Goal: Task Accomplishment & Management: Use online tool/utility

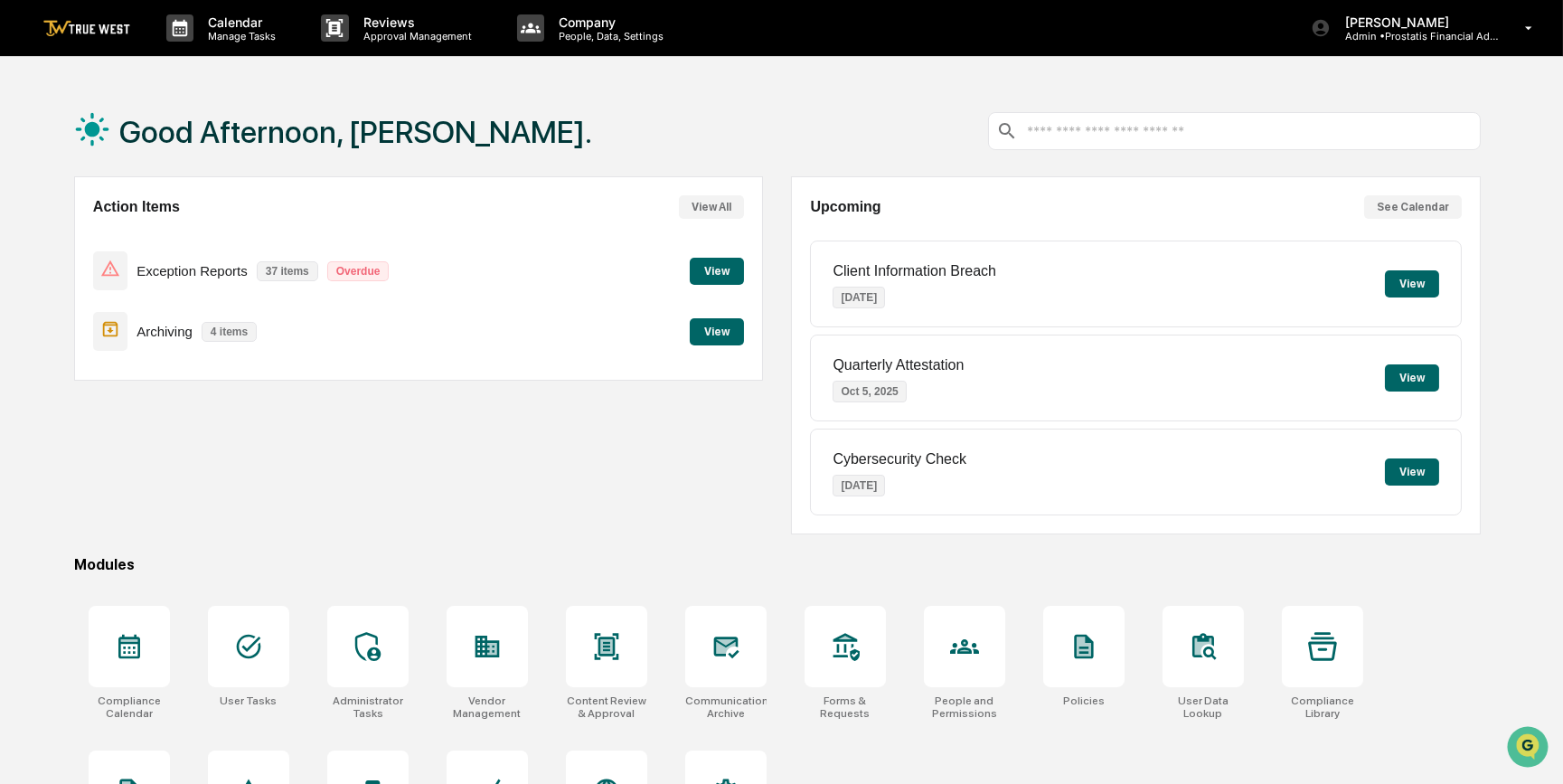
click at [713, 272] on button "View" at bounding box center [717, 271] width 54 height 27
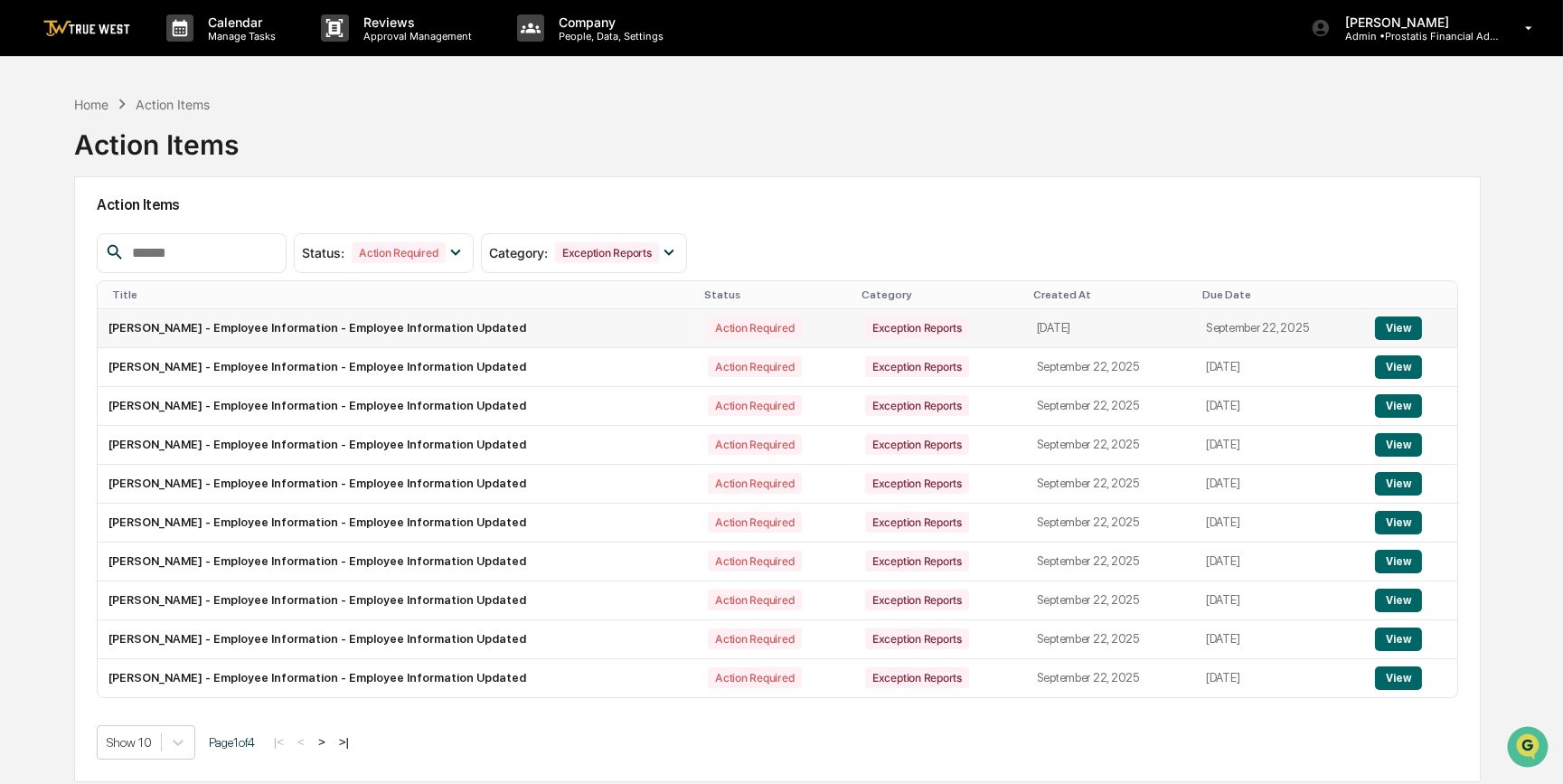
click at [1400, 327] on button "View" at bounding box center [1398, 329] width 47 height 24
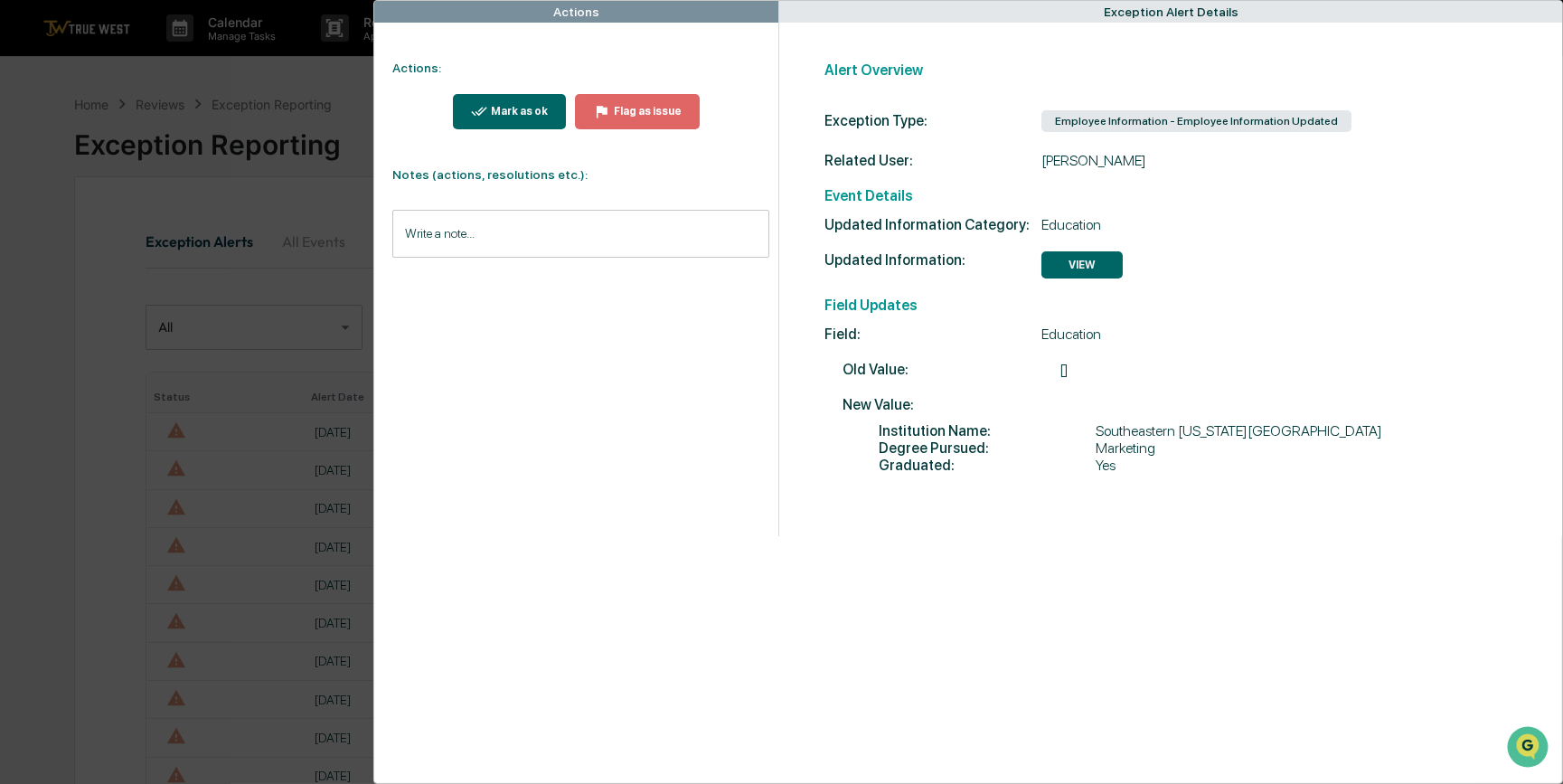
click at [530, 113] on div "Mark as ok" at bounding box center [518, 111] width 60 height 13
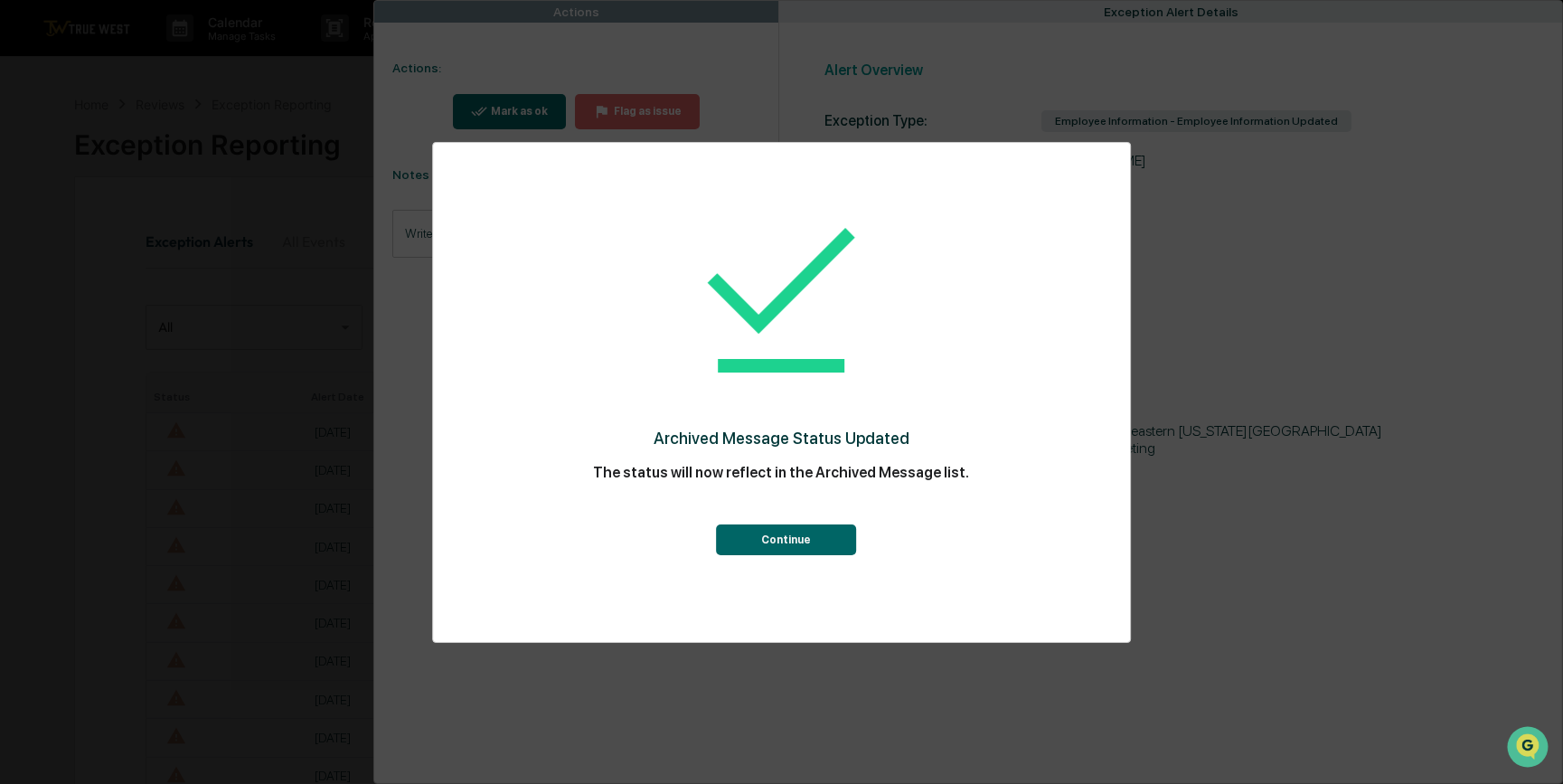
click at [789, 531] on button "Continue" at bounding box center [786, 539] width 141 height 31
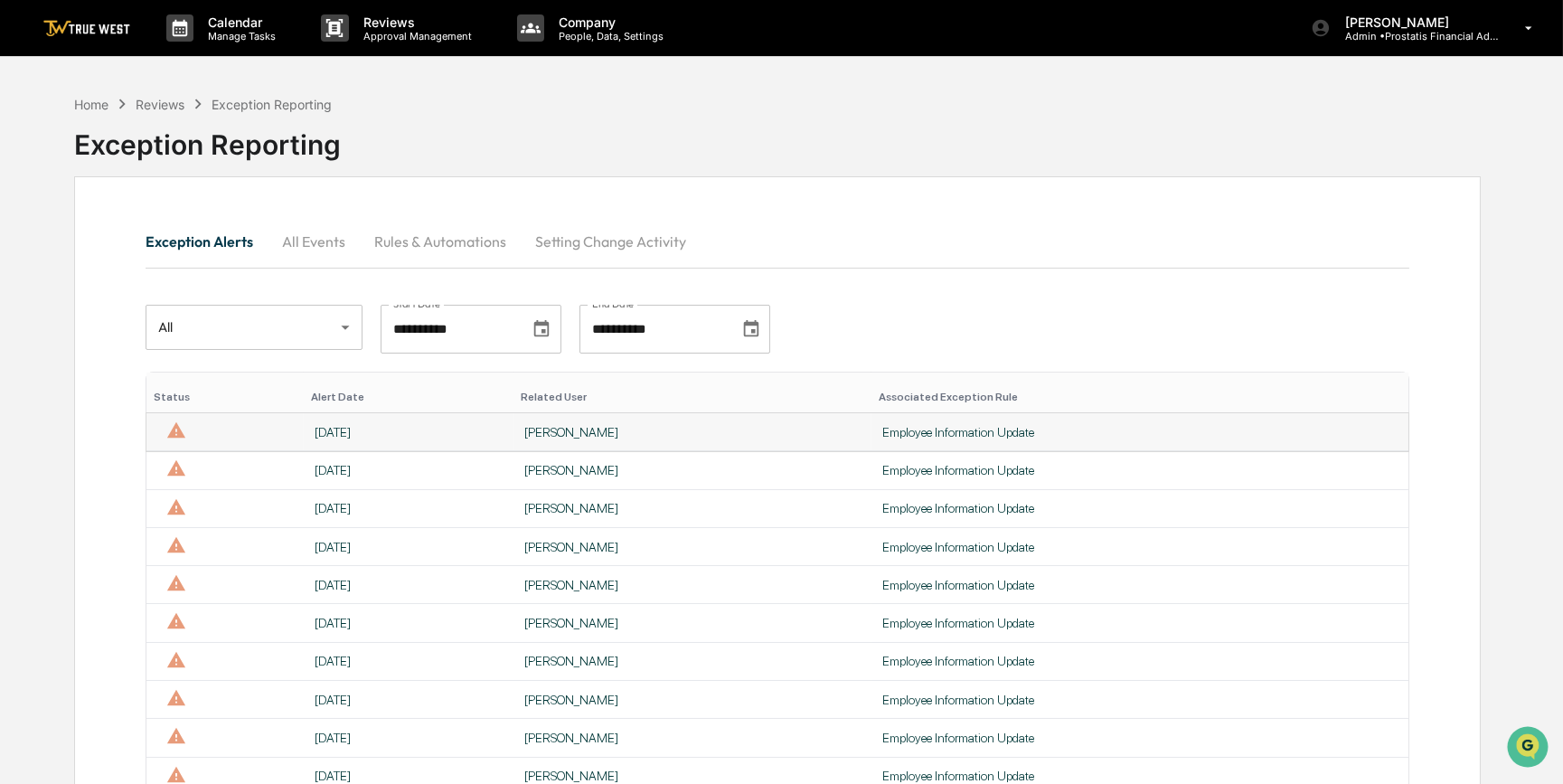
click at [809, 431] on div "[PERSON_NAME]" at bounding box center [692, 432] width 336 height 15
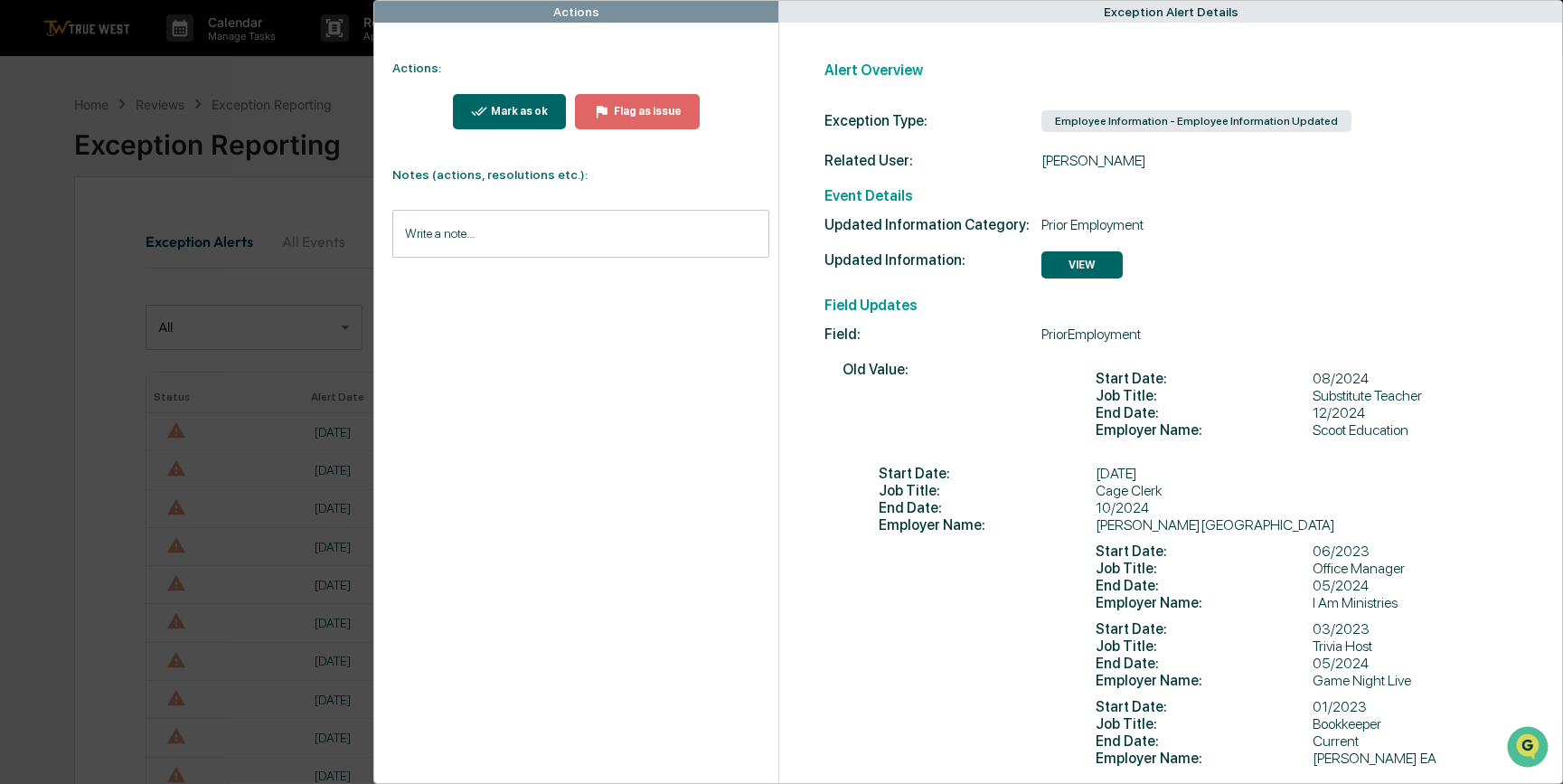
click at [271, 191] on div "Actions Actions: Mark as ok Flag as issue Notes (actions, resolutions etc.): Wr…" at bounding box center [782, 392] width 1563 height 784
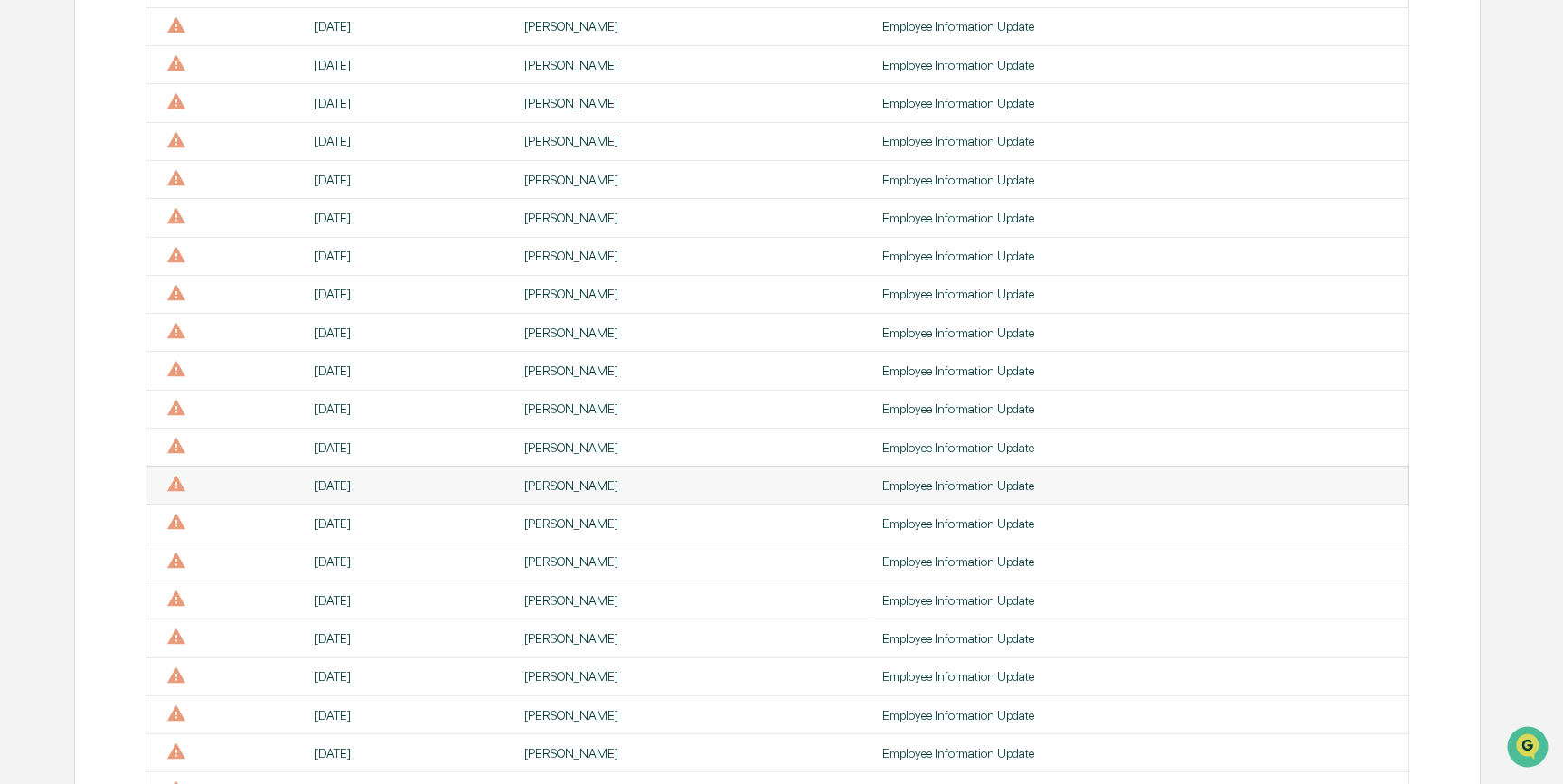
scroll to position [821, 0]
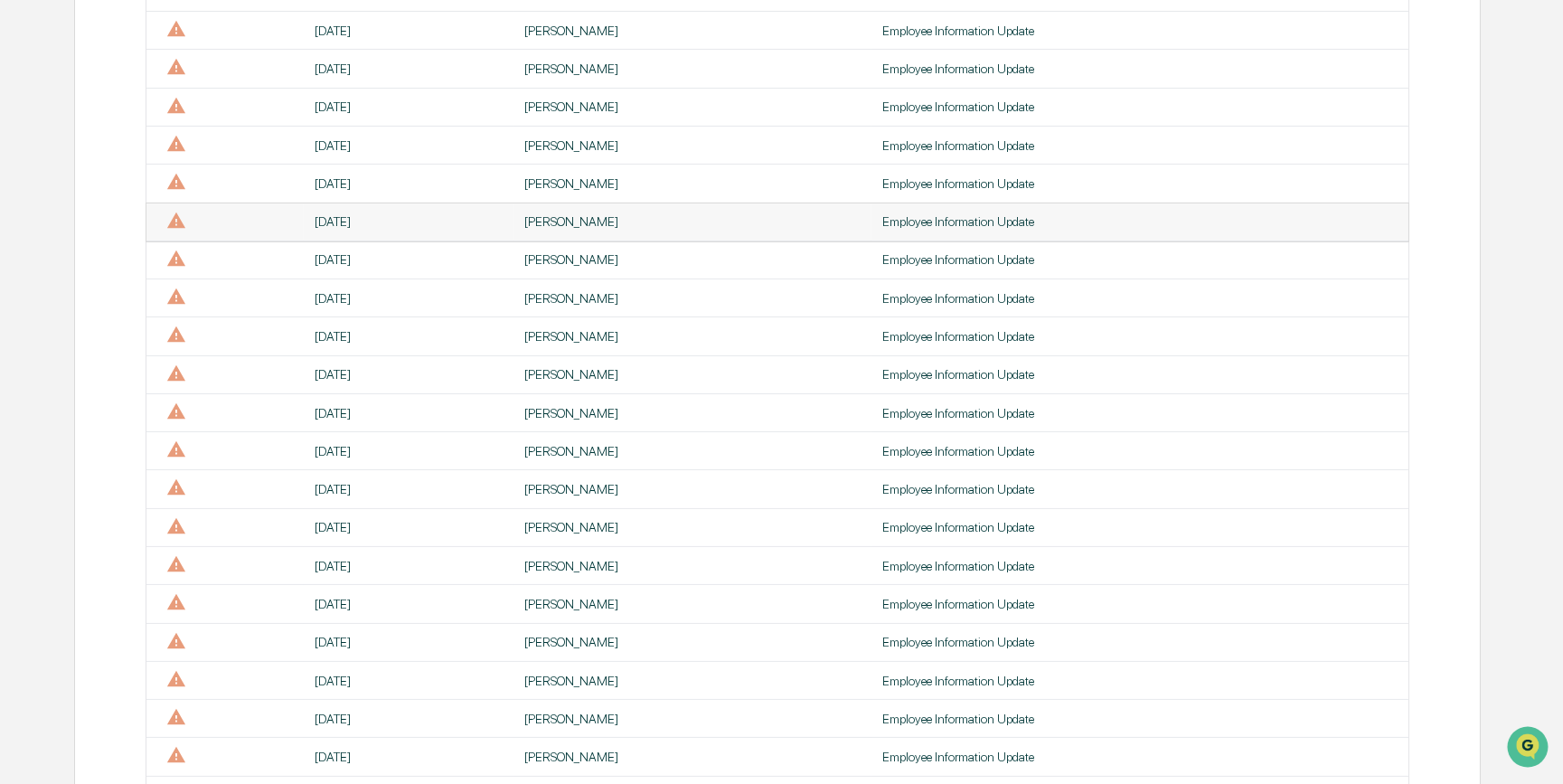
click at [693, 221] on div "[PERSON_NAME]" at bounding box center [692, 222] width 336 height 15
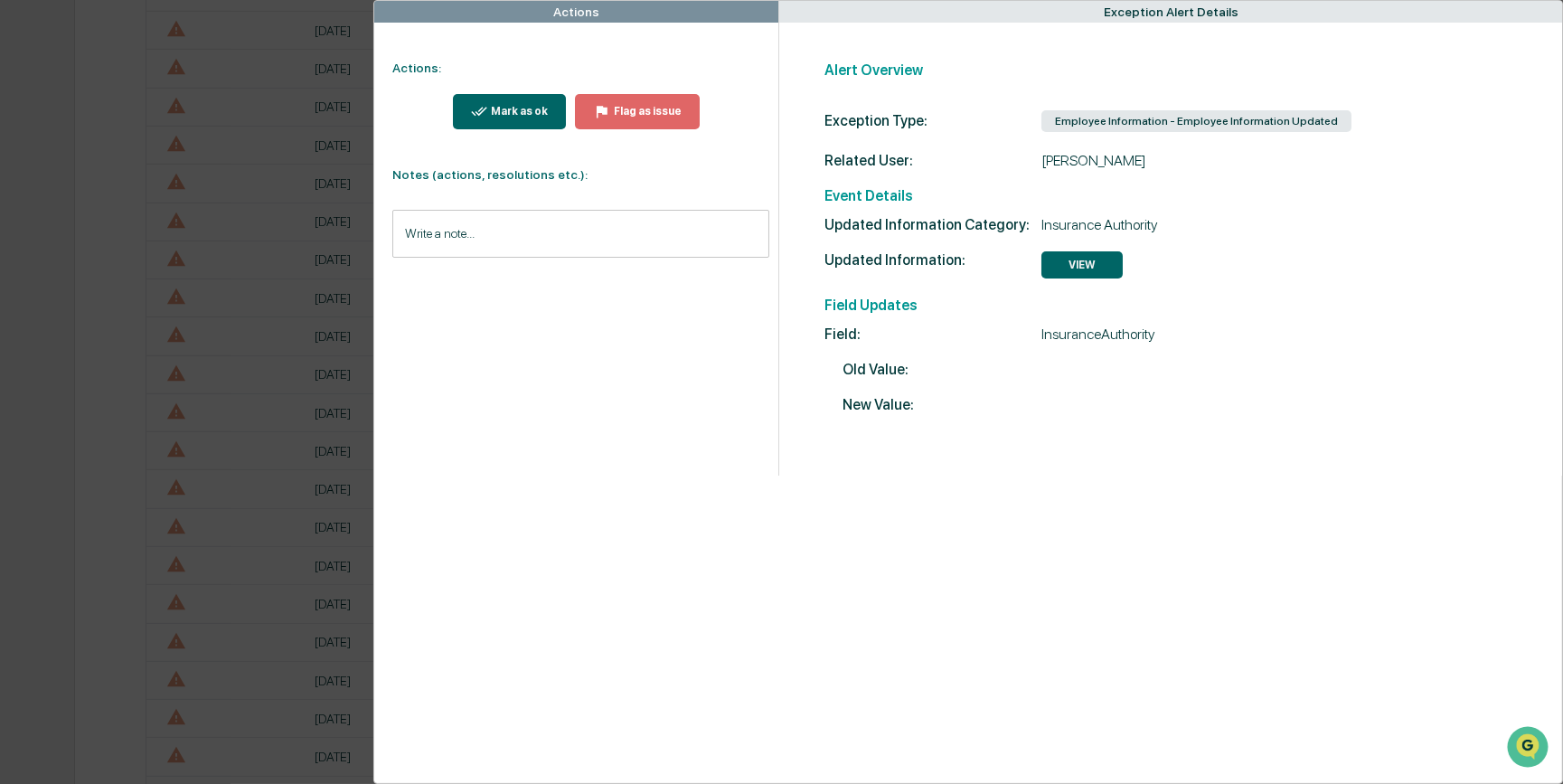
click at [467, 111] on button "Mark as ok" at bounding box center [509, 111] width 114 height 36
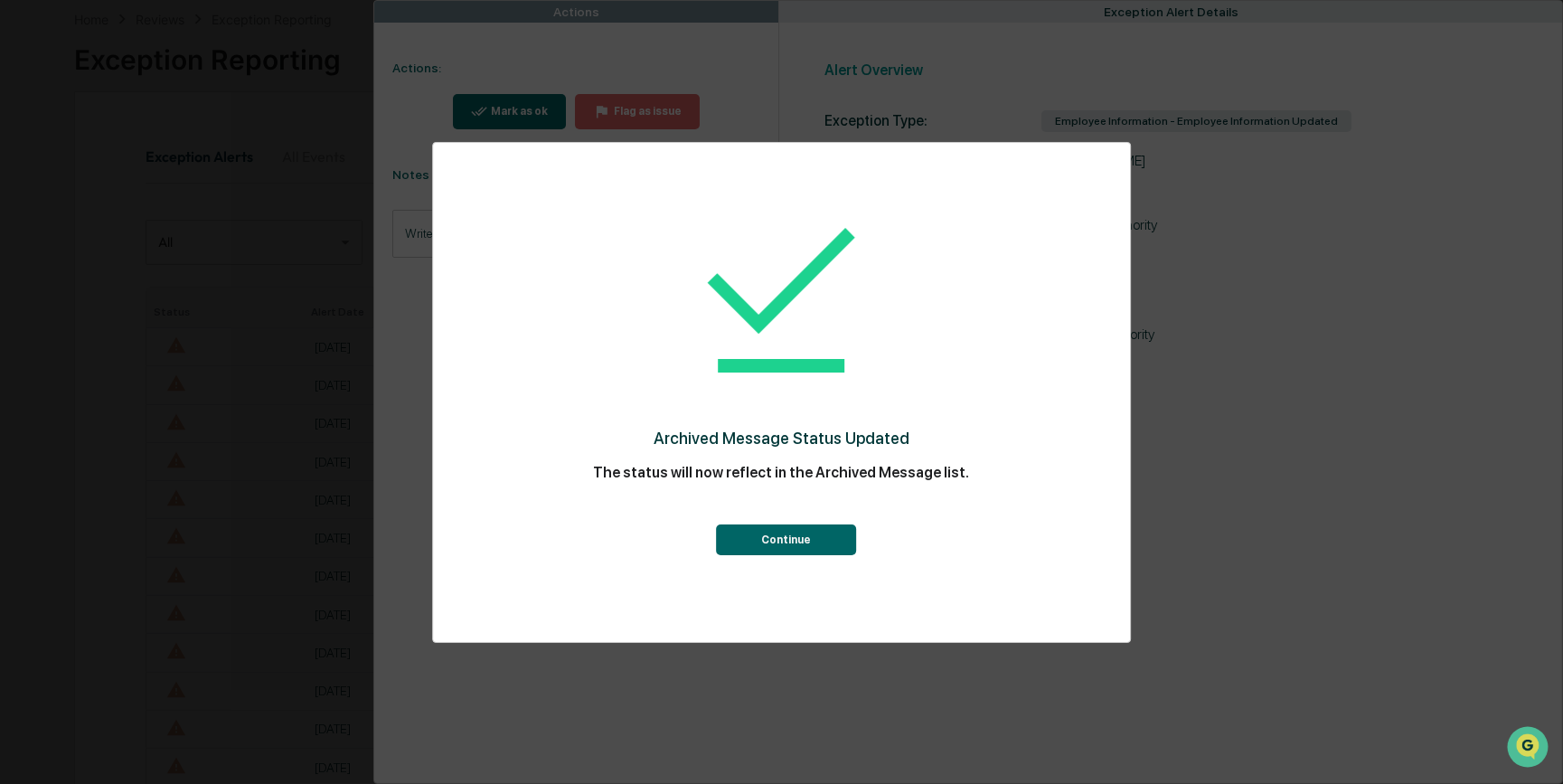
scroll to position [821, 0]
click at [743, 547] on button "Continue" at bounding box center [786, 539] width 141 height 31
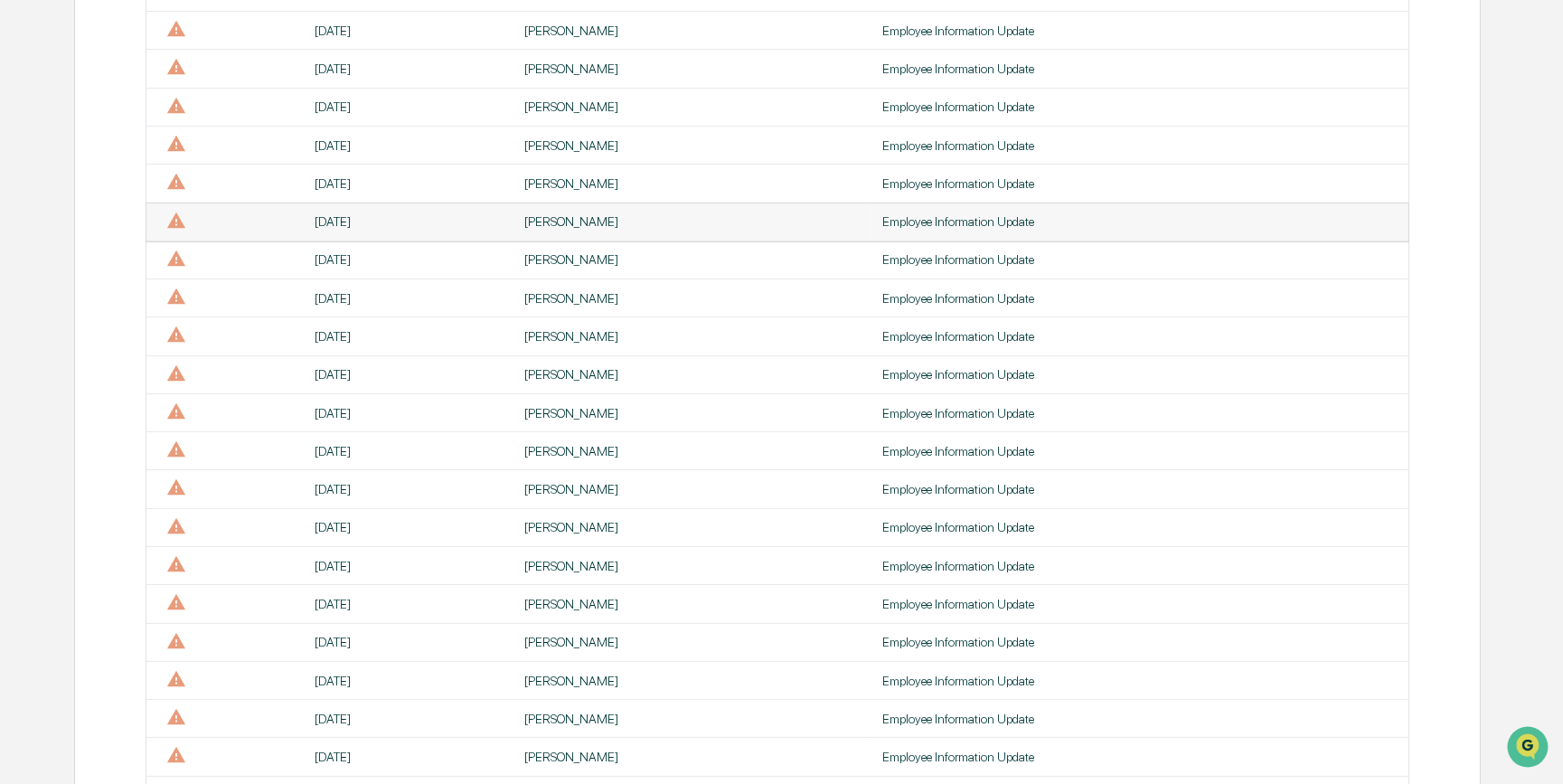
click at [541, 220] on td "[PERSON_NAME]" at bounding box center [693, 223] width 358 height 38
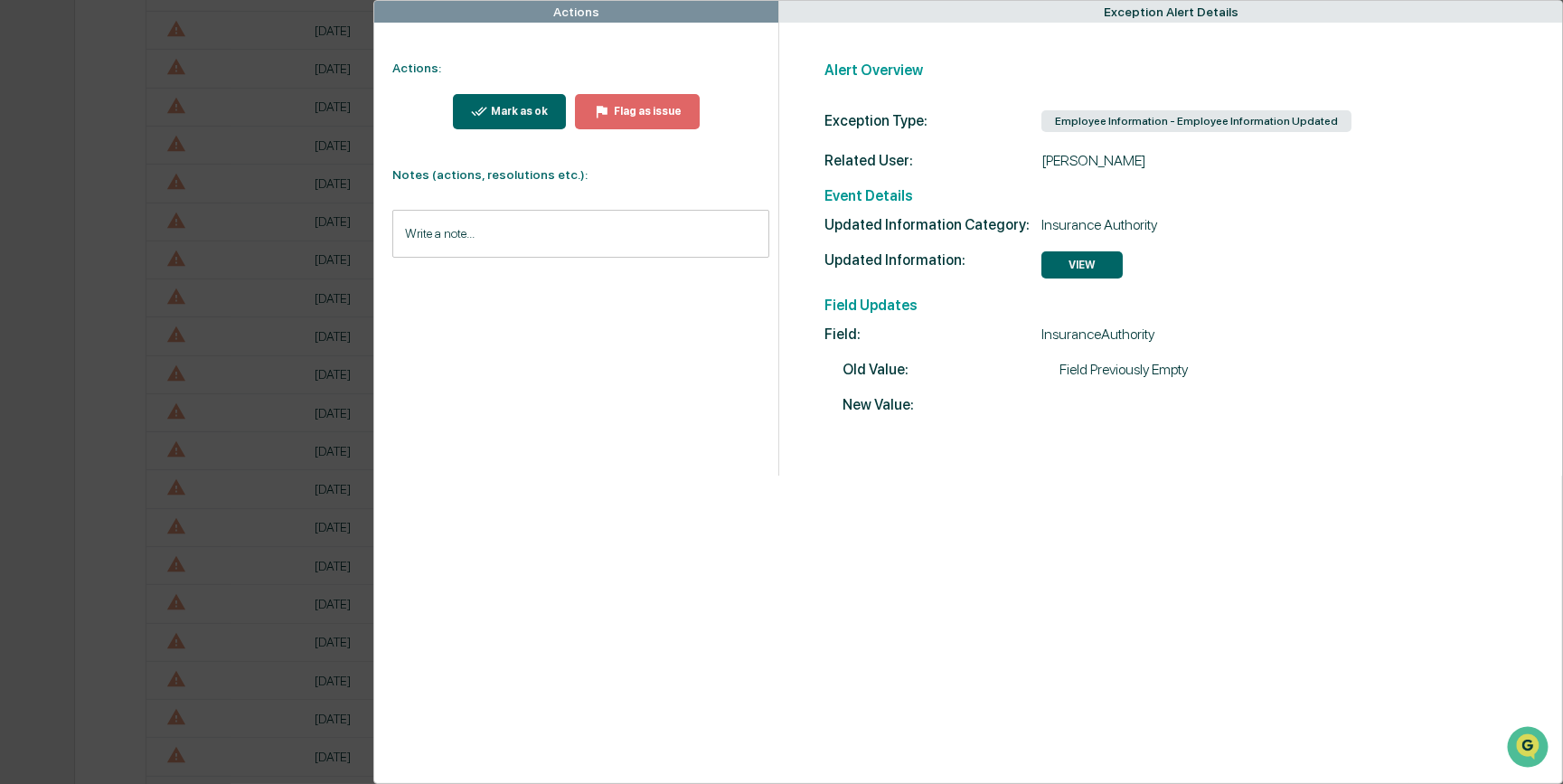
click at [522, 112] on div "Mark as ok" at bounding box center [518, 111] width 60 height 13
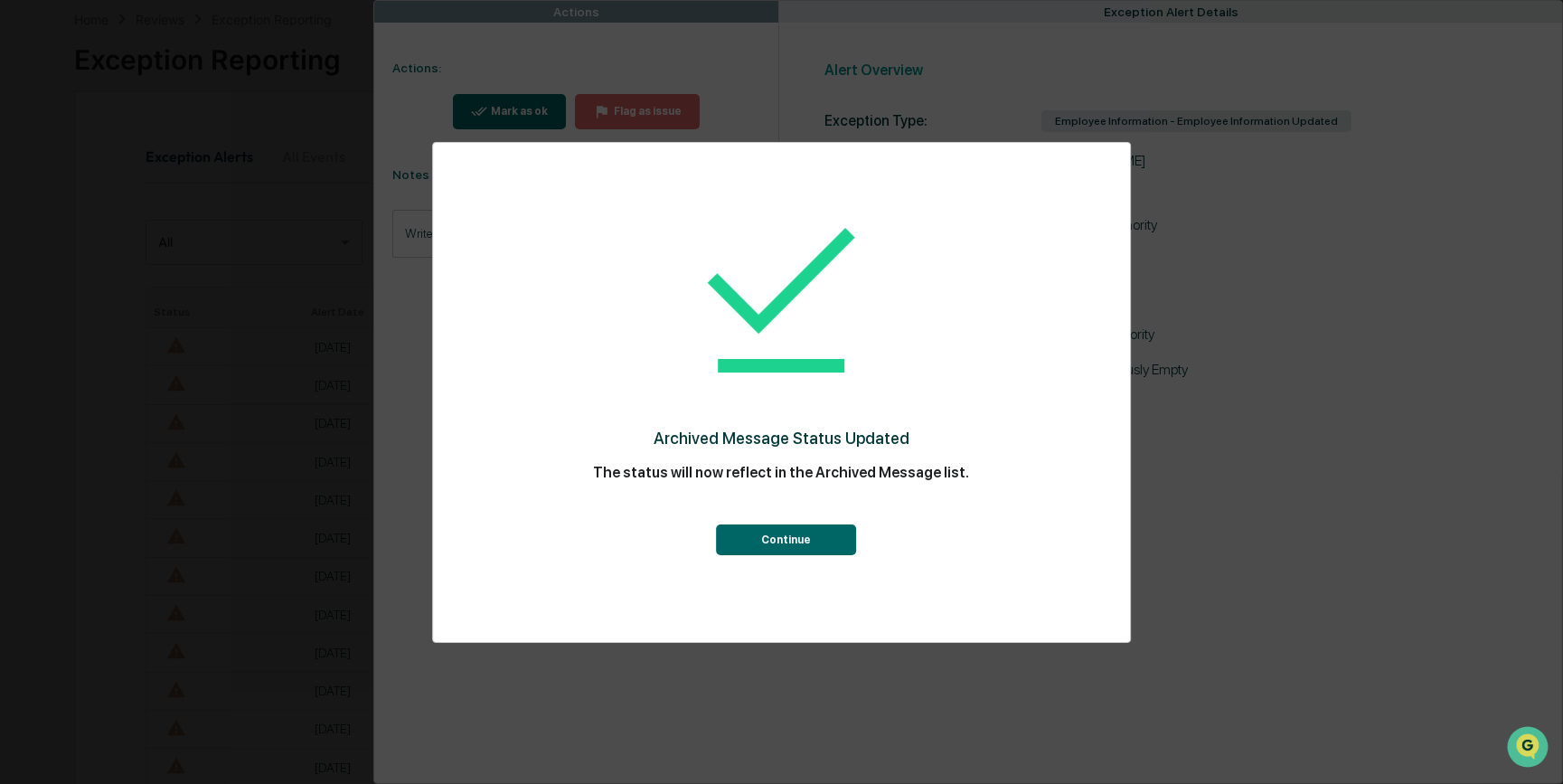
scroll to position [821, 0]
click at [807, 545] on button "Continue" at bounding box center [786, 539] width 141 height 31
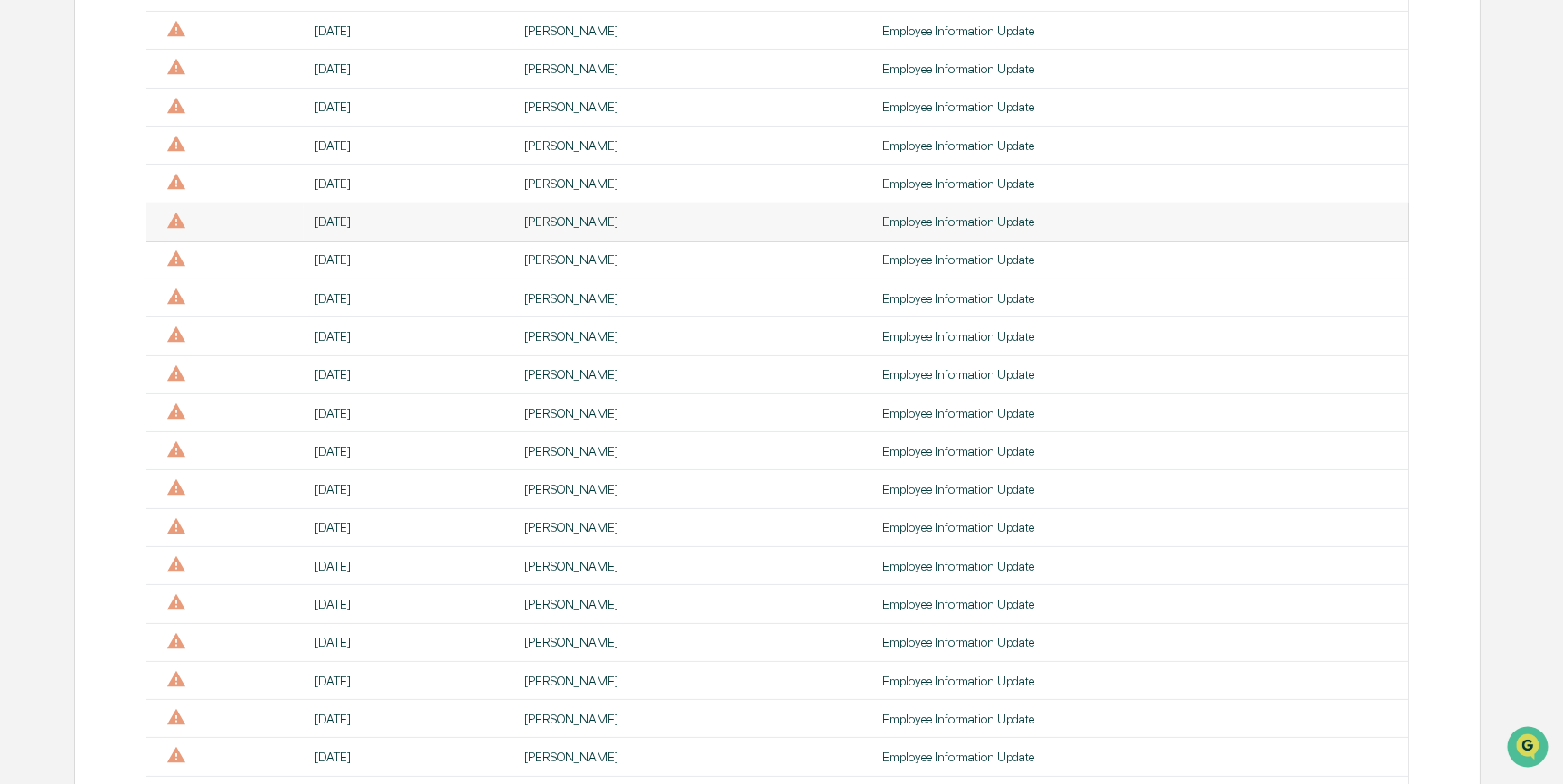
click at [566, 237] on td "[PERSON_NAME]" at bounding box center [693, 223] width 358 height 38
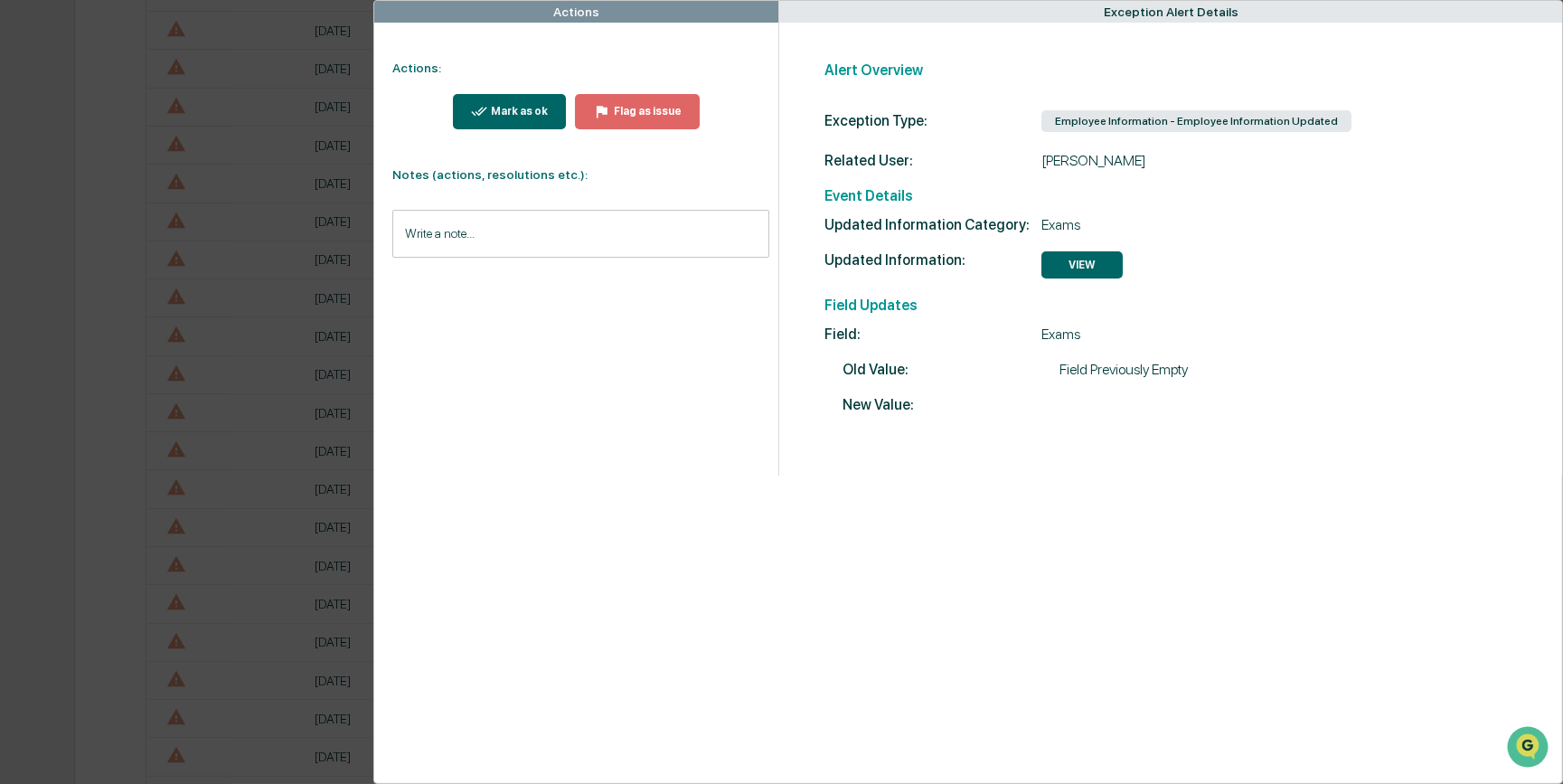
click at [521, 101] on button "Mark as ok" at bounding box center [509, 111] width 114 height 36
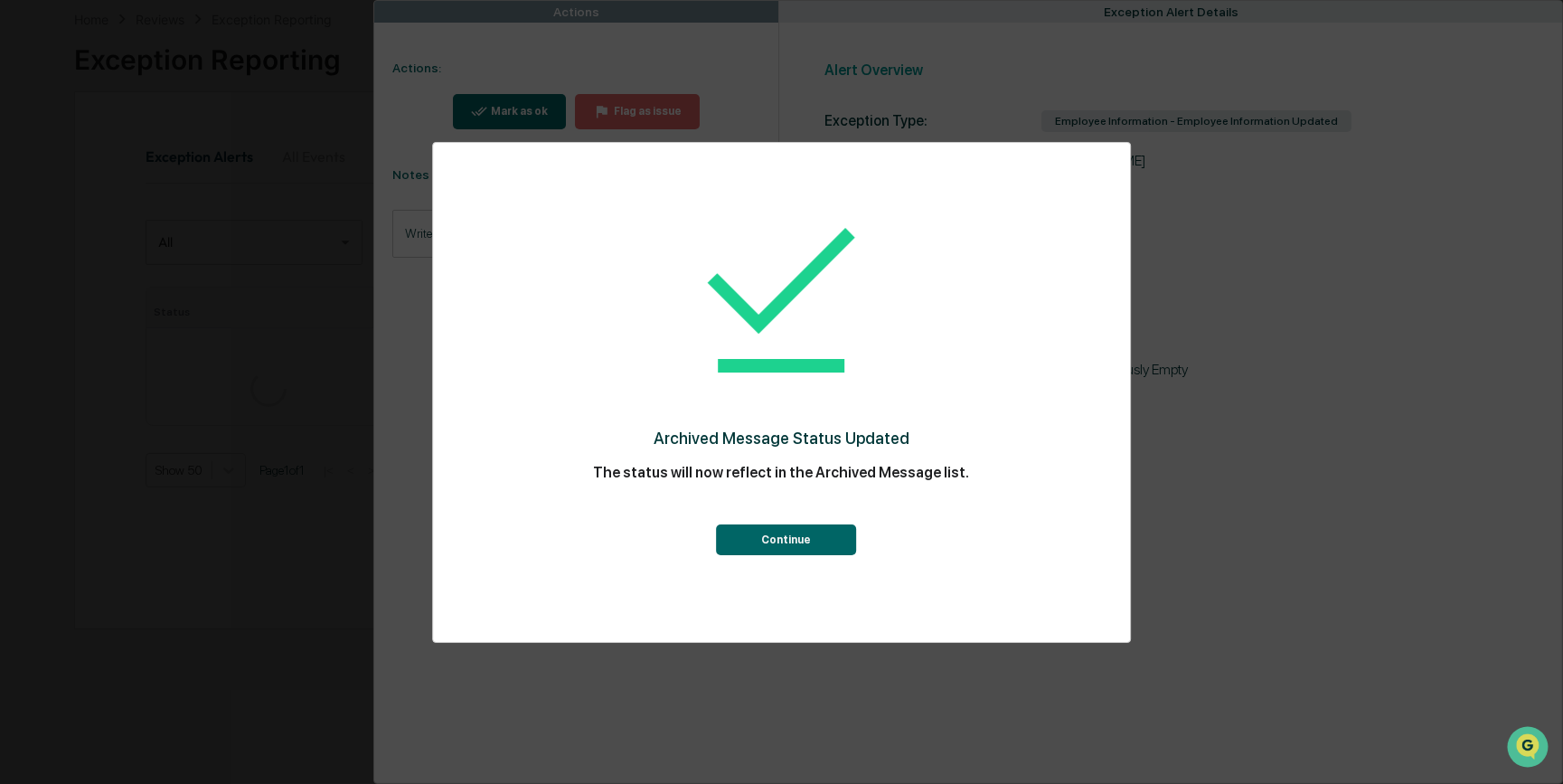
scroll to position [821, 0]
click at [816, 545] on button "Continue" at bounding box center [786, 539] width 141 height 31
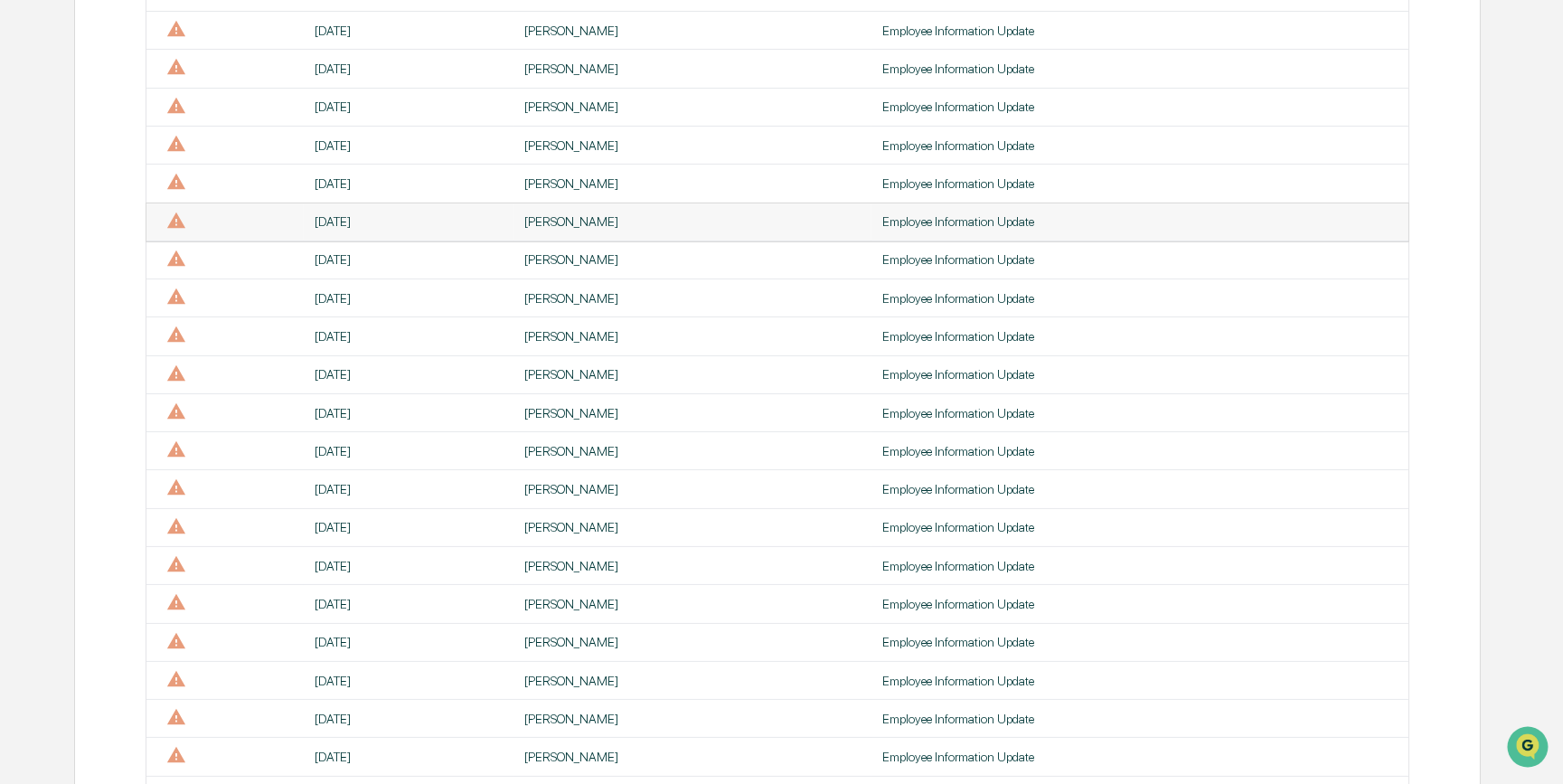
click at [540, 228] on div "[PERSON_NAME]" at bounding box center [692, 222] width 336 height 15
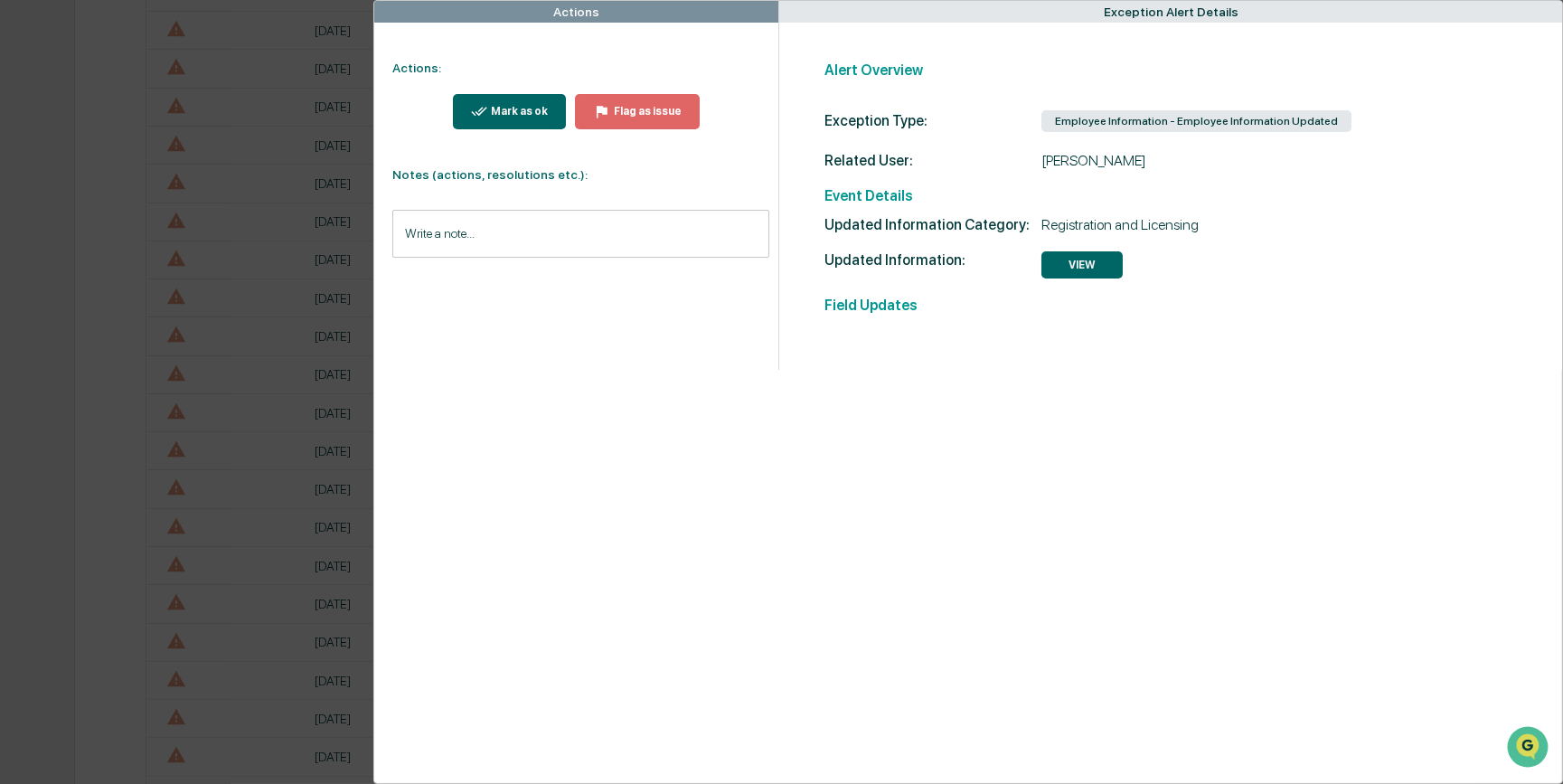
click at [519, 103] on div "Mark as ok" at bounding box center [509, 111] width 78 height 17
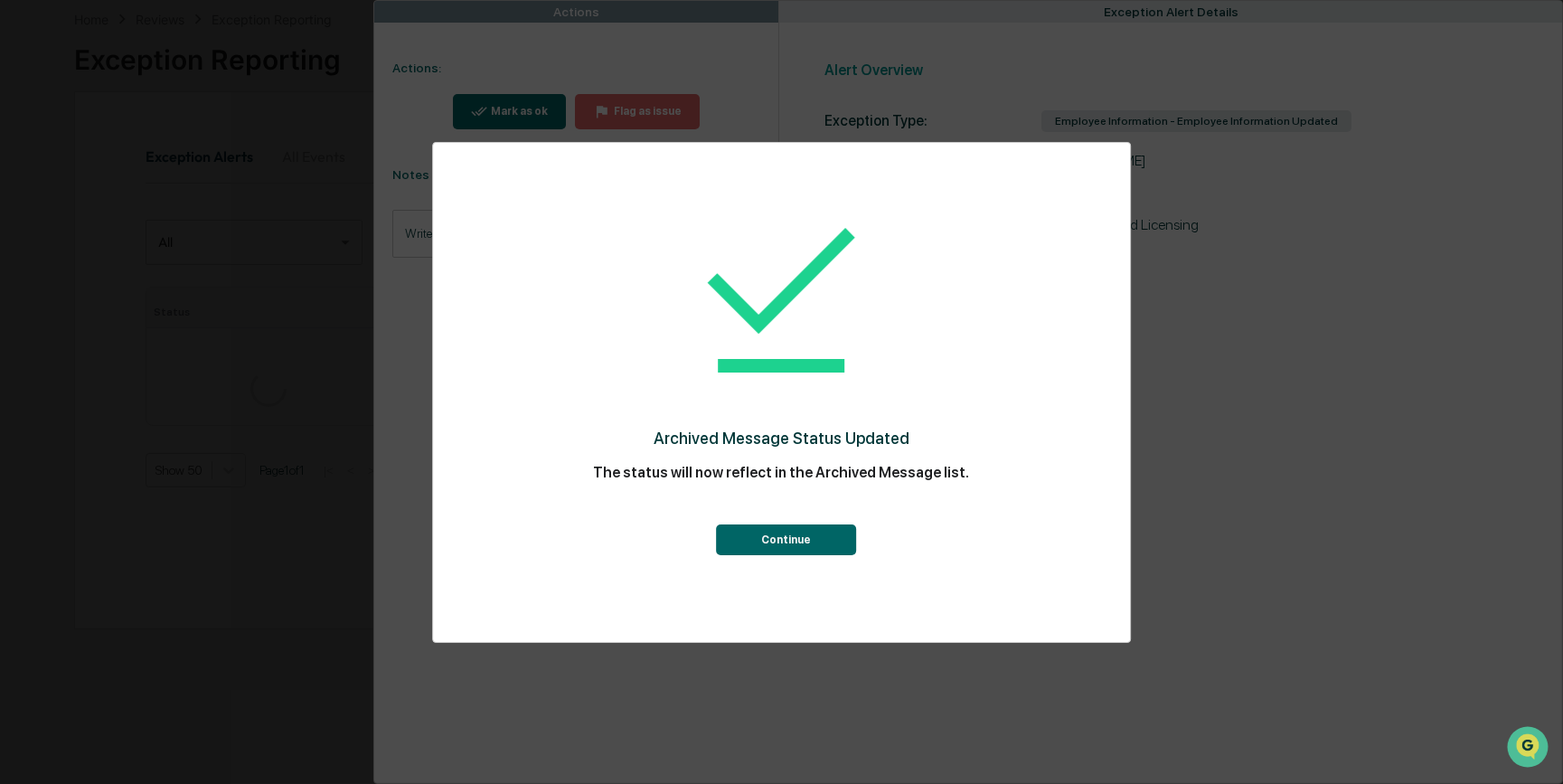
scroll to position [821, 0]
click at [784, 538] on button "Continue" at bounding box center [786, 539] width 141 height 31
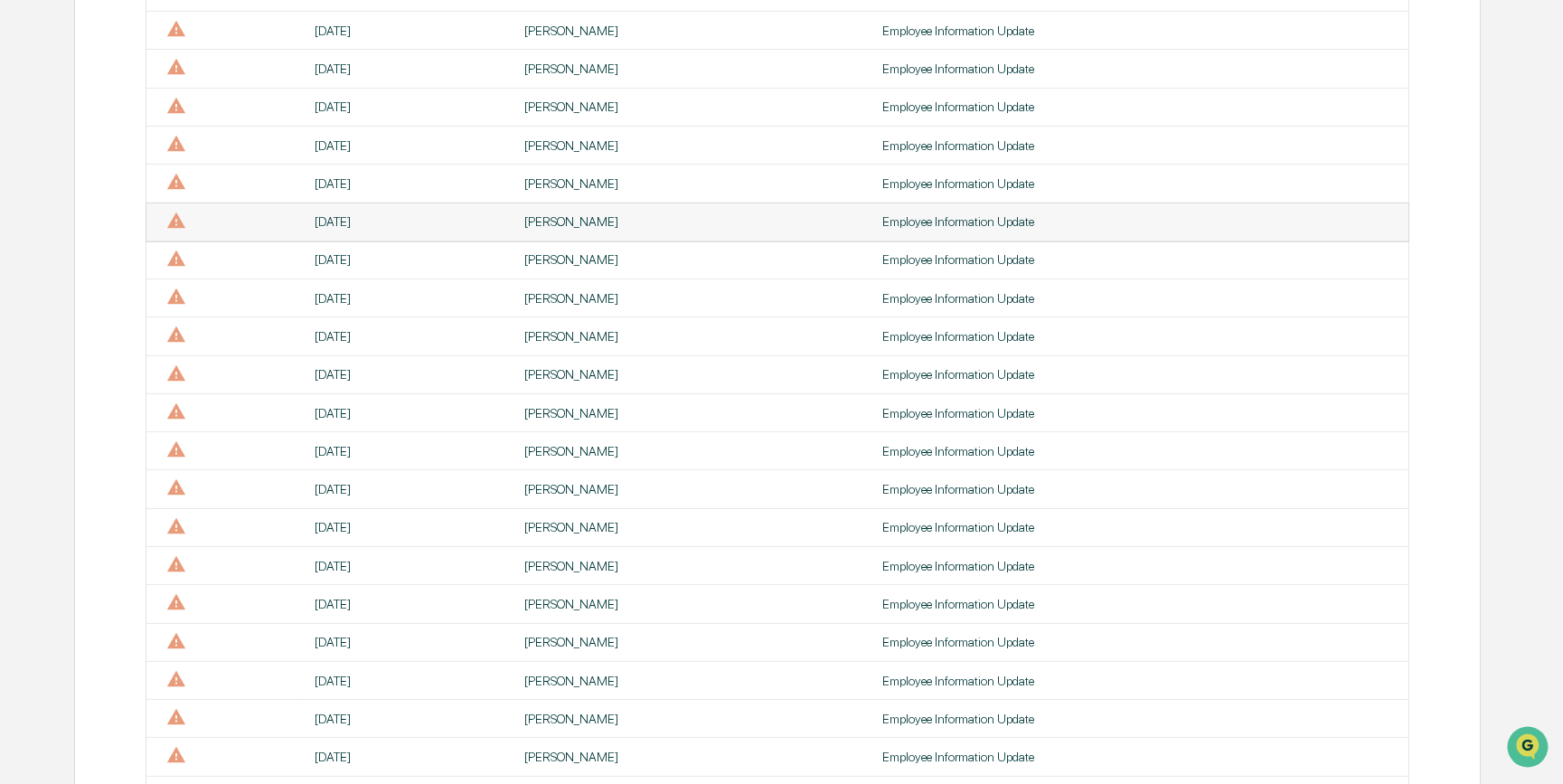
click at [456, 223] on div "[DATE]" at bounding box center [409, 222] width 188 height 15
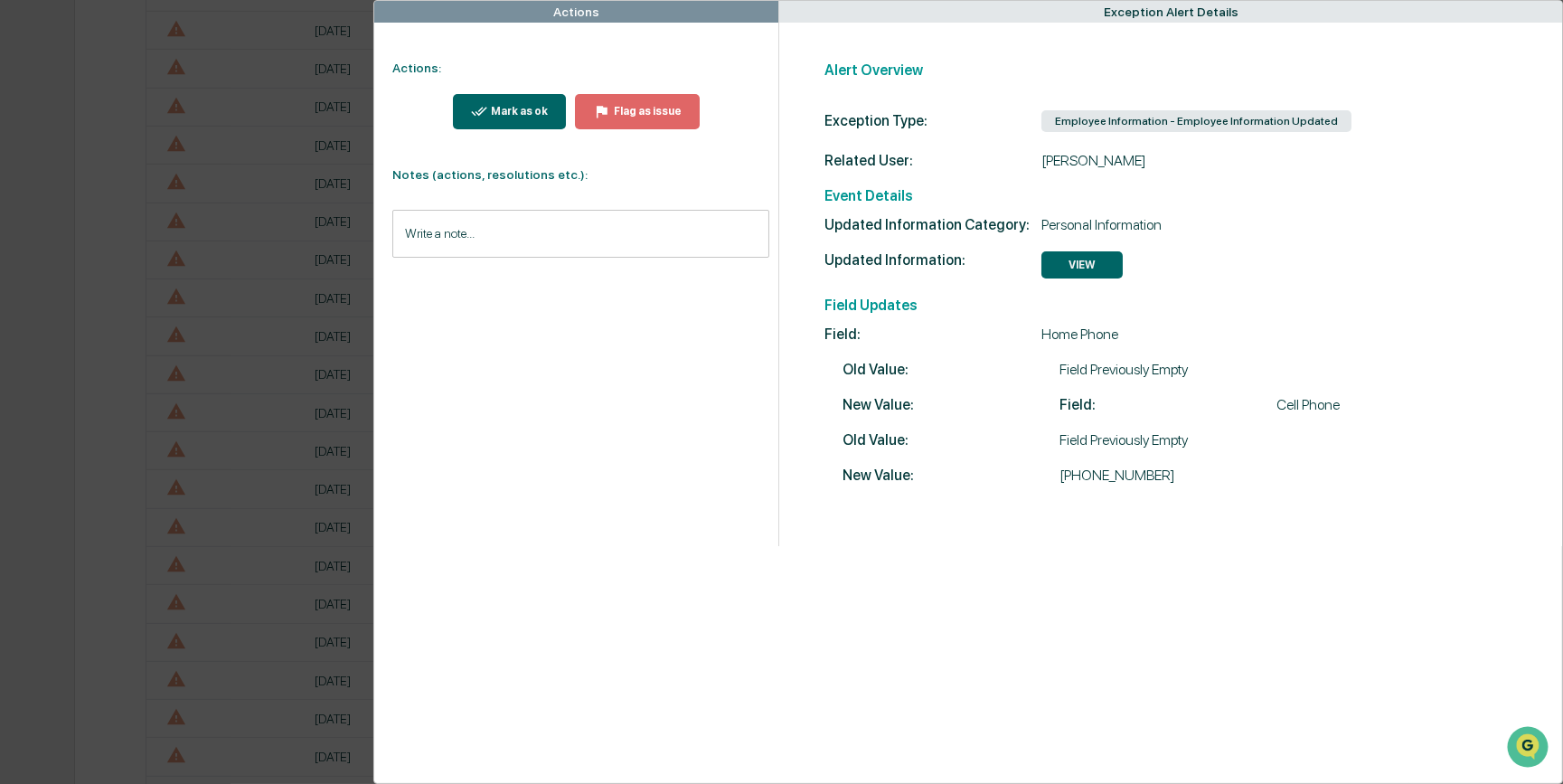
click at [487, 113] on icon "modal" at bounding box center [479, 111] width 17 height 17
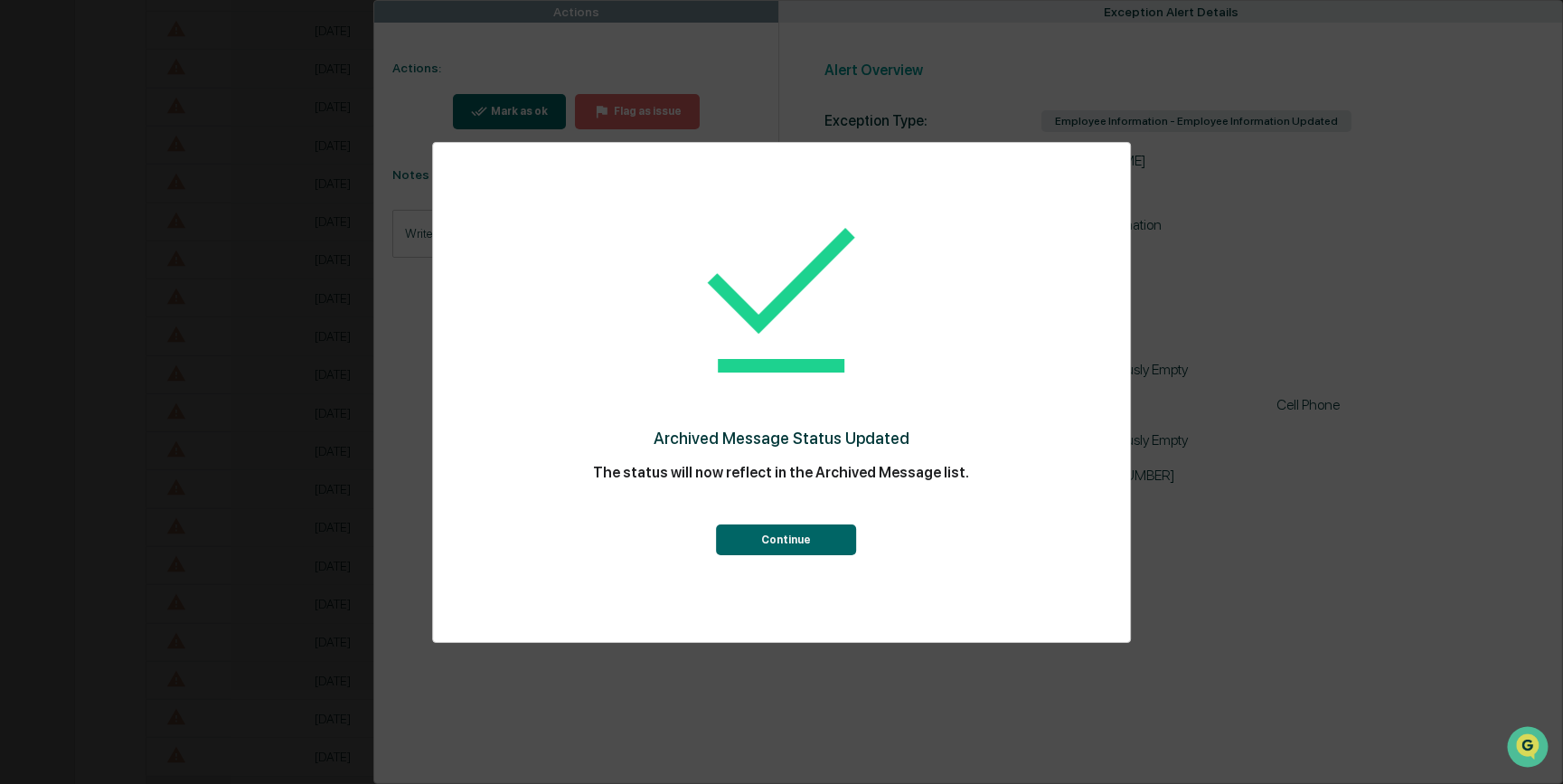
click at [771, 542] on button "Continue" at bounding box center [786, 539] width 141 height 31
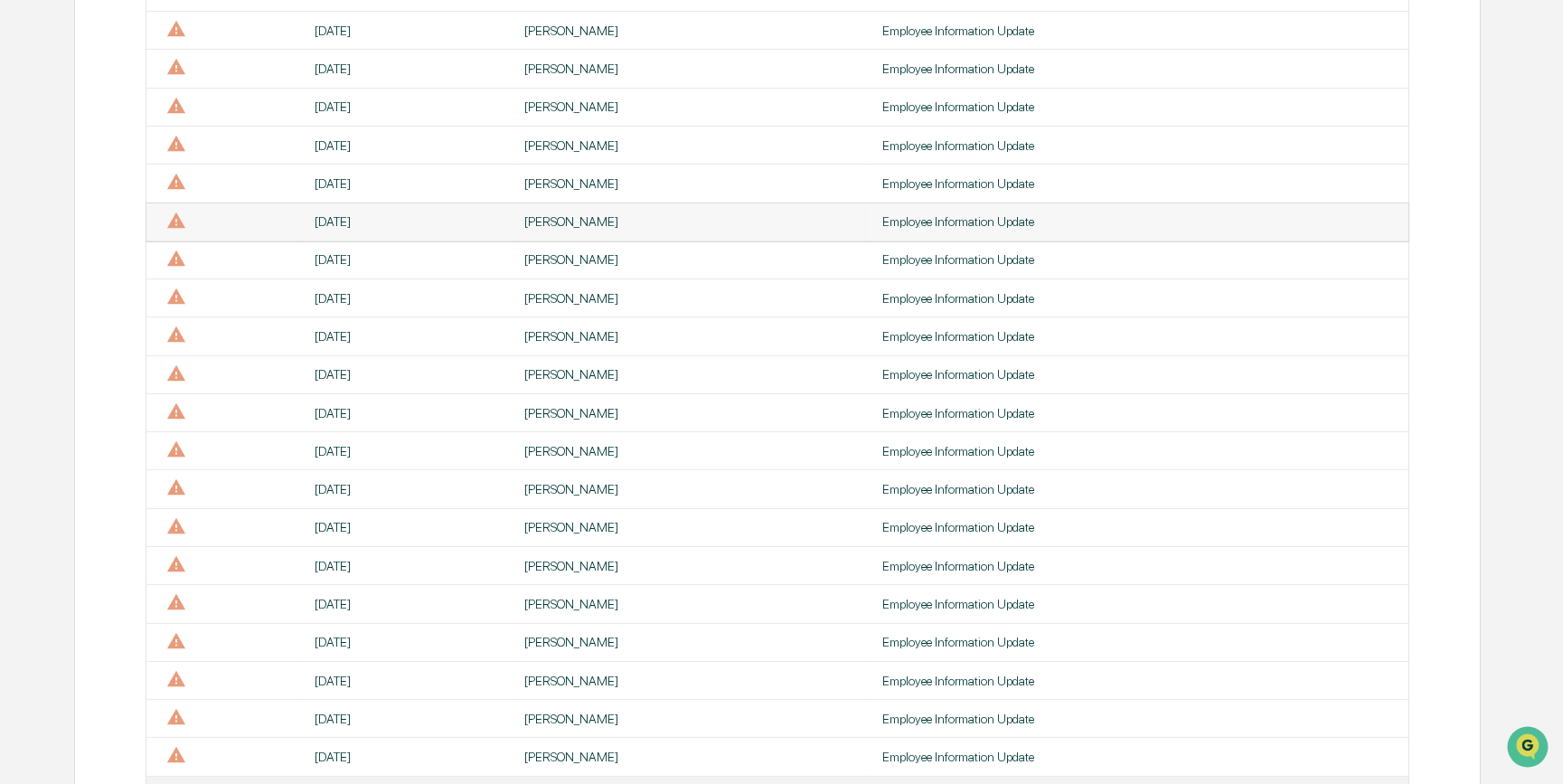
click at [608, 229] on div "[PERSON_NAME]" at bounding box center [692, 222] width 336 height 15
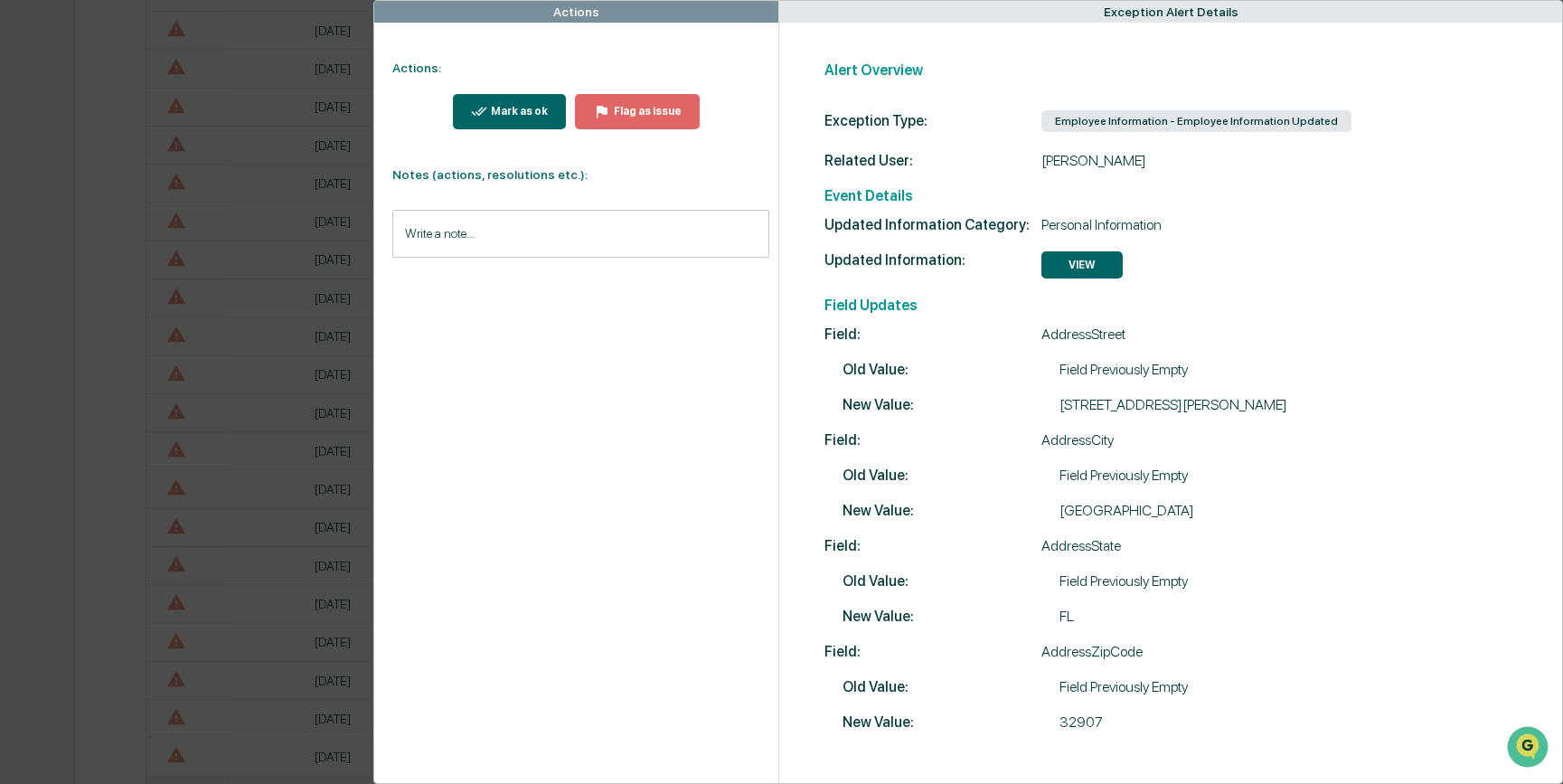
click at [518, 119] on div "Mark as ok" at bounding box center [509, 111] width 78 height 17
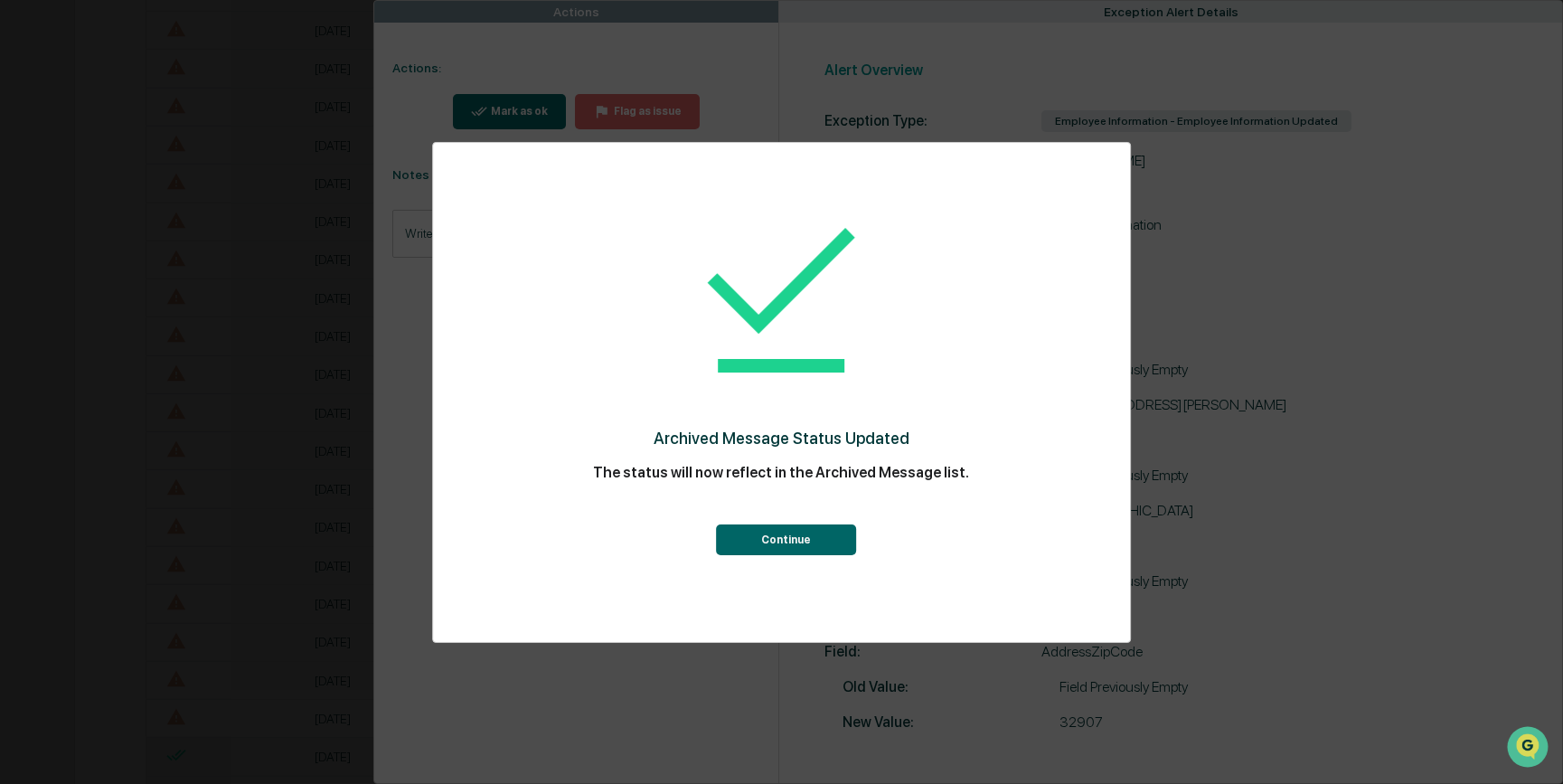
click at [746, 539] on button "Continue" at bounding box center [786, 539] width 141 height 31
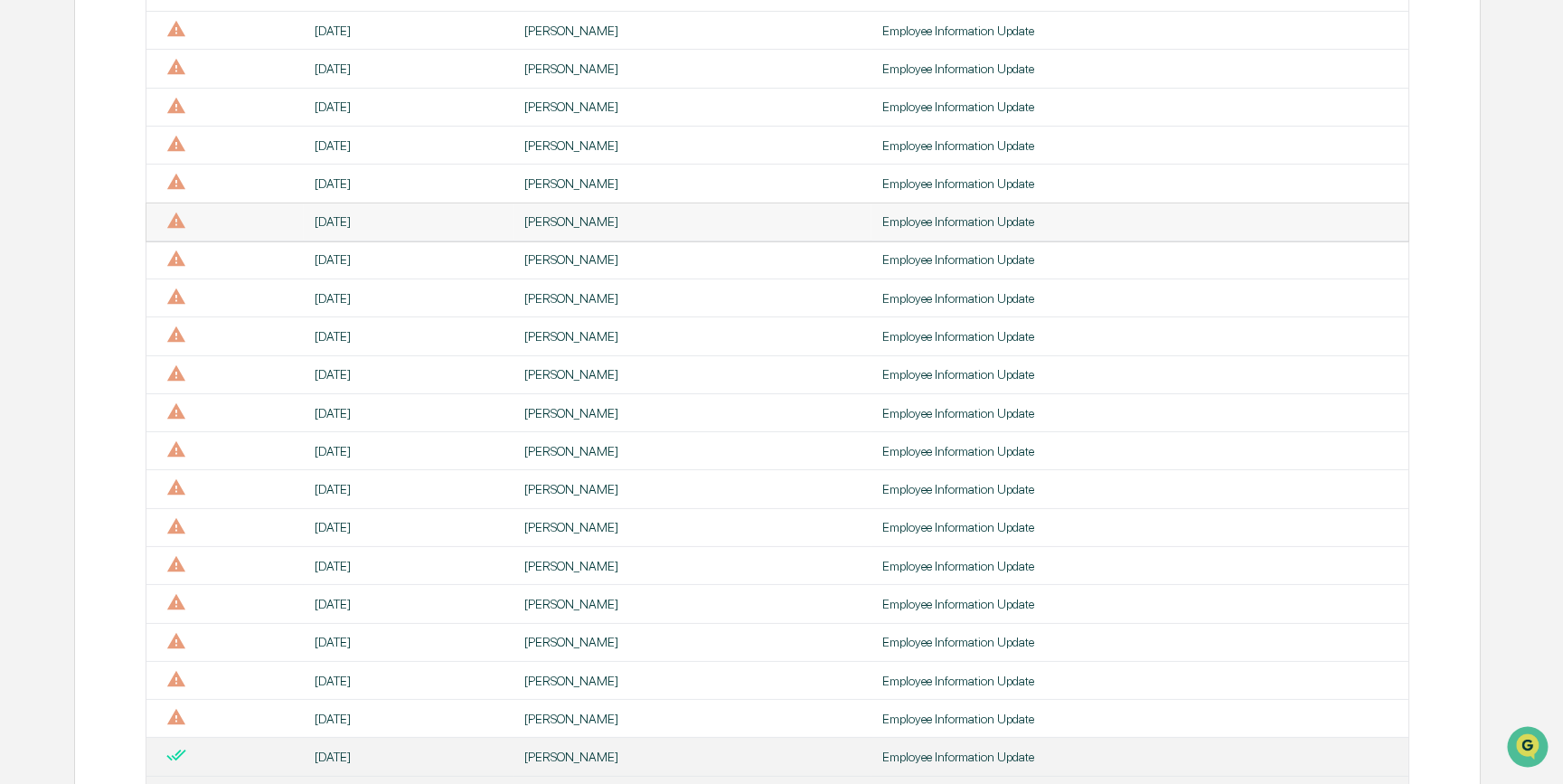
click at [536, 226] on div "[PERSON_NAME]" at bounding box center [692, 222] width 336 height 15
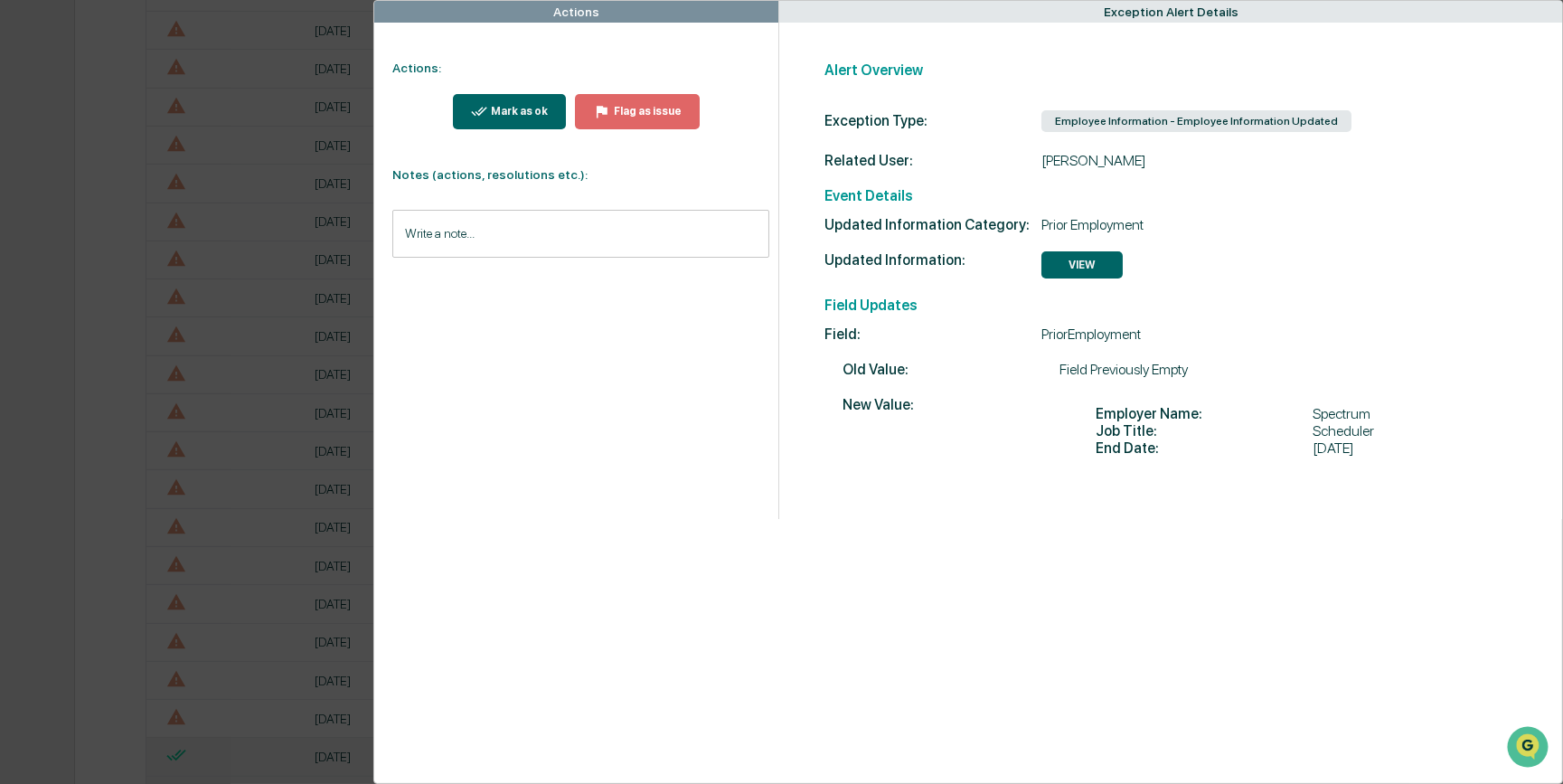
click at [514, 116] on div "Mark as ok" at bounding box center [518, 111] width 60 height 13
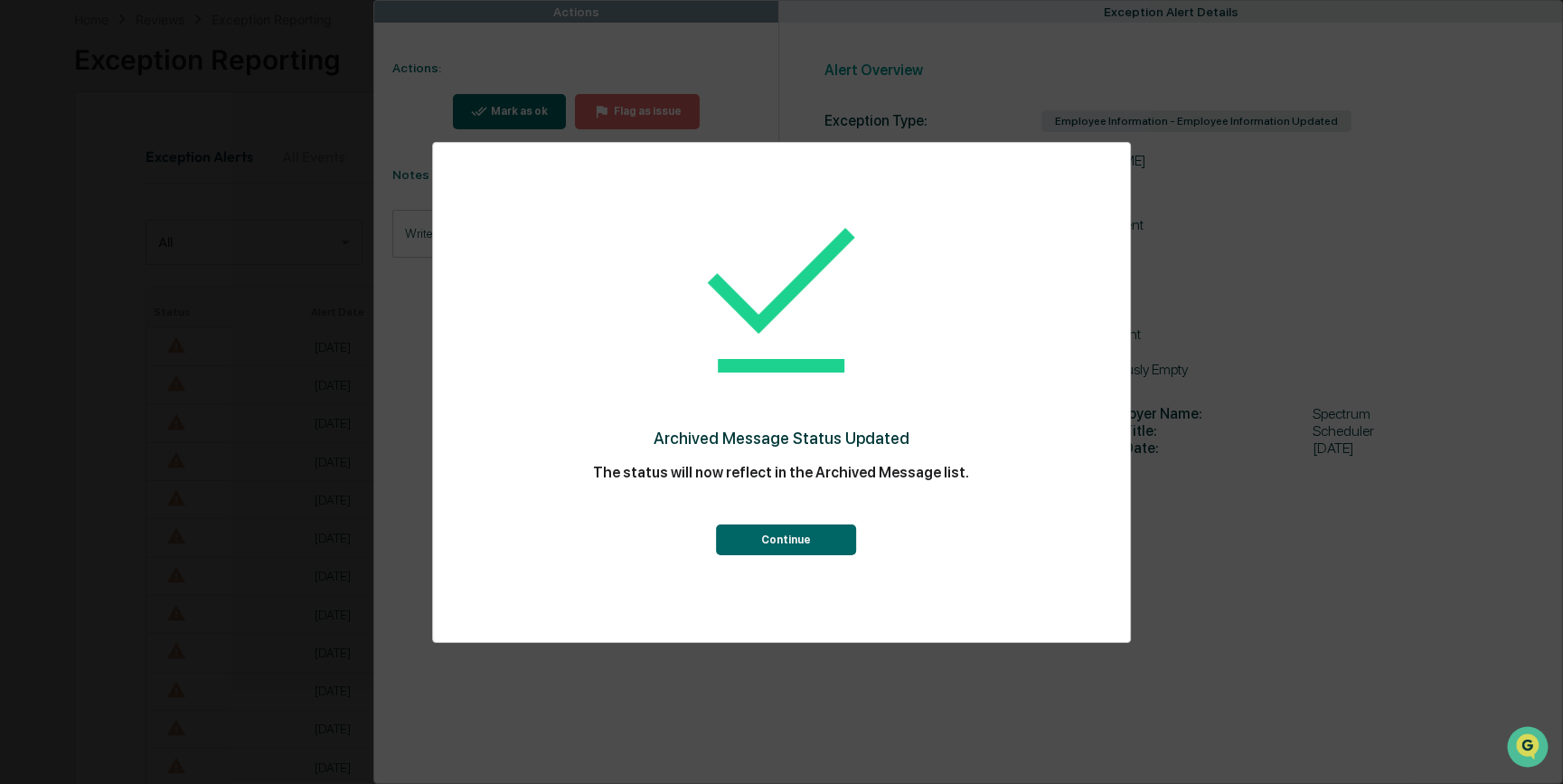
scroll to position [821, 0]
click at [788, 545] on button "Continue" at bounding box center [786, 539] width 141 height 31
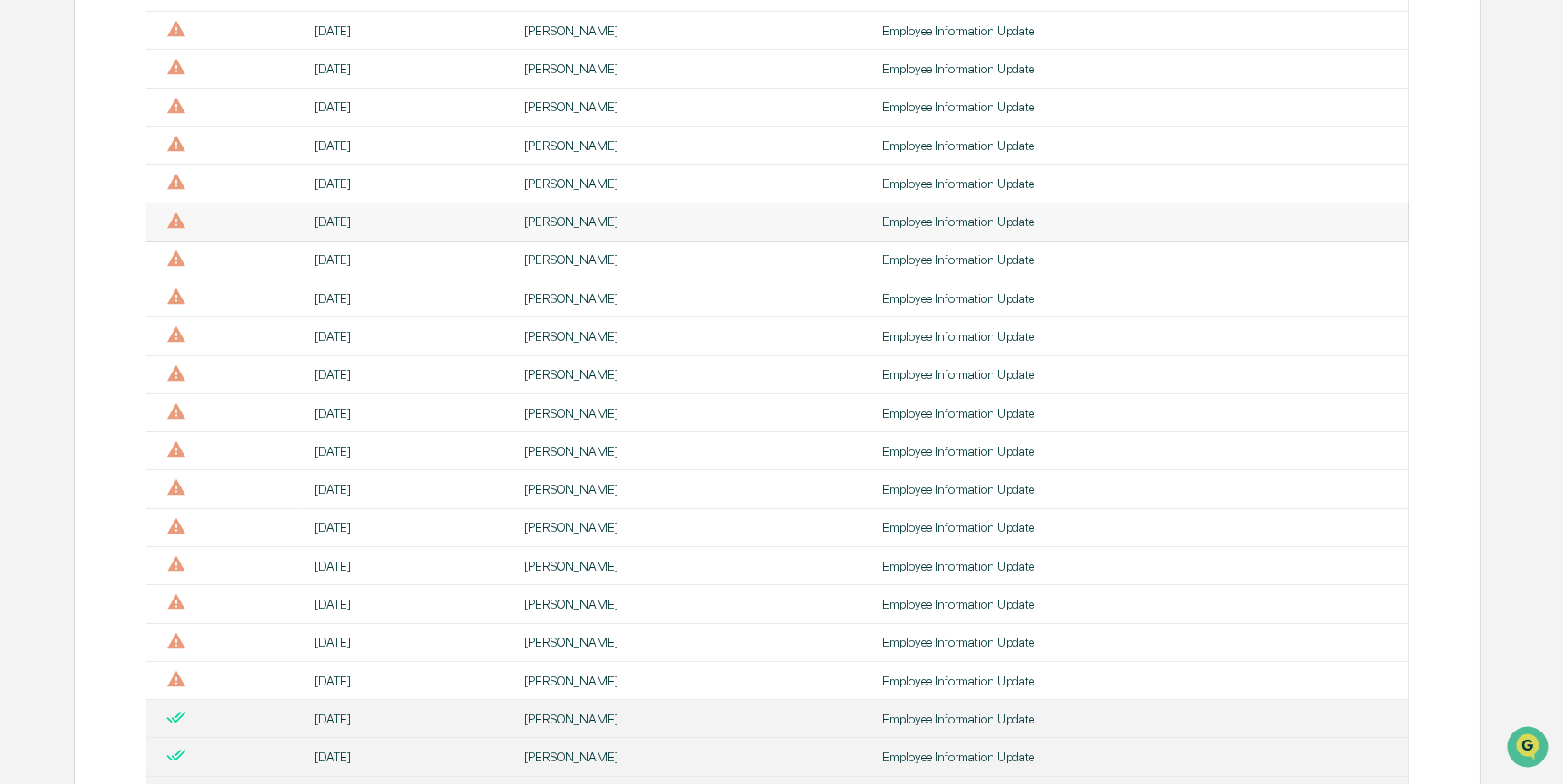
click at [644, 229] on div "[PERSON_NAME]" at bounding box center [692, 222] width 336 height 15
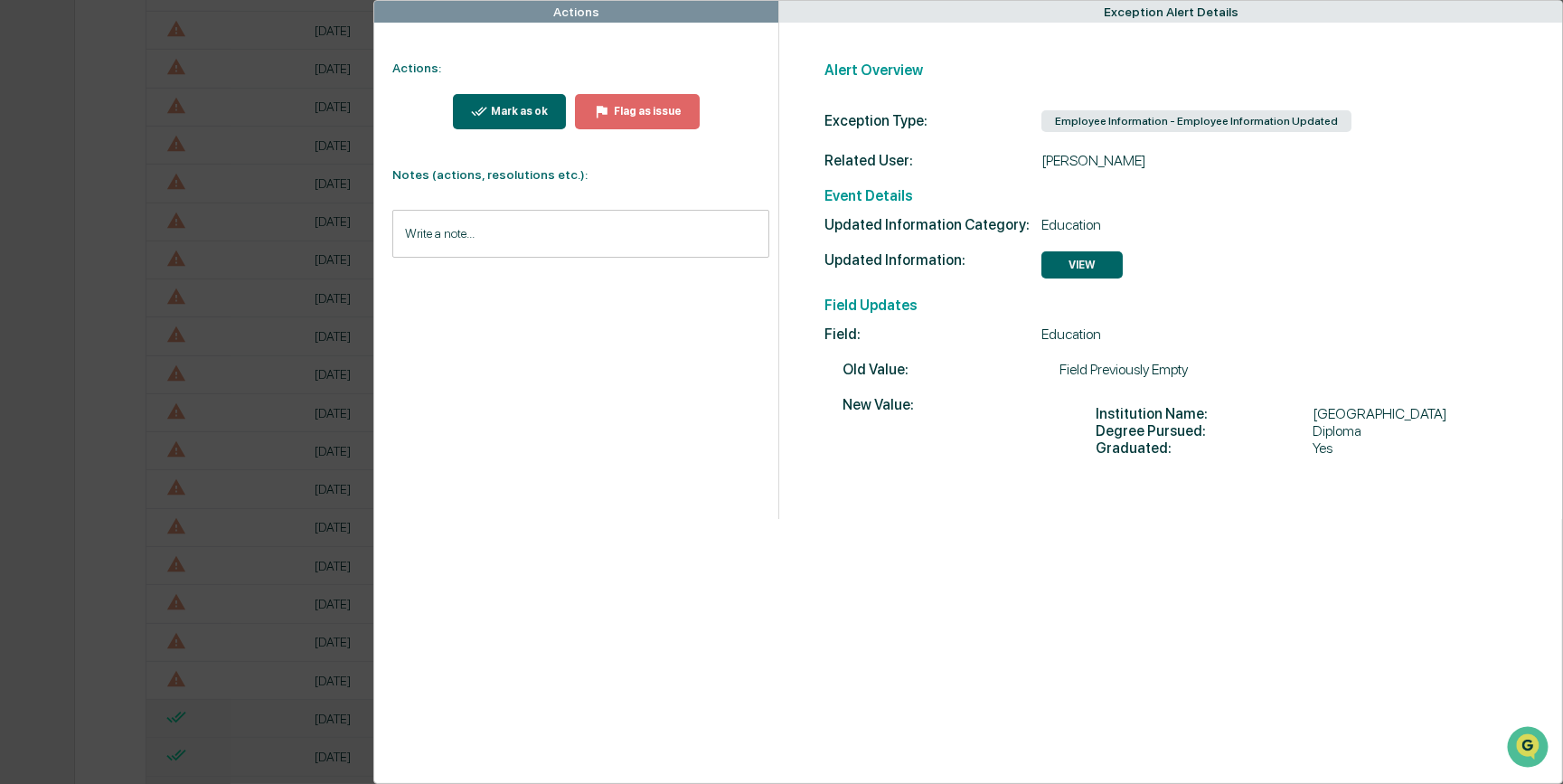
click at [518, 115] on div "Mark as ok" at bounding box center [518, 111] width 60 height 13
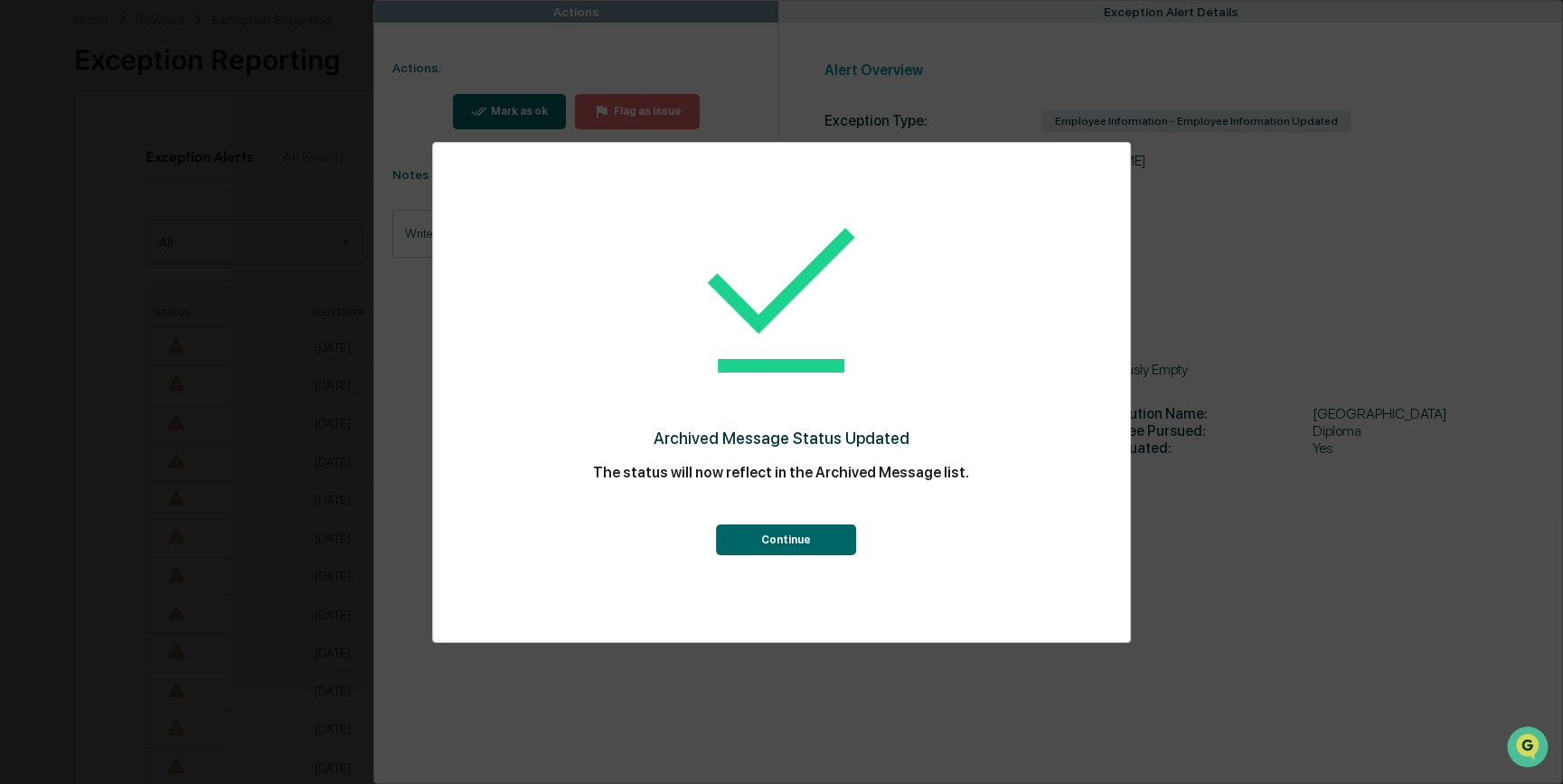
scroll to position [821, 0]
click at [769, 531] on button "Continue" at bounding box center [786, 539] width 141 height 31
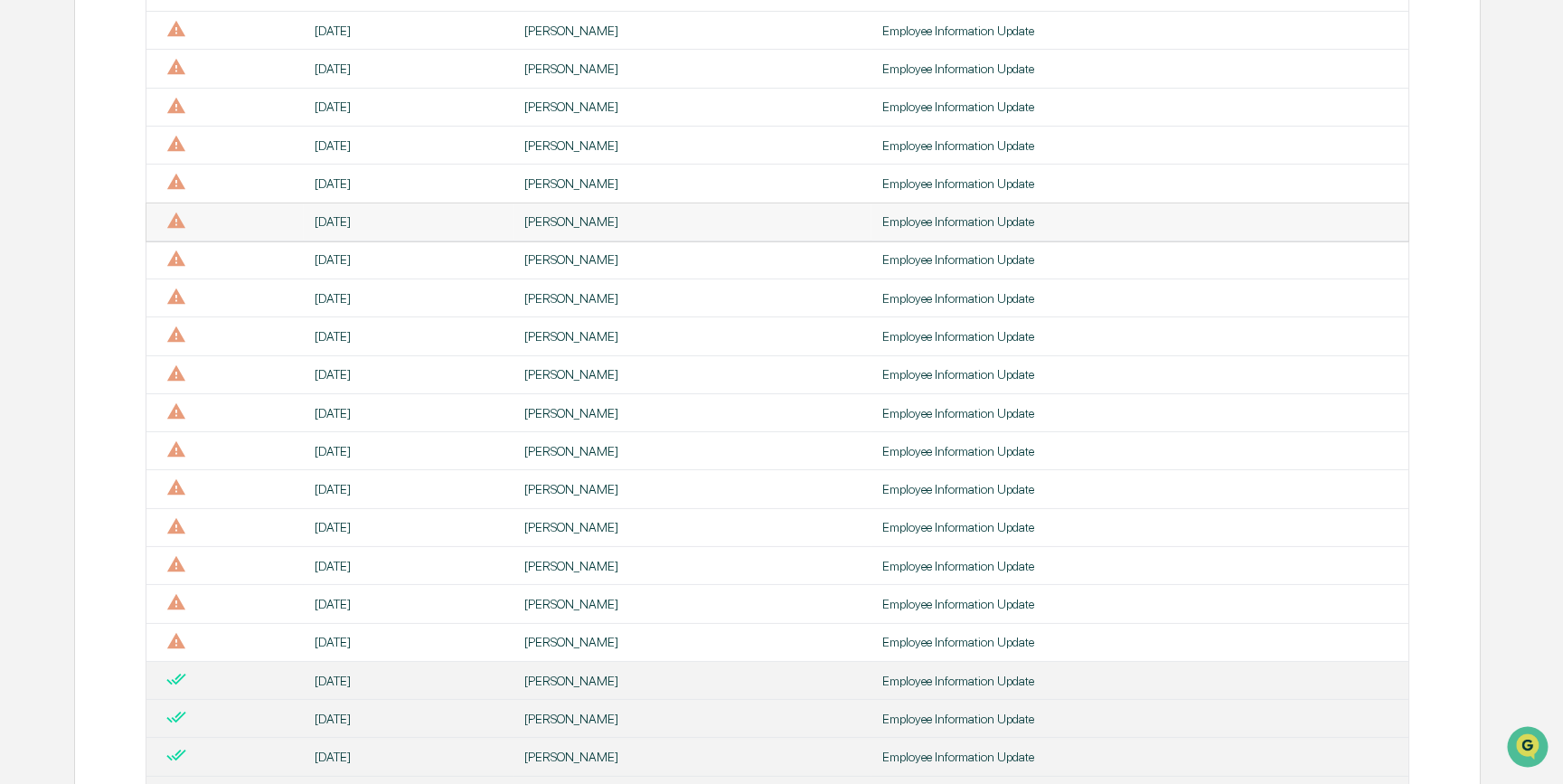
click at [597, 229] on div "[PERSON_NAME]" at bounding box center [692, 222] width 336 height 15
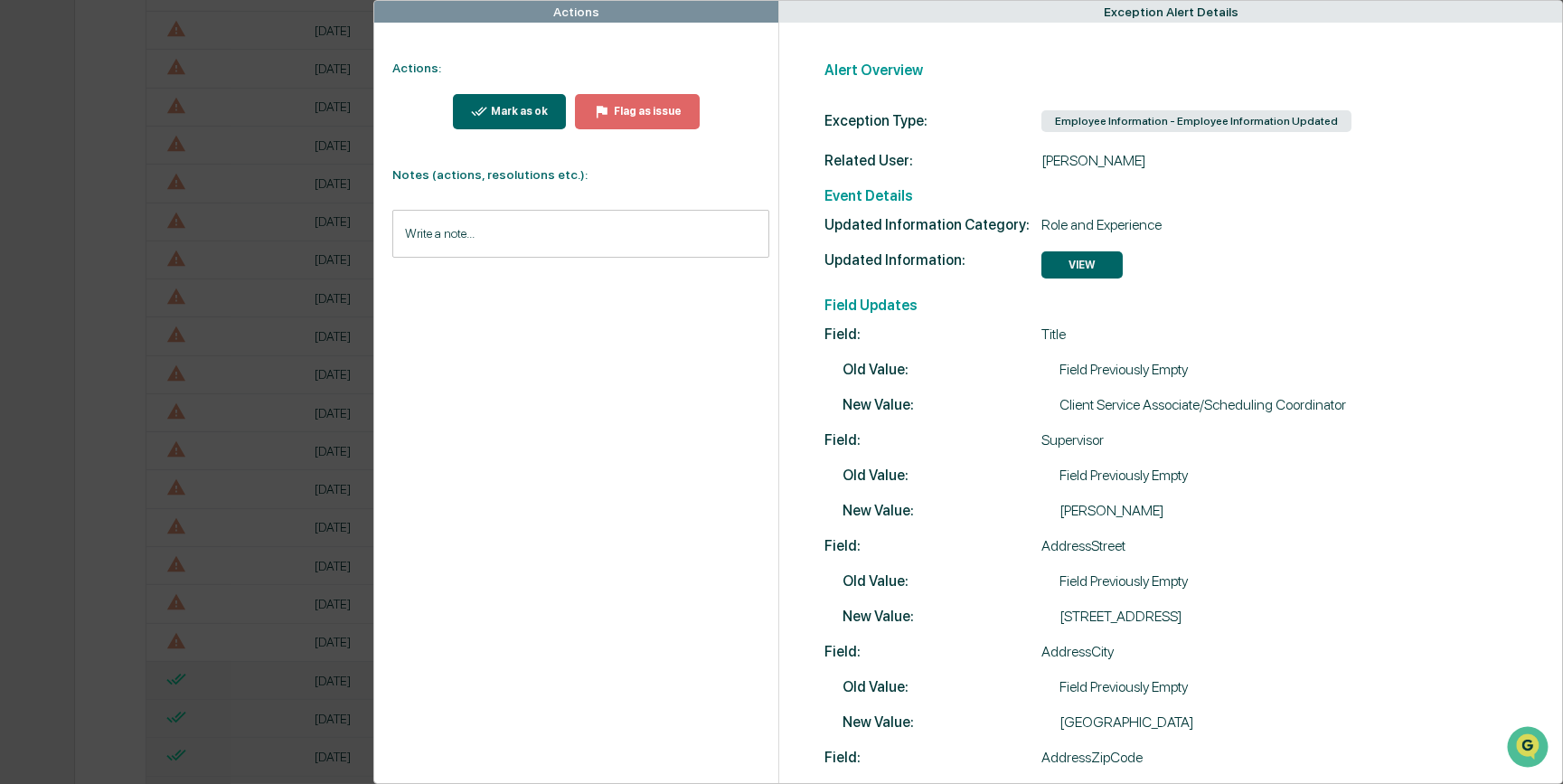
click at [516, 114] on div "Mark as ok" at bounding box center [518, 111] width 60 height 13
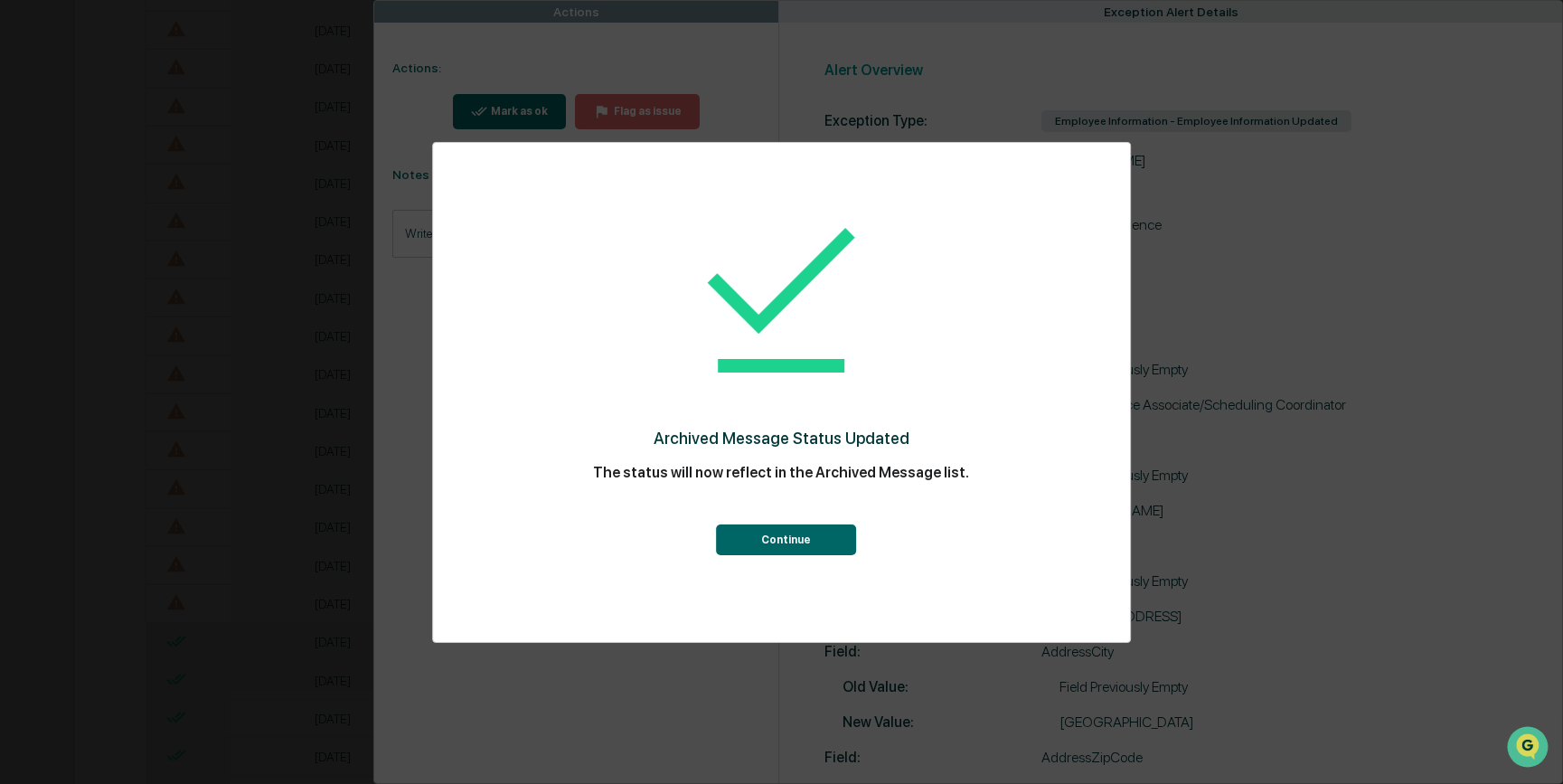
click at [786, 547] on button "Continue" at bounding box center [786, 539] width 141 height 31
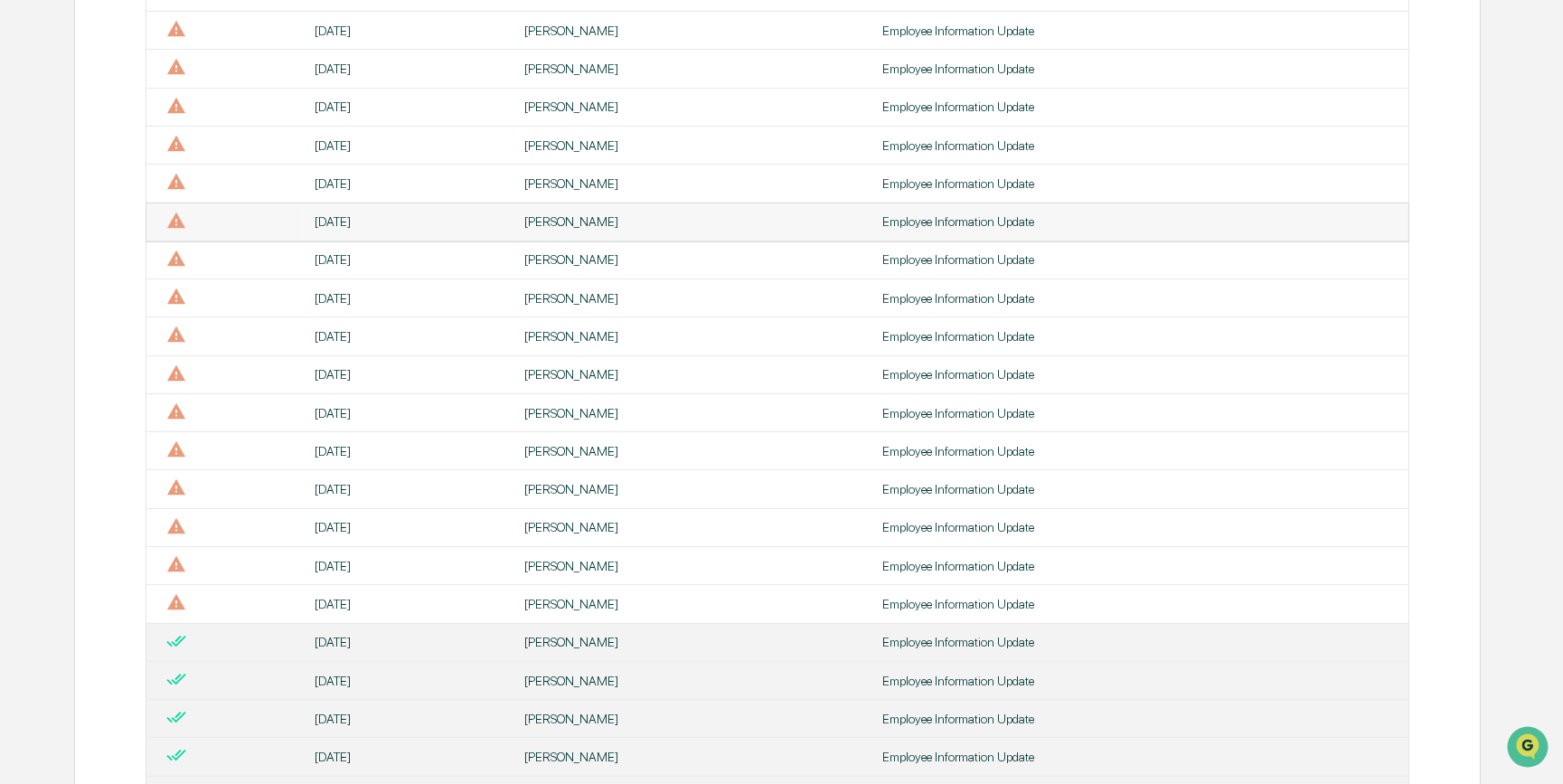
click at [619, 229] on div "[PERSON_NAME]" at bounding box center [692, 222] width 336 height 15
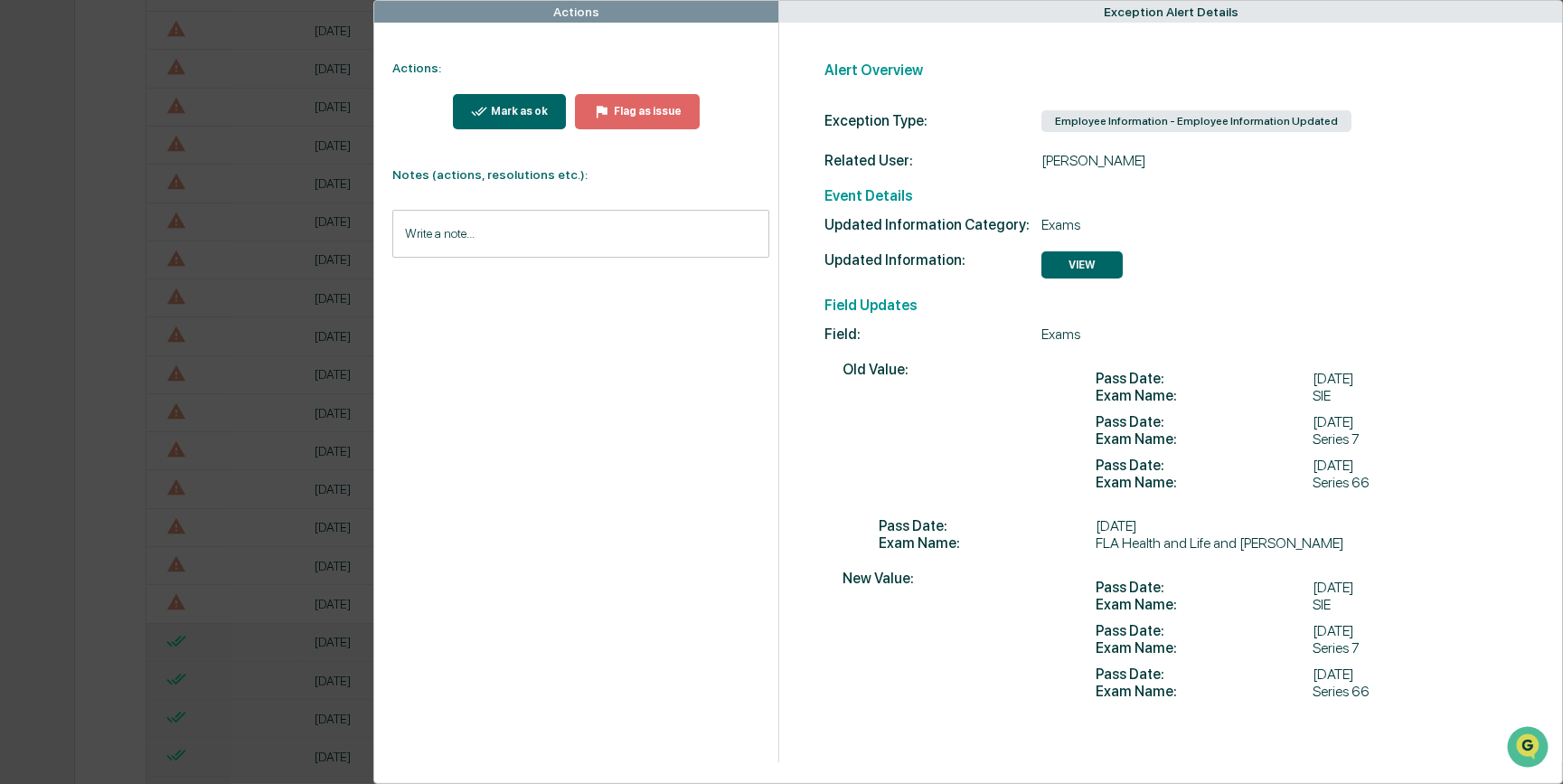
click at [66, 516] on div "Actions Actions: Mark as ok Flag as issue Notes (actions, resolutions etc.): Wr…" at bounding box center [782, 392] width 1563 height 784
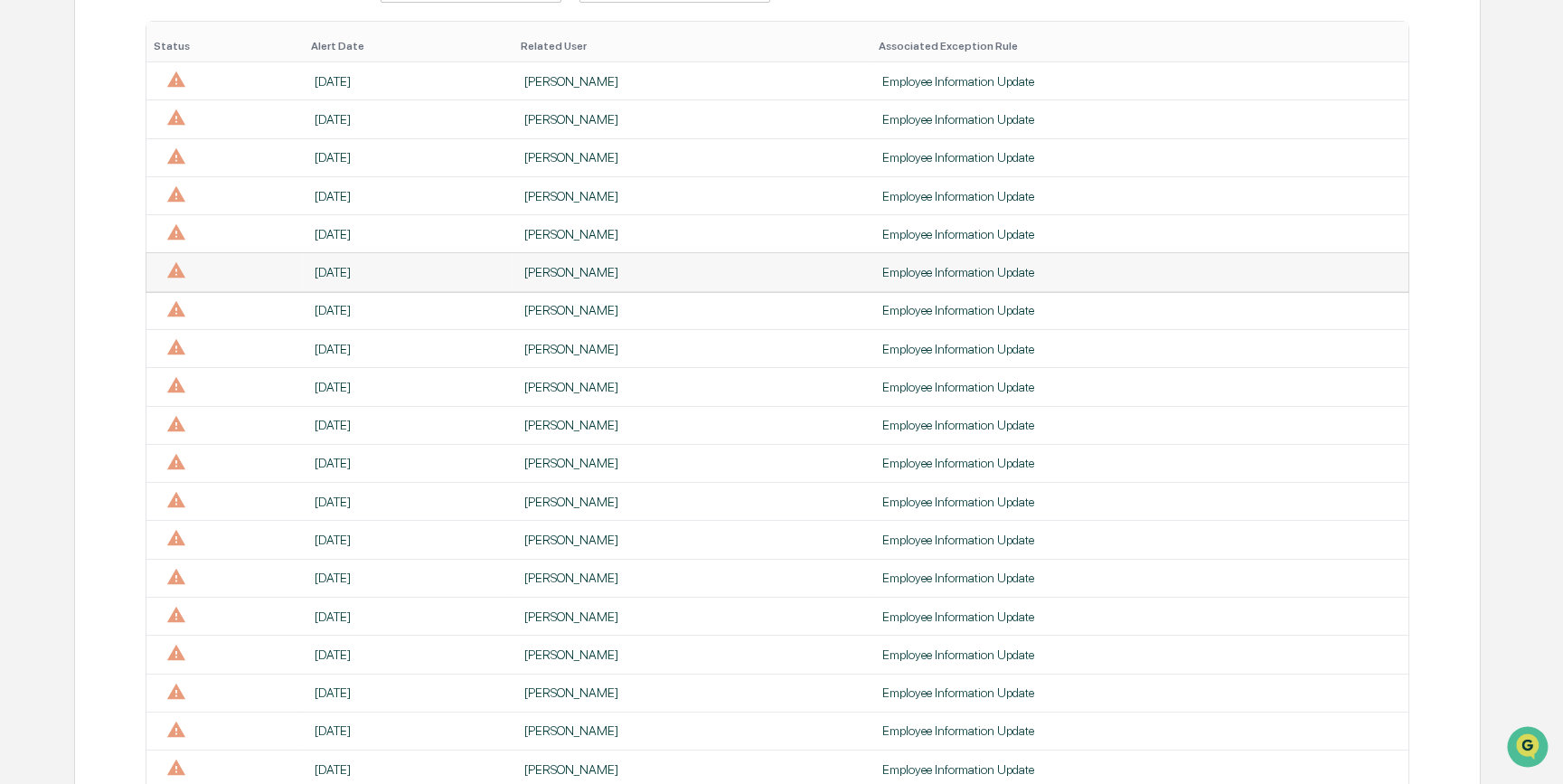
scroll to position [343, 0]
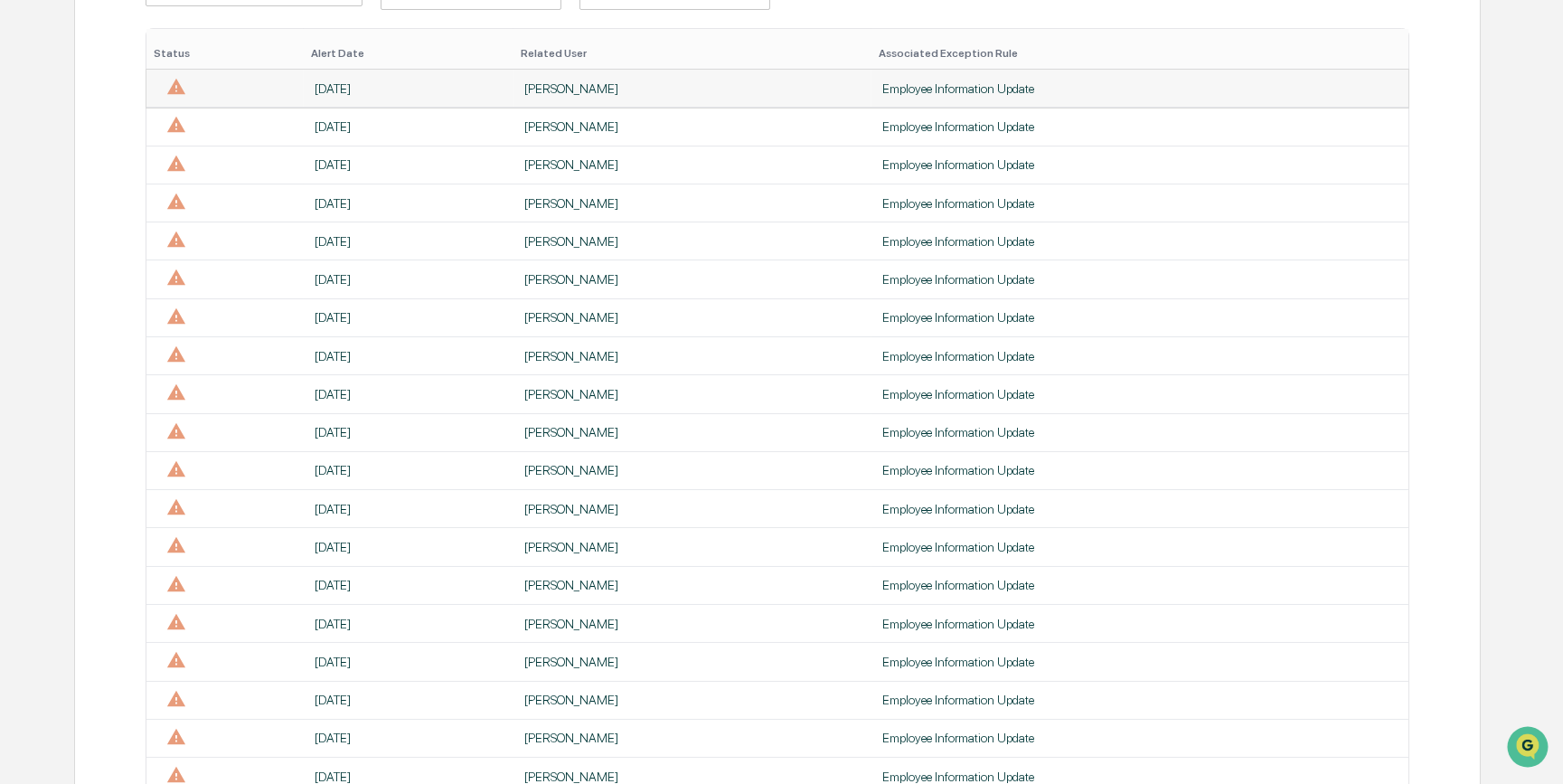
click at [616, 92] on div "[PERSON_NAME]" at bounding box center [692, 89] width 336 height 15
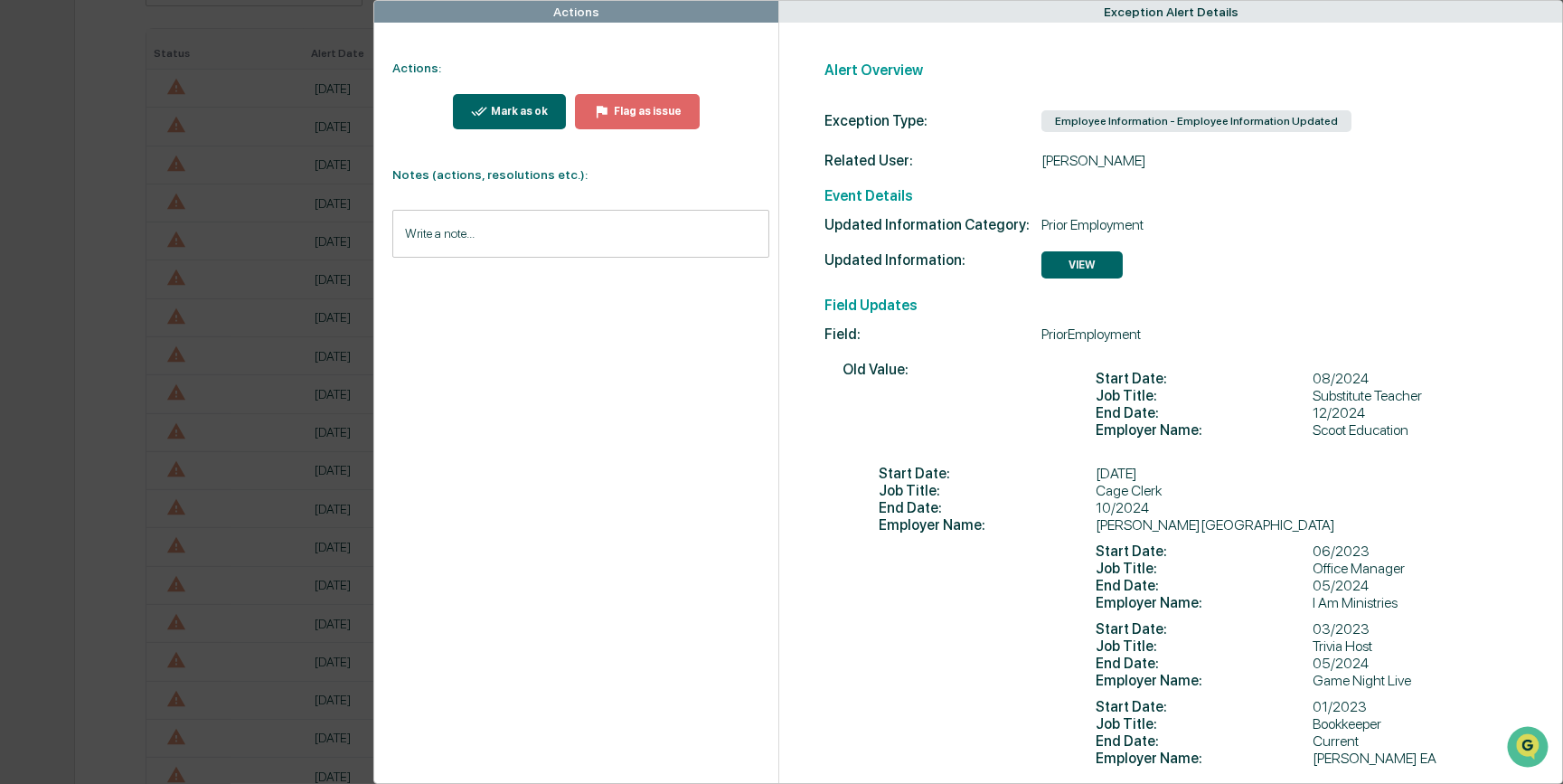
click at [506, 116] on div "Mark as ok" at bounding box center [518, 111] width 60 height 13
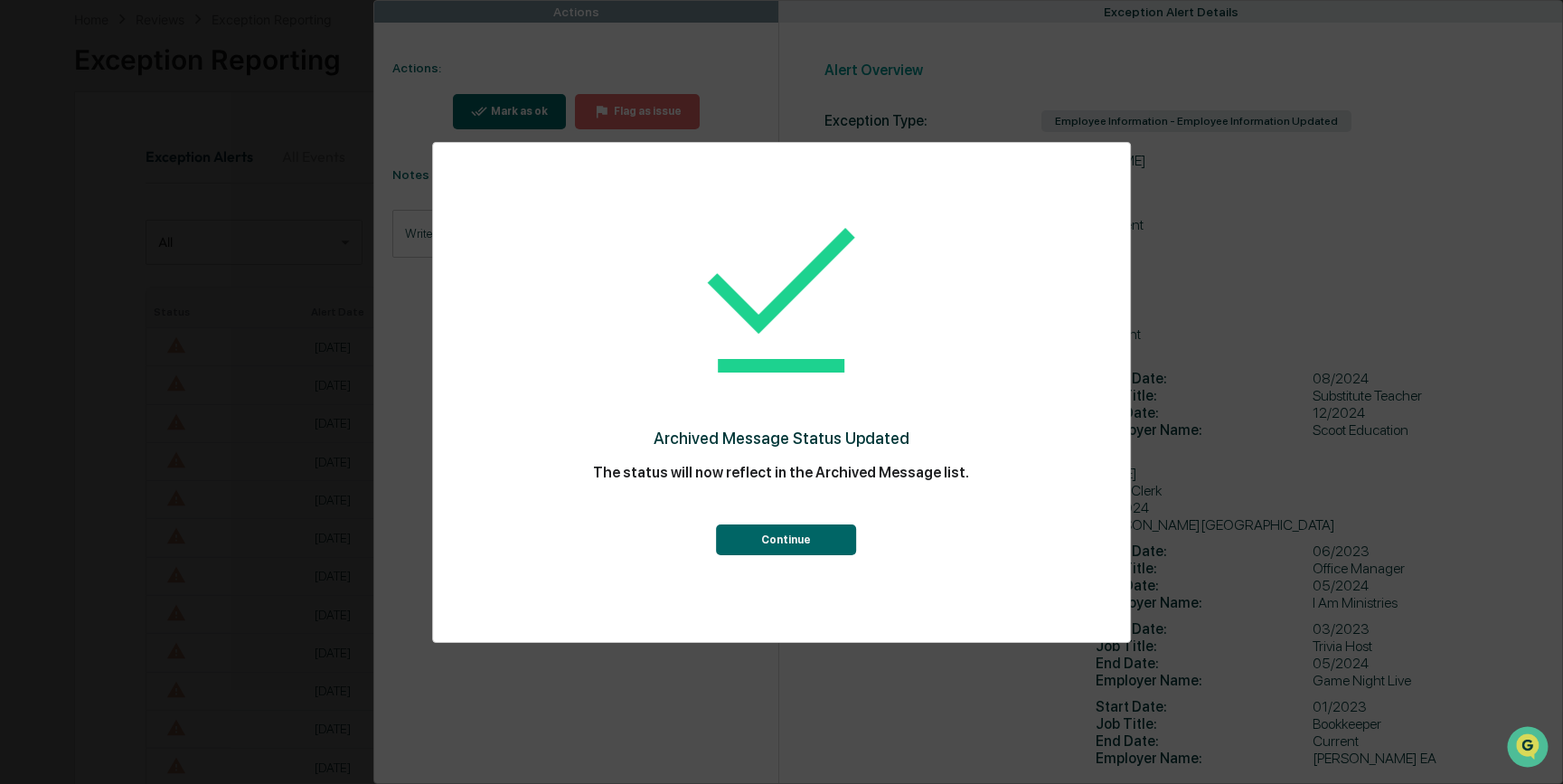
scroll to position [343, 0]
click at [803, 536] on button "Continue" at bounding box center [786, 539] width 141 height 31
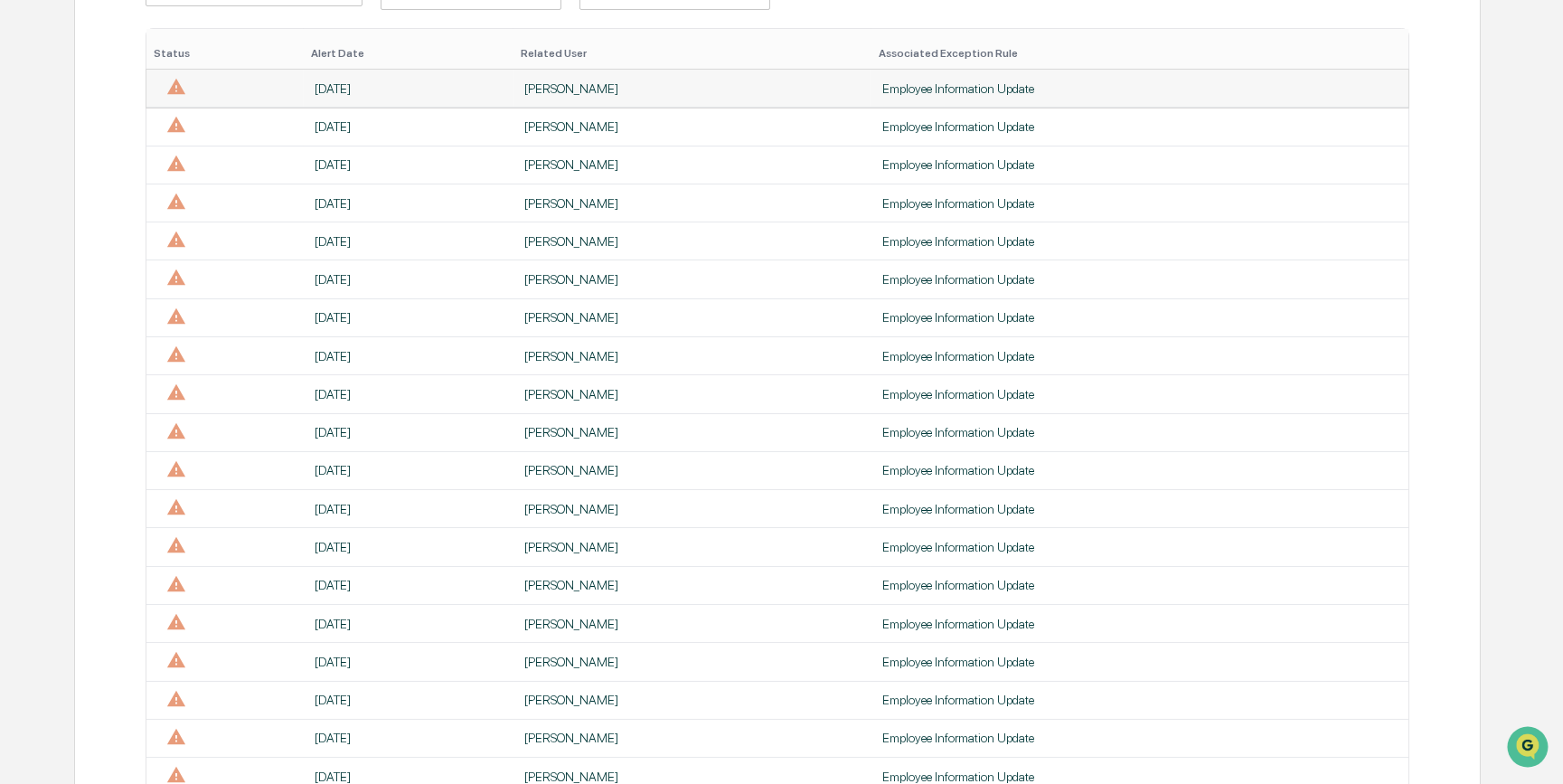
click at [572, 88] on div "[PERSON_NAME]" at bounding box center [692, 89] width 336 height 15
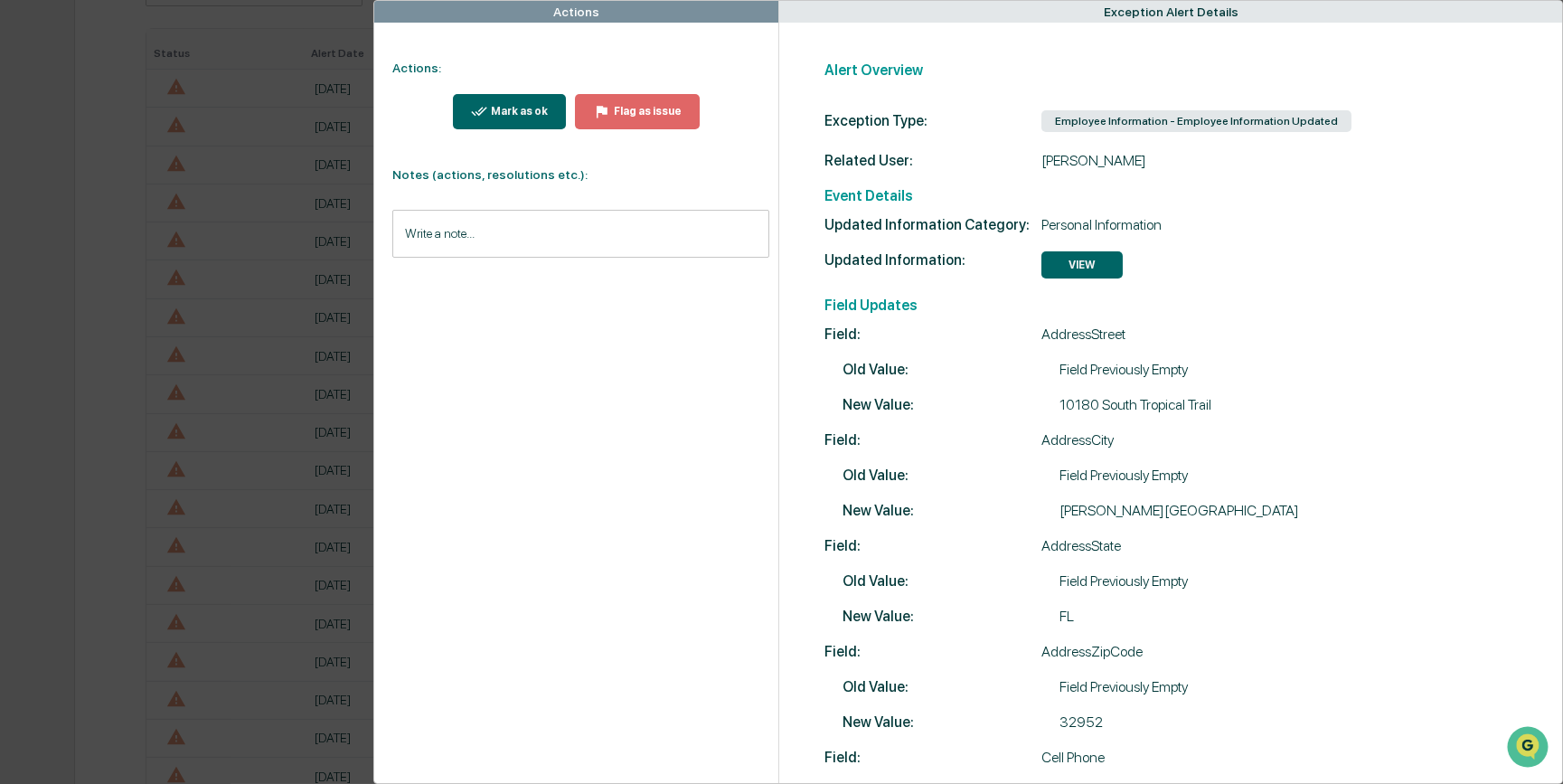
click at [525, 114] on div "Mark as ok" at bounding box center [518, 111] width 60 height 13
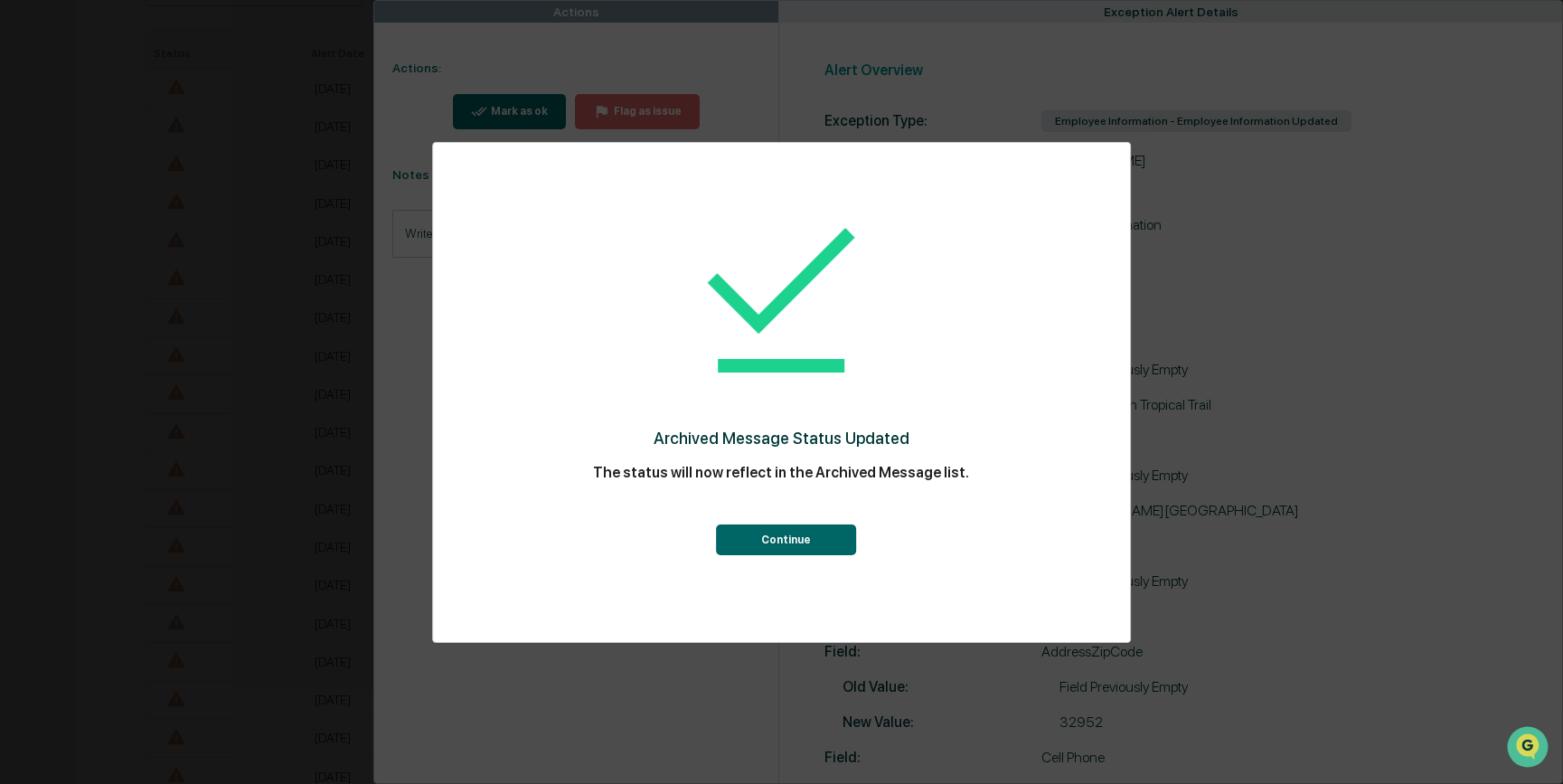
click at [801, 542] on button "Continue" at bounding box center [786, 539] width 141 height 31
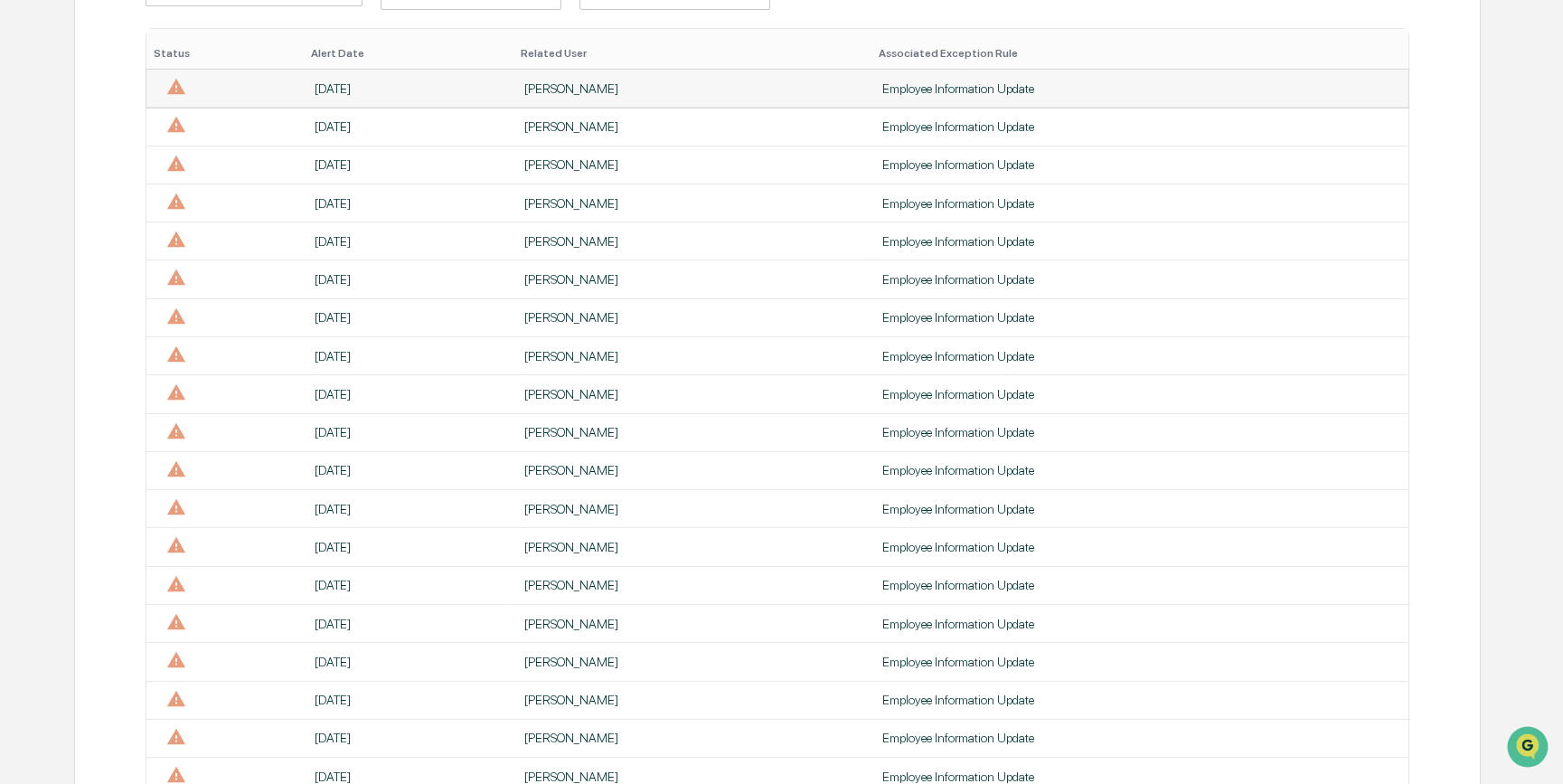
click at [572, 98] on td "[PERSON_NAME]" at bounding box center [693, 89] width 358 height 38
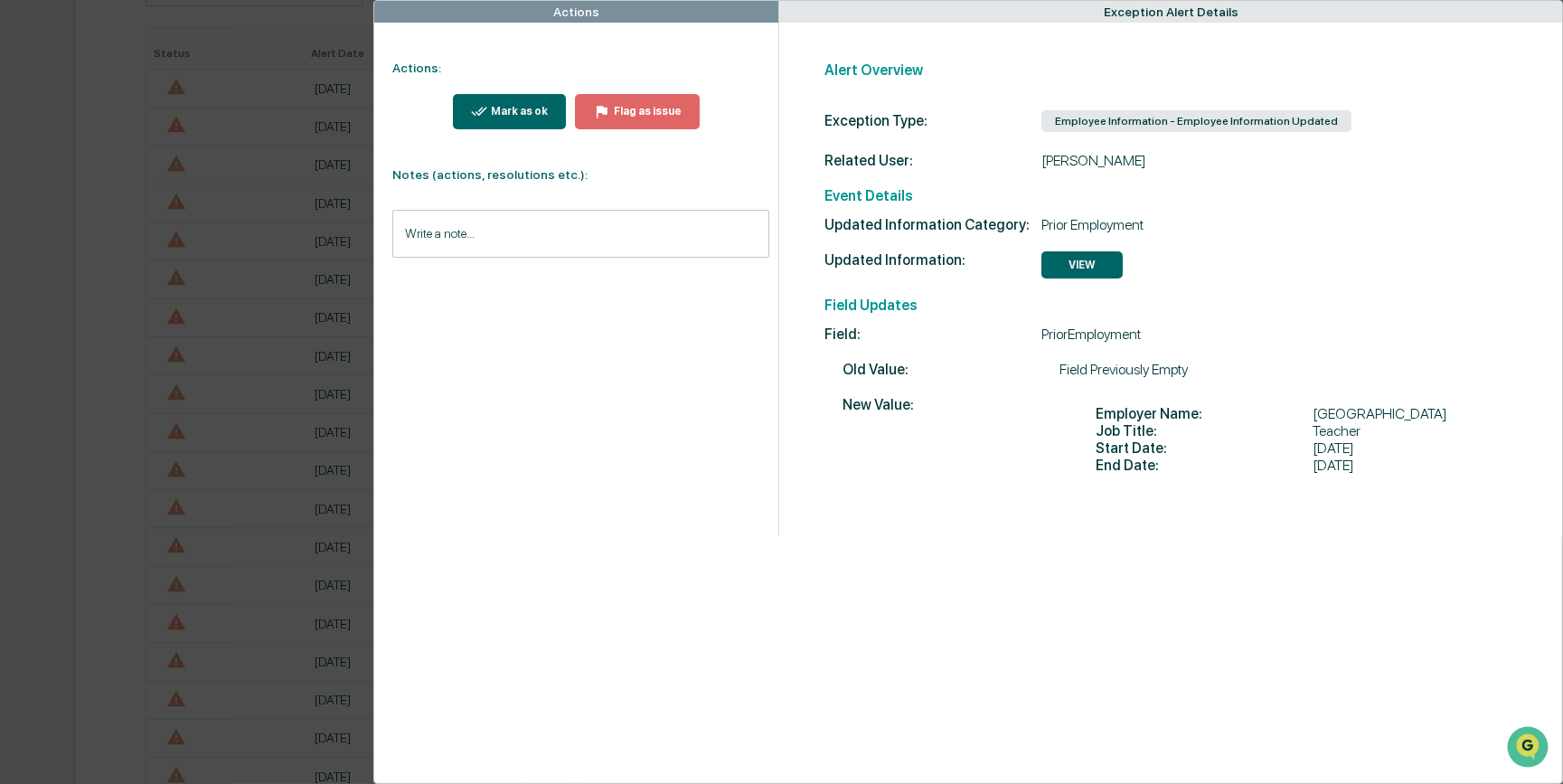
click at [528, 117] on div "Mark as ok" at bounding box center [518, 111] width 60 height 13
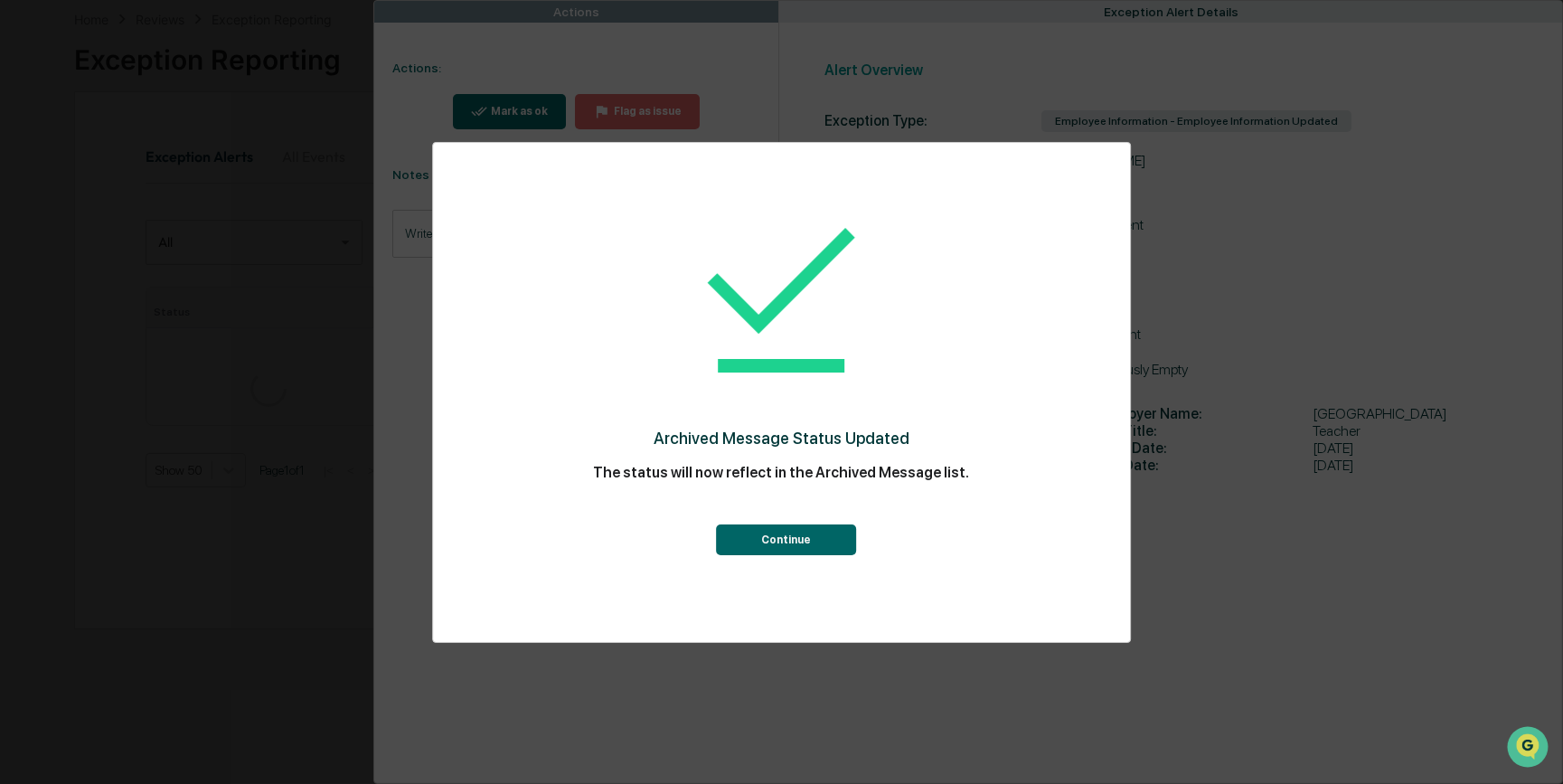
scroll to position [343, 0]
click at [782, 545] on button "Continue" at bounding box center [786, 539] width 141 height 31
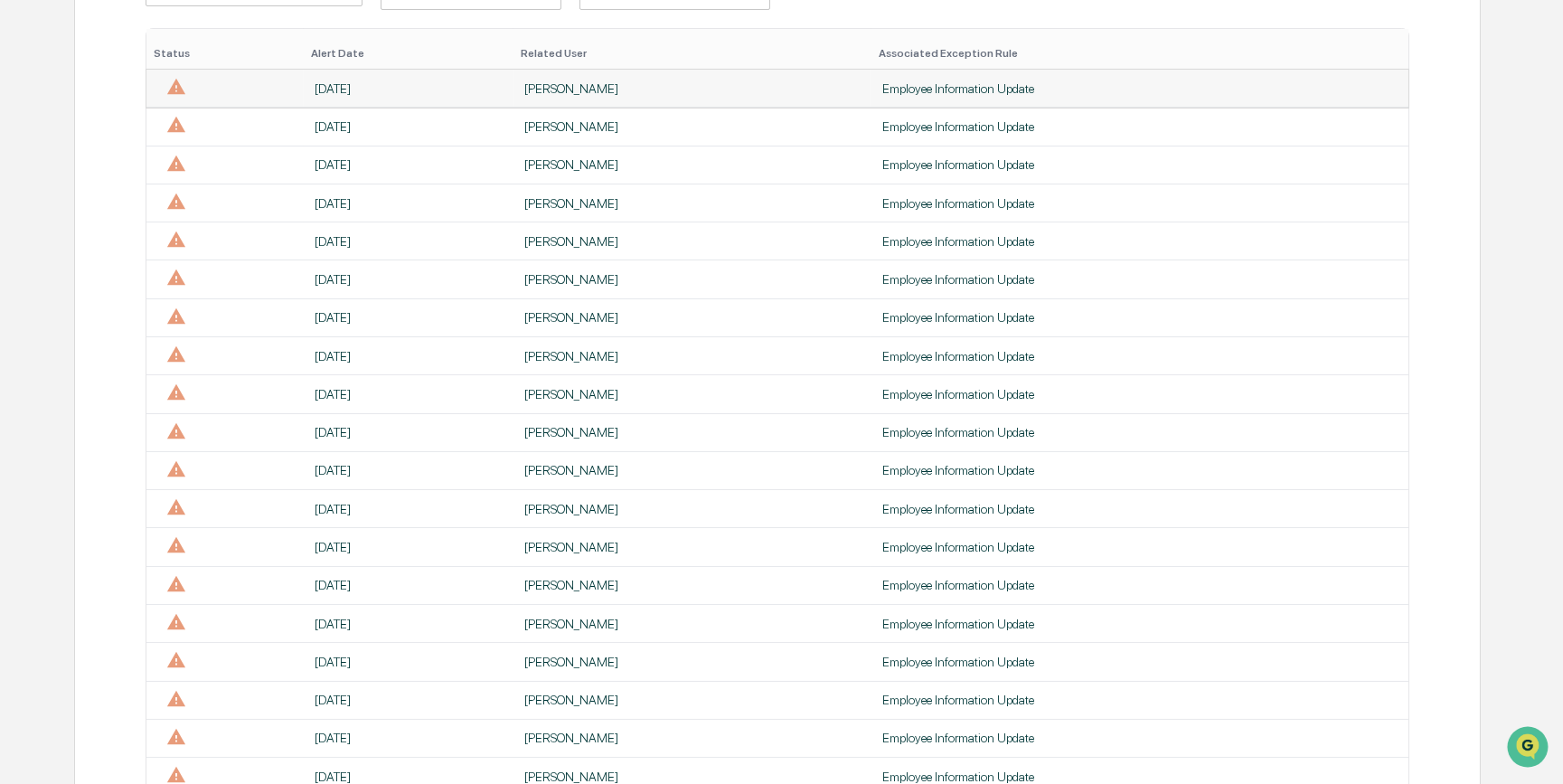
click at [556, 90] on div "[PERSON_NAME]" at bounding box center [692, 89] width 336 height 15
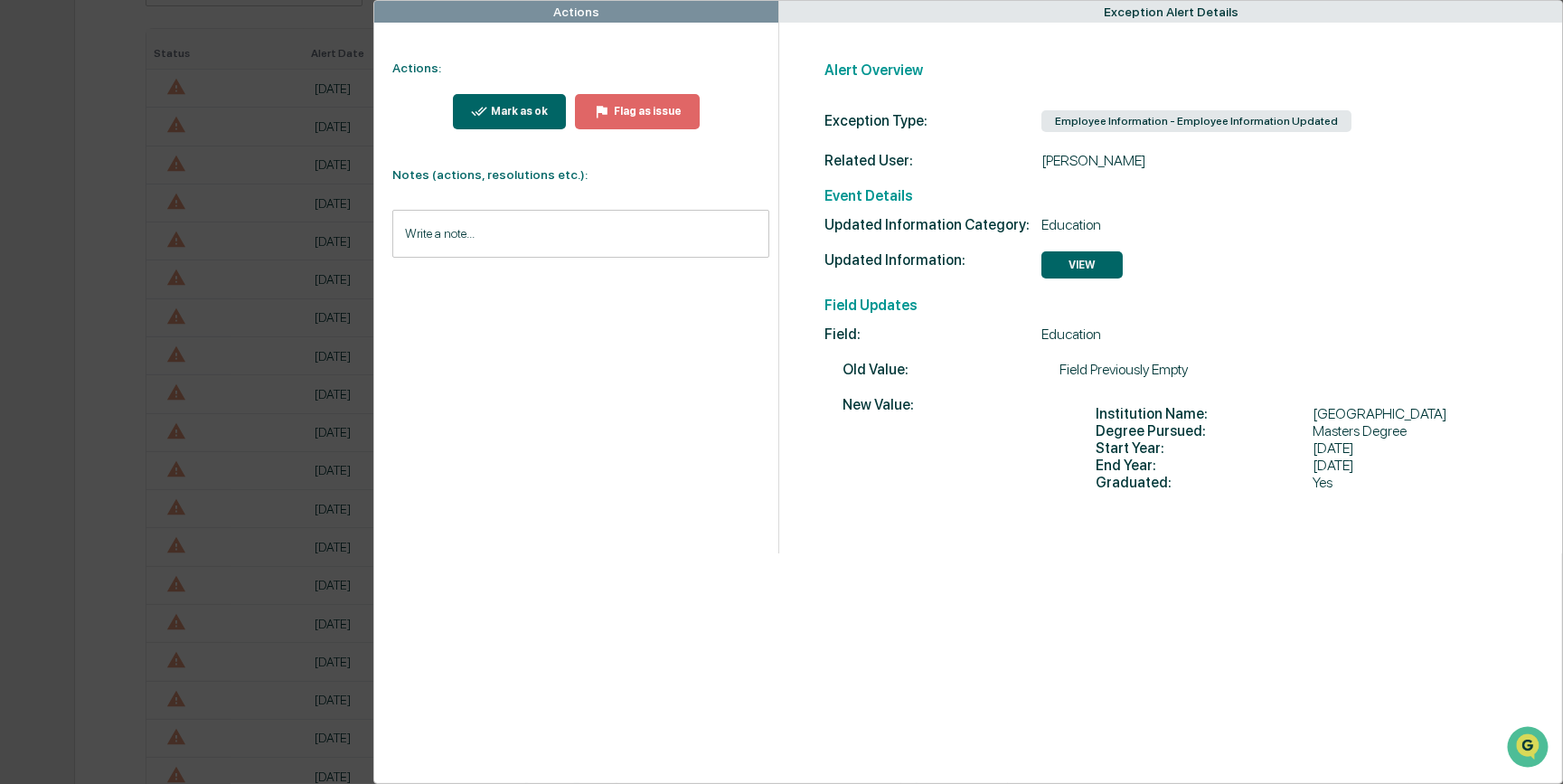
click at [528, 99] on button "Mark as ok" at bounding box center [509, 111] width 114 height 36
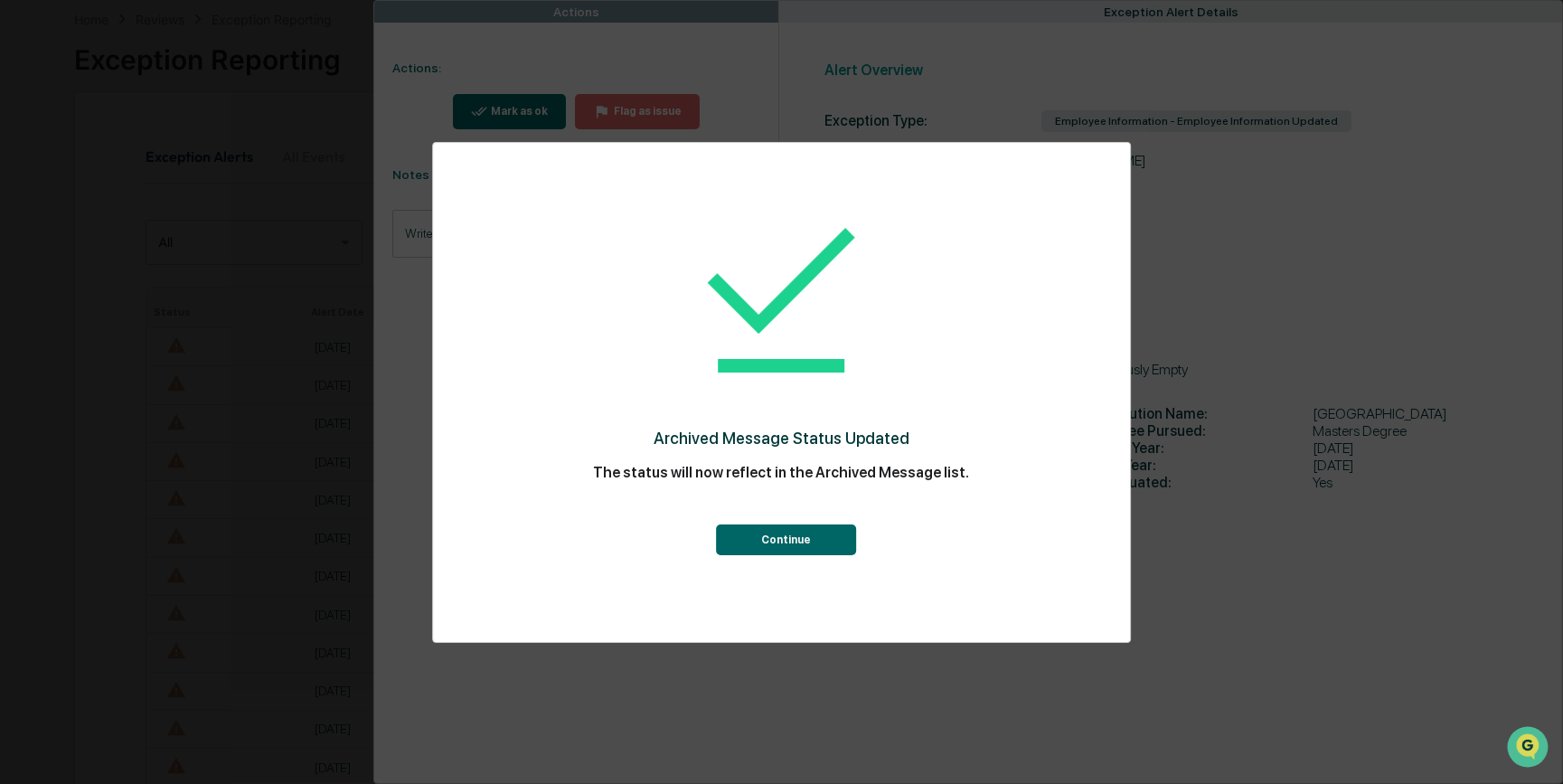
scroll to position [343, 0]
click at [815, 551] on button "Continue" at bounding box center [786, 539] width 141 height 31
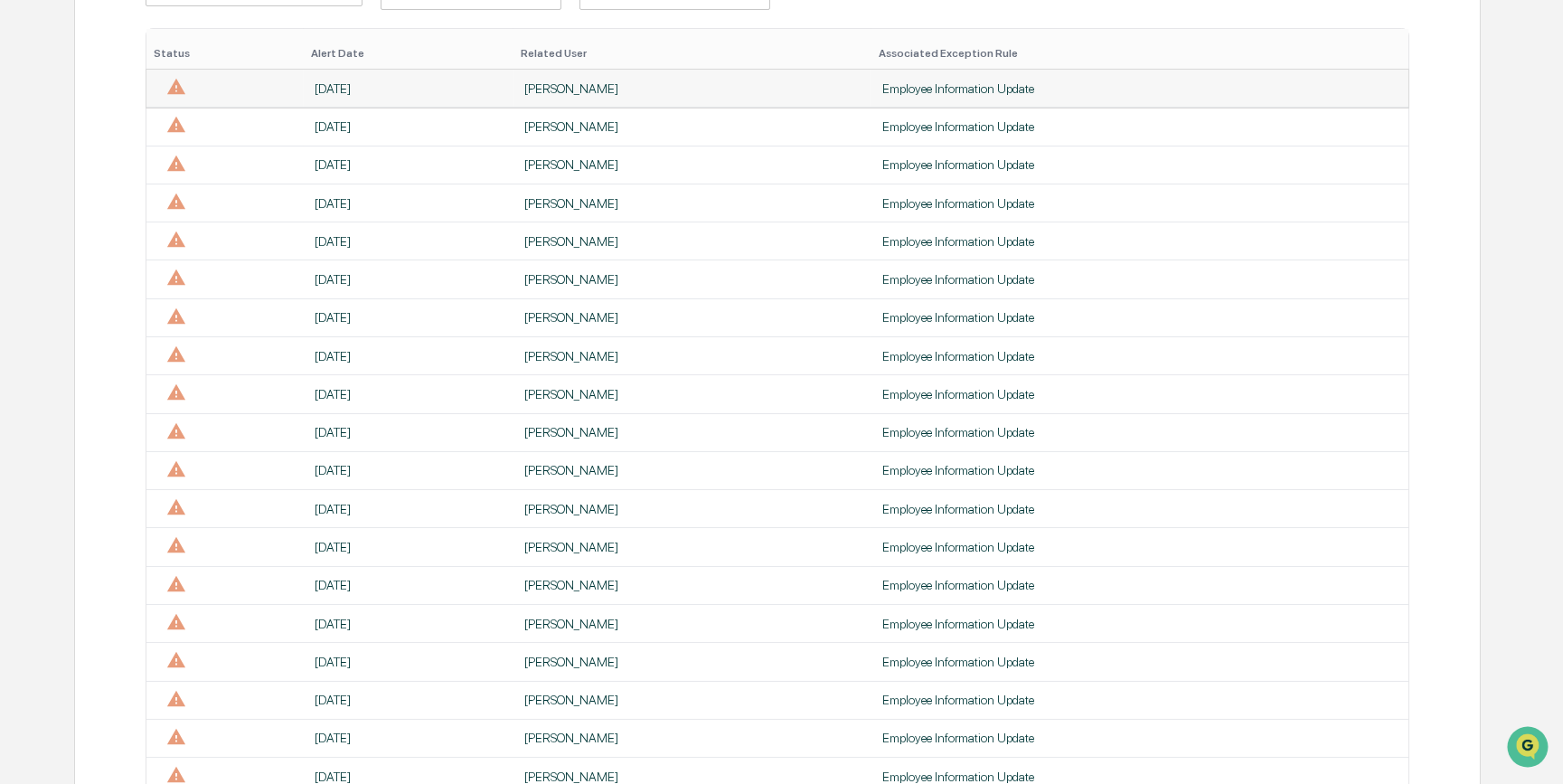
click at [578, 84] on div "[PERSON_NAME]" at bounding box center [692, 89] width 336 height 15
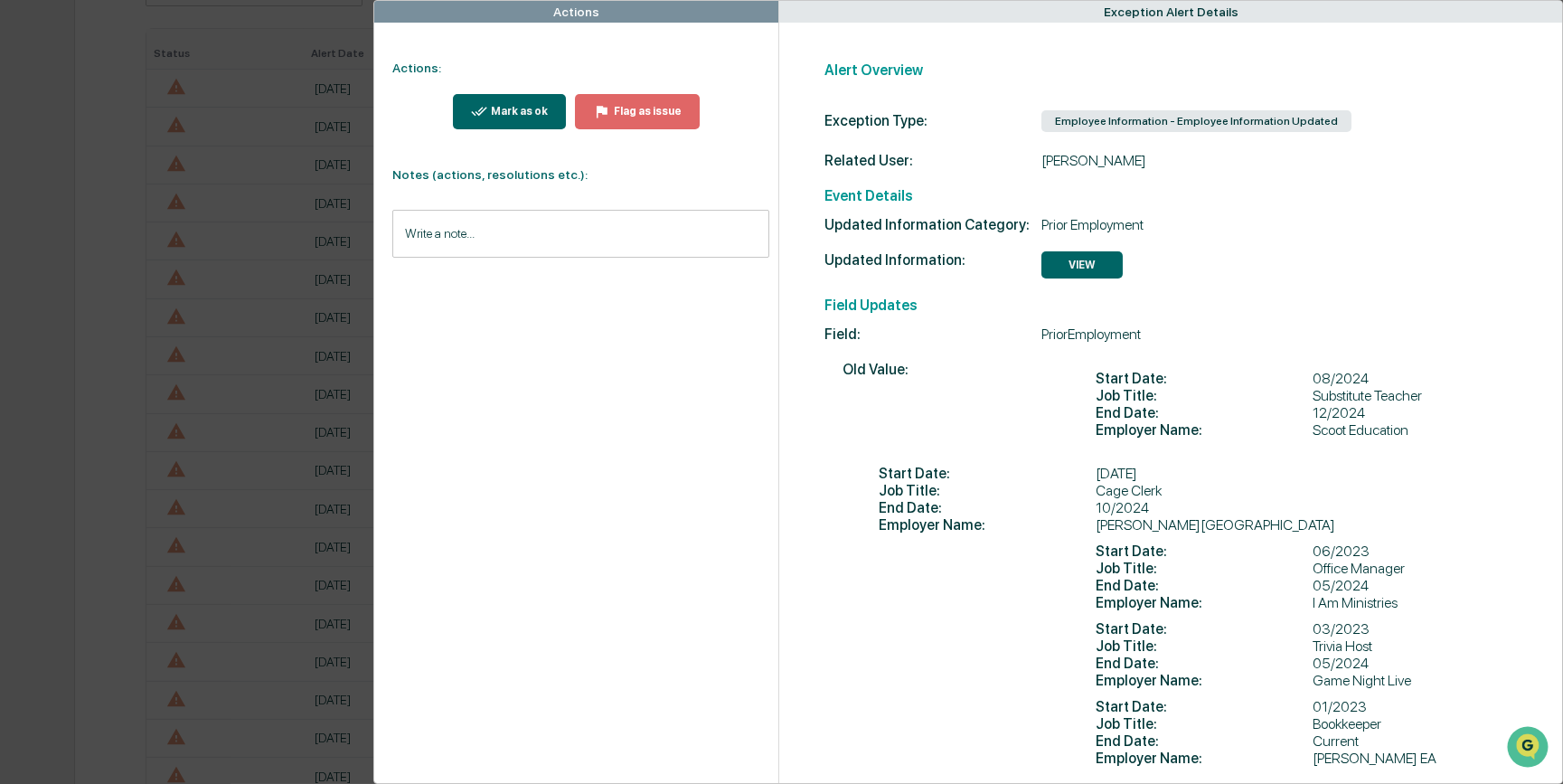
click at [532, 118] on div "Mark as ok" at bounding box center [518, 111] width 60 height 13
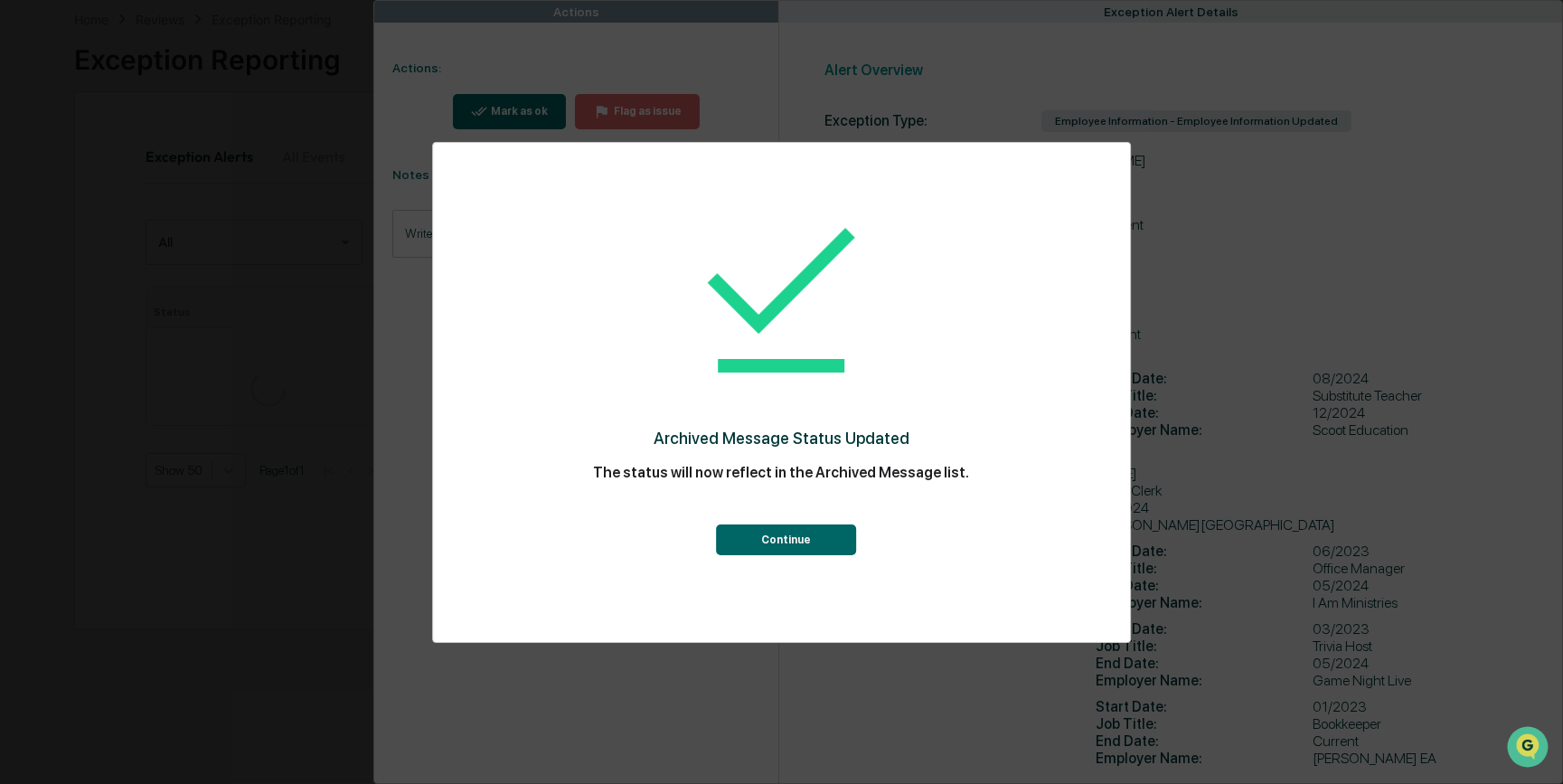
scroll to position [343, 0]
click at [798, 539] on button "Continue" at bounding box center [786, 539] width 141 height 31
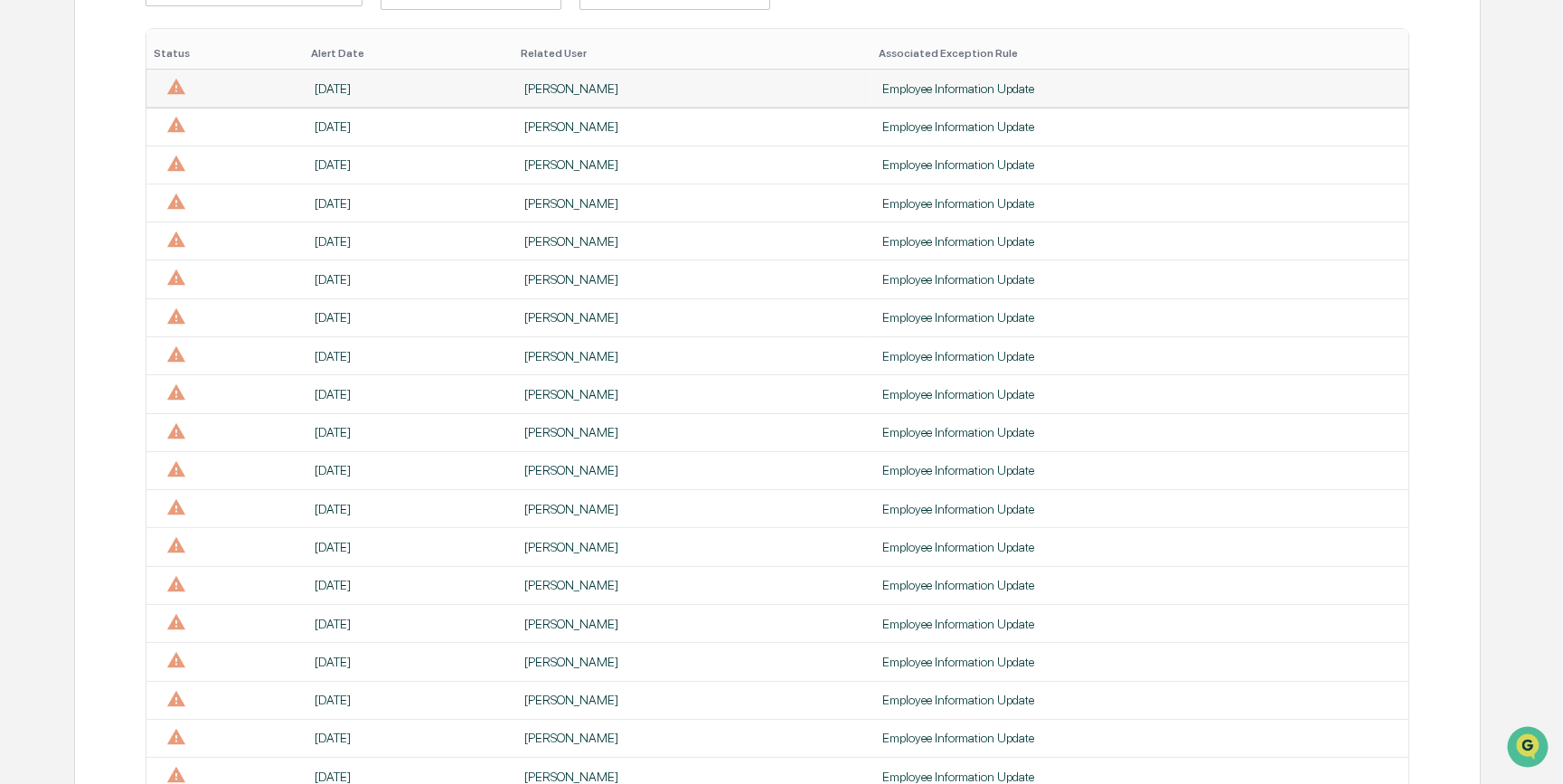
click at [530, 85] on div "[PERSON_NAME]" at bounding box center [692, 89] width 336 height 15
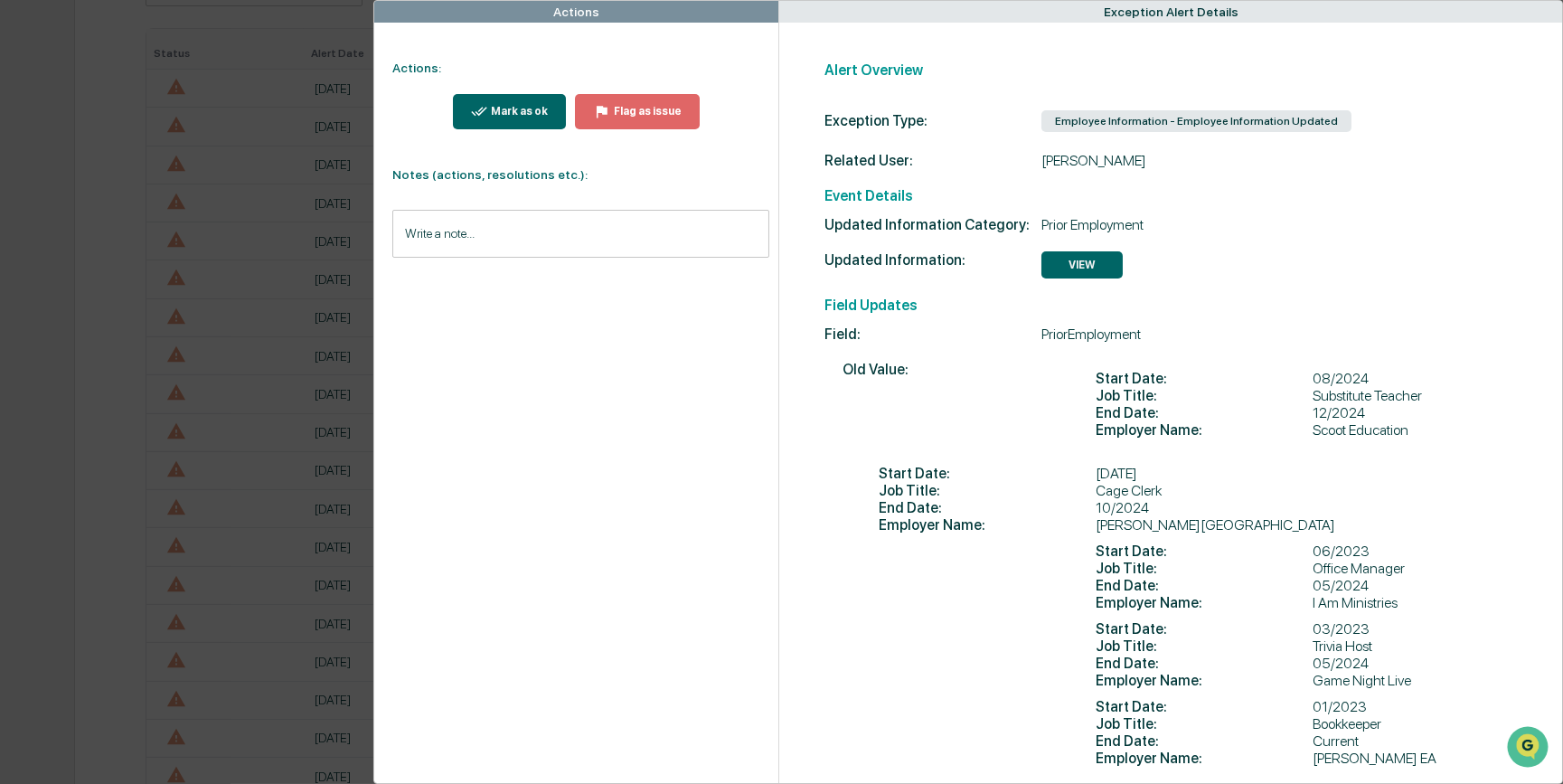
click at [523, 118] on div "Mark as ok" at bounding box center [509, 111] width 78 height 17
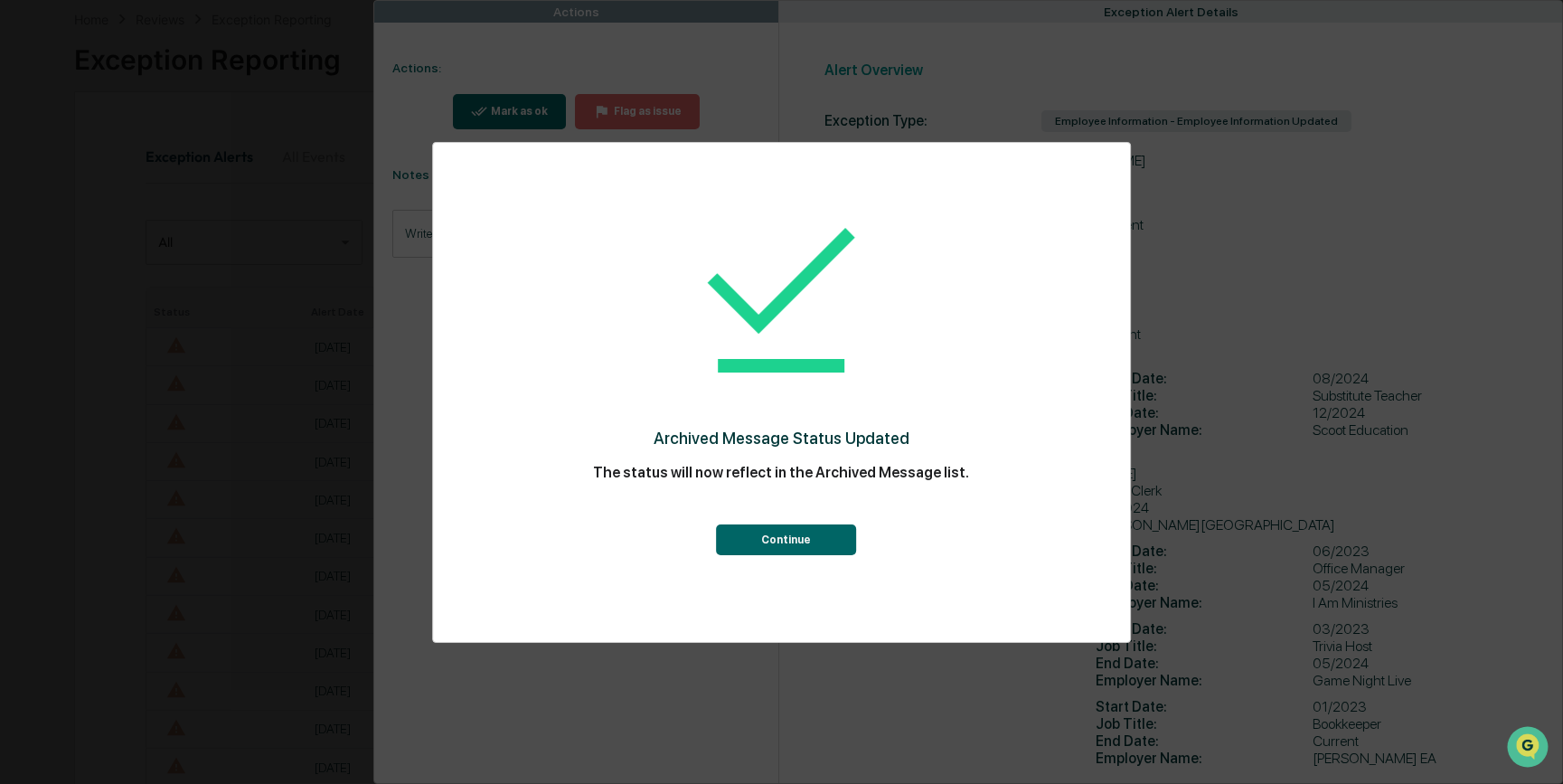
scroll to position [343, 0]
click at [750, 542] on button "Continue" at bounding box center [786, 539] width 141 height 31
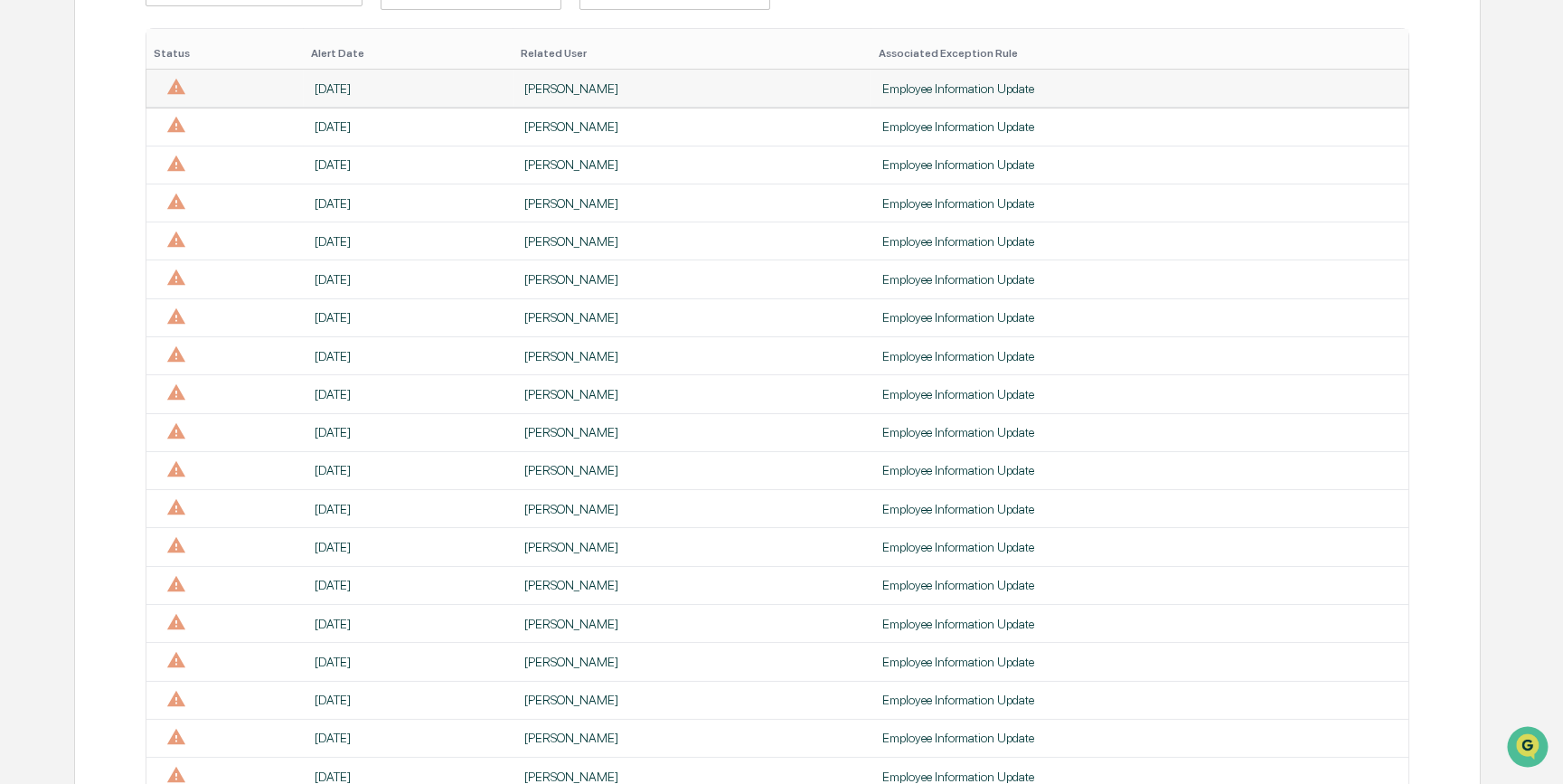
click at [550, 99] on td "[PERSON_NAME]" at bounding box center [693, 89] width 358 height 38
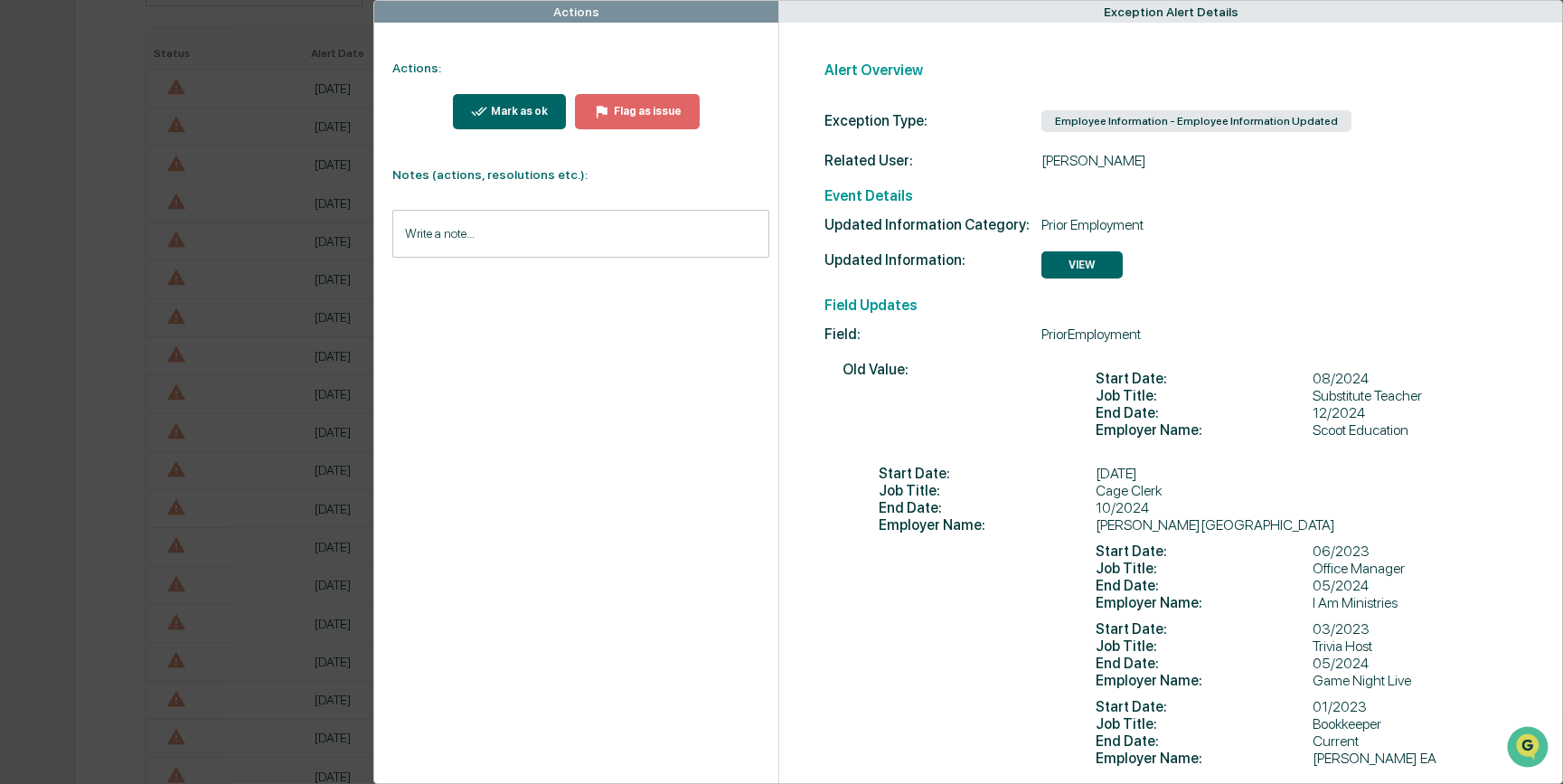
click at [518, 120] on button "Mark as ok" at bounding box center [509, 111] width 114 height 36
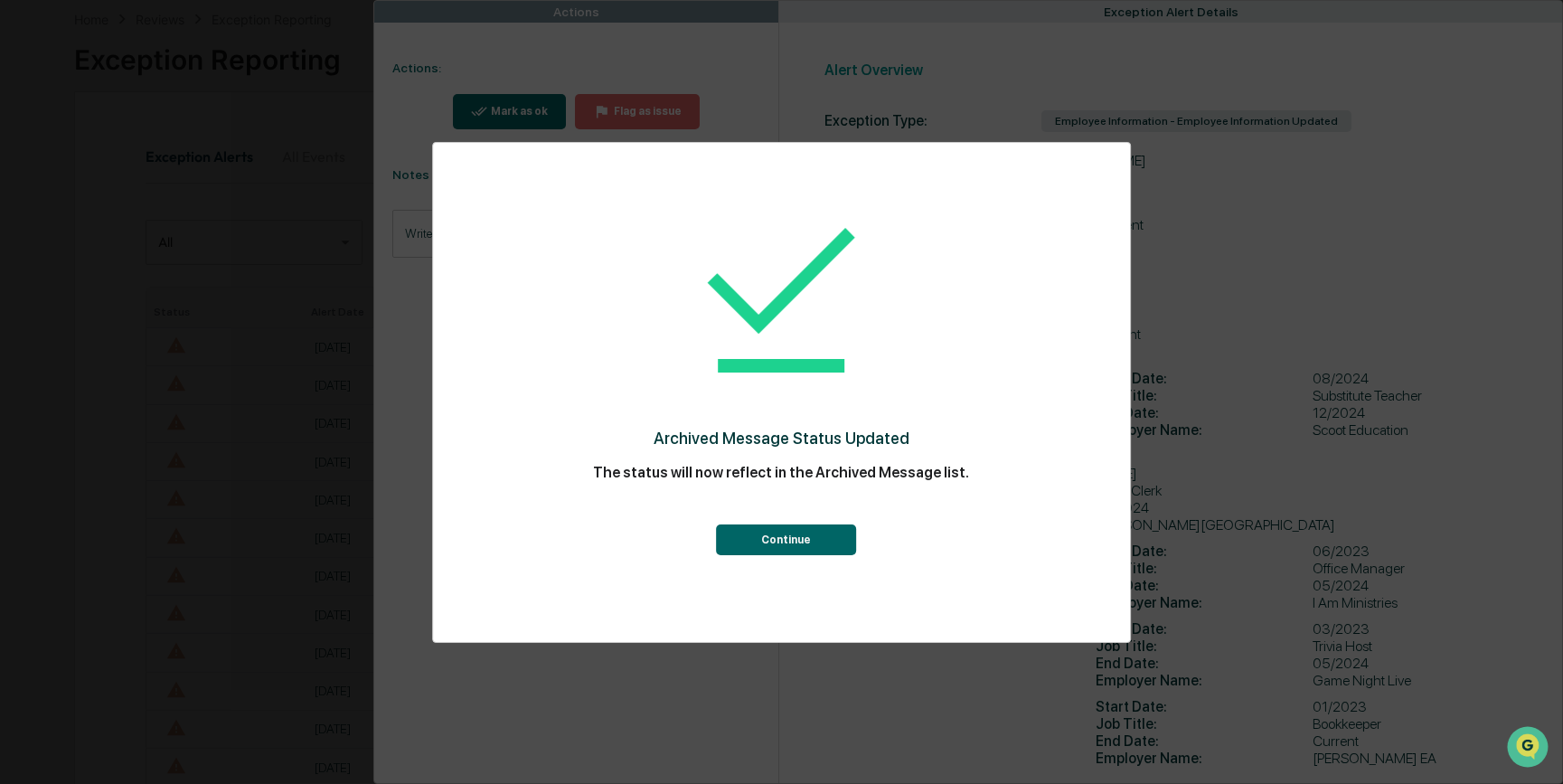
scroll to position [343, 0]
click at [780, 549] on button "Continue" at bounding box center [786, 539] width 141 height 31
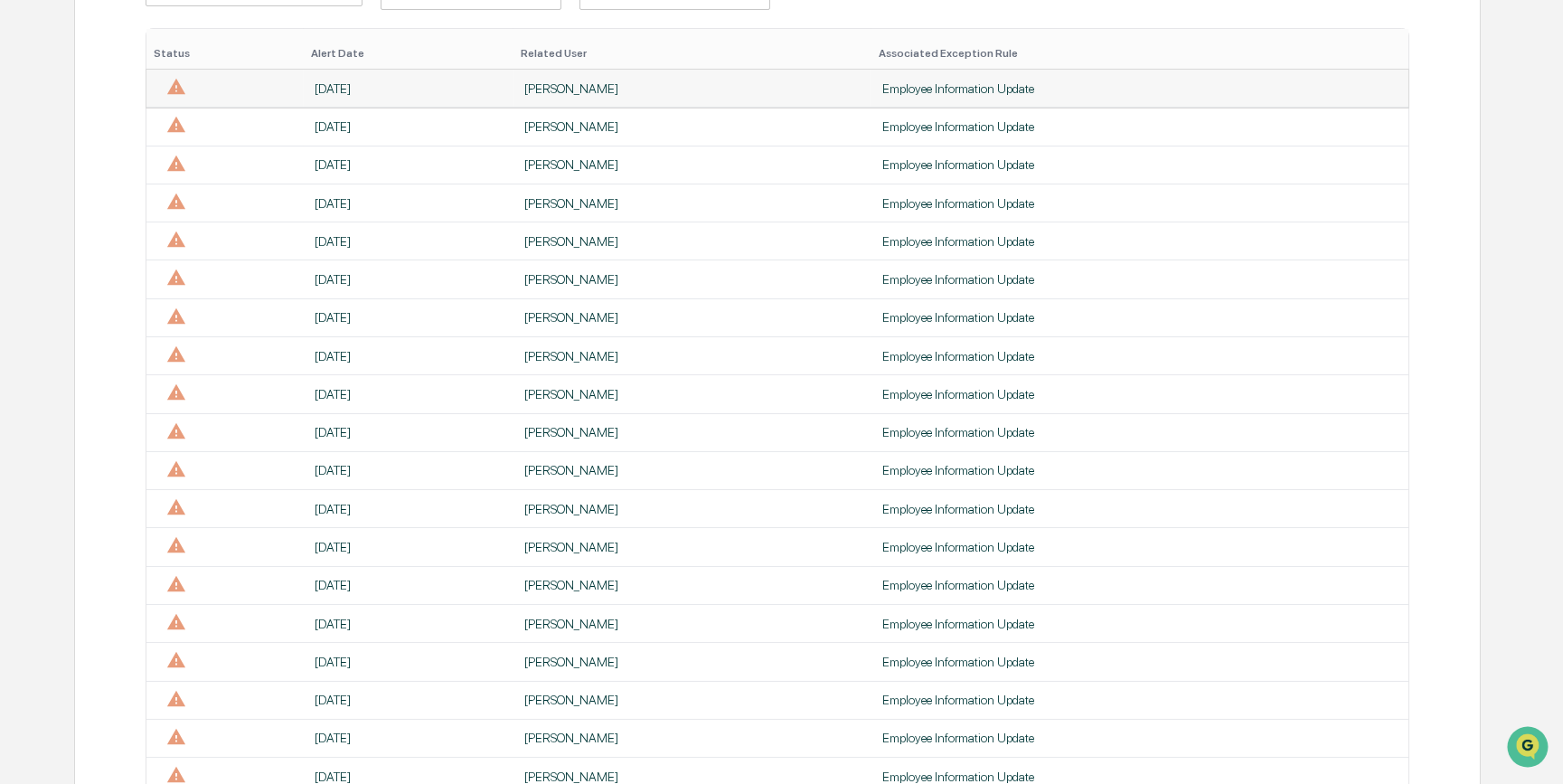
click at [551, 82] on div "[PERSON_NAME]" at bounding box center [692, 89] width 336 height 15
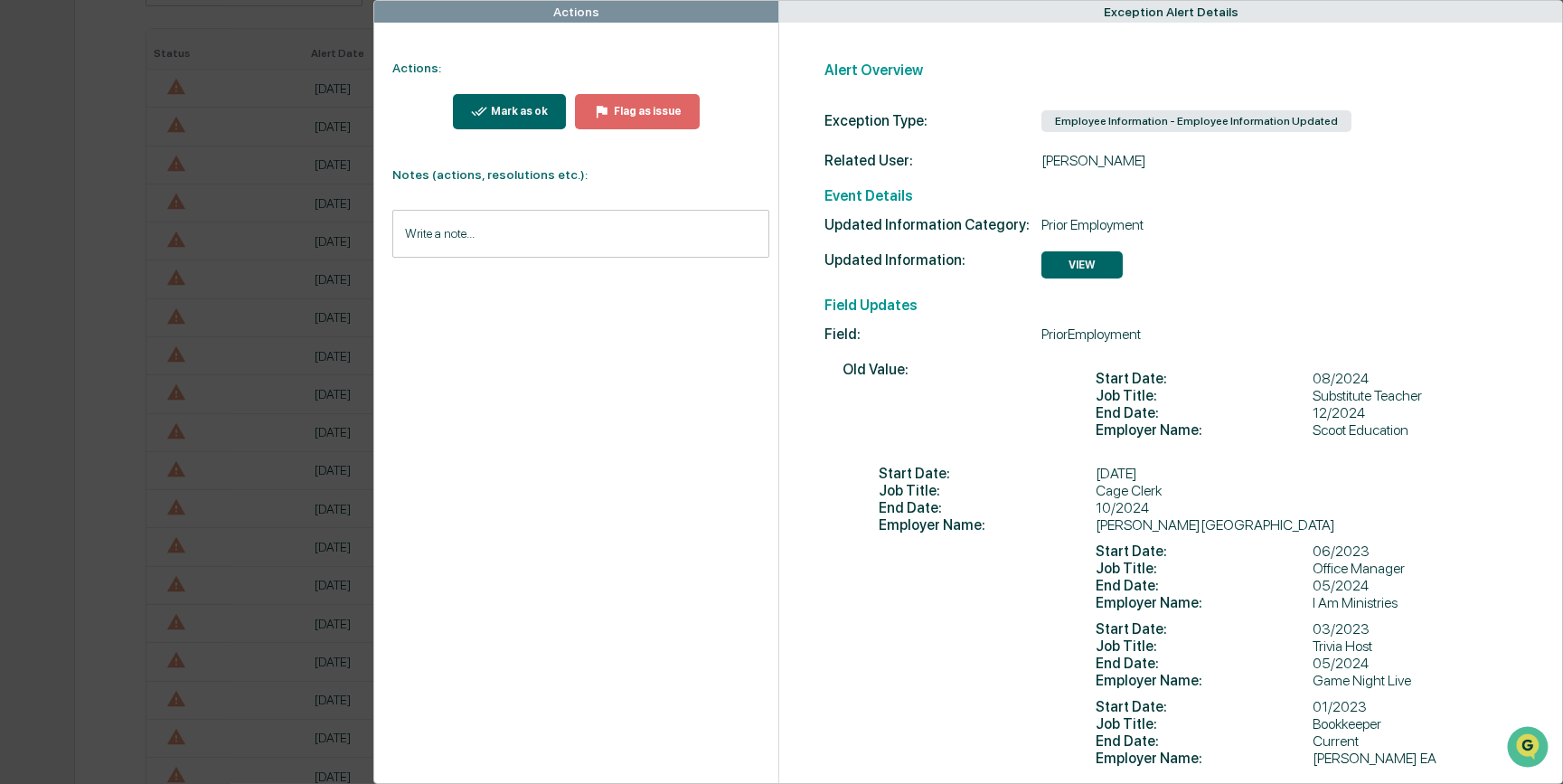
click at [530, 106] on div "Mark as ok" at bounding box center [518, 111] width 60 height 13
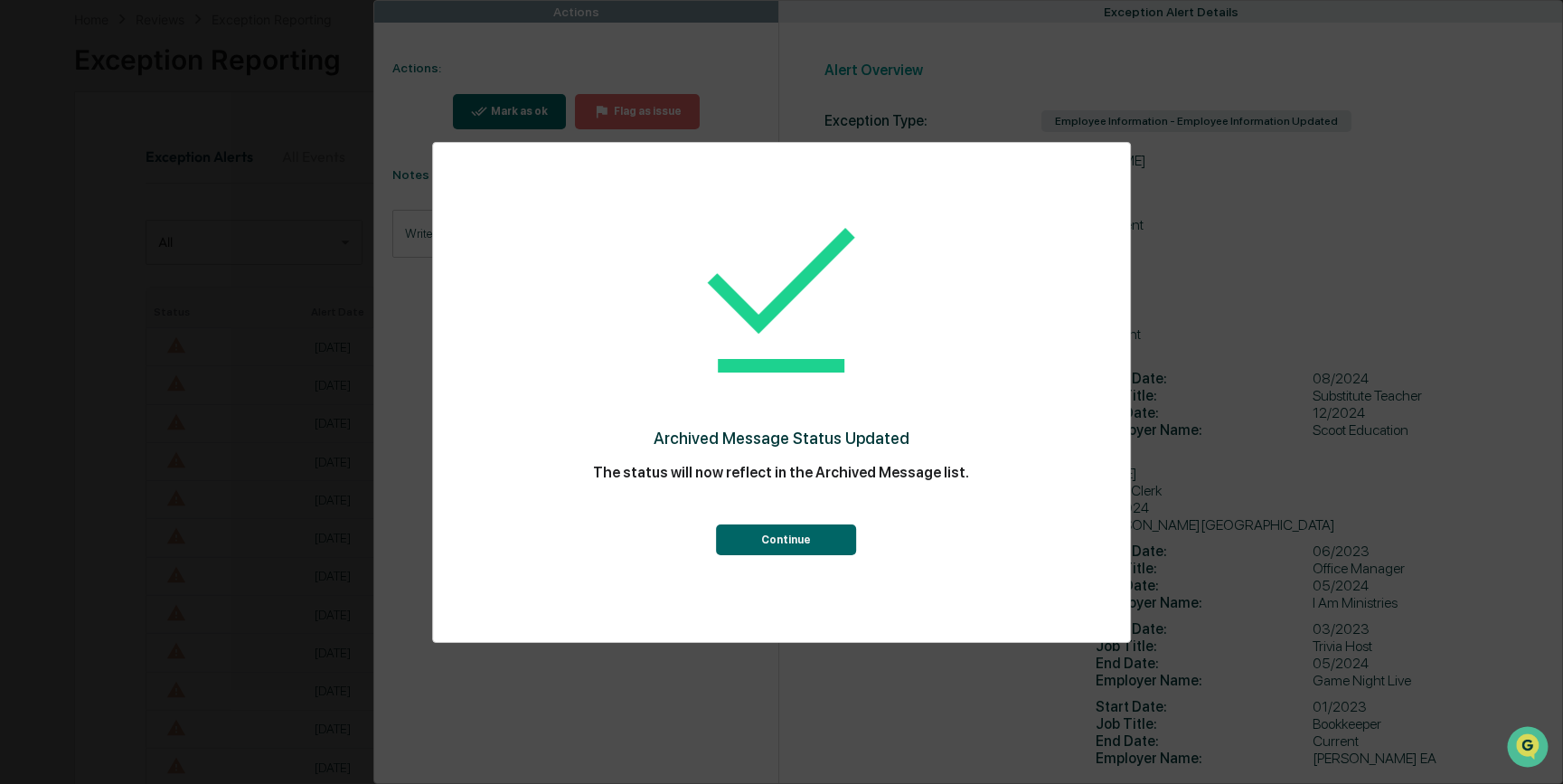
scroll to position [343, 0]
click at [769, 533] on button "Continue" at bounding box center [786, 539] width 141 height 31
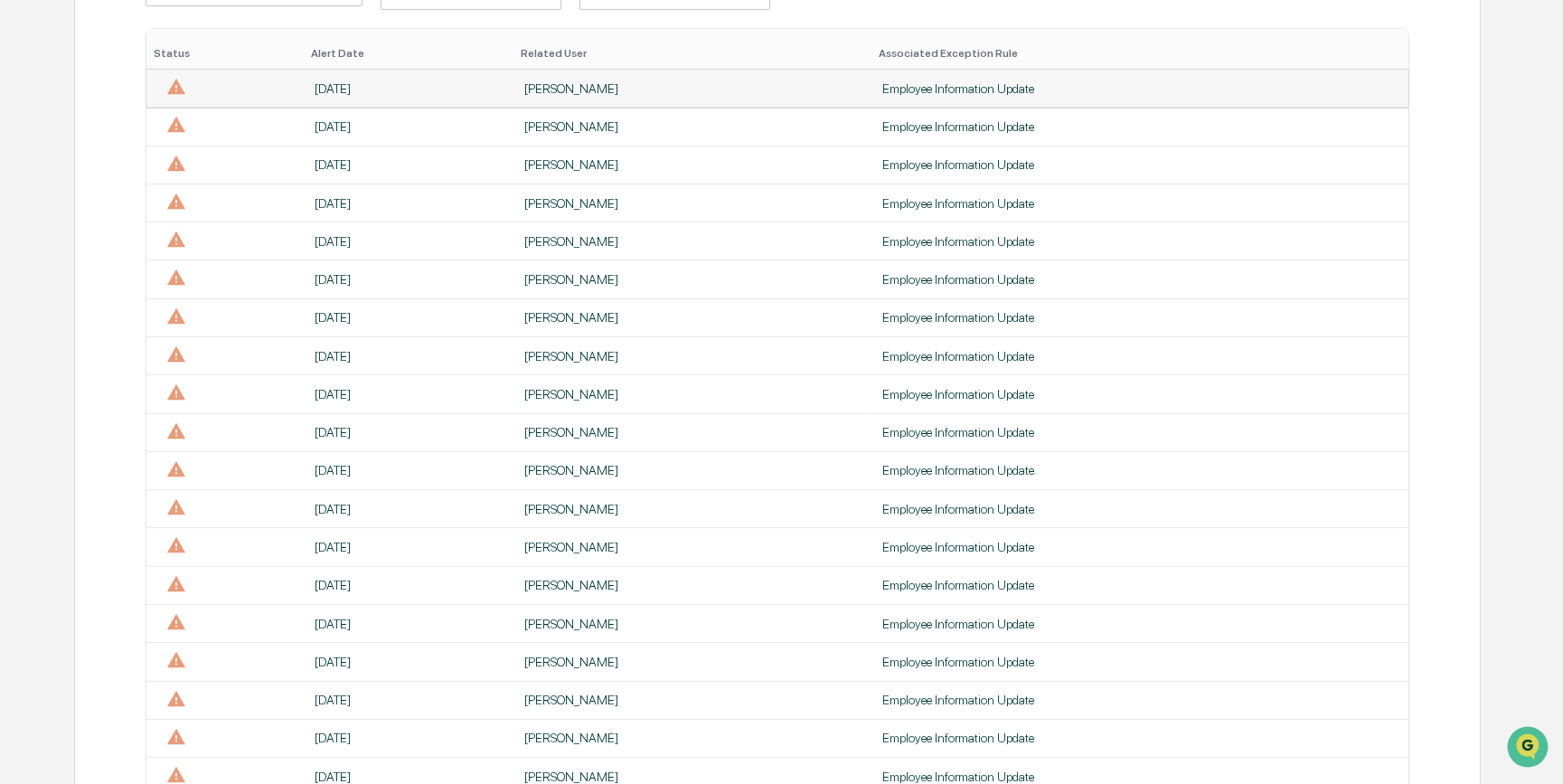
click at [551, 91] on div "[PERSON_NAME]" at bounding box center [692, 89] width 336 height 15
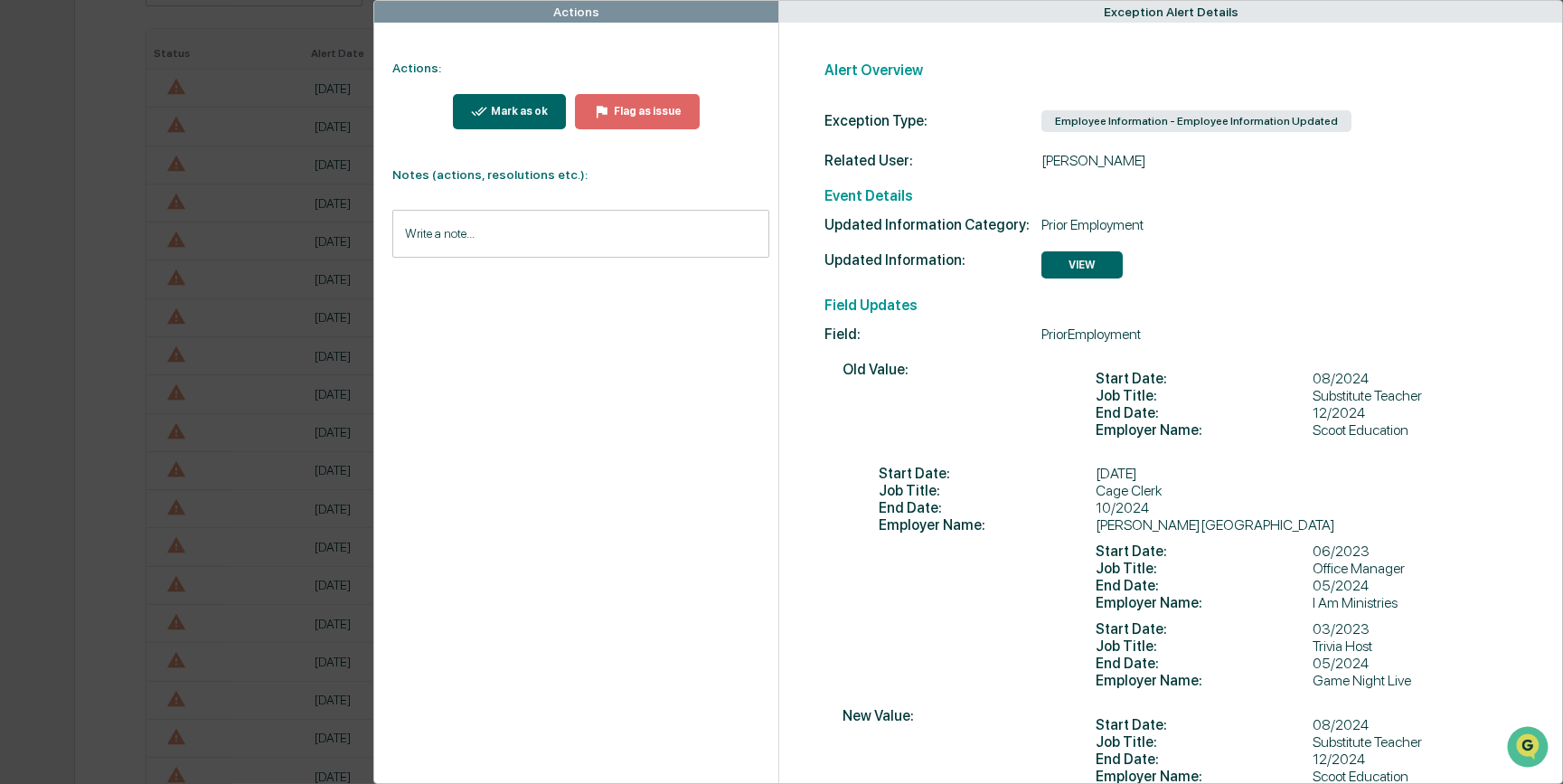
click at [530, 115] on div "Mark as ok" at bounding box center [518, 111] width 60 height 13
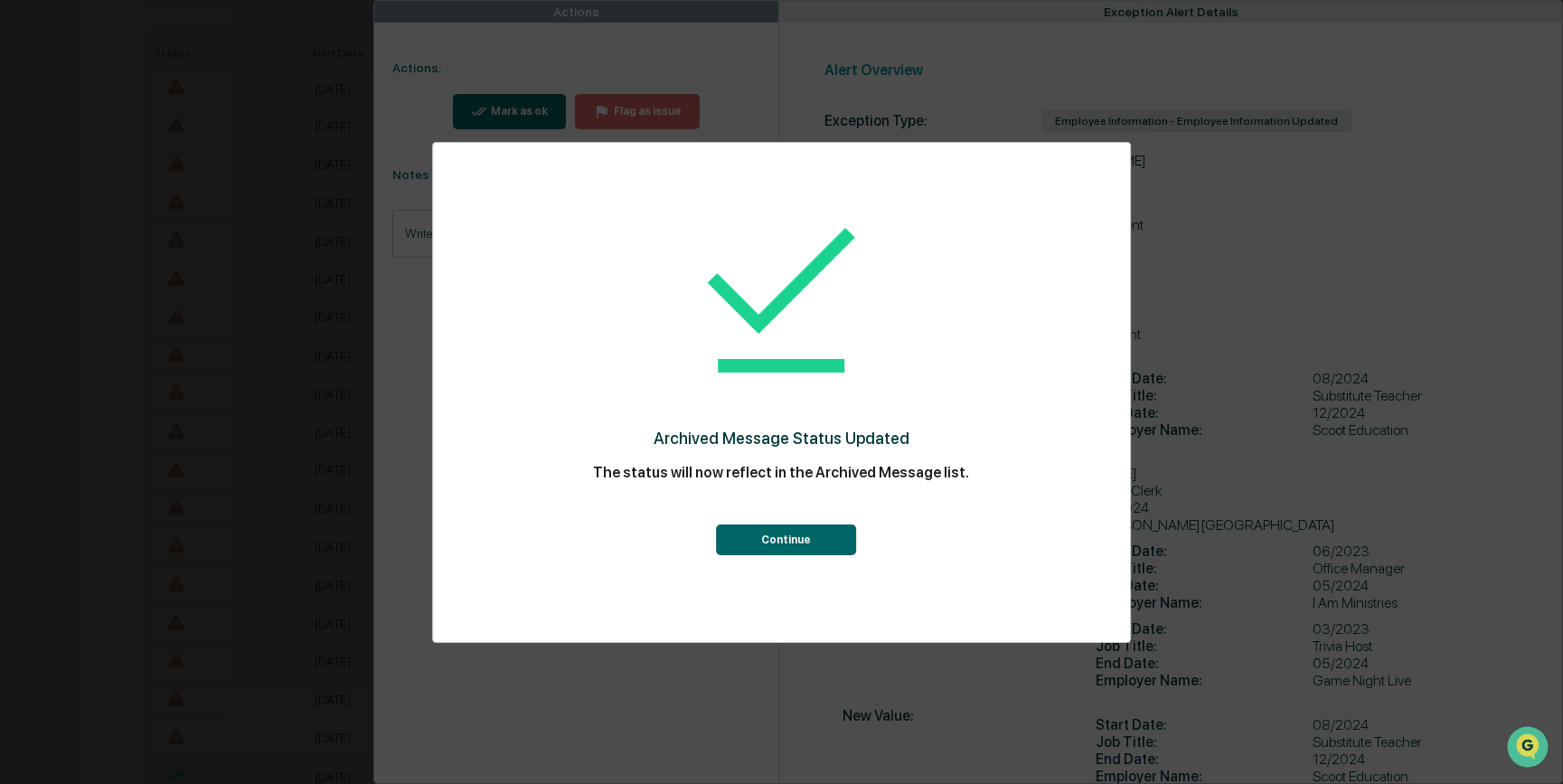
click at [796, 544] on button "Continue" at bounding box center [786, 539] width 141 height 31
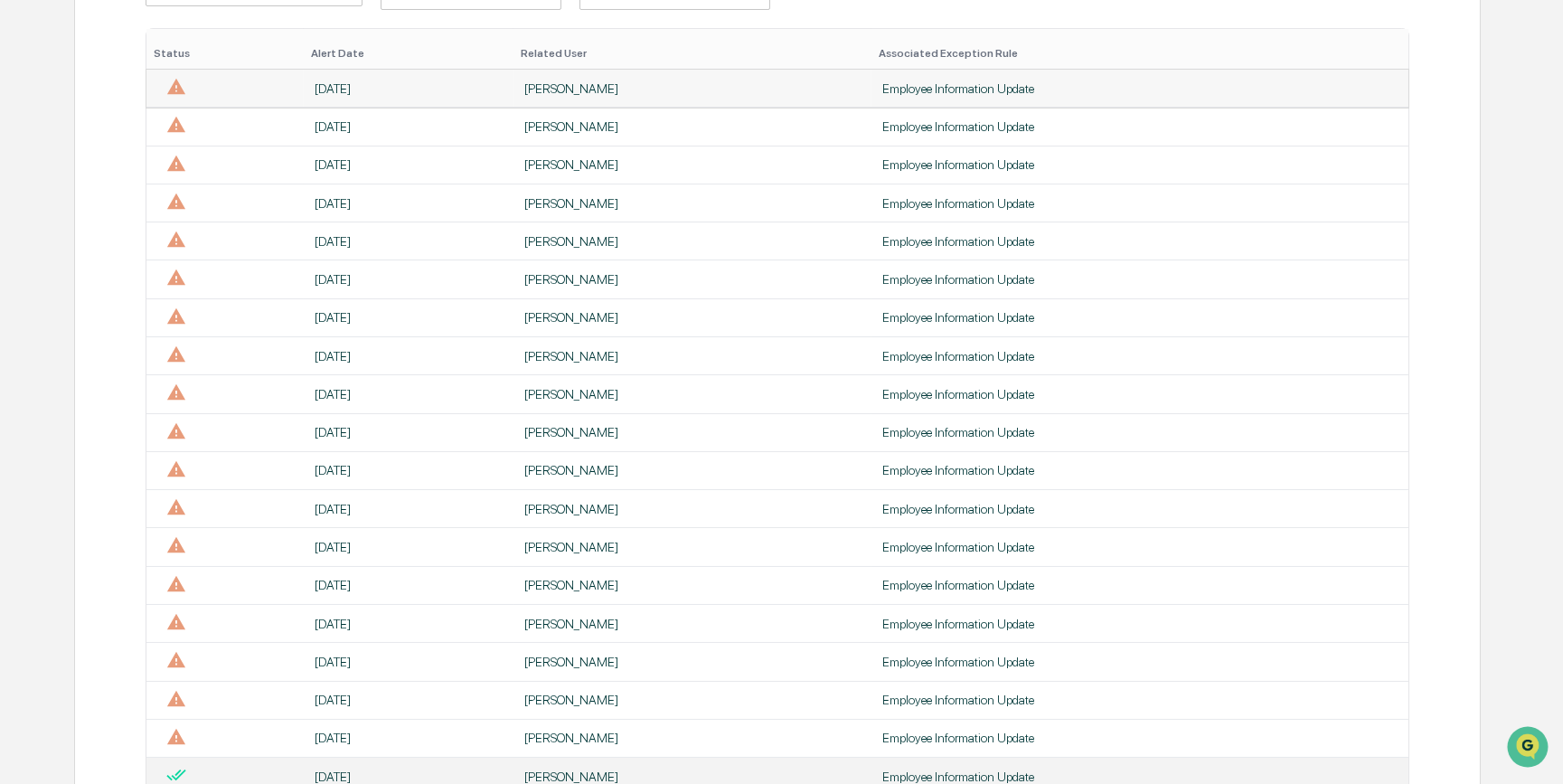
click at [504, 82] on td "[DATE]" at bounding box center [409, 89] width 210 height 38
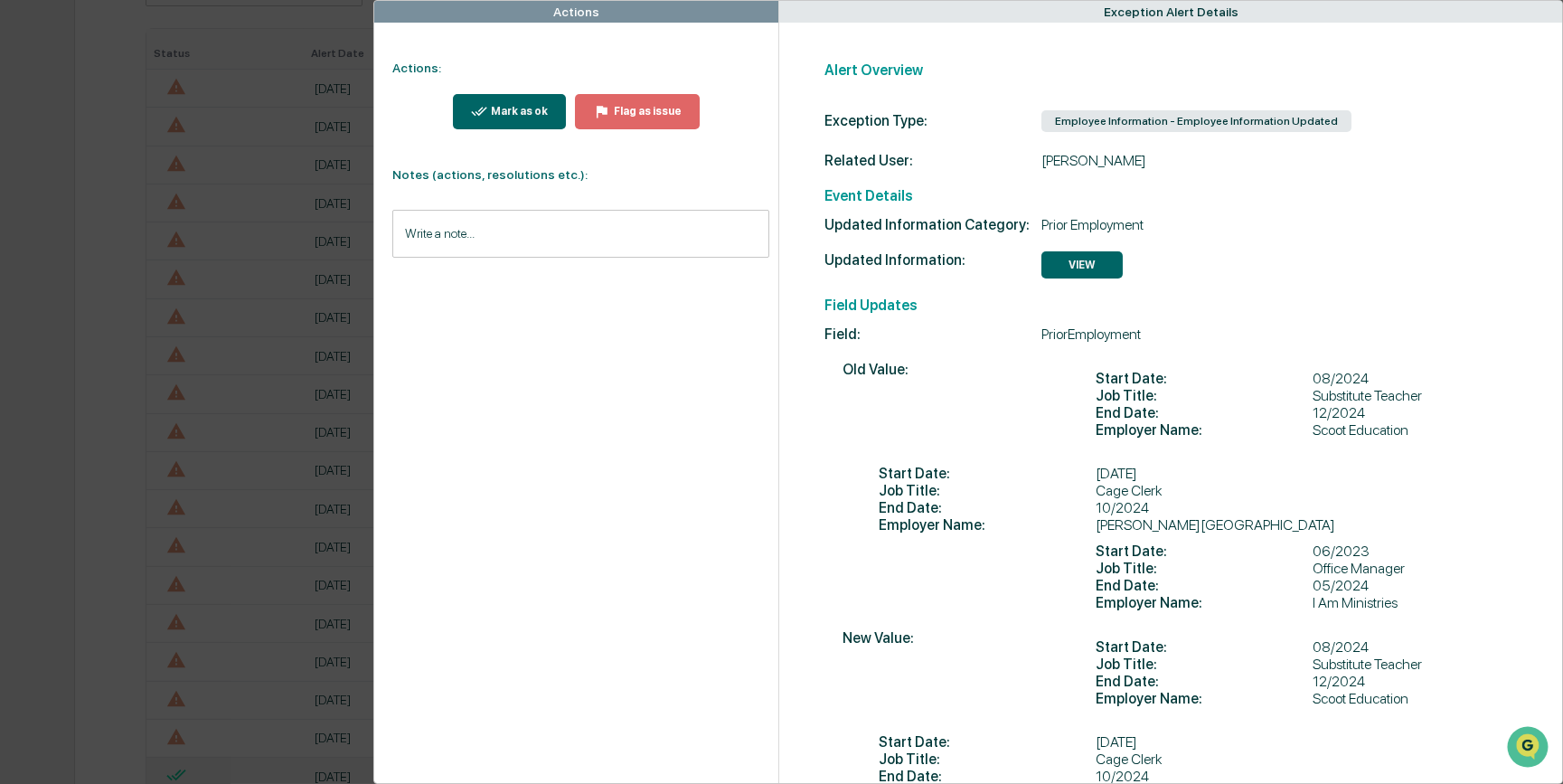
click at [529, 121] on button "Mark as ok" at bounding box center [509, 111] width 114 height 36
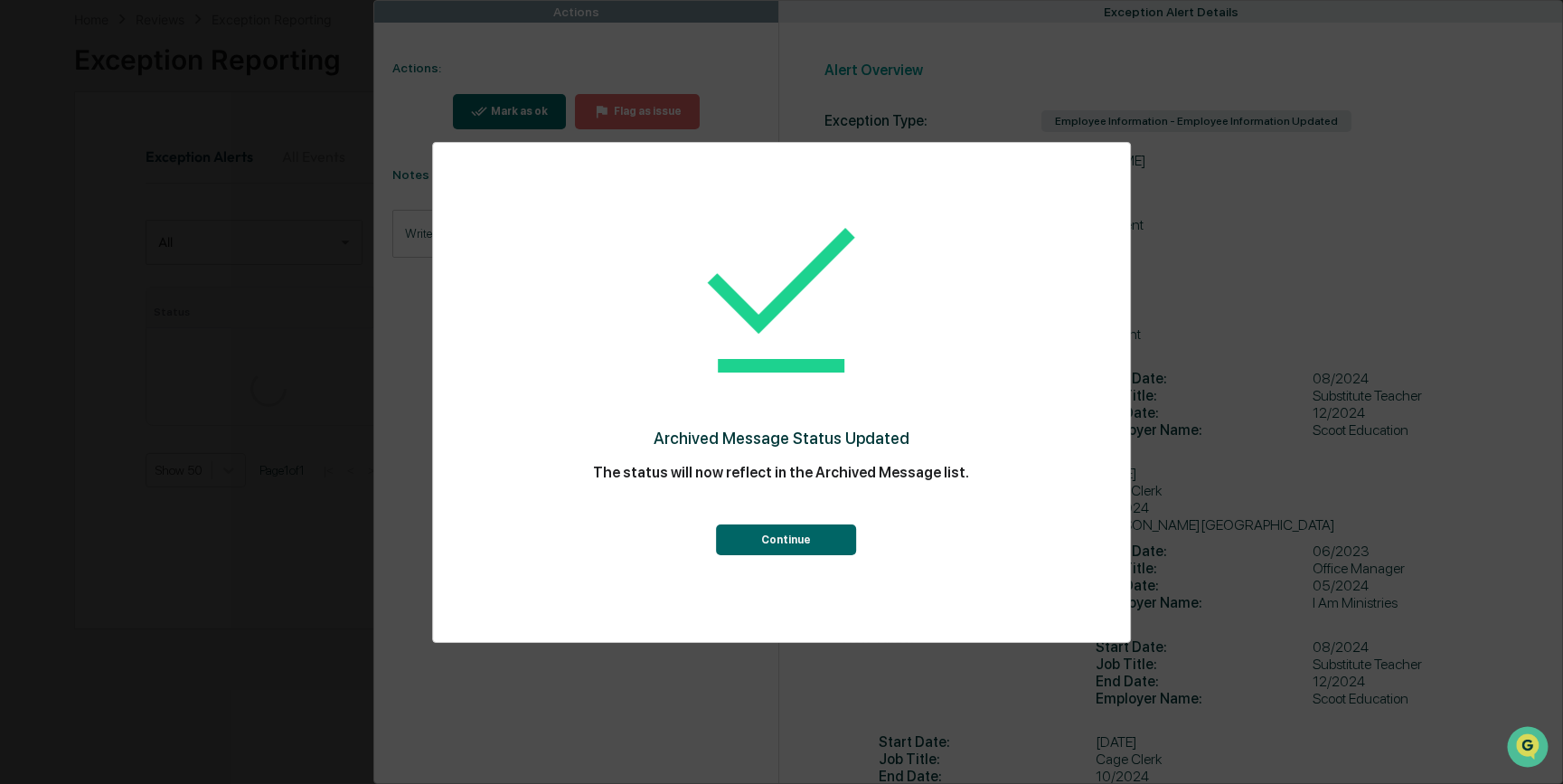
scroll to position [343, 0]
click at [771, 545] on button "Continue" at bounding box center [786, 539] width 141 height 31
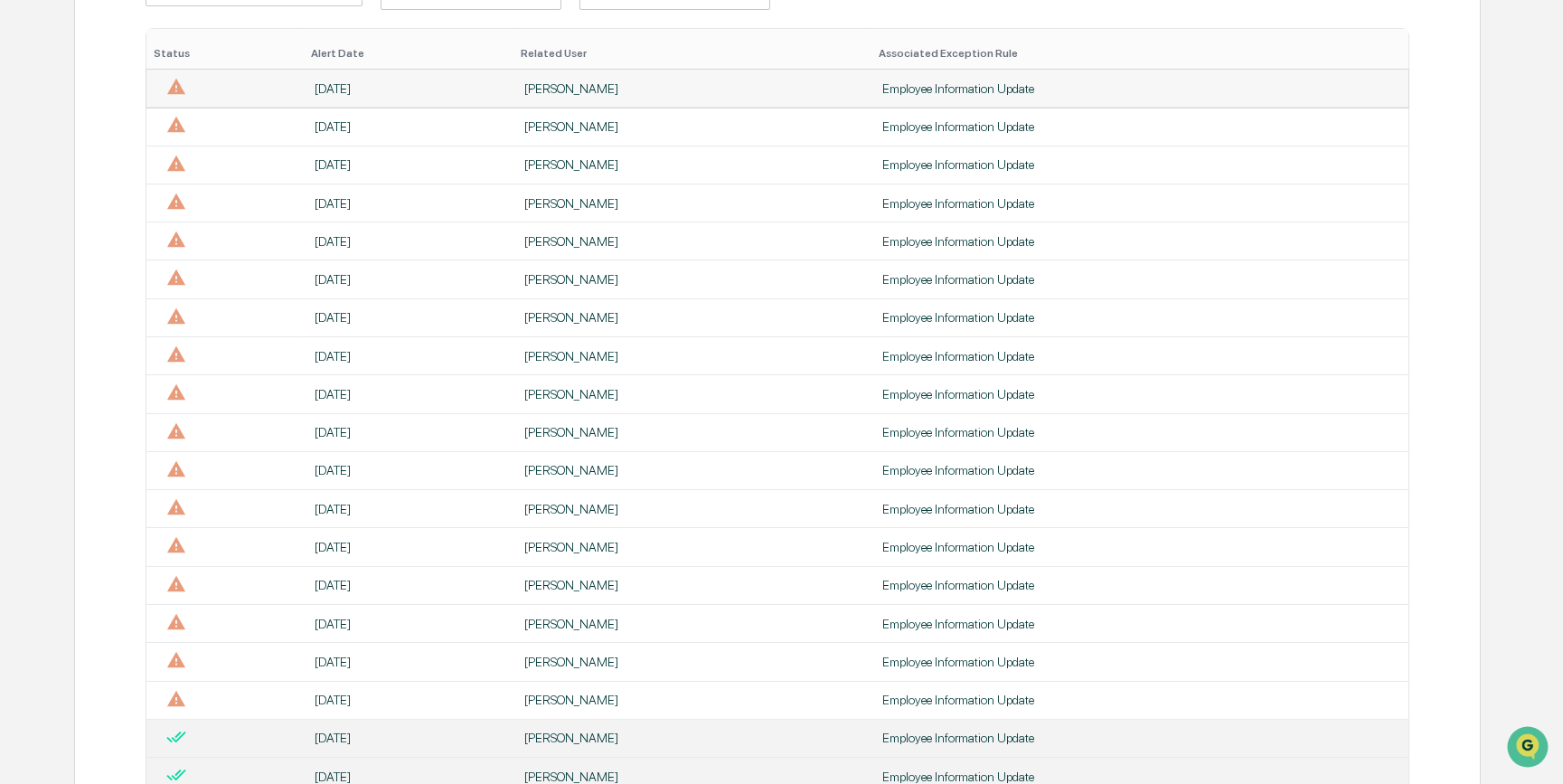
click at [524, 83] on div "[PERSON_NAME]" at bounding box center [692, 89] width 336 height 15
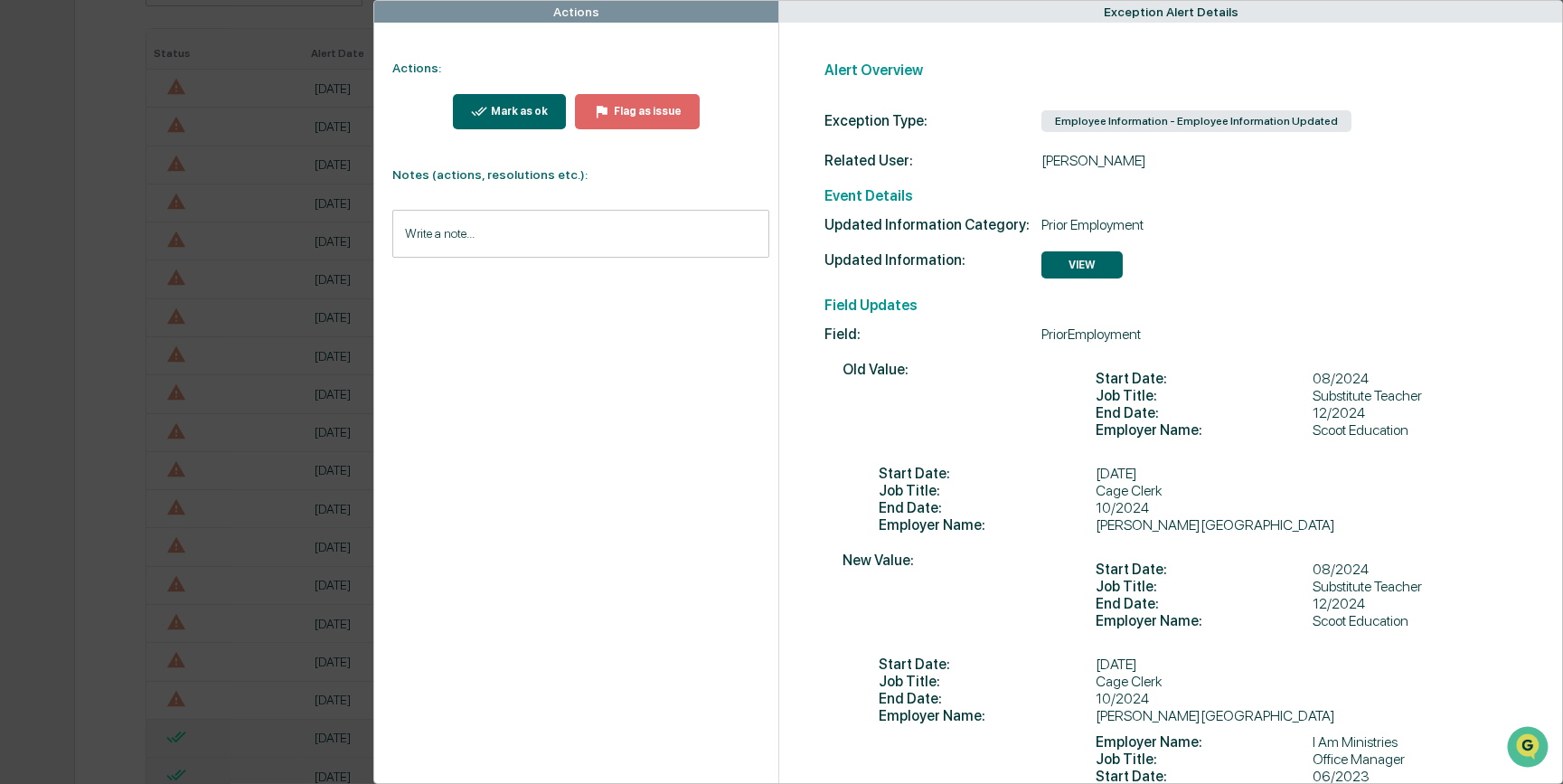
click at [511, 110] on div "Mark as ok" at bounding box center [518, 111] width 60 height 13
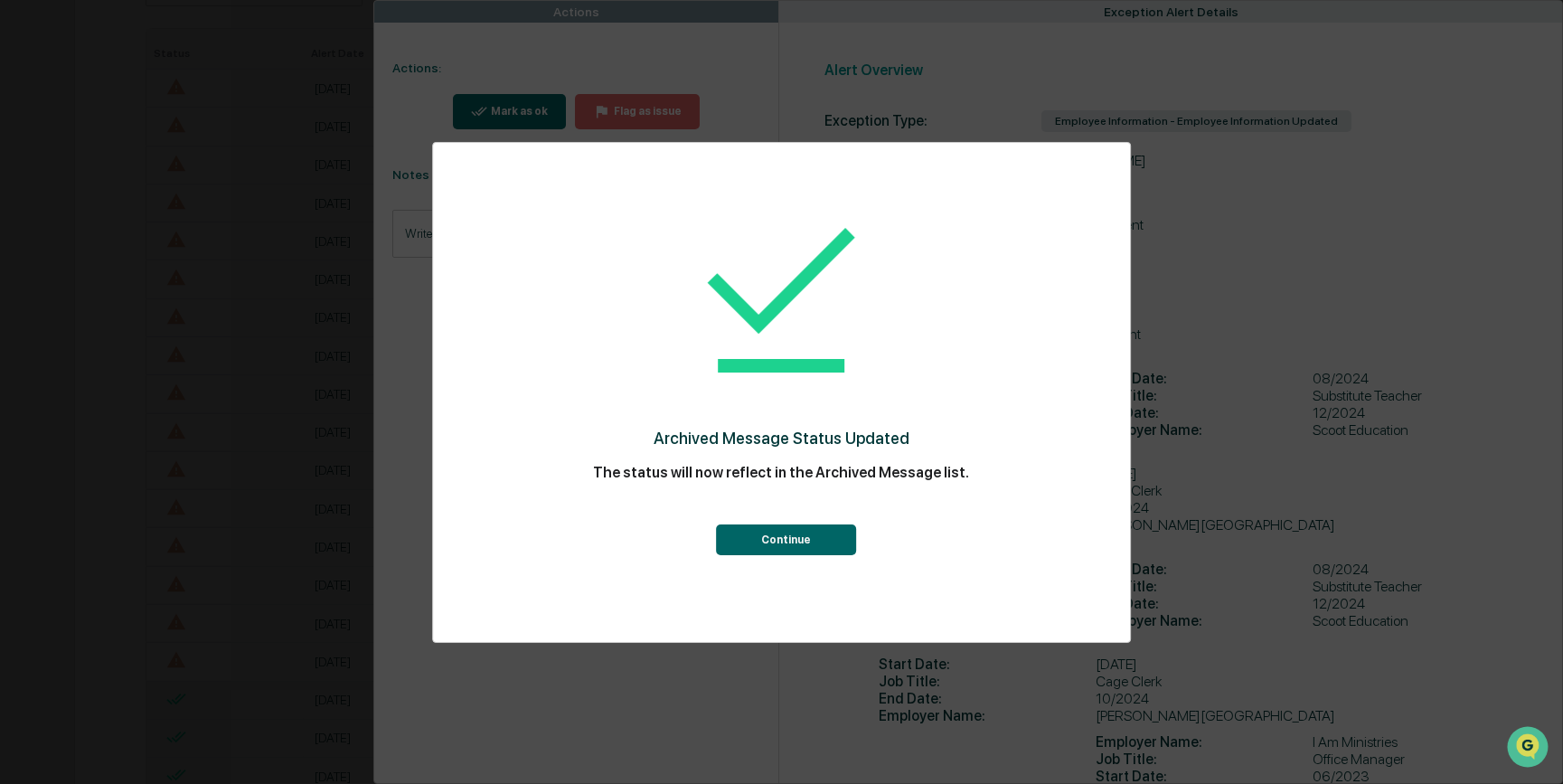
click at [768, 527] on button "Continue" at bounding box center [786, 539] width 141 height 31
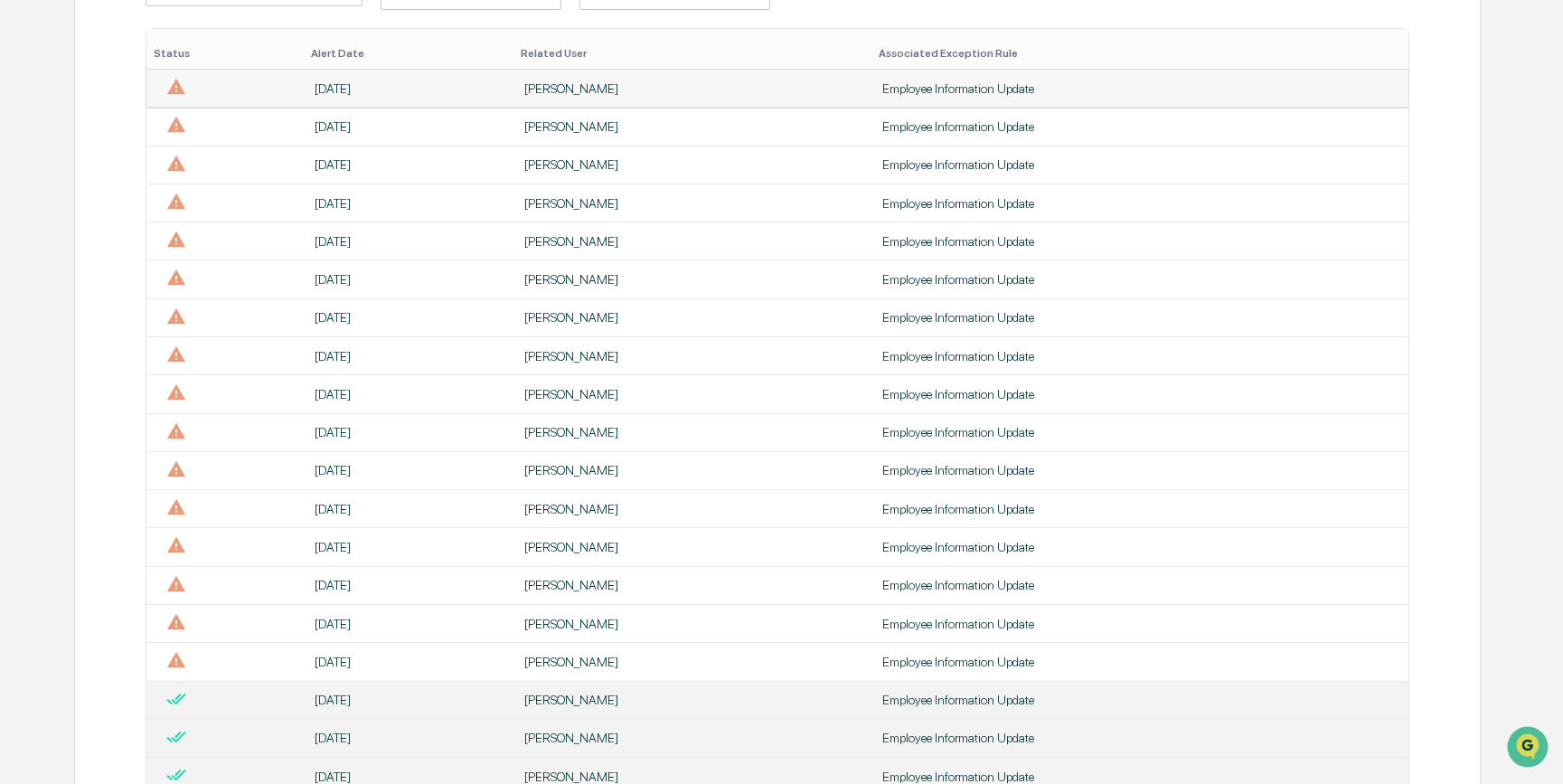
click at [570, 82] on div "[PERSON_NAME]" at bounding box center [692, 89] width 336 height 15
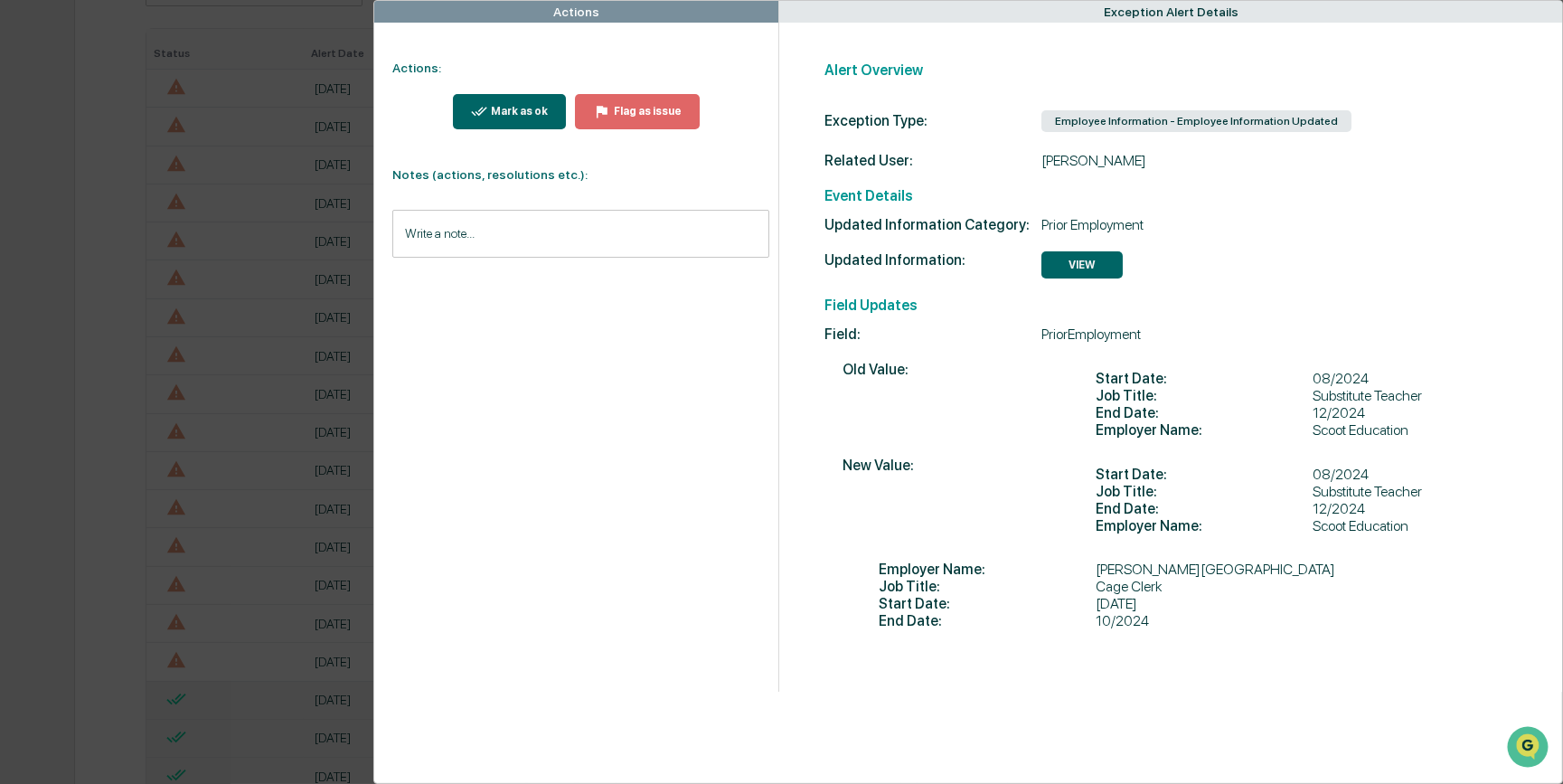
click at [550, 106] on button "Mark as ok" at bounding box center [509, 111] width 114 height 36
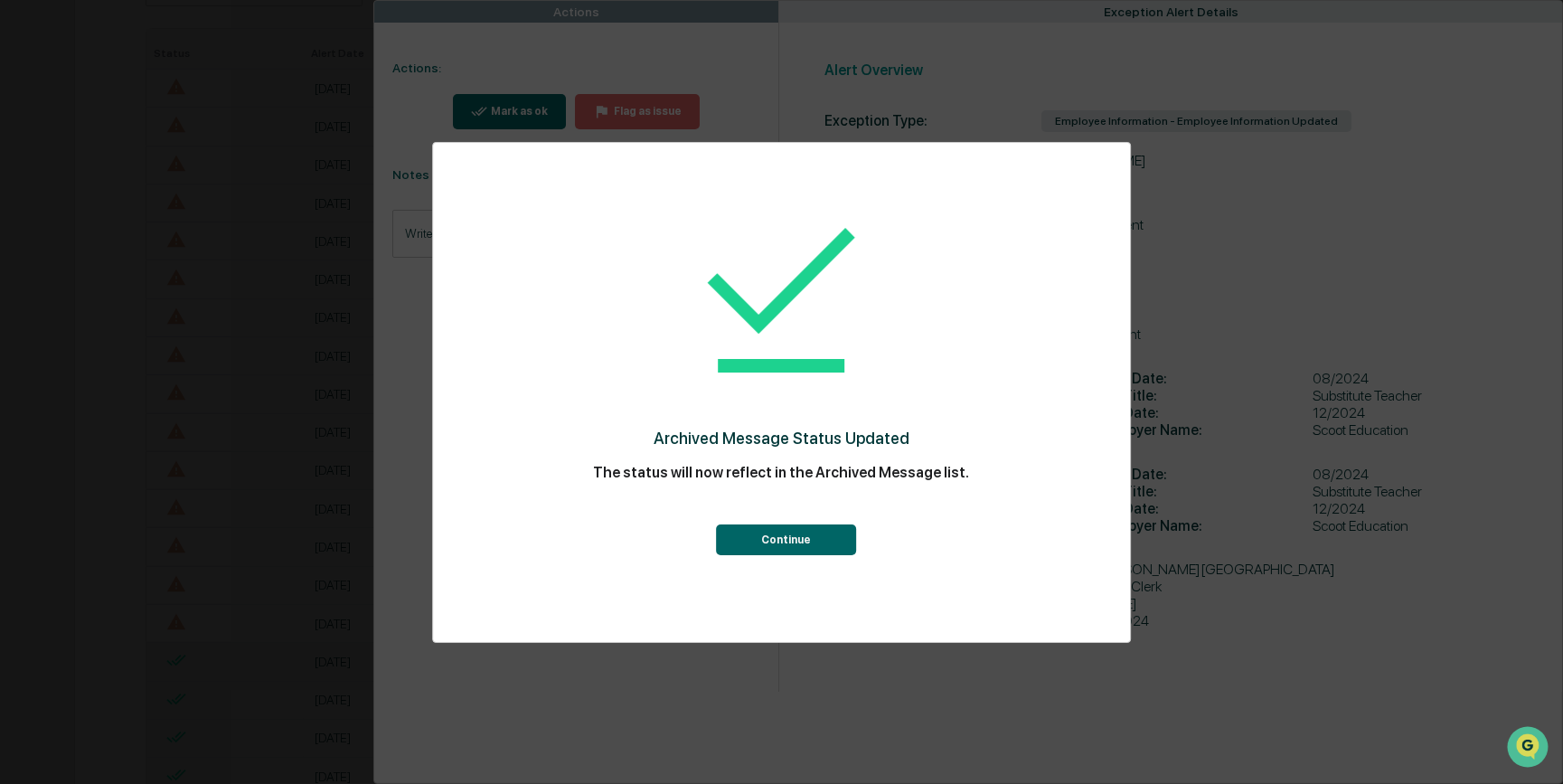
click at [799, 533] on button "Continue" at bounding box center [786, 539] width 141 height 31
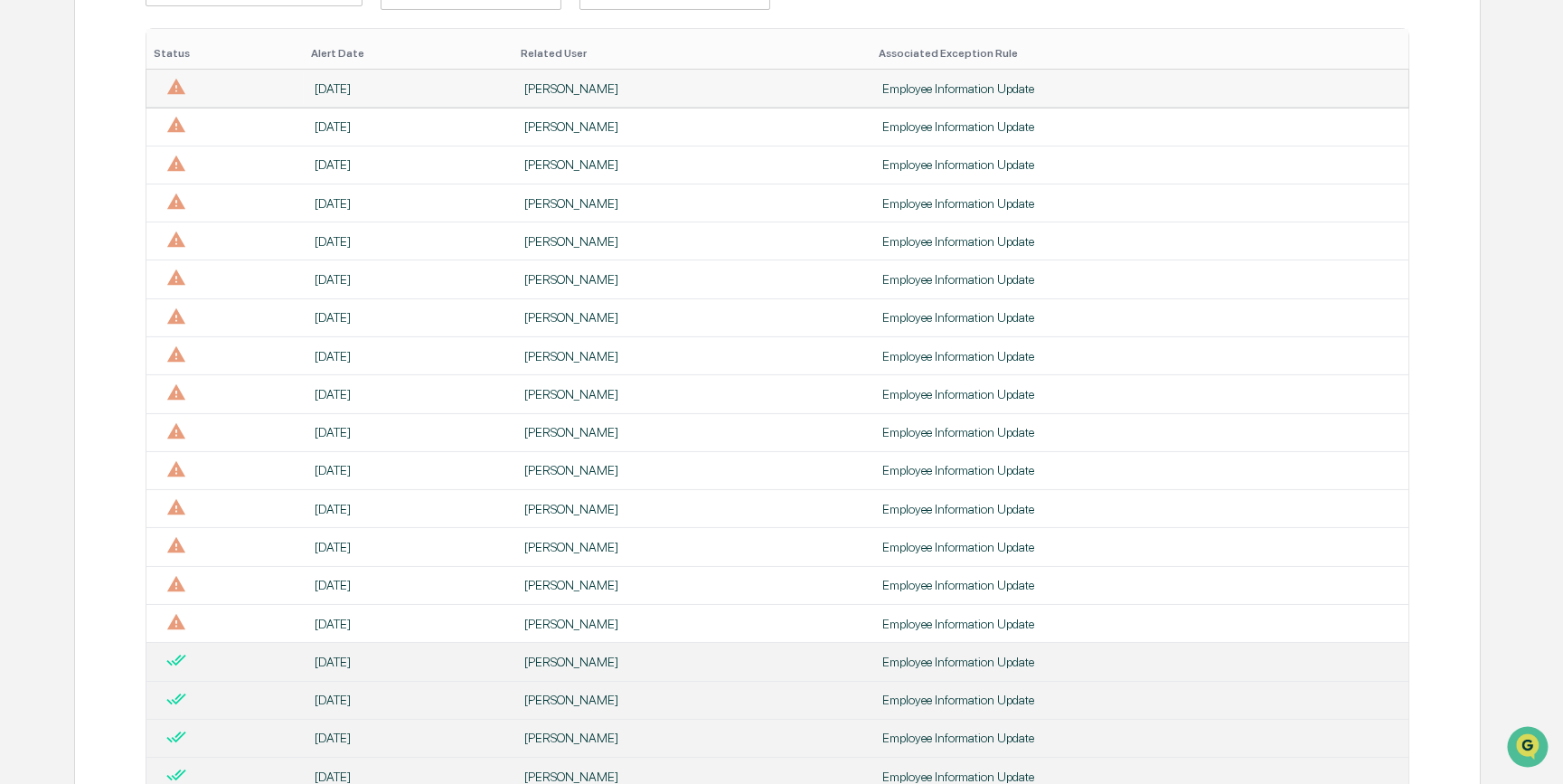
click at [545, 90] on div "[PERSON_NAME]" at bounding box center [692, 89] width 336 height 15
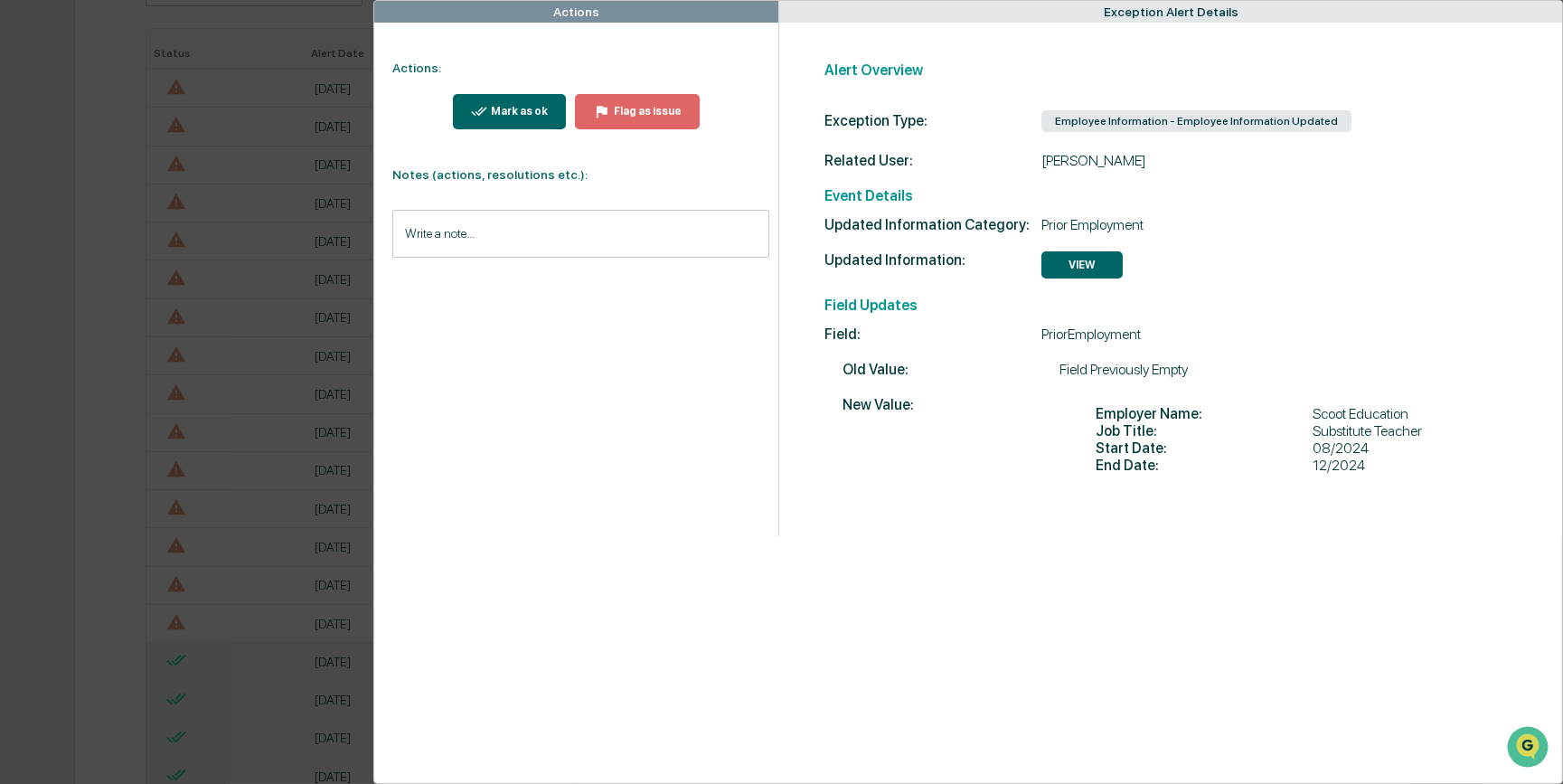
click at [515, 116] on div "Mark as ok" at bounding box center [518, 111] width 60 height 13
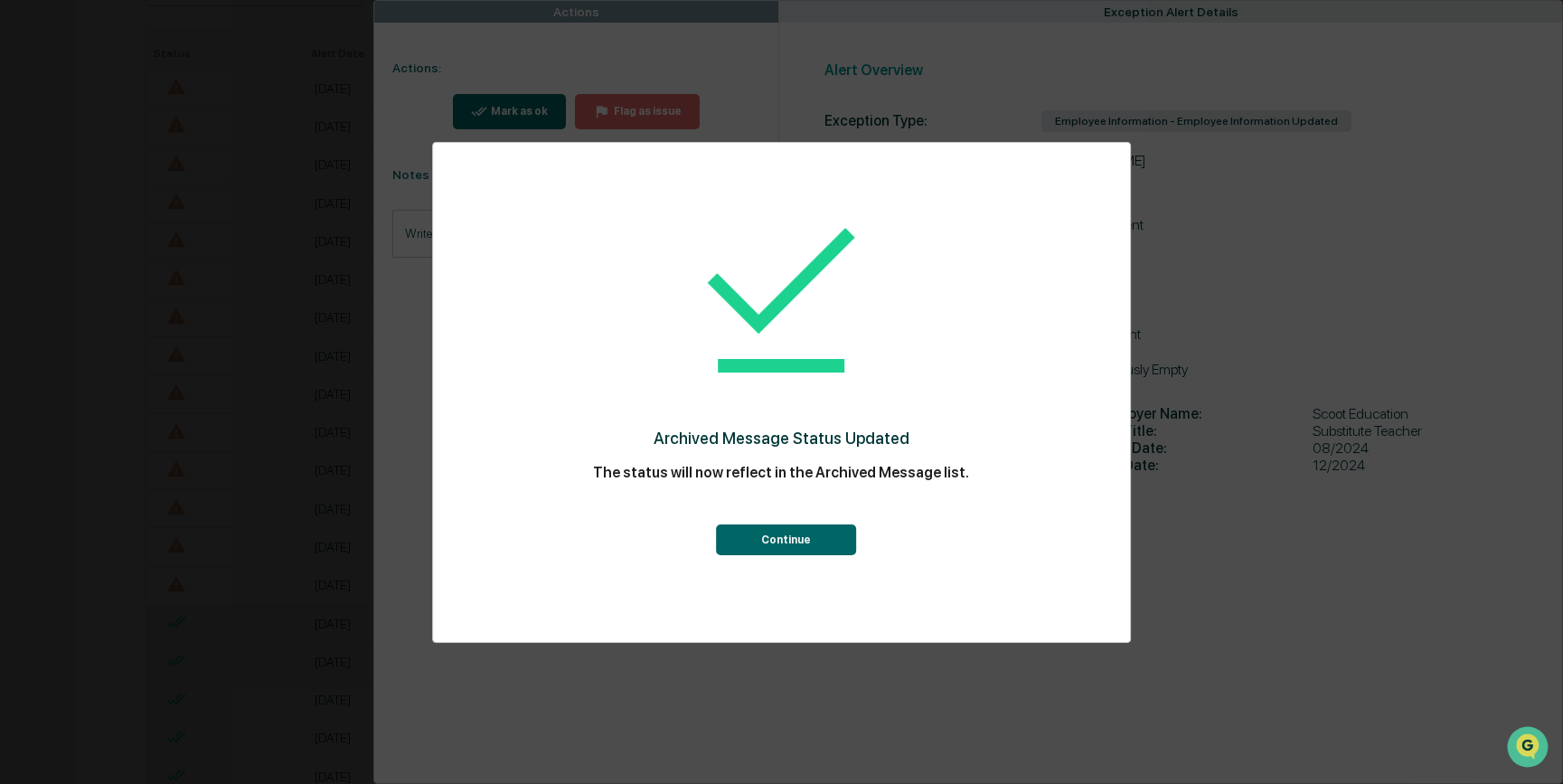
click at [793, 528] on button "Continue" at bounding box center [786, 539] width 141 height 31
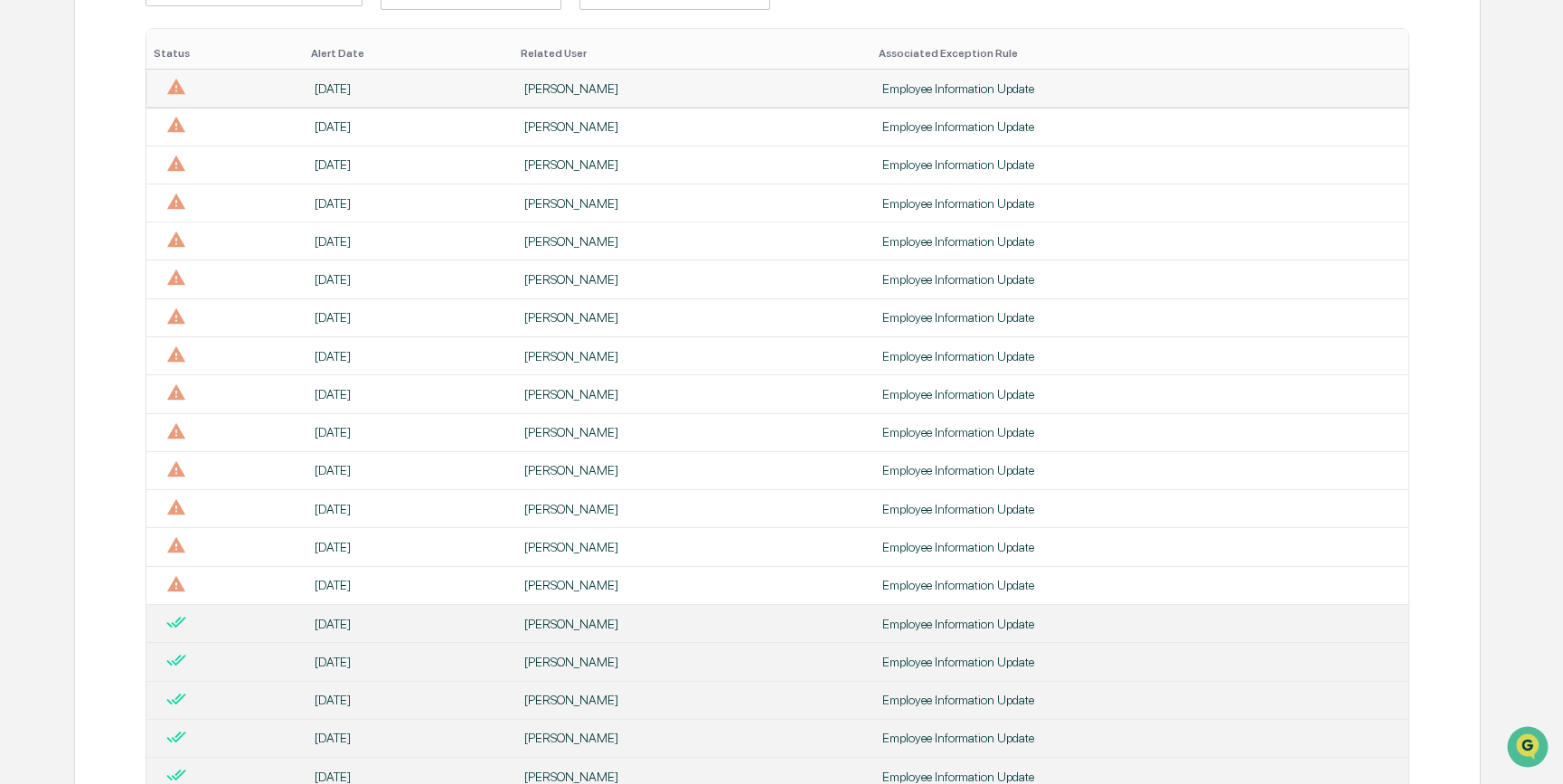
click at [538, 85] on div "[PERSON_NAME]" at bounding box center [692, 89] width 336 height 15
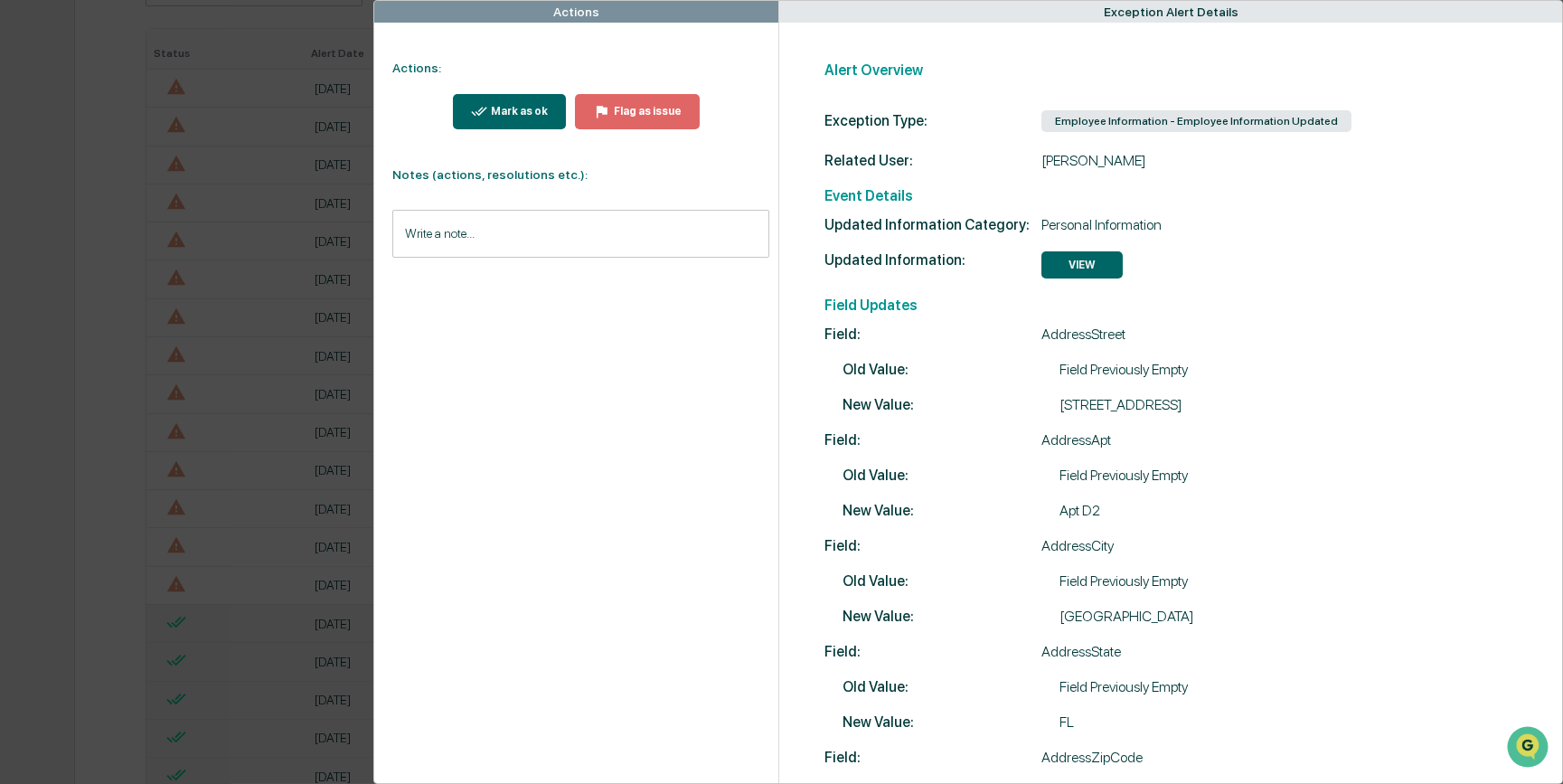
click at [532, 118] on div "Mark as ok" at bounding box center [509, 111] width 78 height 17
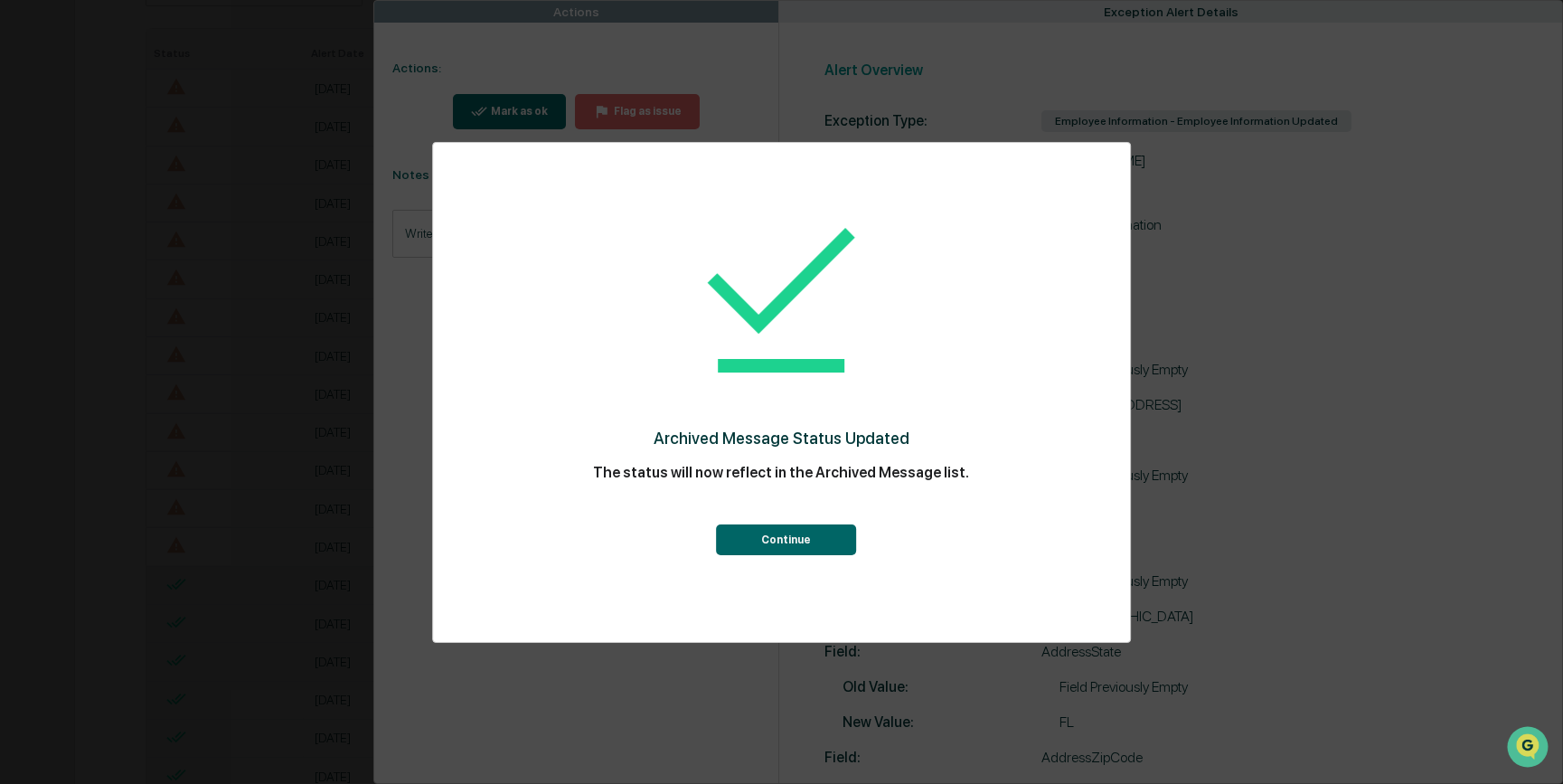
click at [758, 537] on button "Continue" at bounding box center [786, 539] width 141 height 31
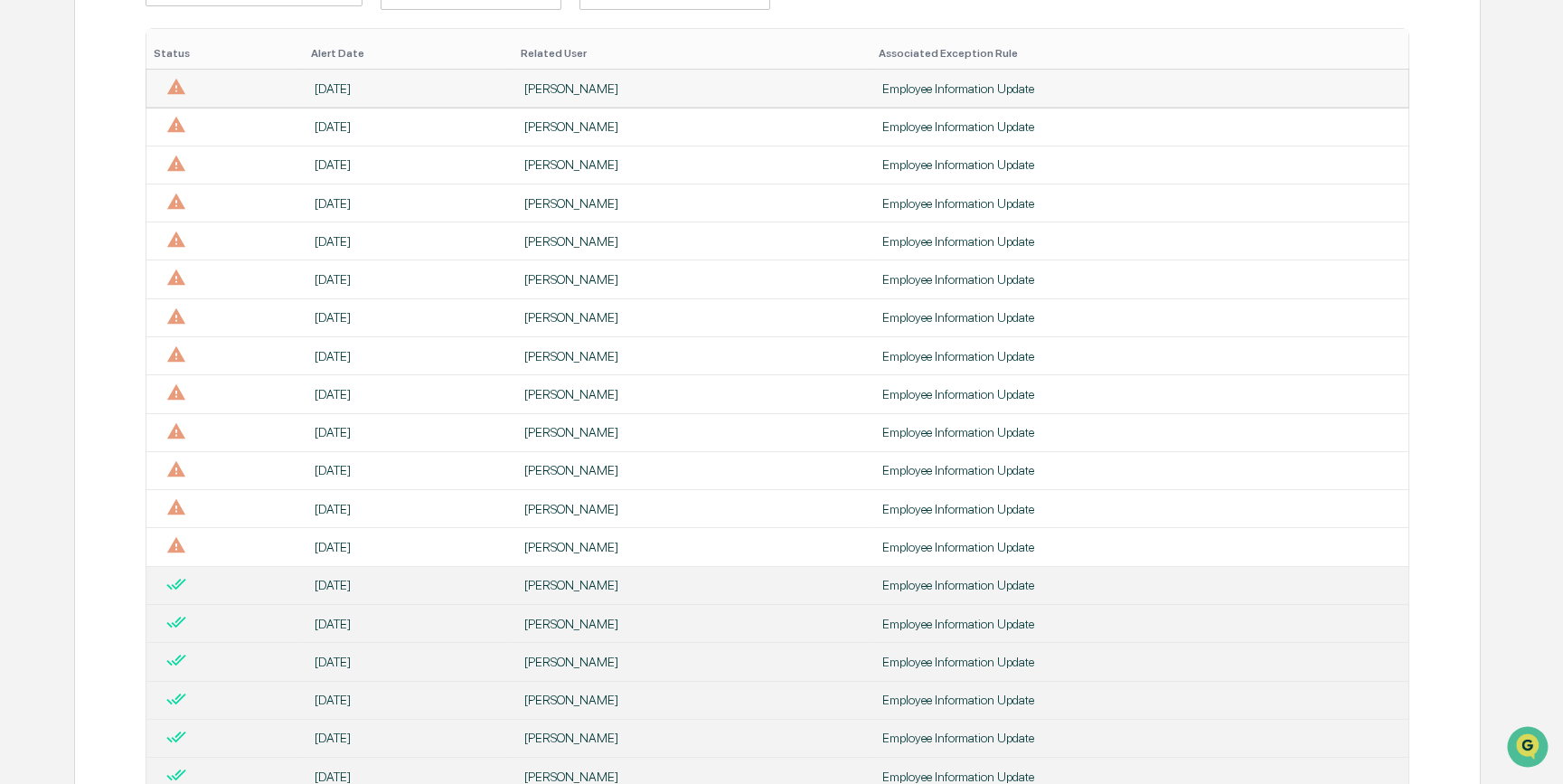
click at [518, 86] on td "[PERSON_NAME]" at bounding box center [693, 89] width 358 height 38
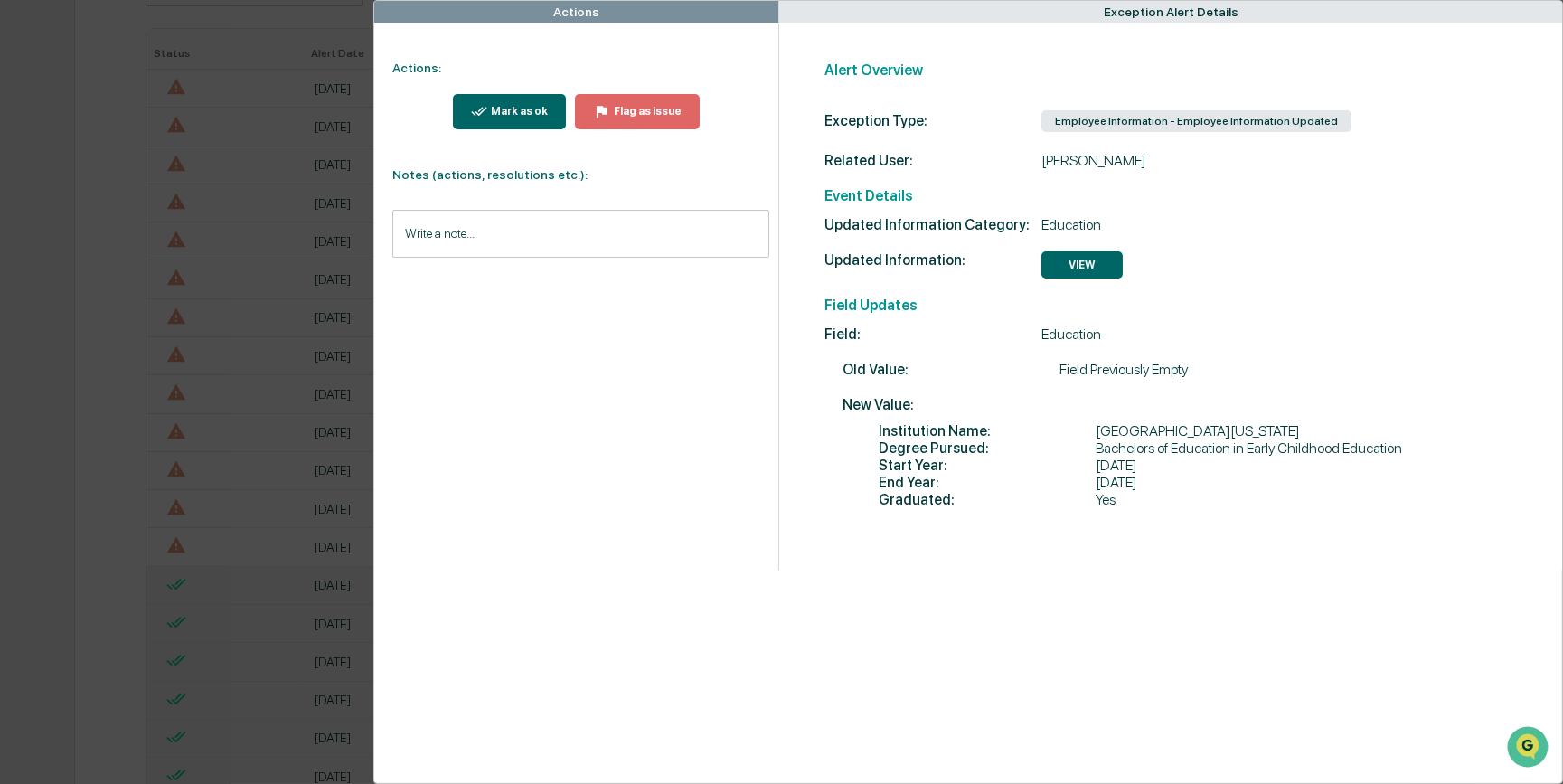
click at [532, 110] on div "Mark as ok" at bounding box center [518, 111] width 60 height 13
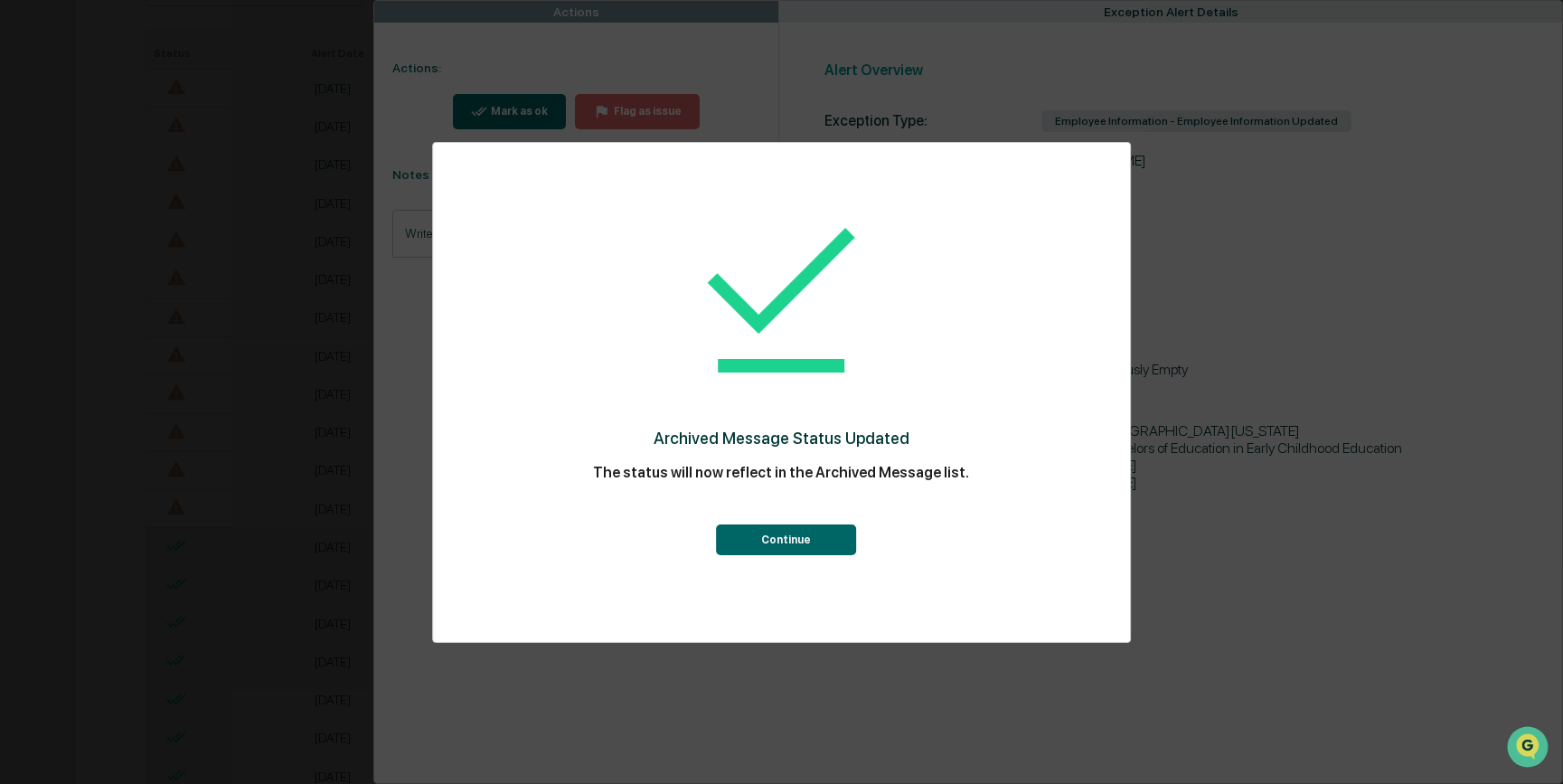
click at [759, 537] on button "Continue" at bounding box center [786, 539] width 141 height 31
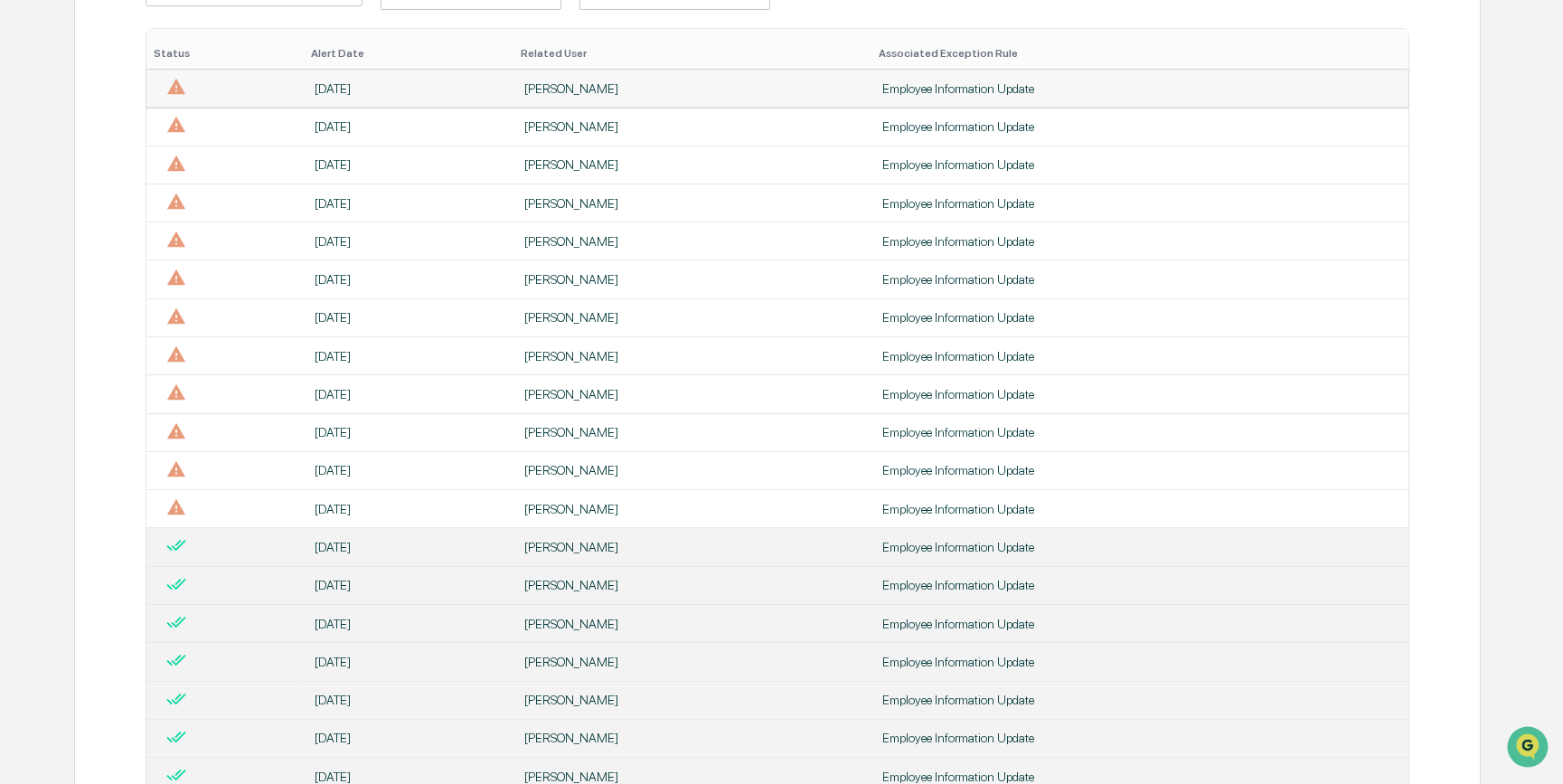
click at [563, 76] on td "[PERSON_NAME]" at bounding box center [693, 89] width 358 height 38
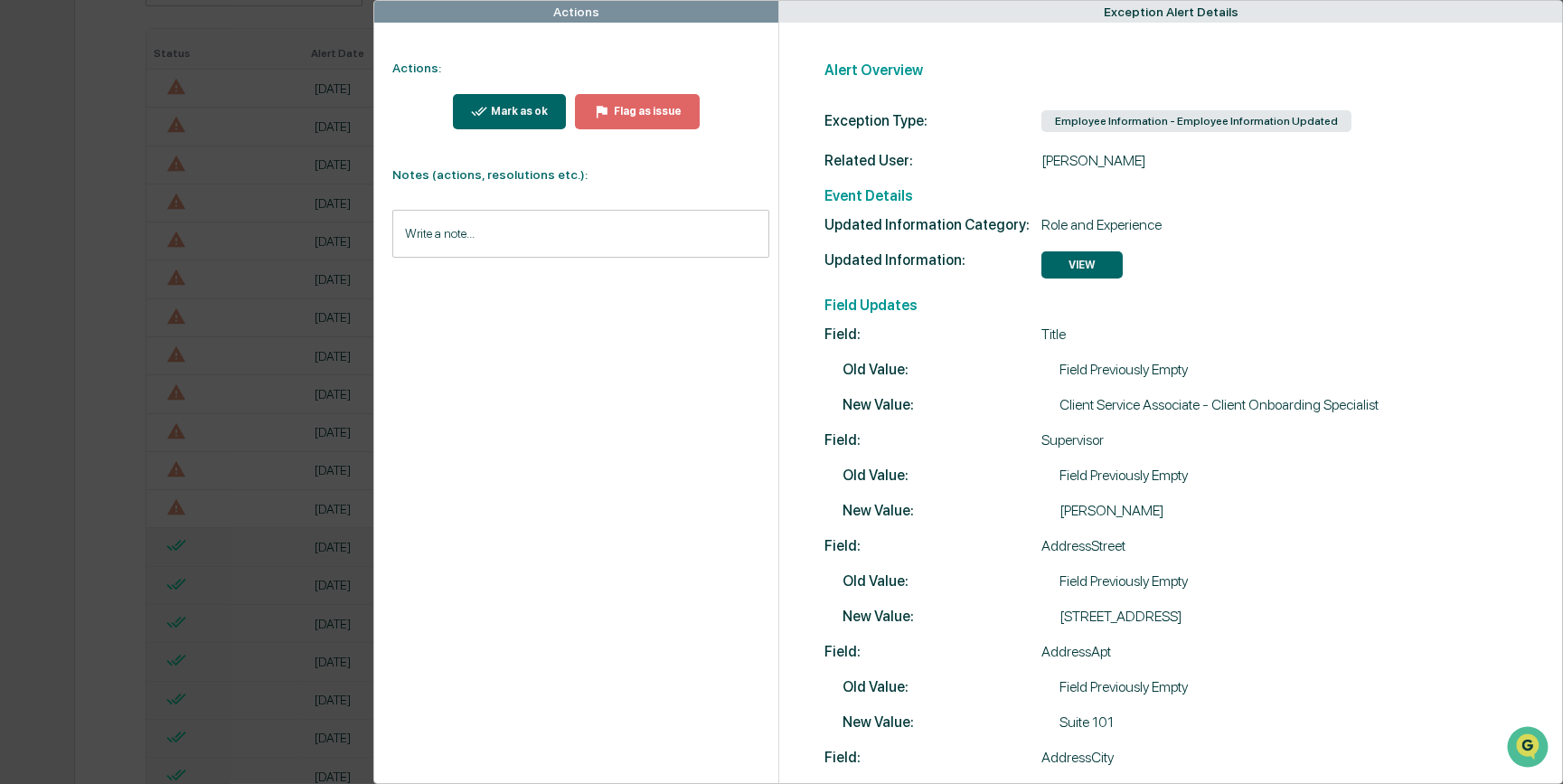
click at [529, 105] on div "Mark as ok" at bounding box center [518, 111] width 60 height 13
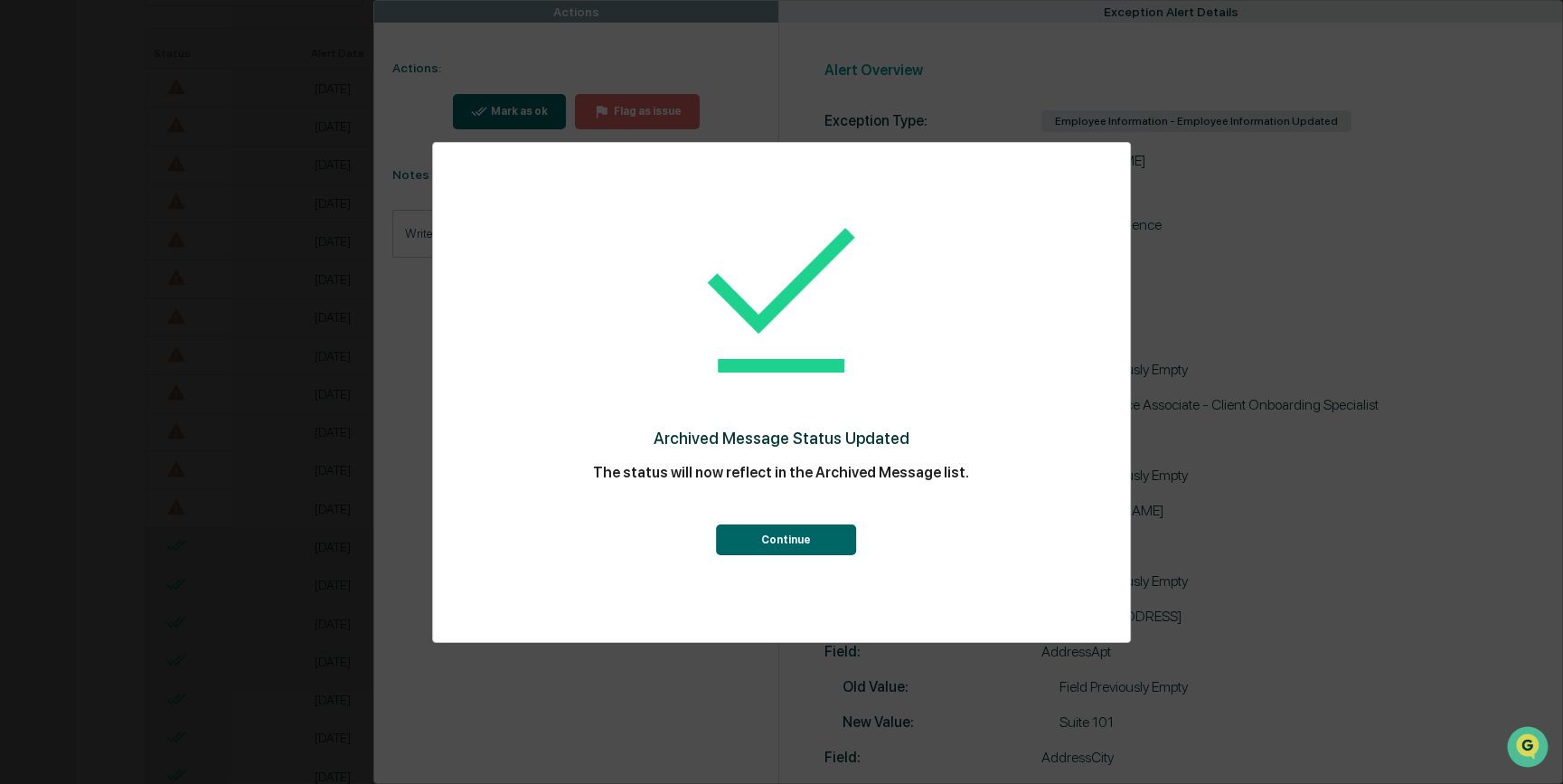
scroll to position [343, 0]
click at [778, 546] on button "Continue" at bounding box center [786, 539] width 141 height 31
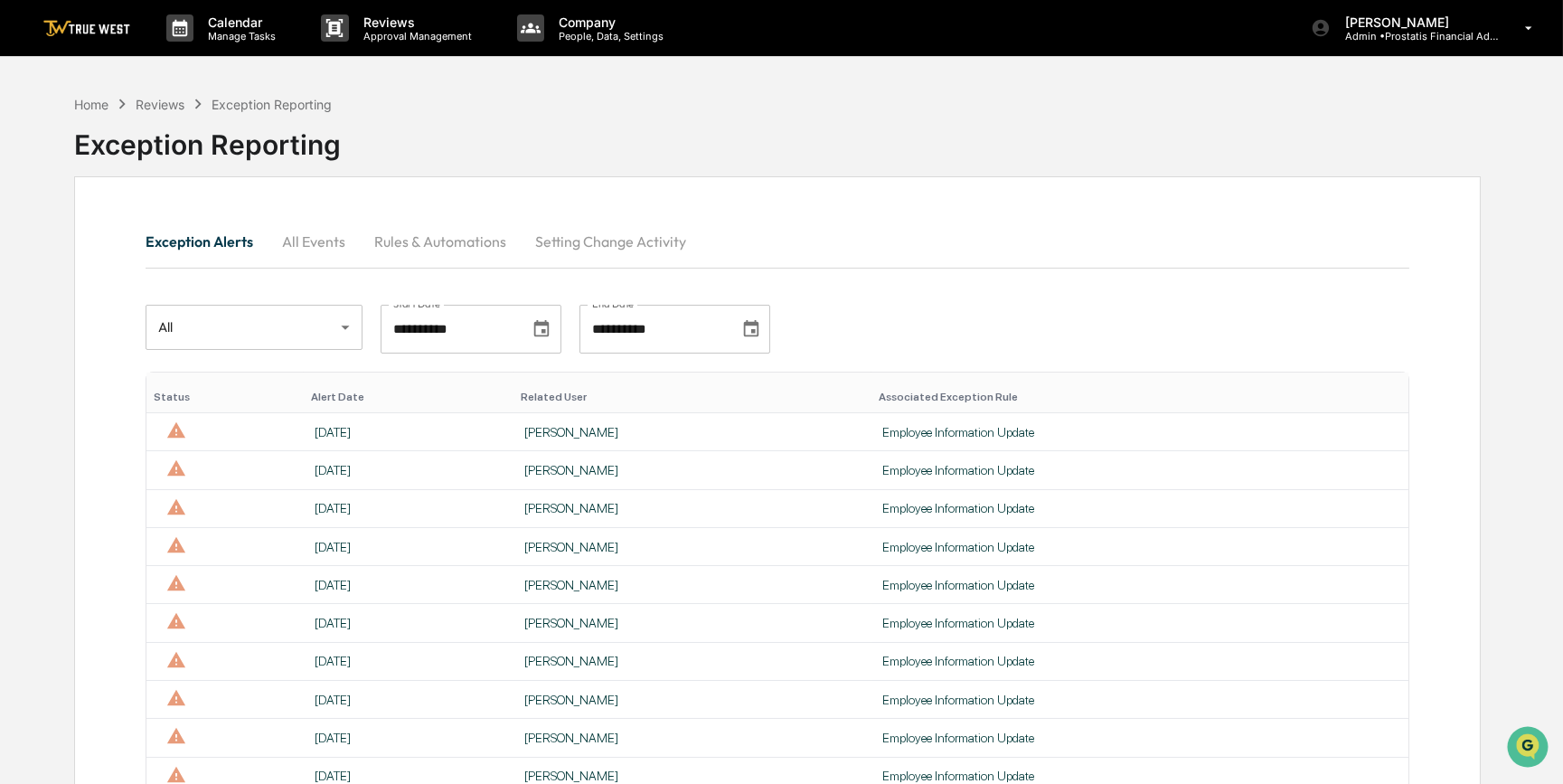
scroll to position [163, 0]
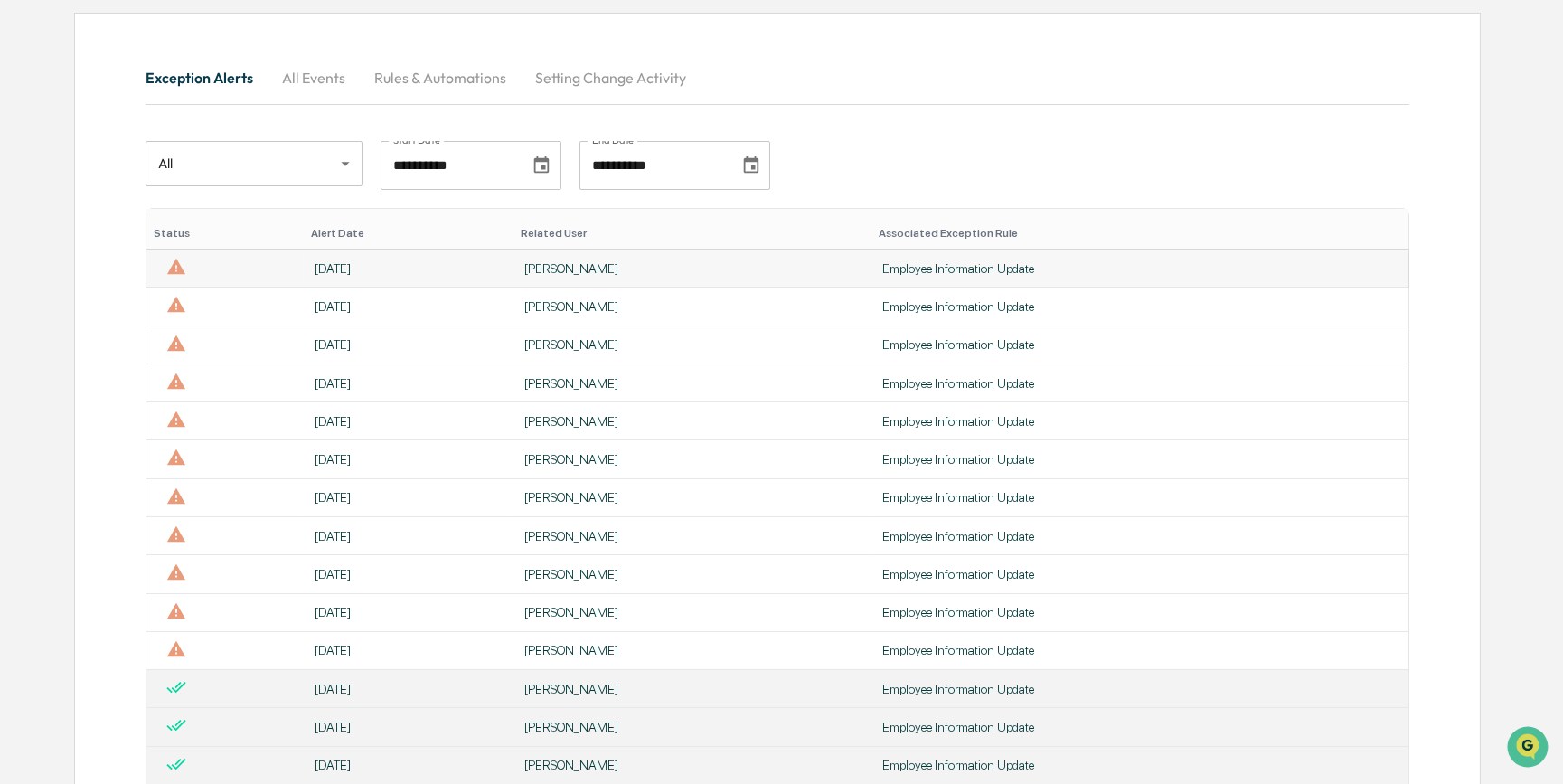
click at [624, 262] on div "[PERSON_NAME]" at bounding box center [692, 268] width 336 height 15
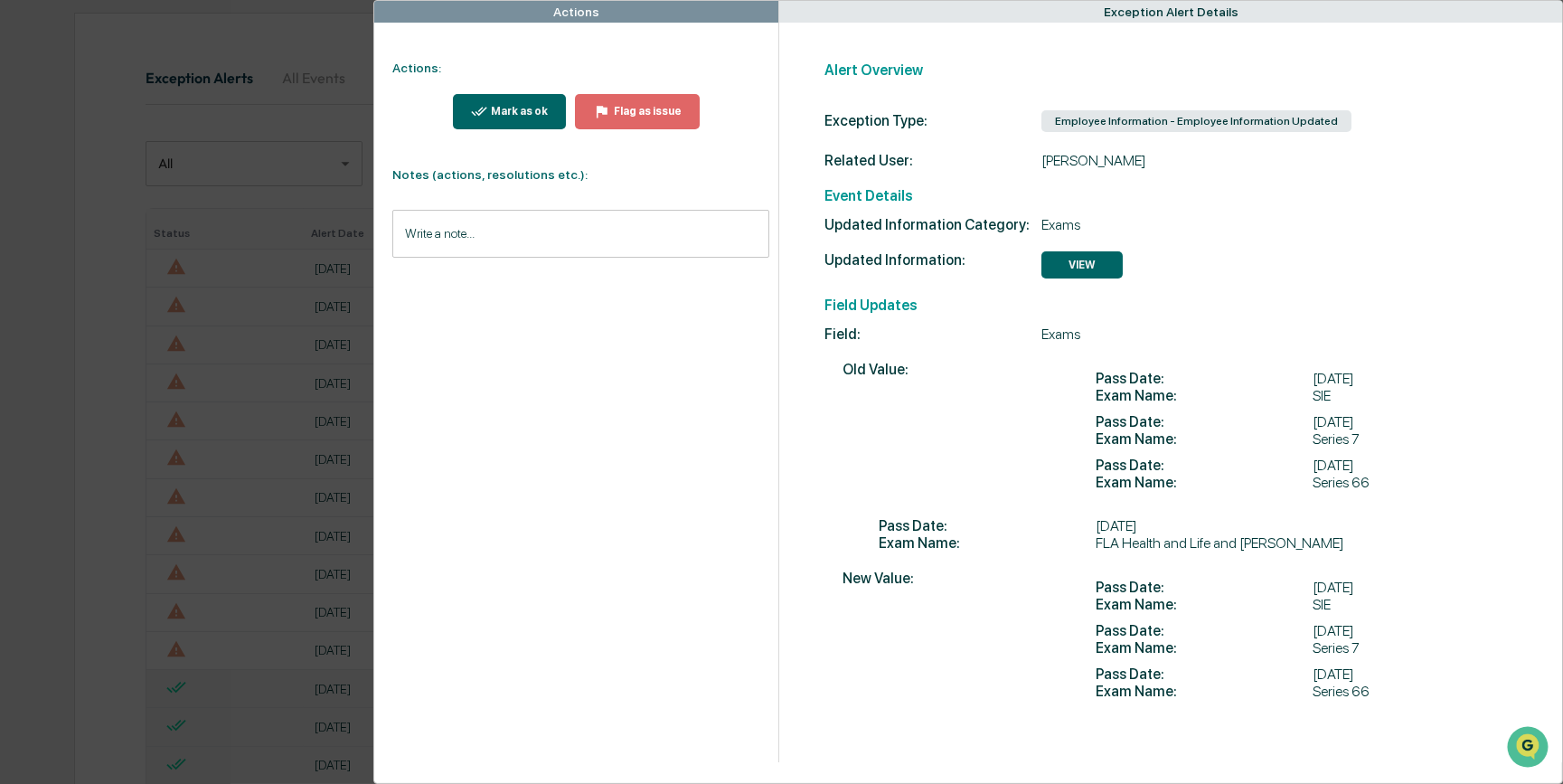
click at [271, 228] on div "Actions Actions: Mark as ok Flag as issue Notes (actions, resolutions etc.): Wr…" at bounding box center [782, 392] width 1563 height 784
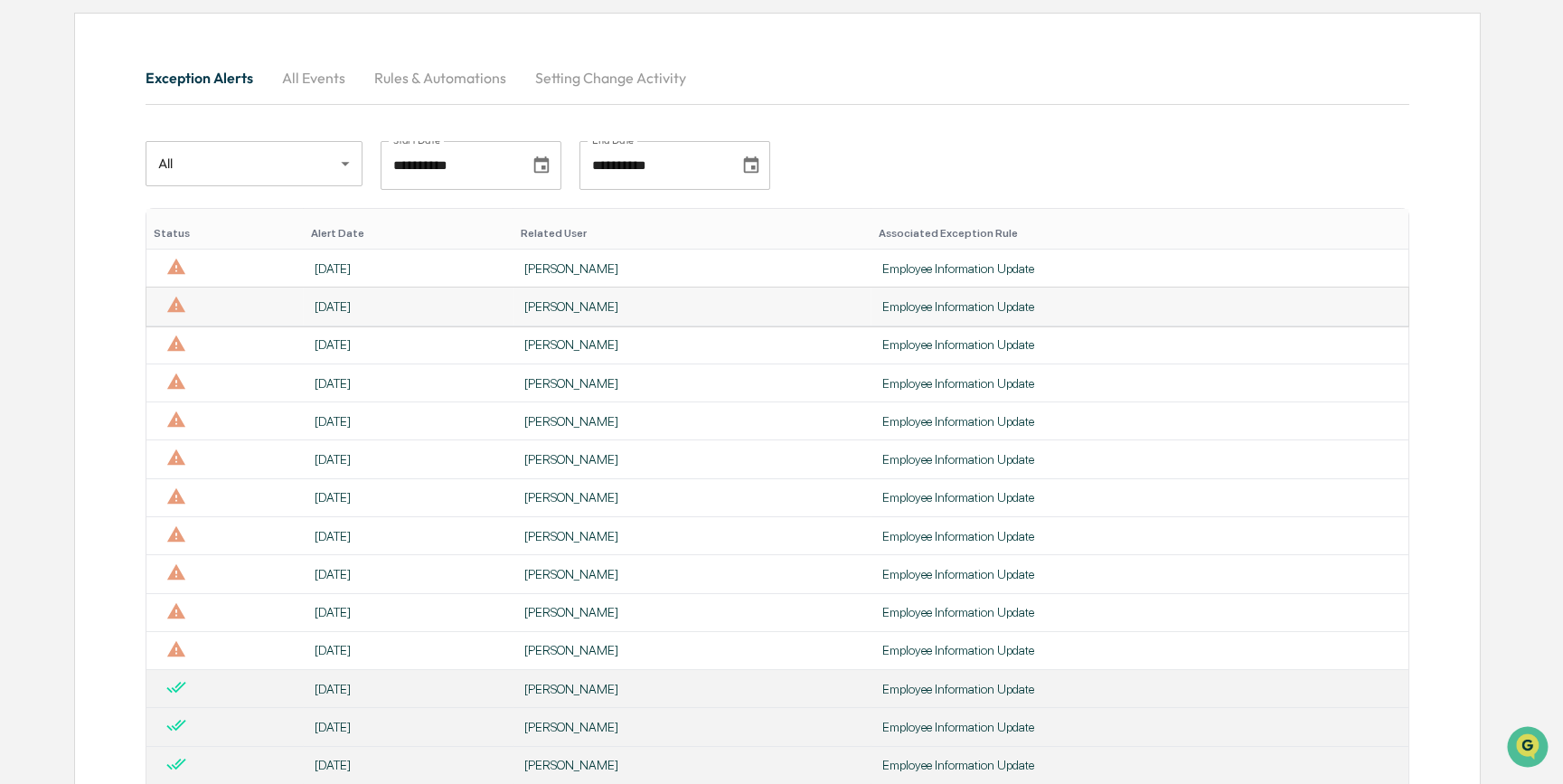
click at [565, 297] on td "[PERSON_NAME]" at bounding box center [693, 307] width 358 height 38
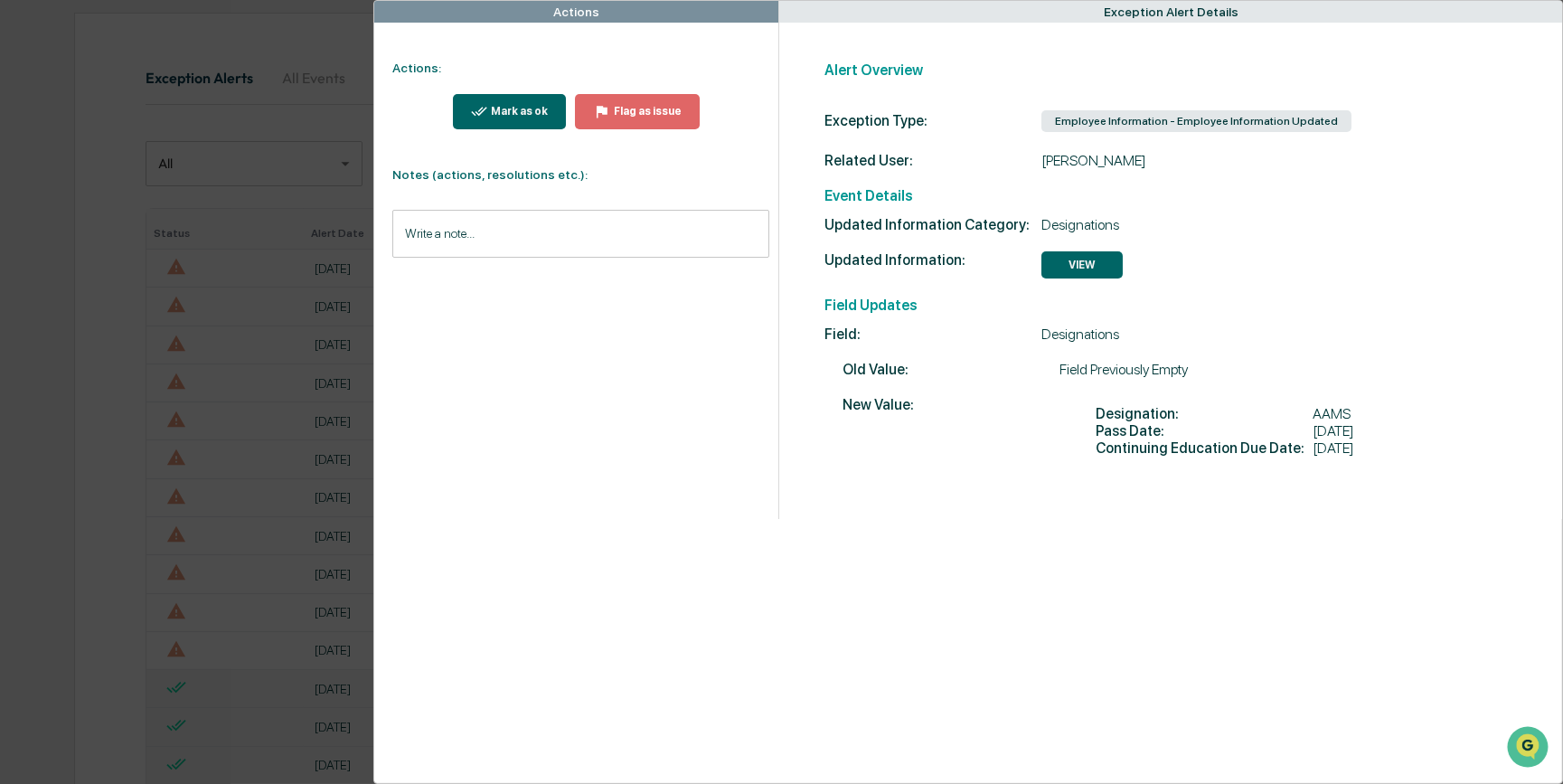
click at [311, 254] on div "Actions Actions: Mark as ok Flag as issue Notes (actions, resolutions etc.): Wr…" at bounding box center [782, 392] width 1563 height 784
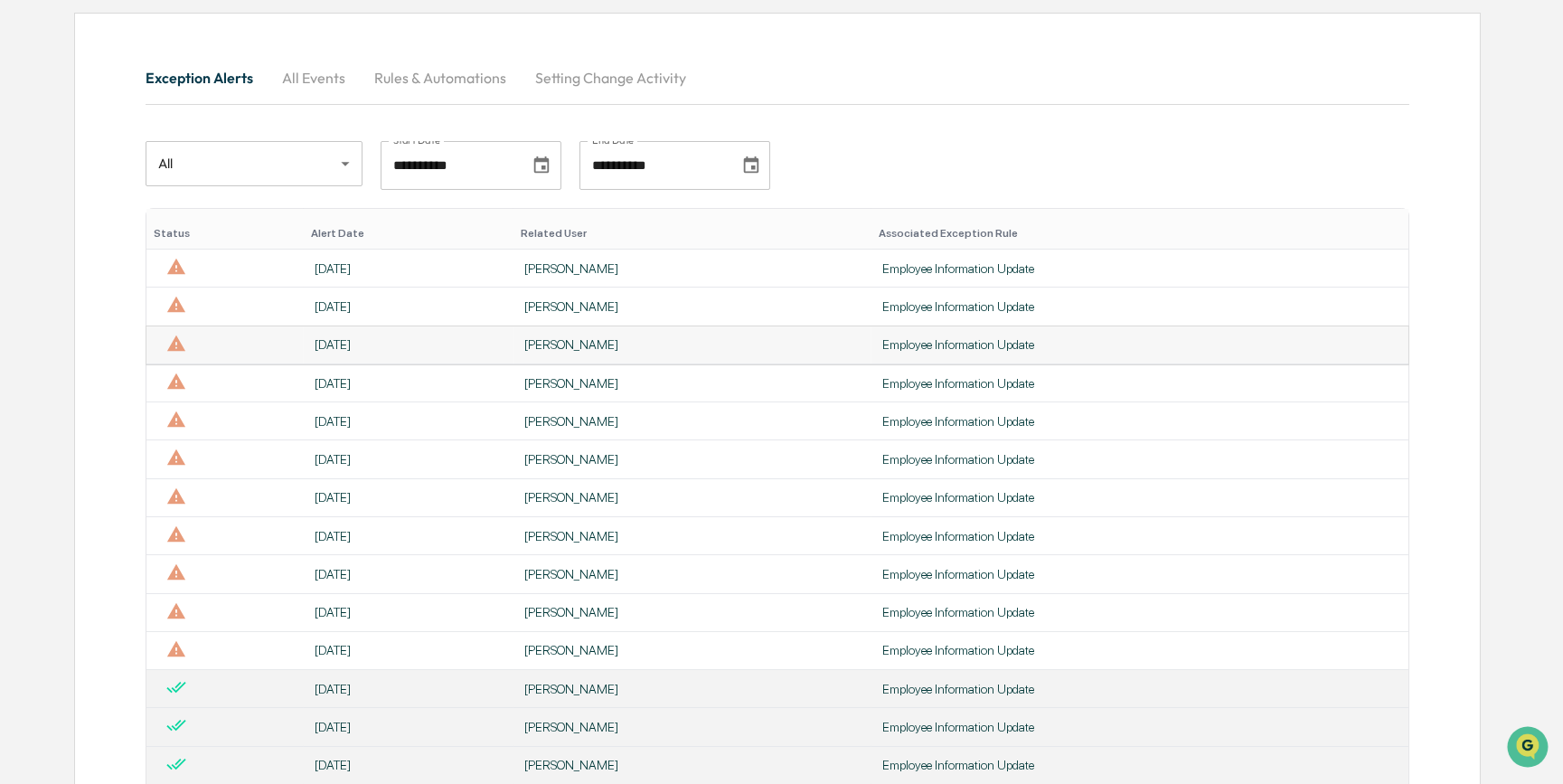
click at [538, 340] on div "[PERSON_NAME]" at bounding box center [692, 344] width 336 height 15
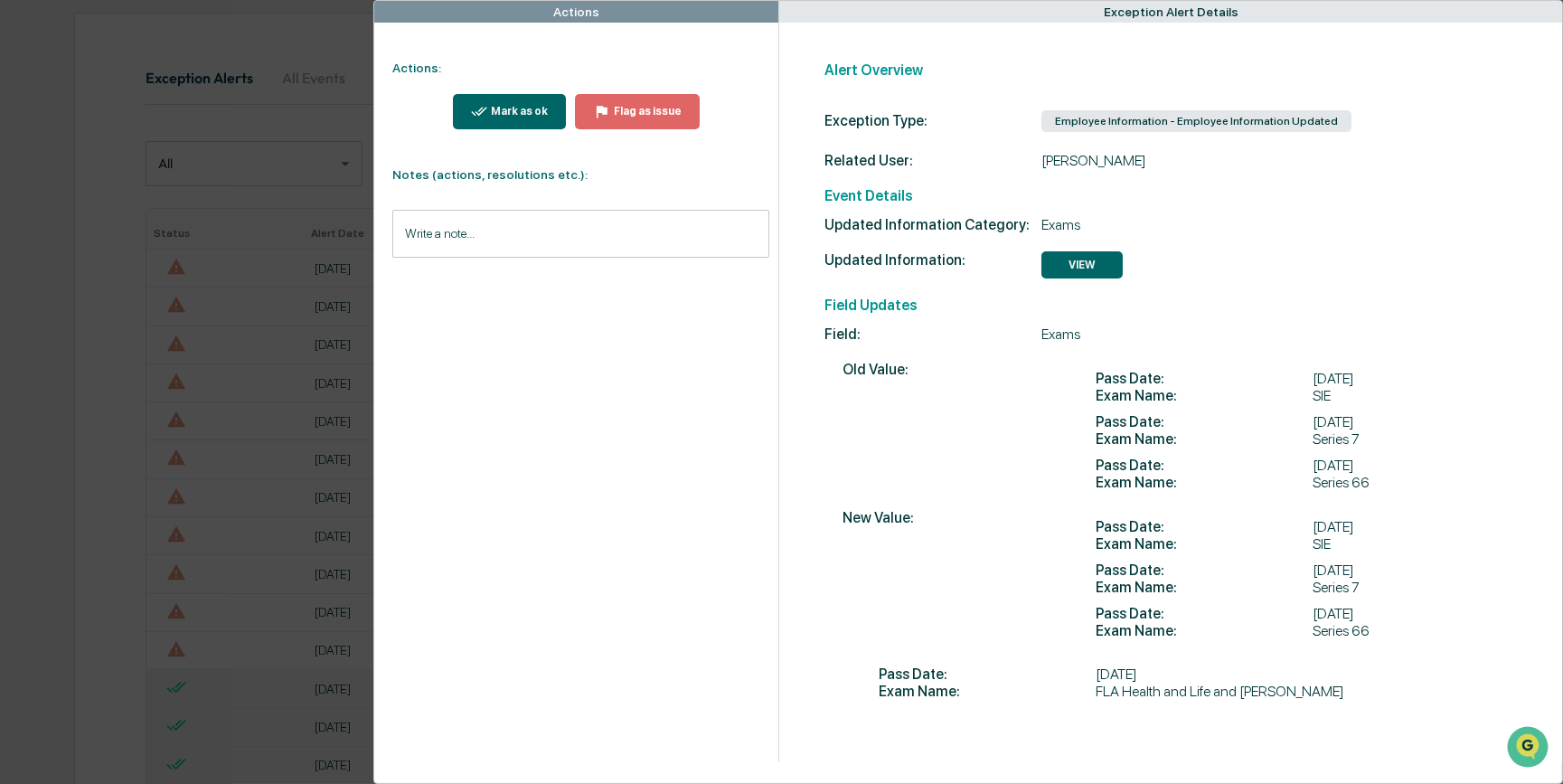
click at [330, 333] on div "Actions Actions: Mark as ok Flag as issue Notes (actions, resolutions etc.): Wr…" at bounding box center [782, 392] width 1563 height 784
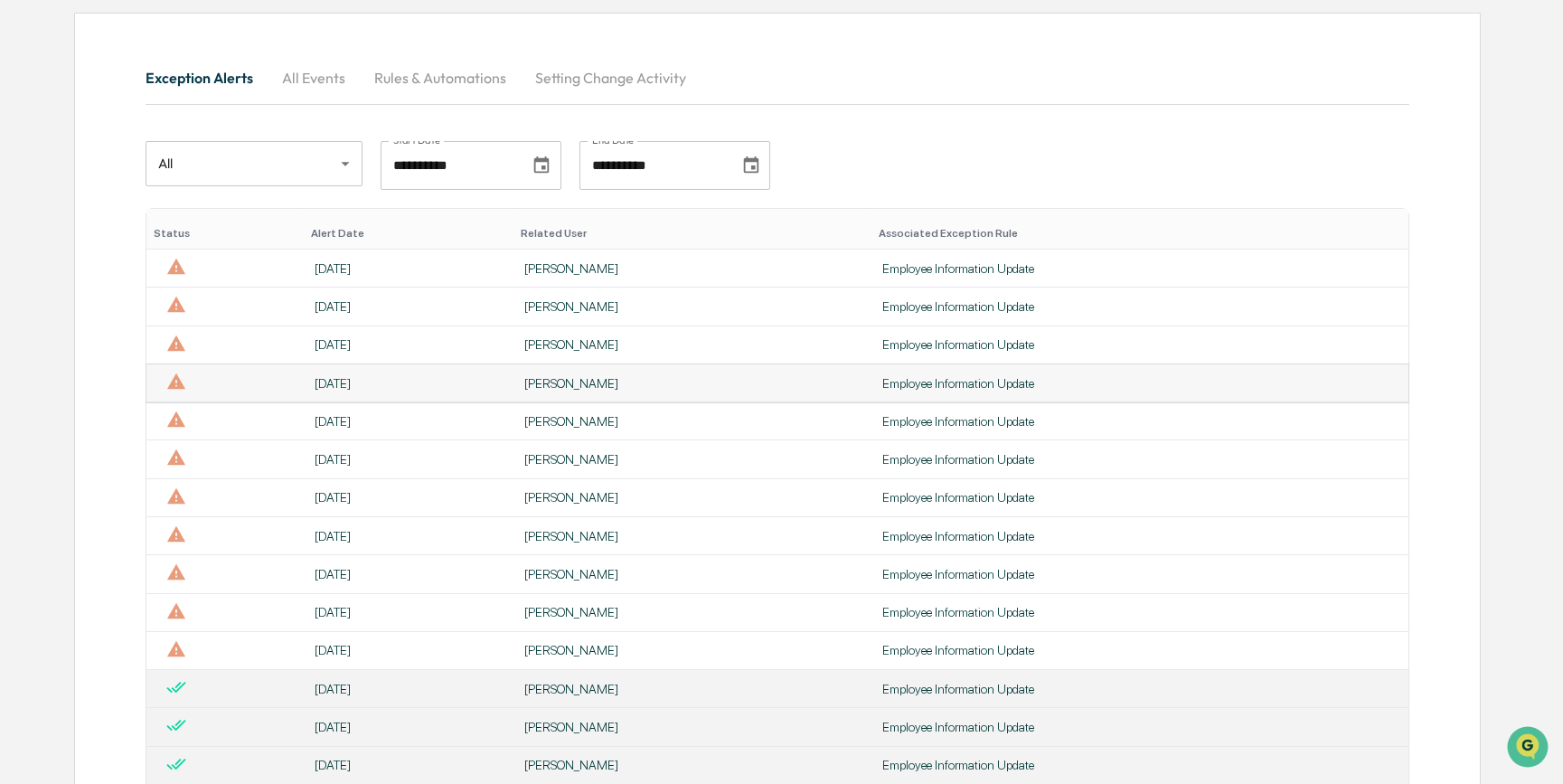
click at [597, 381] on div "[PERSON_NAME]" at bounding box center [692, 383] width 336 height 15
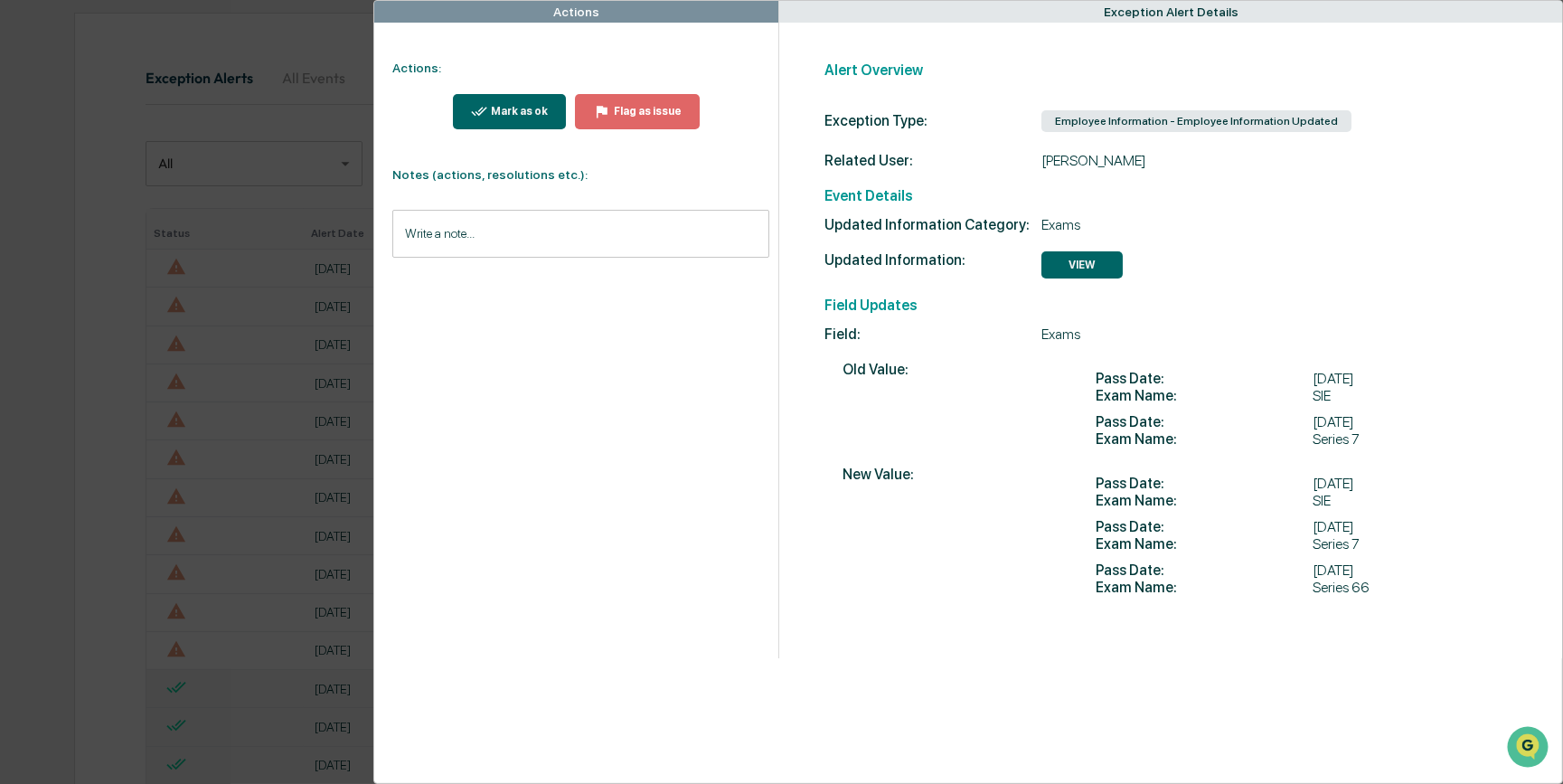
click at [283, 396] on div "Actions Actions: Mark as ok Flag as issue Notes (actions, resolutions etc.): Wr…" at bounding box center [782, 392] width 1563 height 784
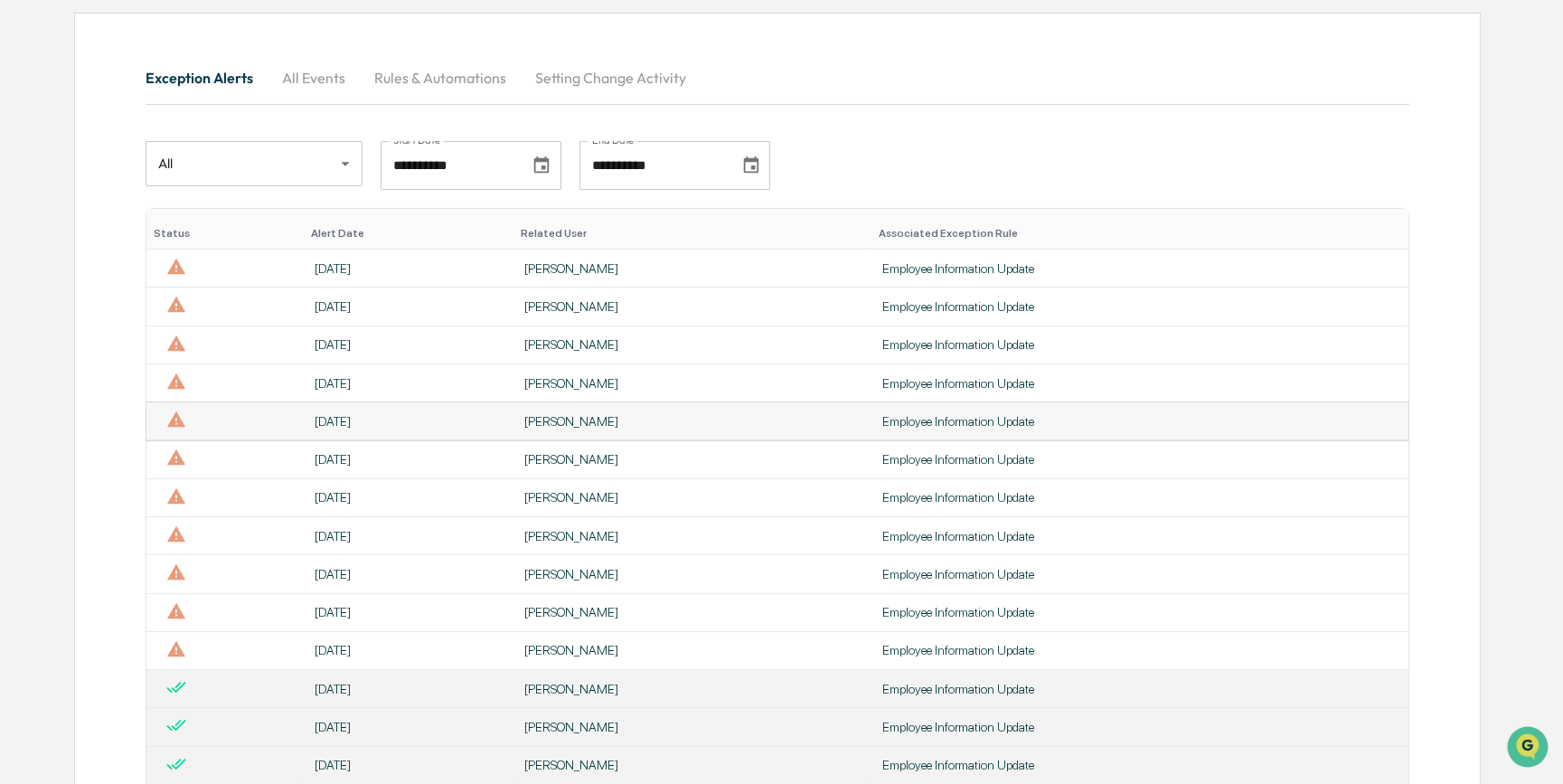
click at [541, 423] on div "[PERSON_NAME]" at bounding box center [692, 422] width 336 height 15
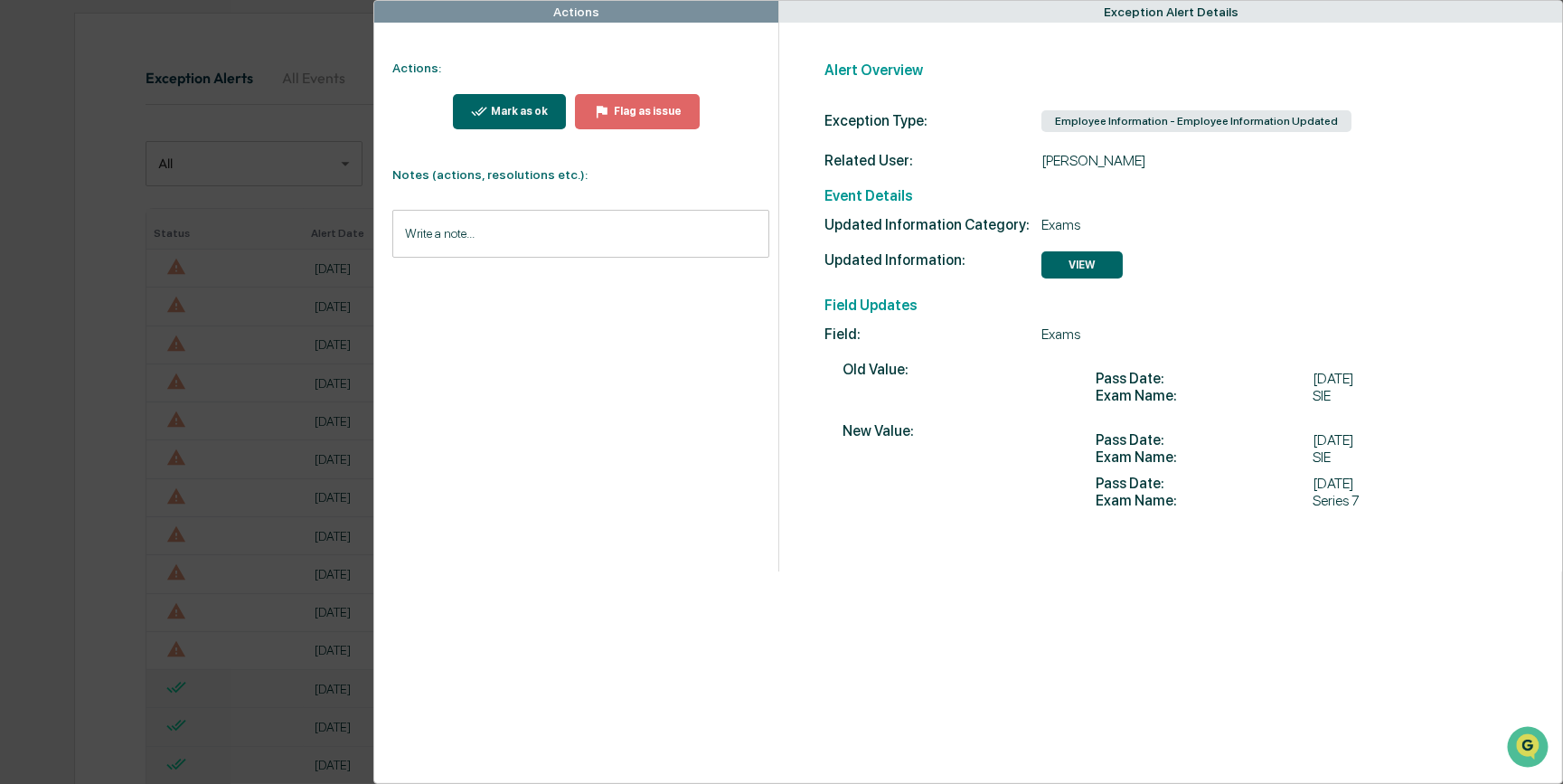
click at [331, 433] on div "Actions Actions: Mark as ok Flag as issue Notes (actions, resolutions etc.): Wr…" at bounding box center [782, 392] width 1563 height 784
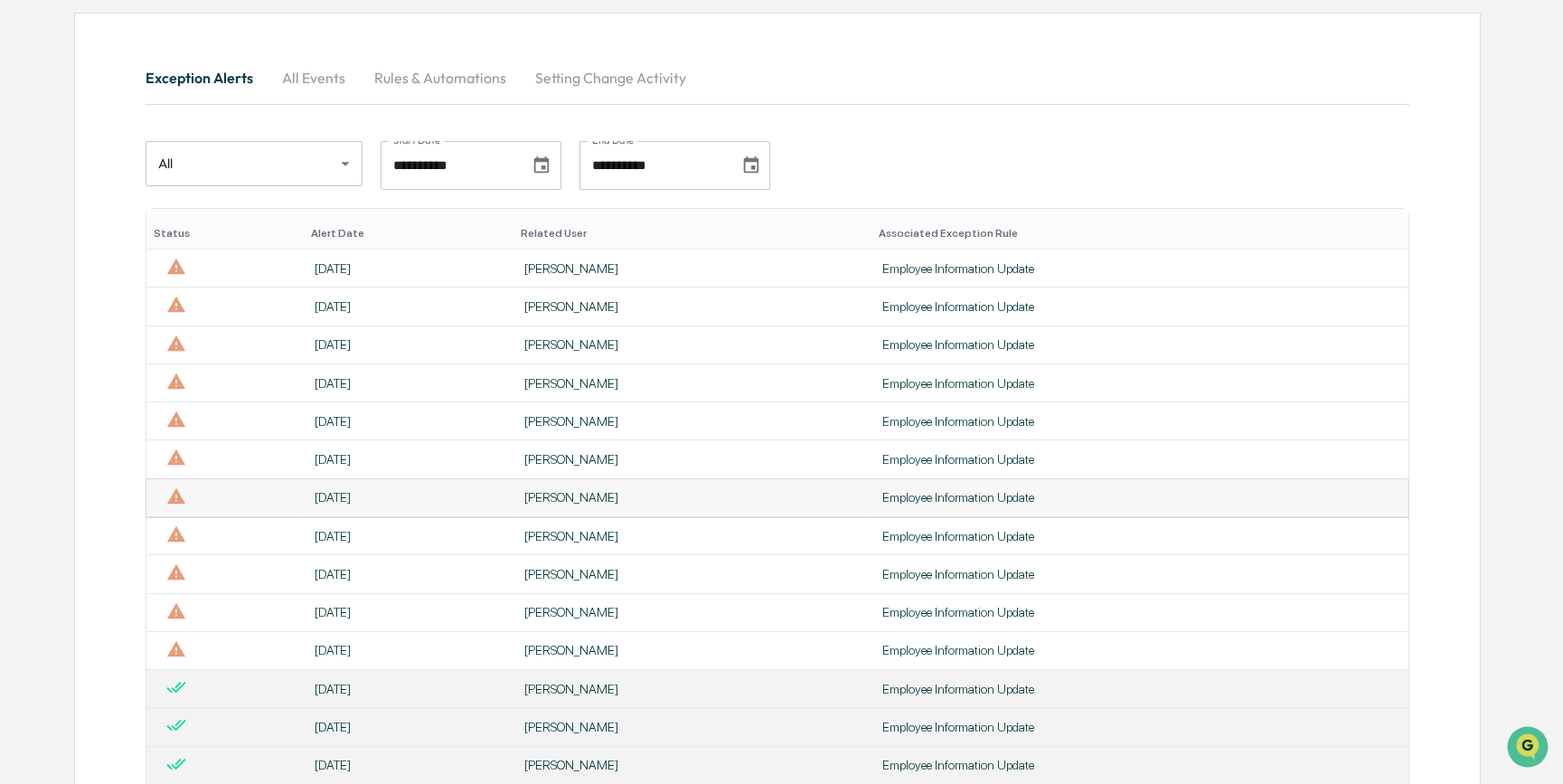
click at [568, 488] on td "[PERSON_NAME]" at bounding box center [693, 498] width 358 height 38
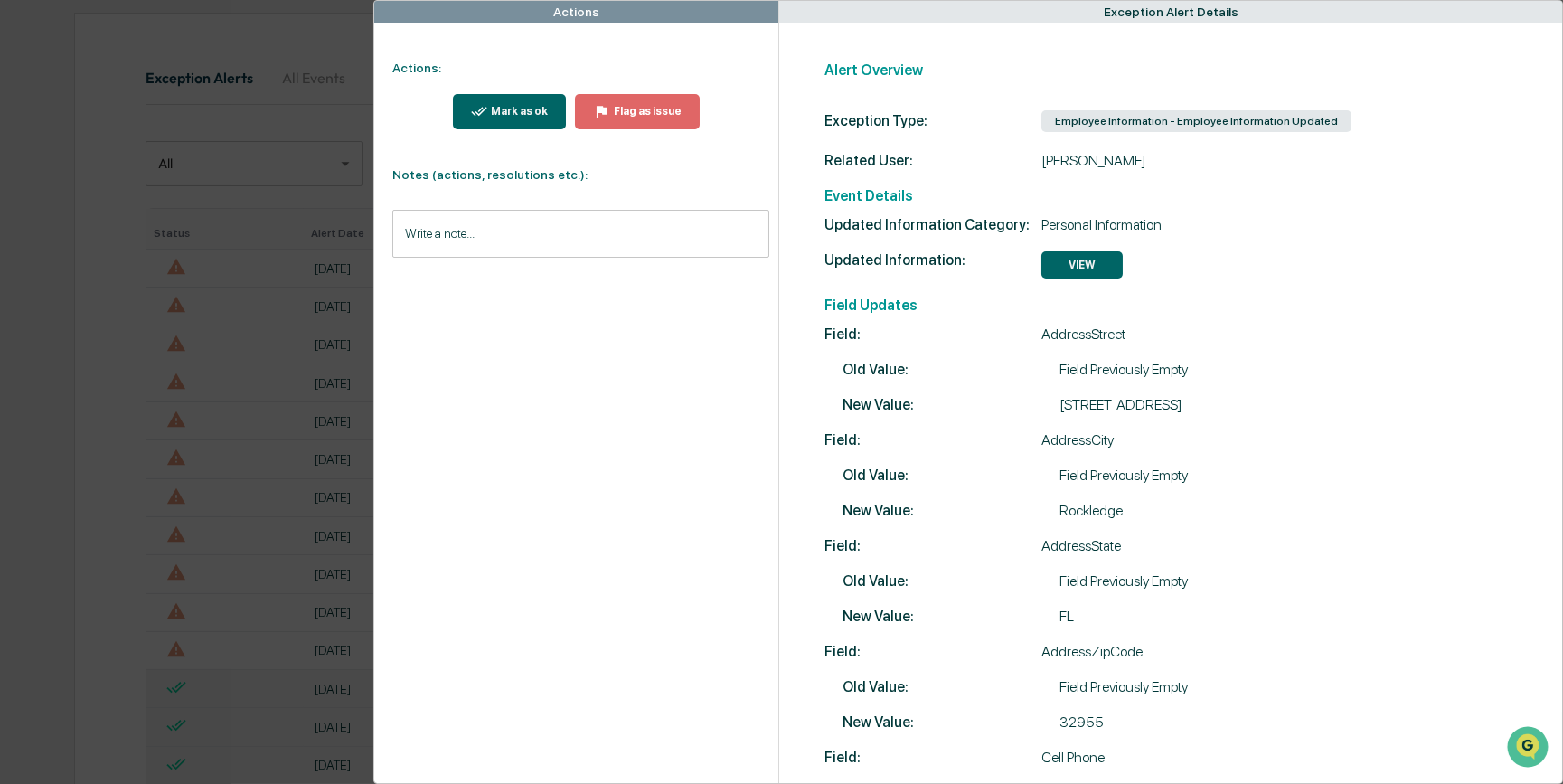
click at [244, 502] on div "Actions Actions: Mark as ok Flag as issue Notes (actions, resolutions etc.): Wr…" at bounding box center [782, 392] width 1563 height 784
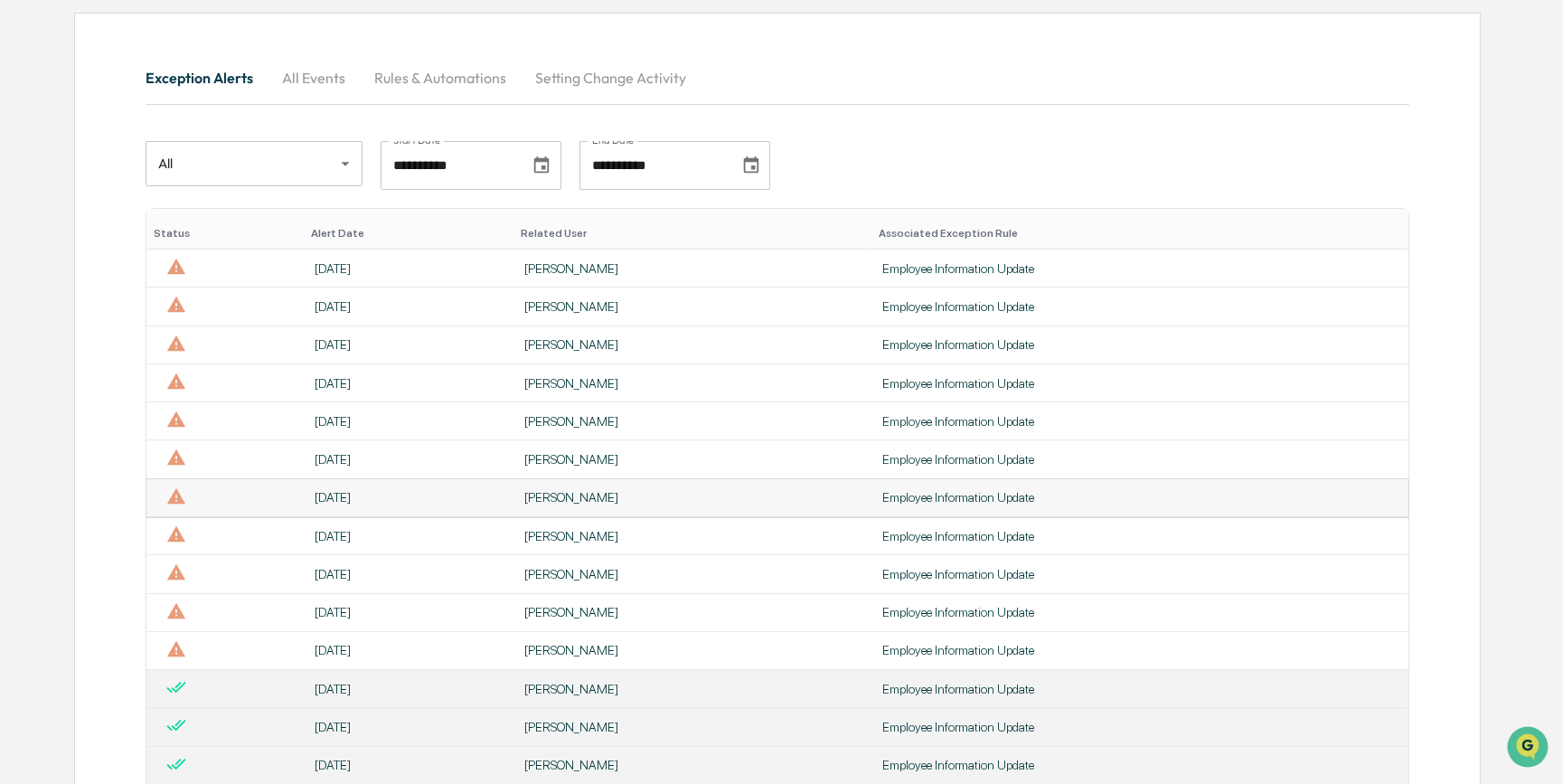
click at [540, 503] on div "[PERSON_NAME]" at bounding box center [692, 497] width 336 height 15
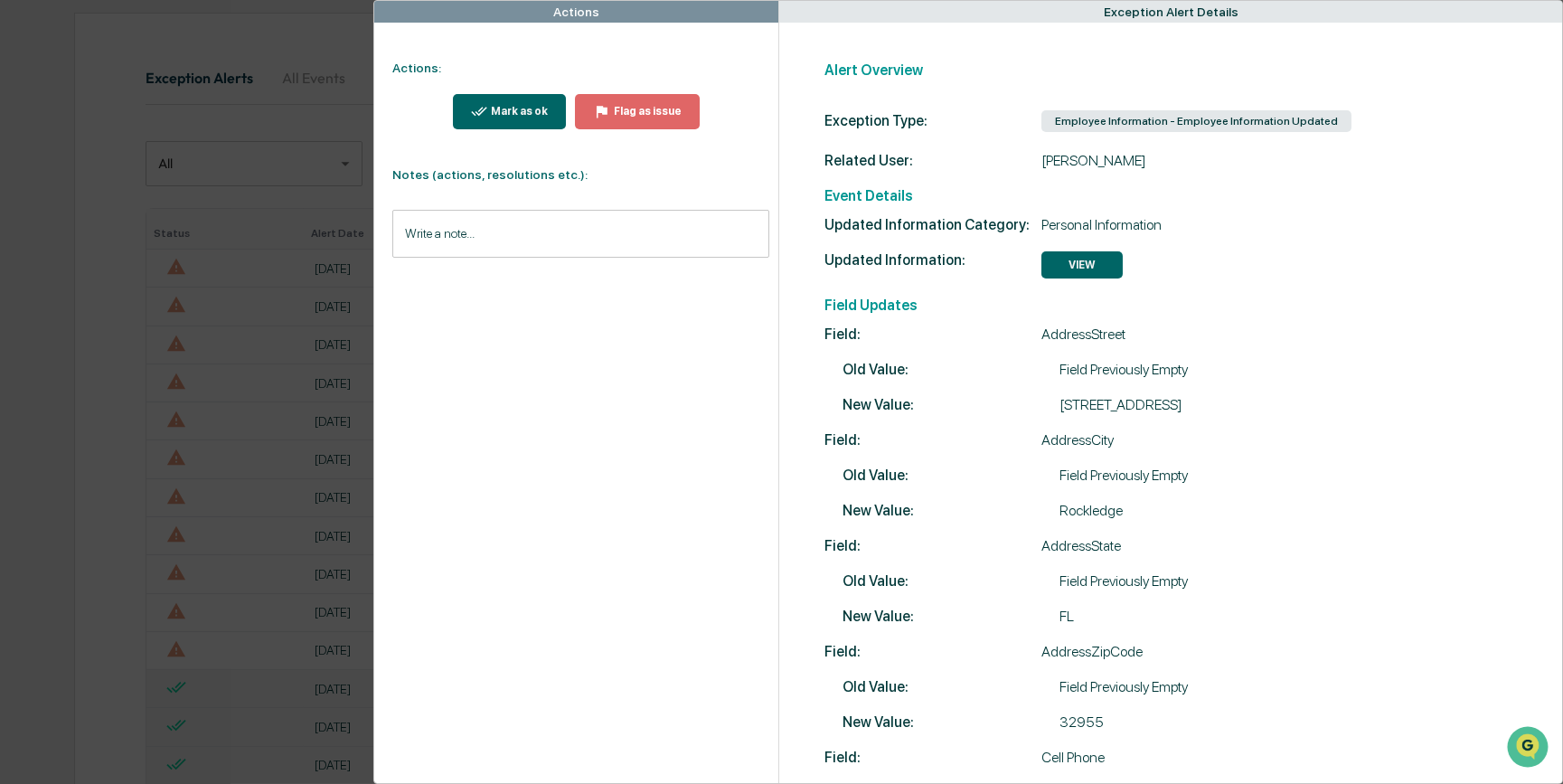
click at [257, 524] on div "Actions Actions: Mark as ok Flag as issue Notes (actions, resolutions etc.): Wr…" at bounding box center [782, 392] width 1563 height 784
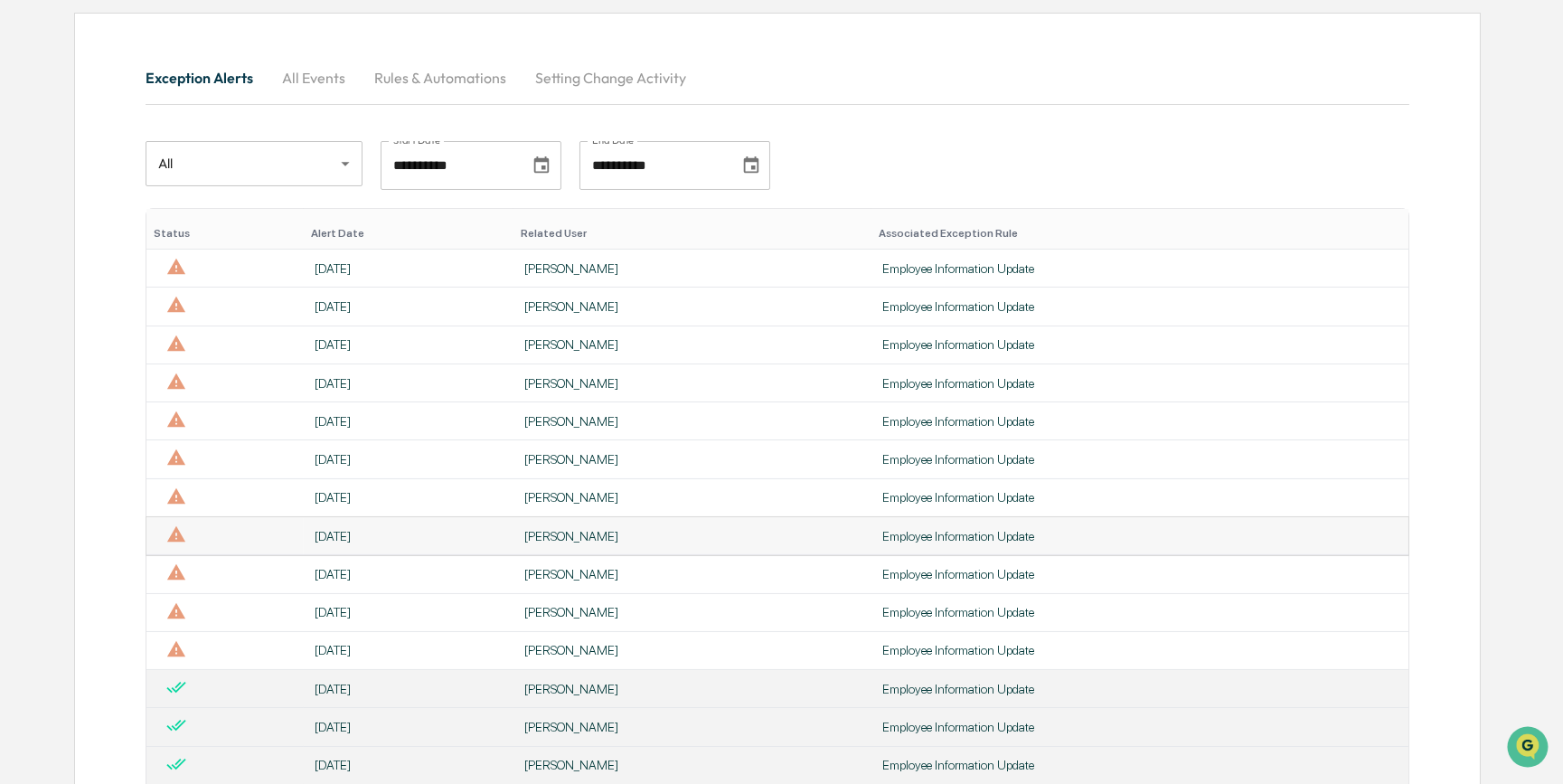
click at [540, 529] on td "[PERSON_NAME]" at bounding box center [693, 537] width 358 height 38
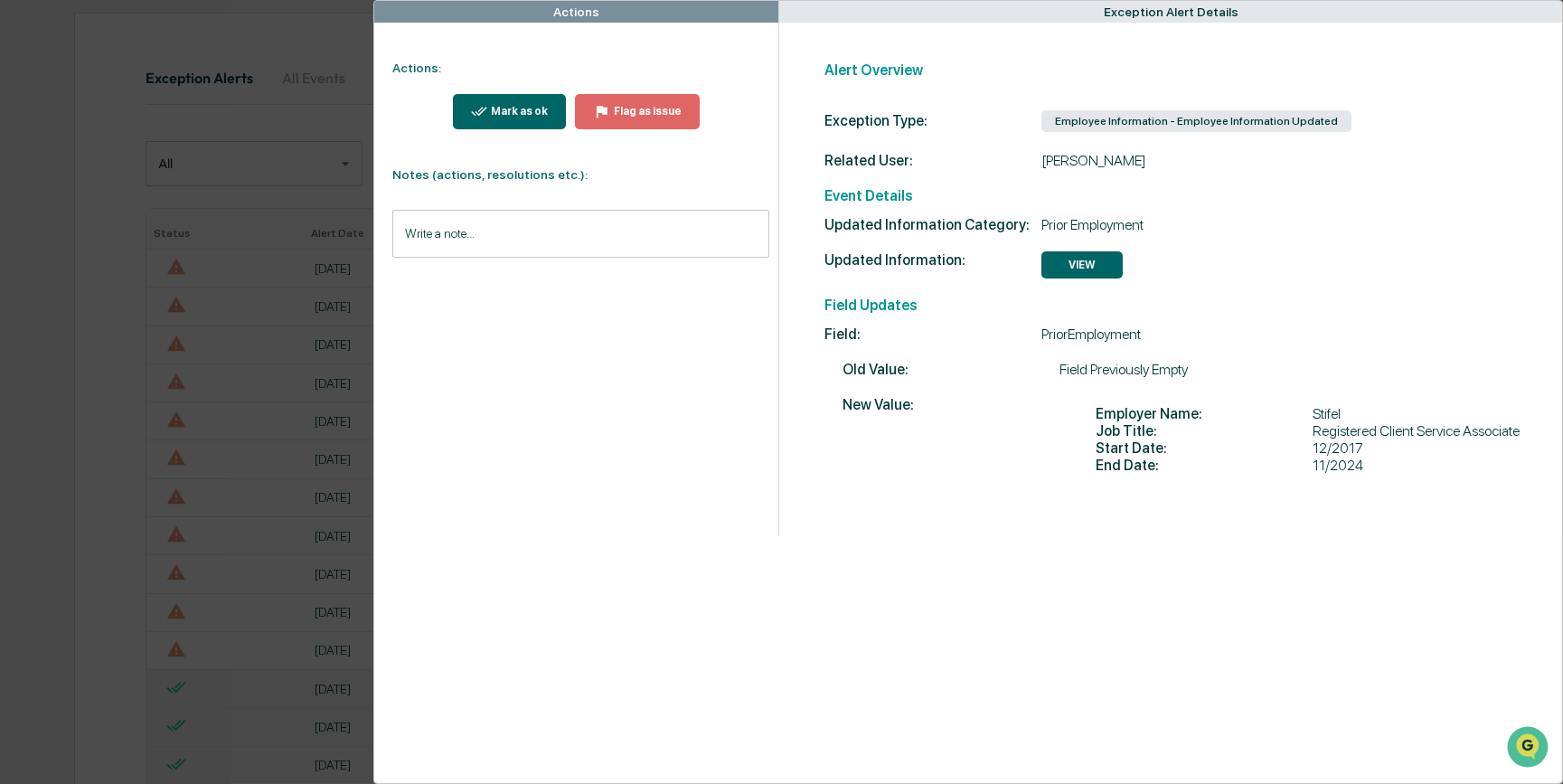
click at [273, 519] on div "Actions Actions: Mark as ok Flag as issue Notes (actions, resolutions etc.): Wr…" at bounding box center [782, 392] width 1563 height 784
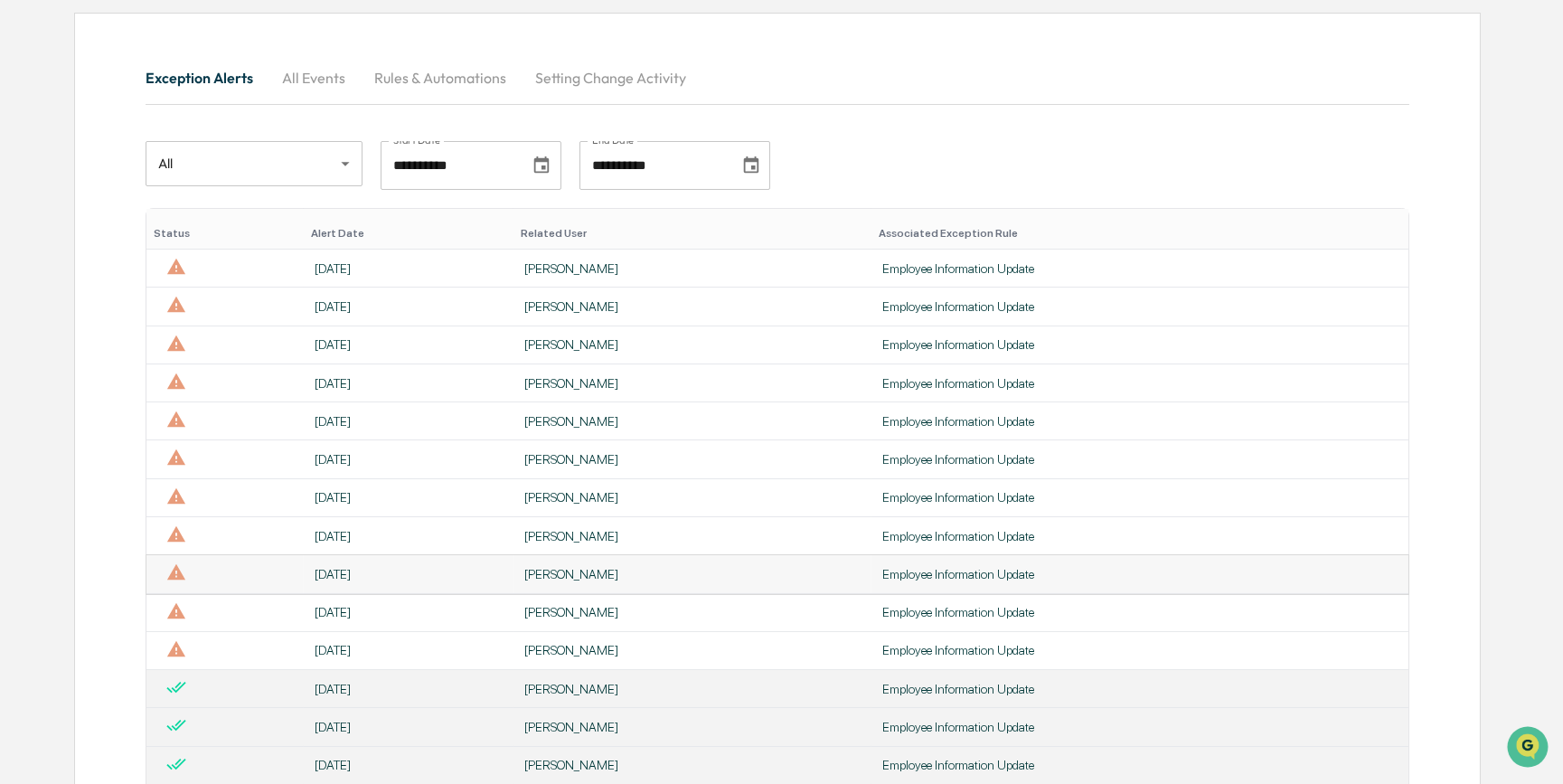
click at [524, 579] on div "[PERSON_NAME]" at bounding box center [692, 574] width 336 height 15
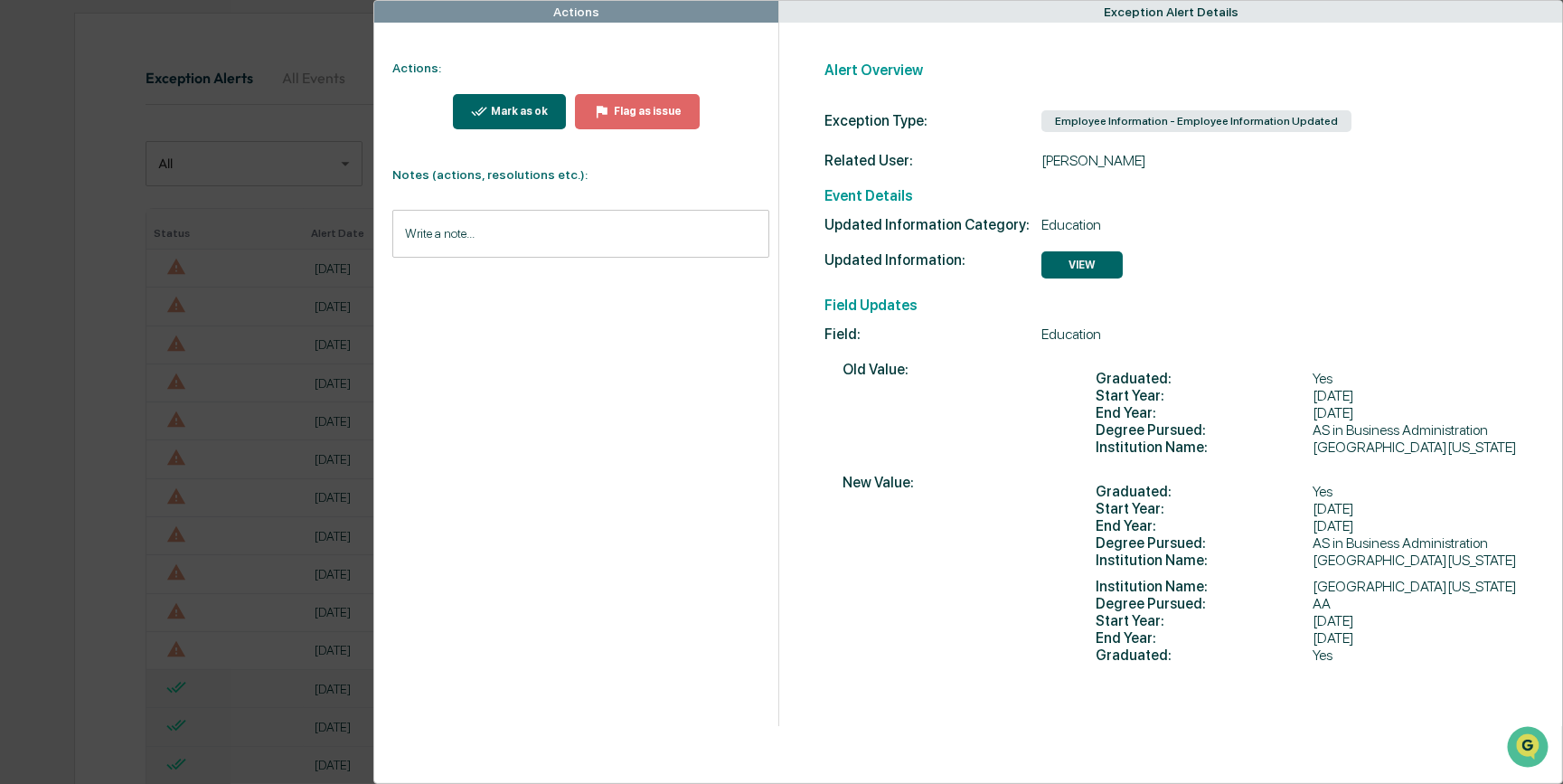
click at [519, 115] on div "Mark as ok" at bounding box center [518, 111] width 60 height 13
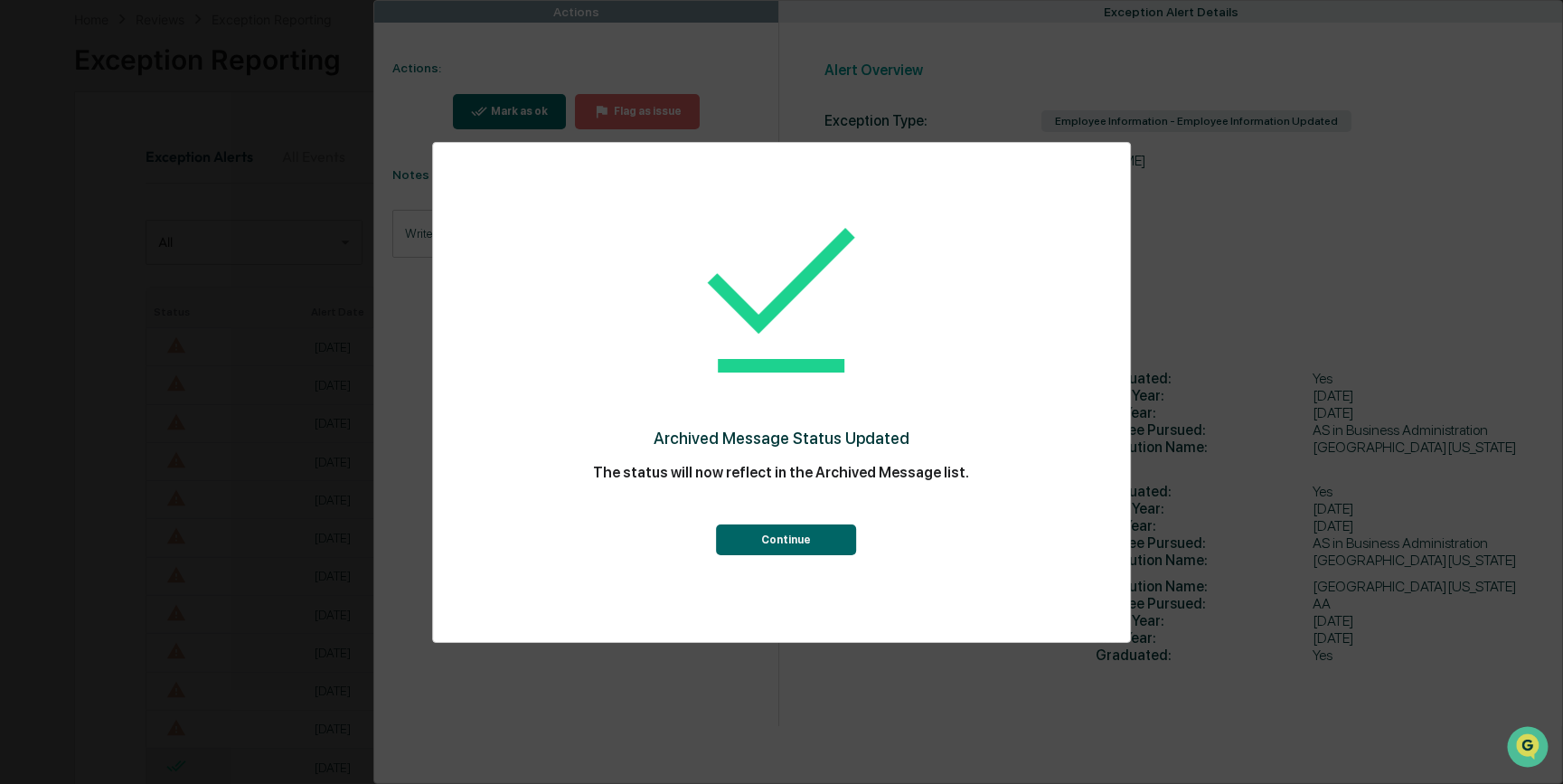
scroll to position [163, 0]
click at [790, 546] on button "Continue" at bounding box center [786, 539] width 141 height 31
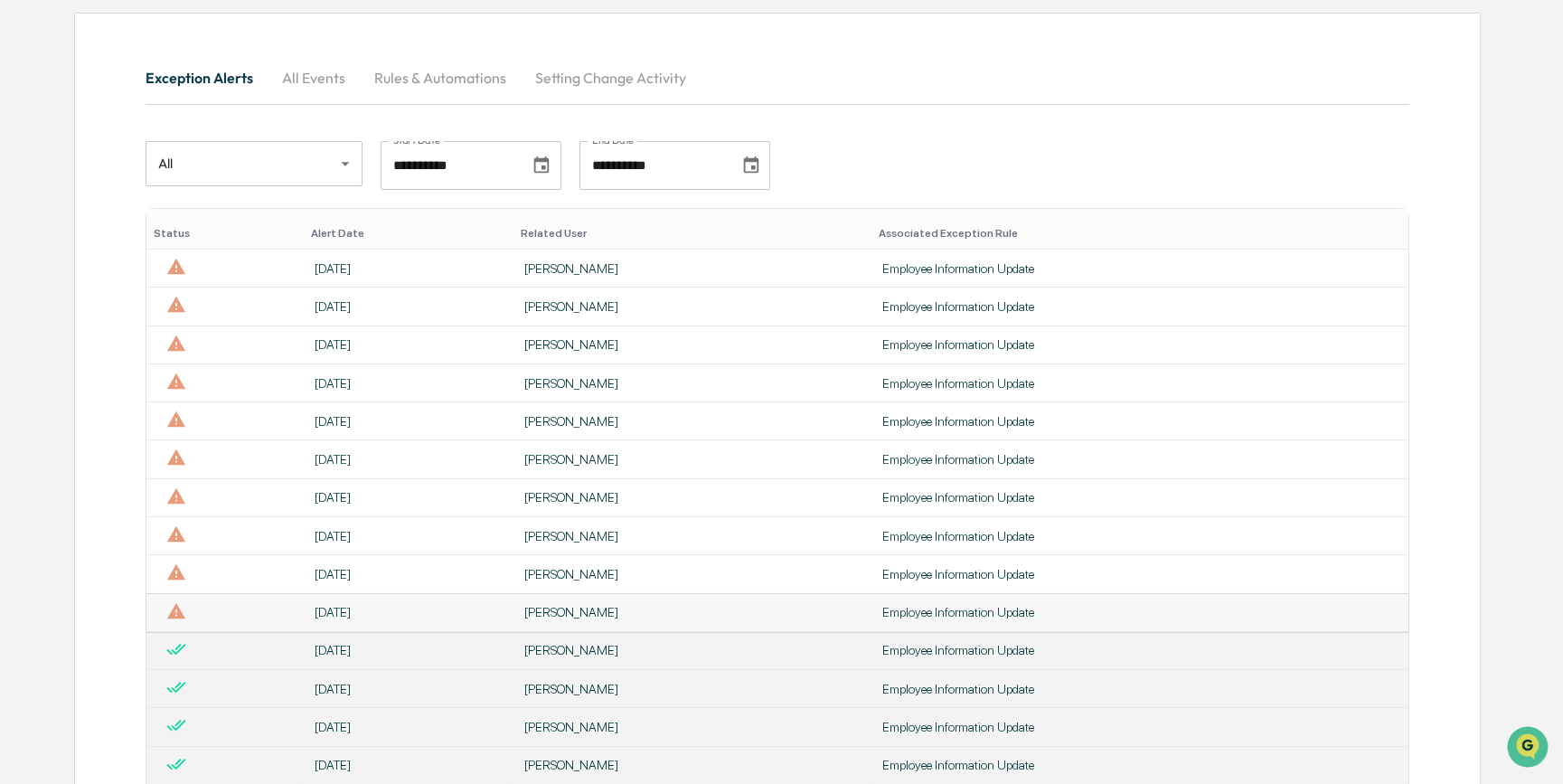
click at [572, 618] on div "[PERSON_NAME]" at bounding box center [692, 612] width 336 height 15
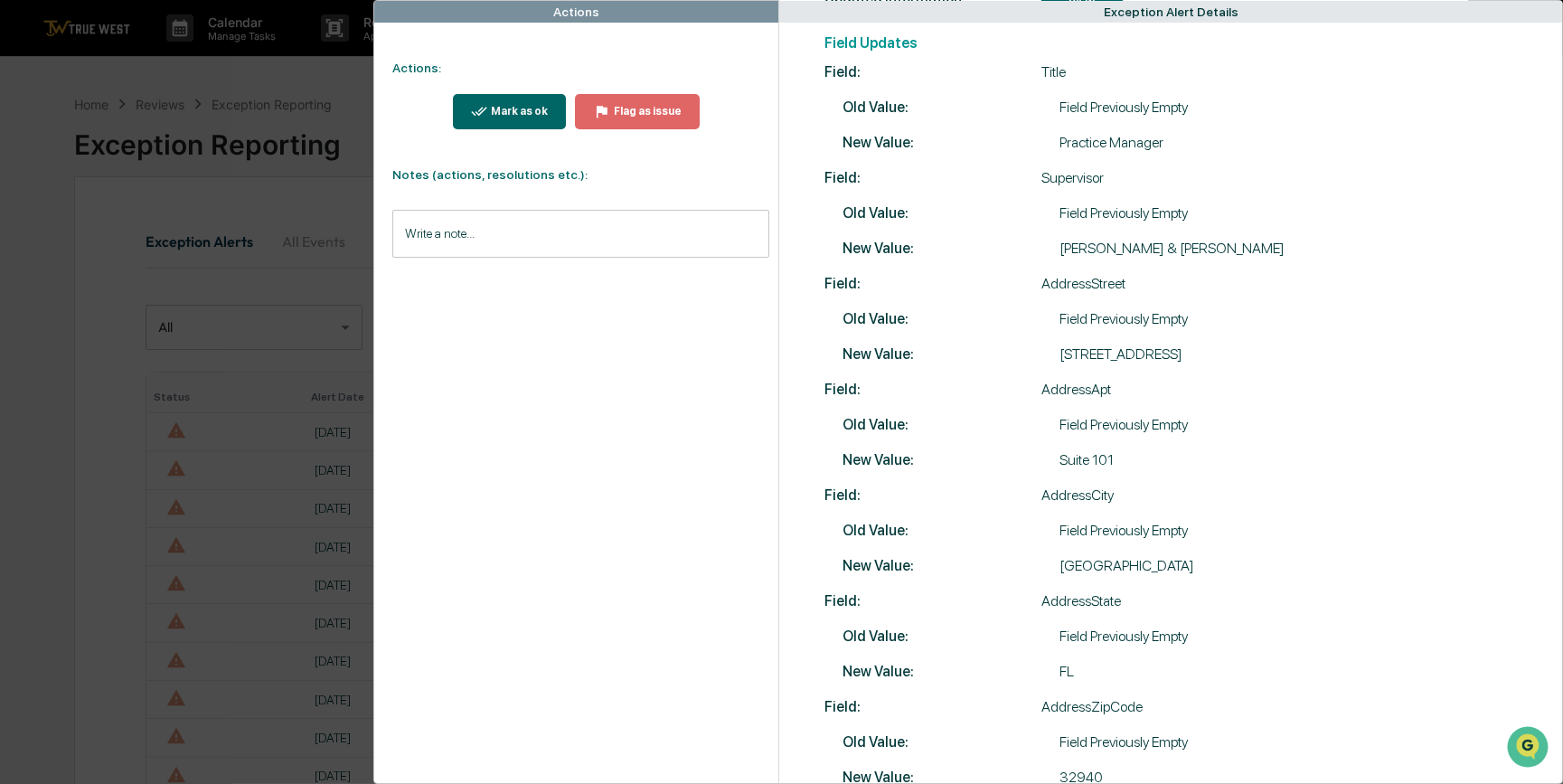
scroll to position [329, 0]
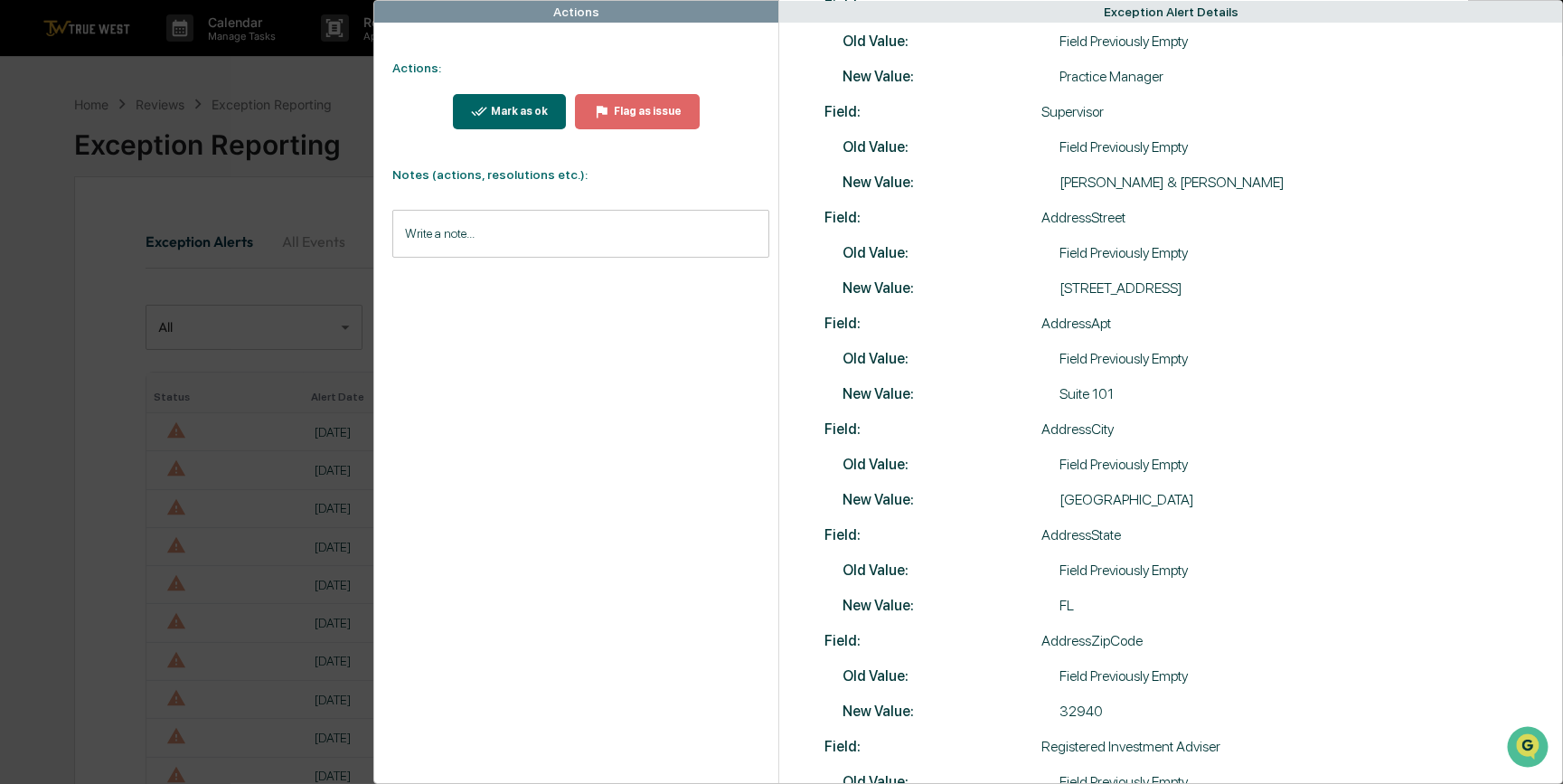
click at [281, 645] on div "Actions Actions: Mark as ok Flag as issue Notes (actions, resolutions etc.): Wr…" at bounding box center [782, 392] width 1563 height 784
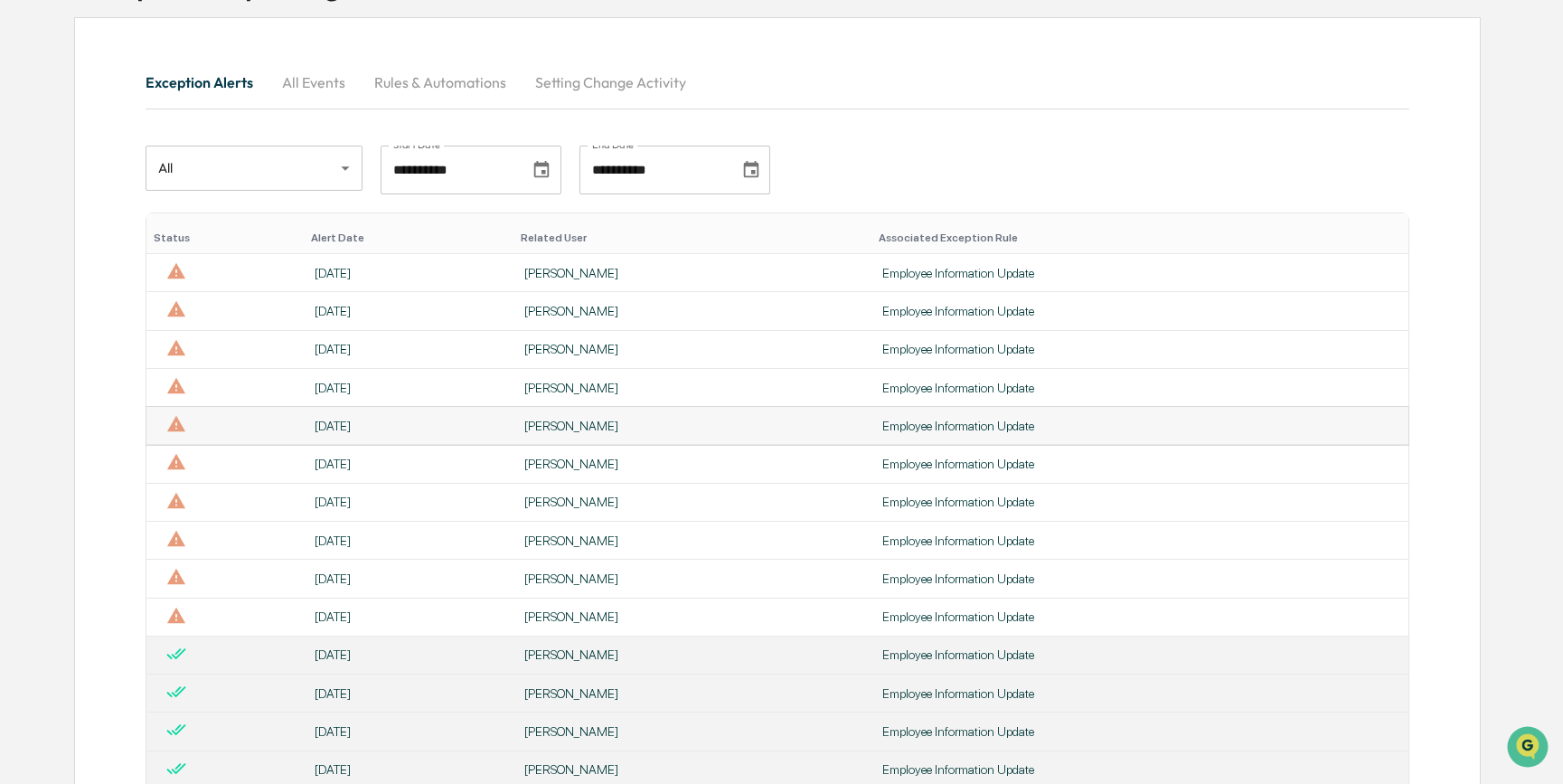
scroll to position [163, 0]
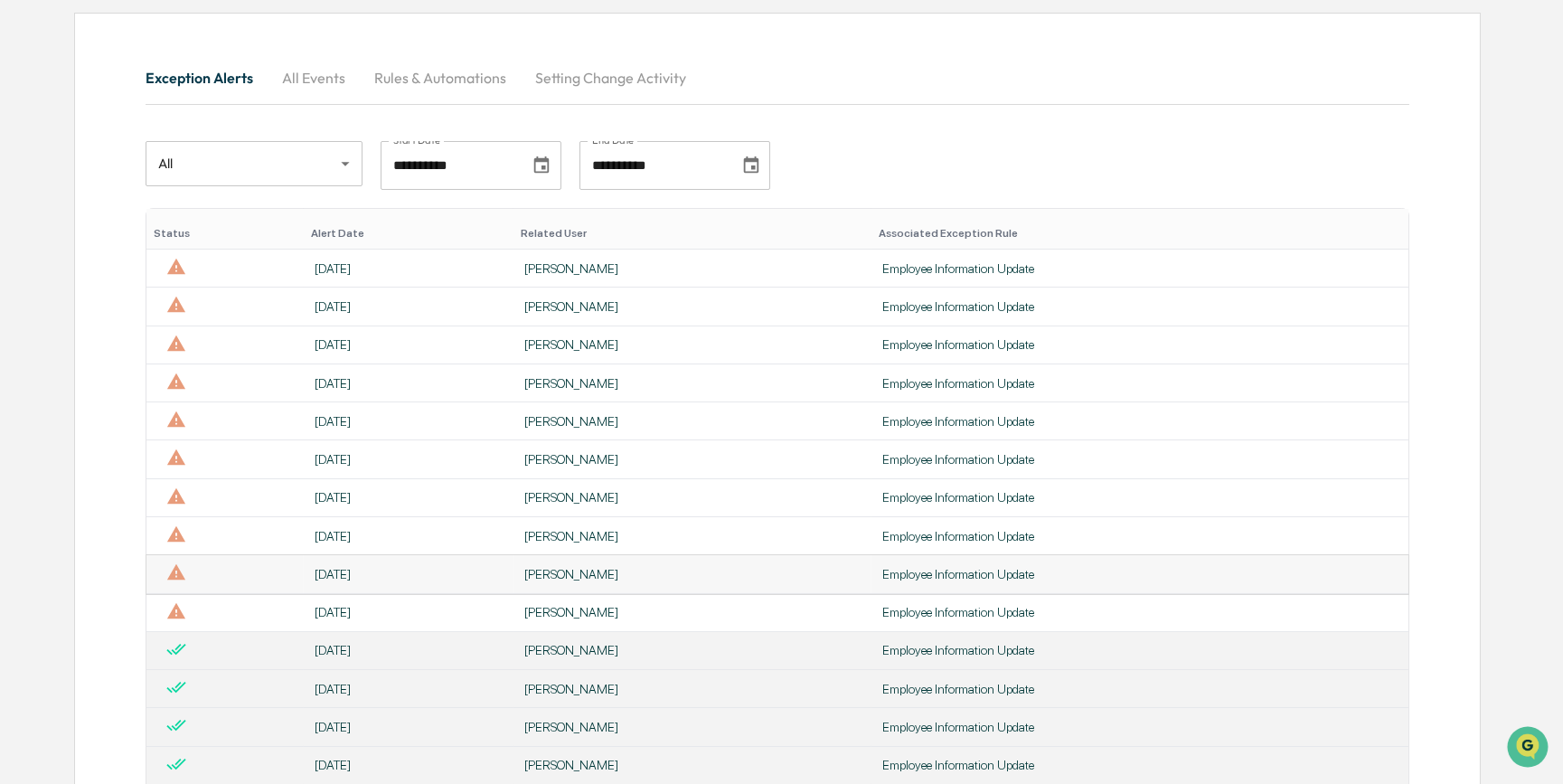
click at [583, 568] on td "[PERSON_NAME]" at bounding box center [693, 574] width 358 height 38
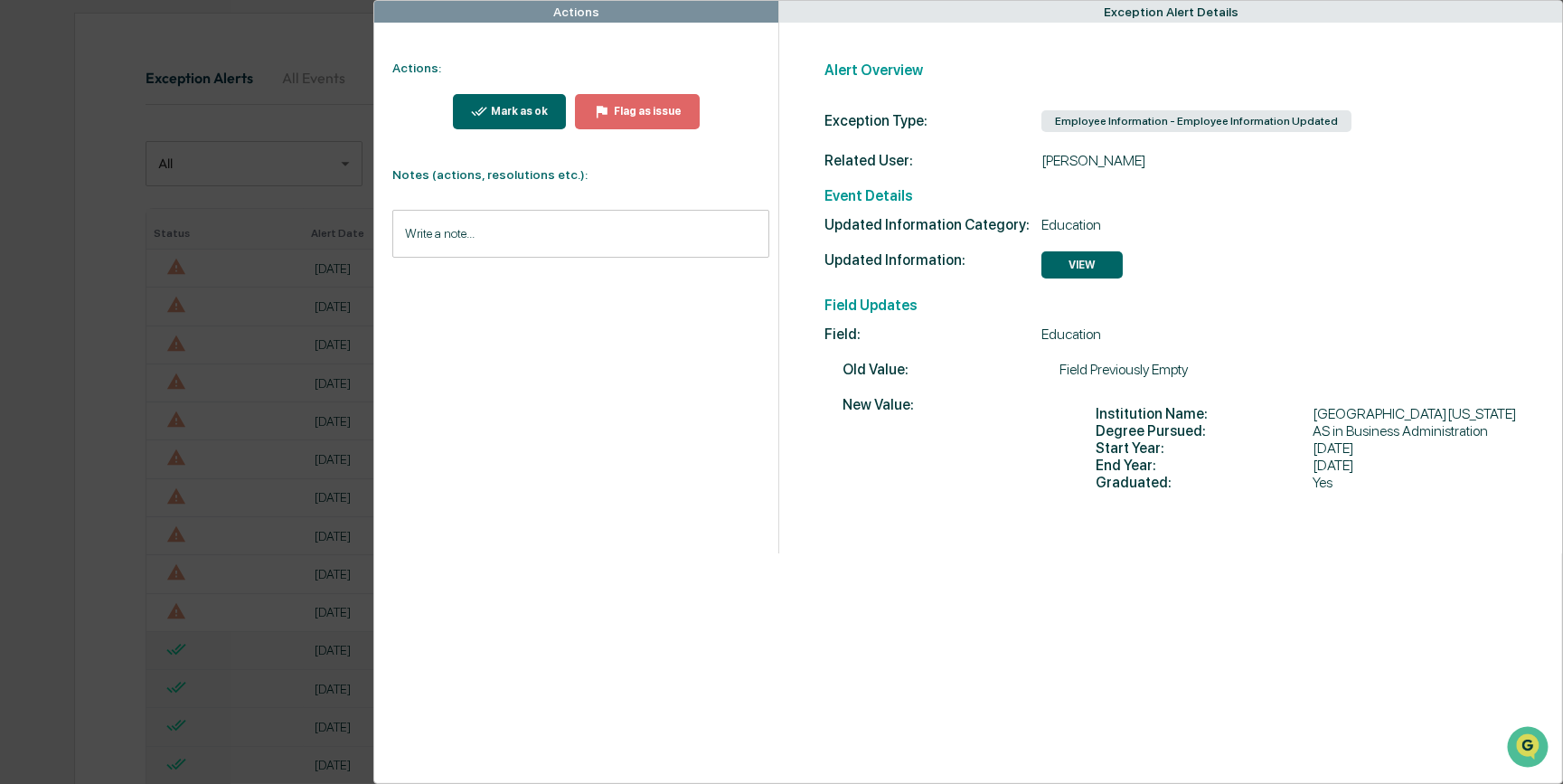
click at [495, 105] on div "Mark as ok" at bounding box center [518, 111] width 60 height 13
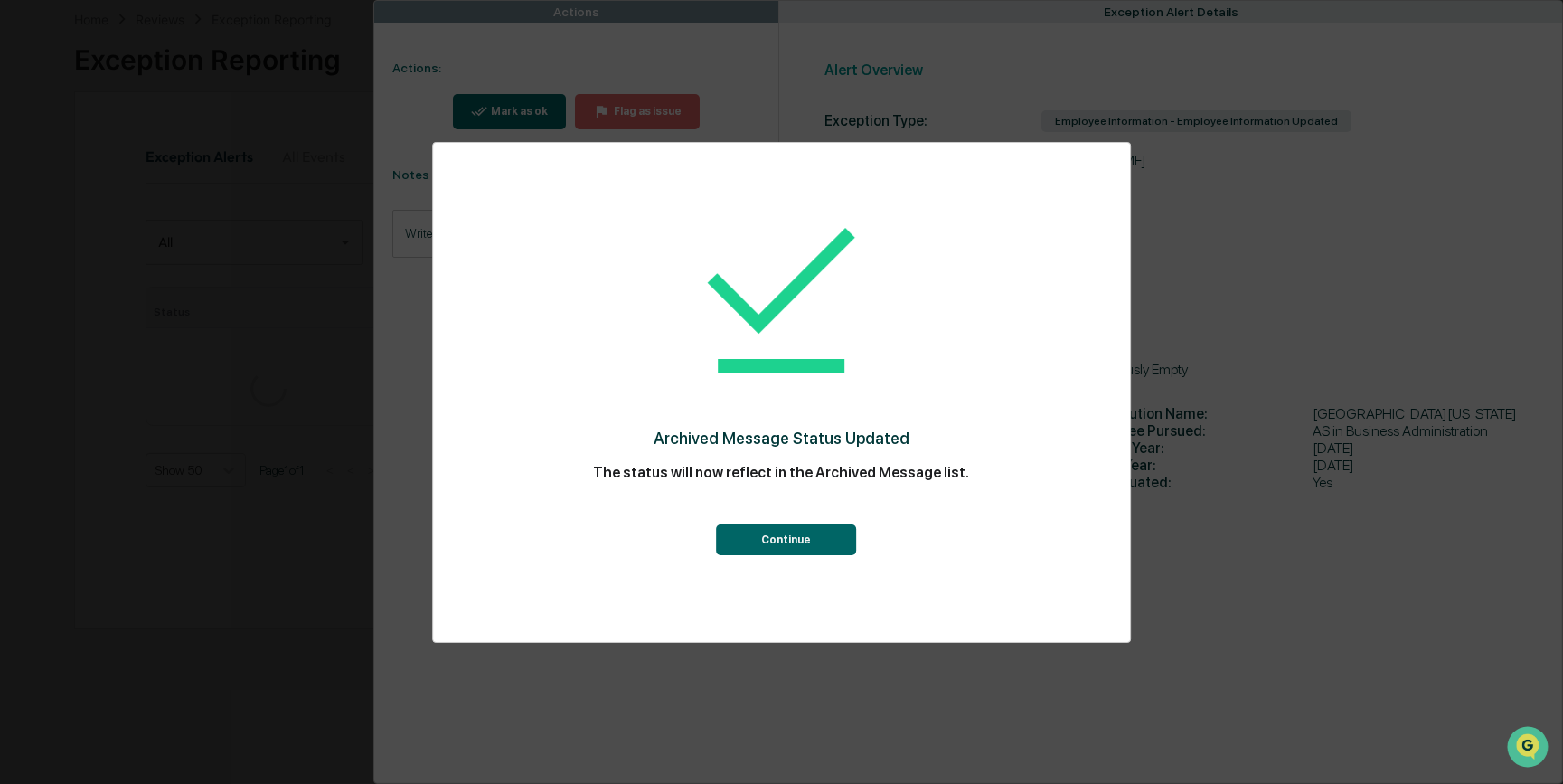
scroll to position [163, 0]
click at [786, 546] on button "Continue" at bounding box center [786, 539] width 141 height 31
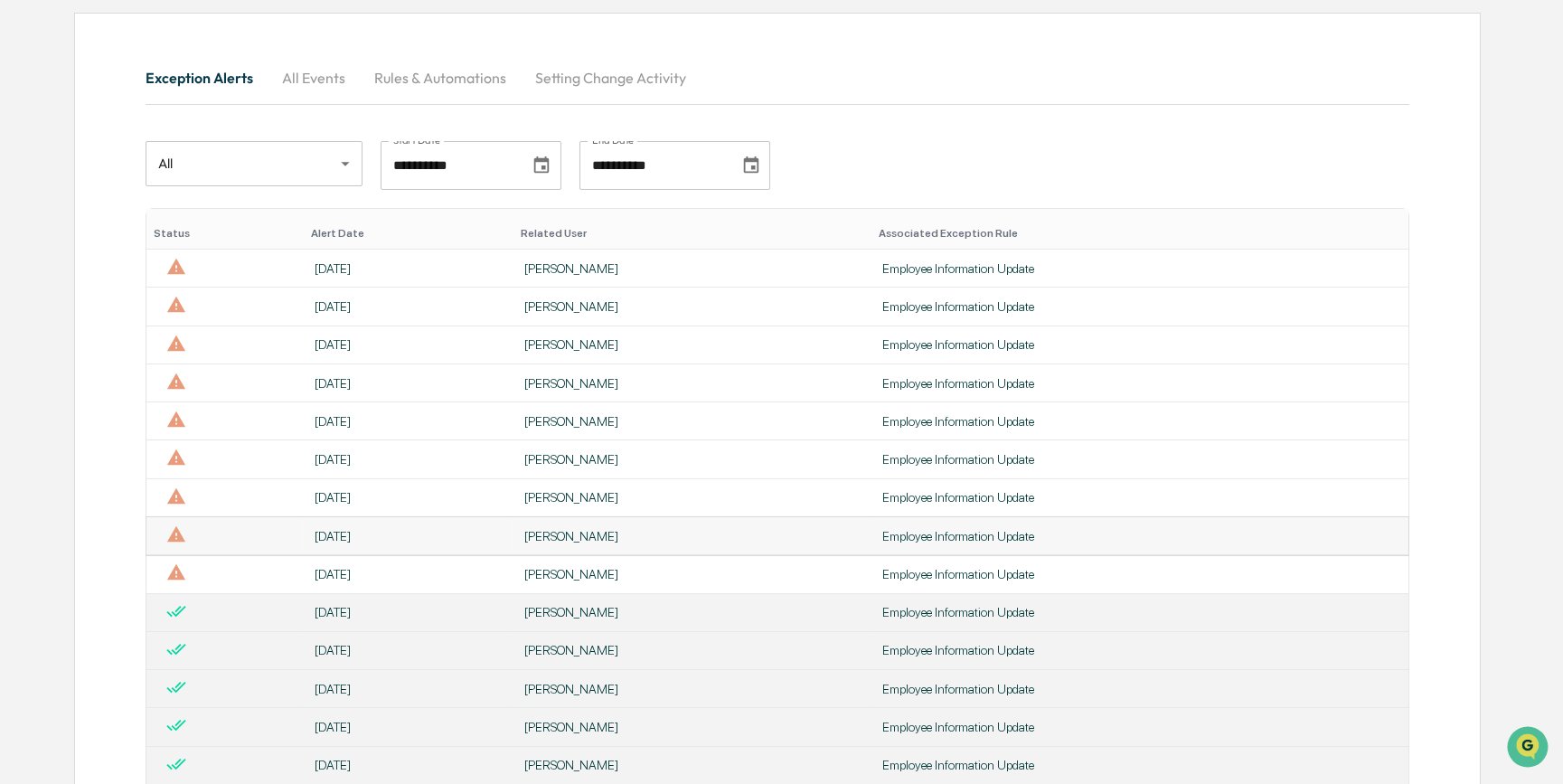
click at [596, 539] on div "[PERSON_NAME]" at bounding box center [692, 536] width 336 height 15
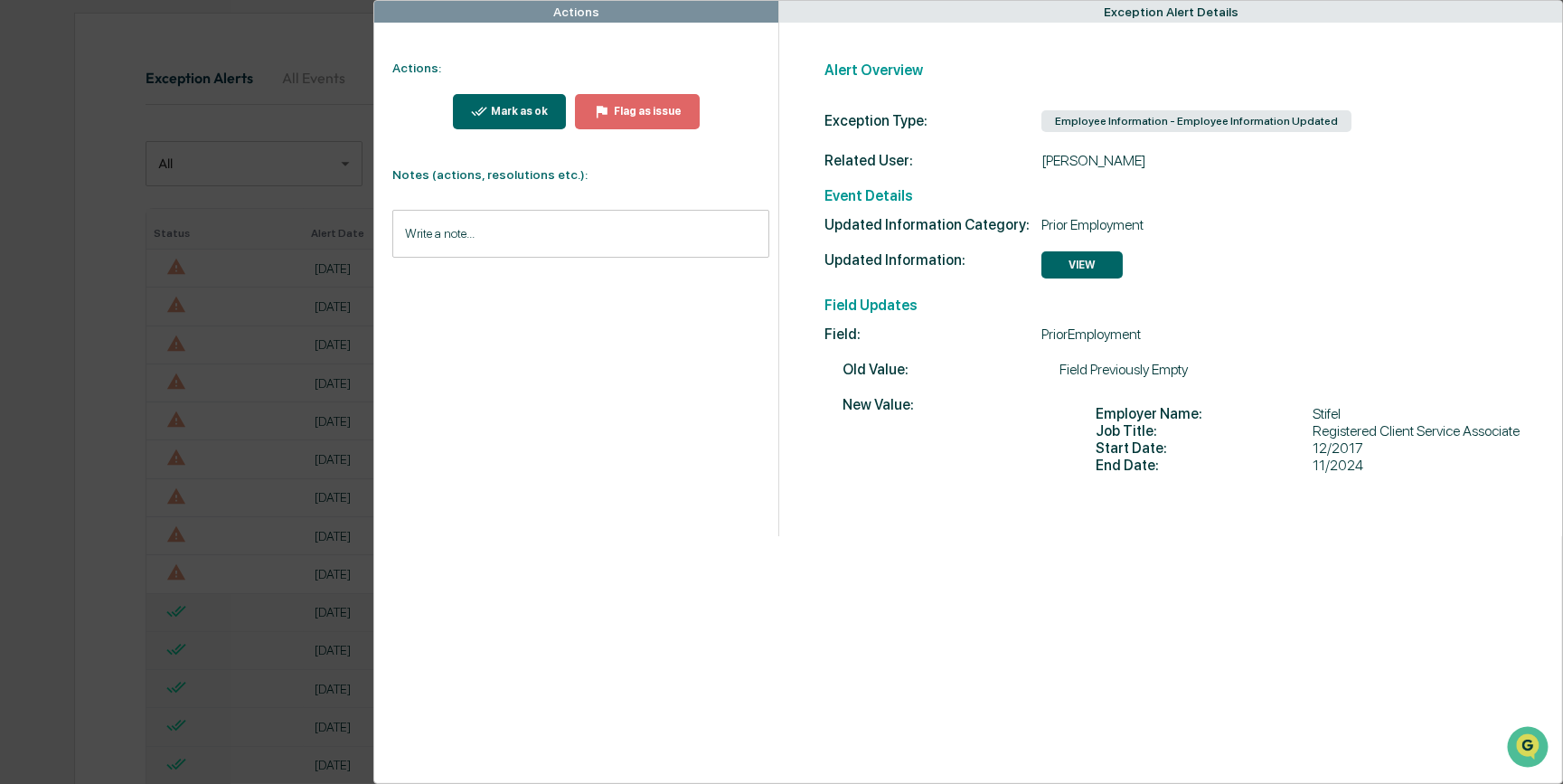
click at [495, 118] on div "Mark as ok" at bounding box center [509, 111] width 78 height 17
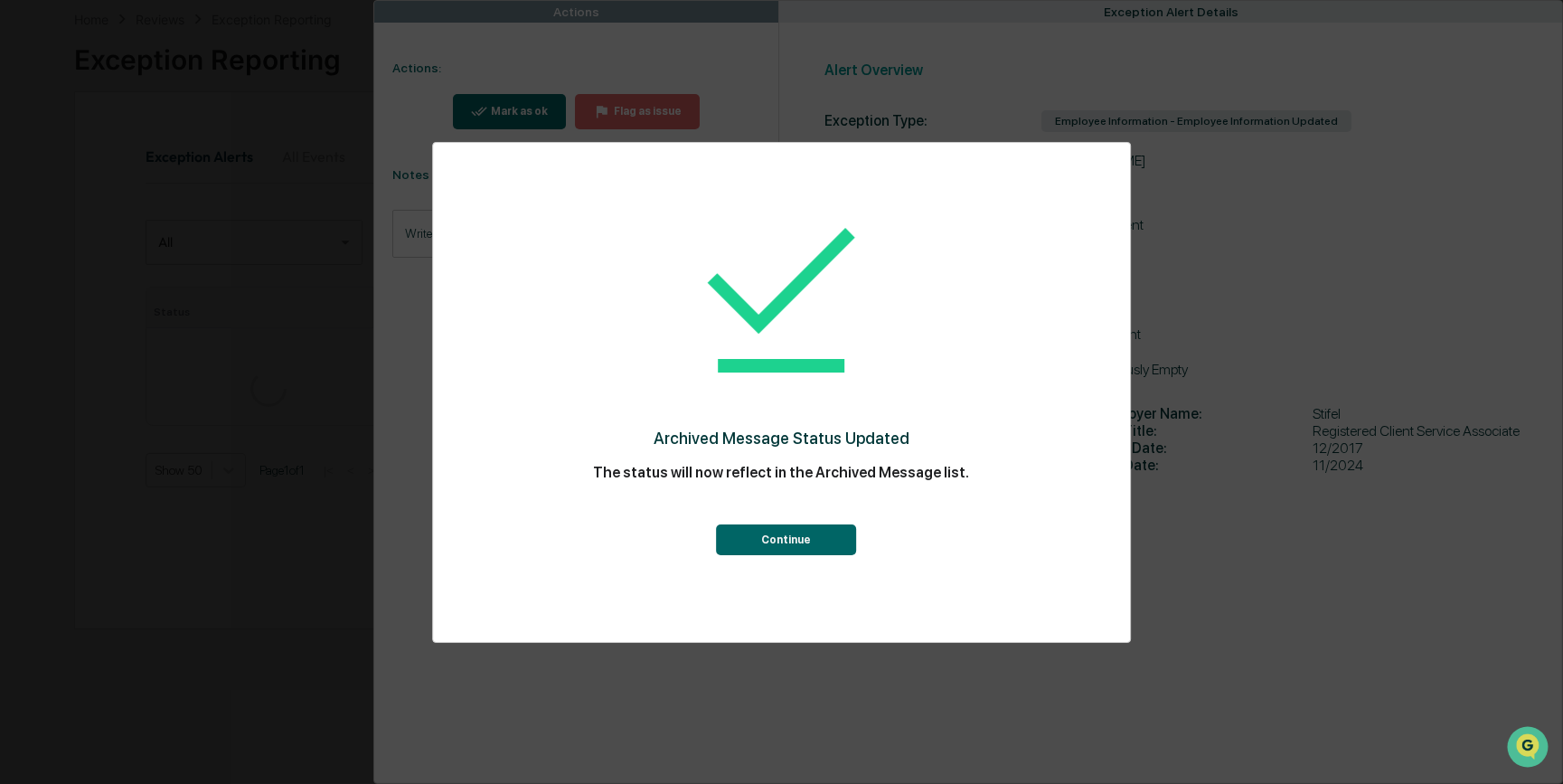
scroll to position [163, 0]
click at [791, 539] on button "Continue" at bounding box center [786, 539] width 141 height 31
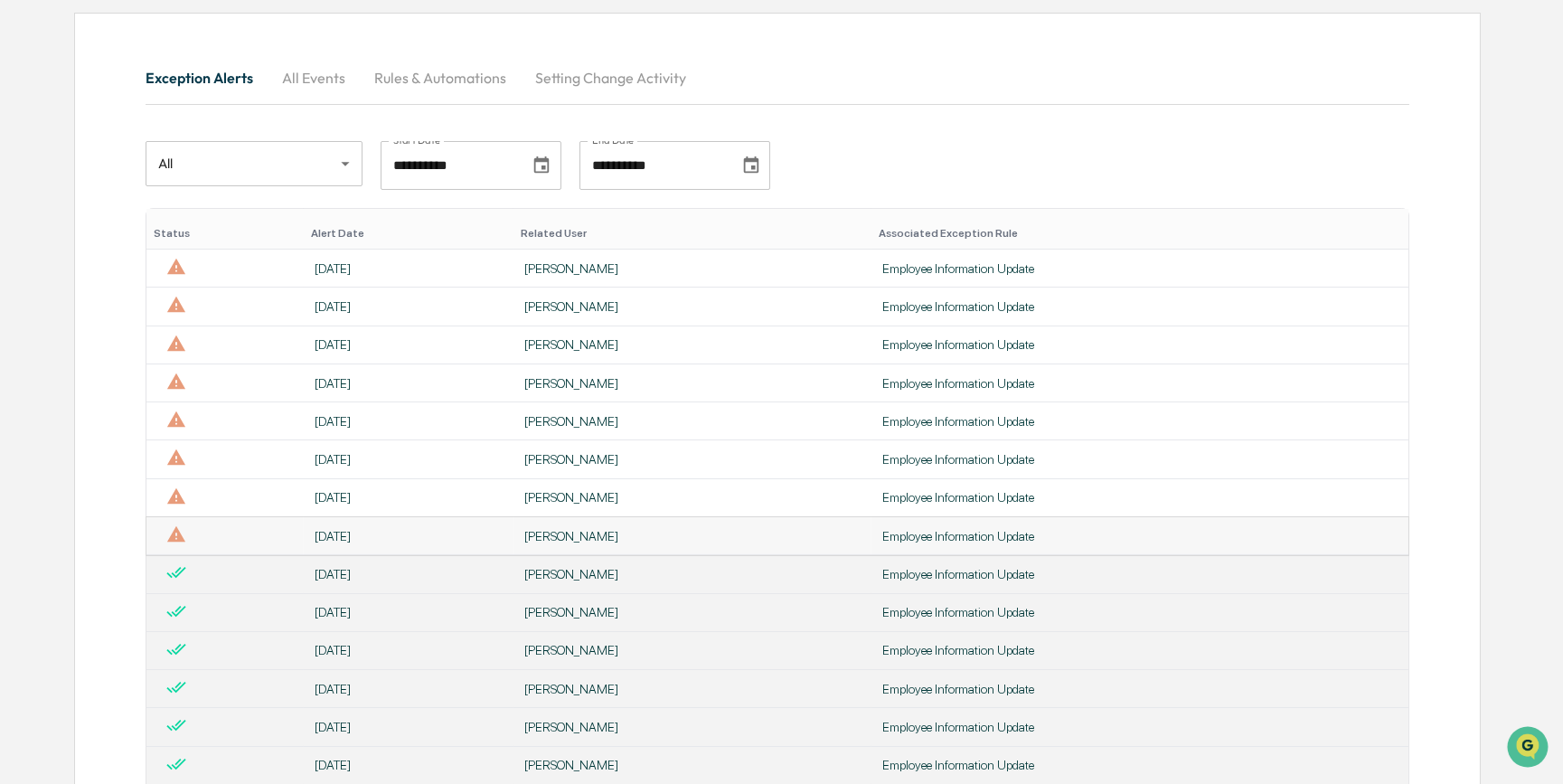
click at [608, 542] on div "[PERSON_NAME]" at bounding box center [692, 536] width 336 height 15
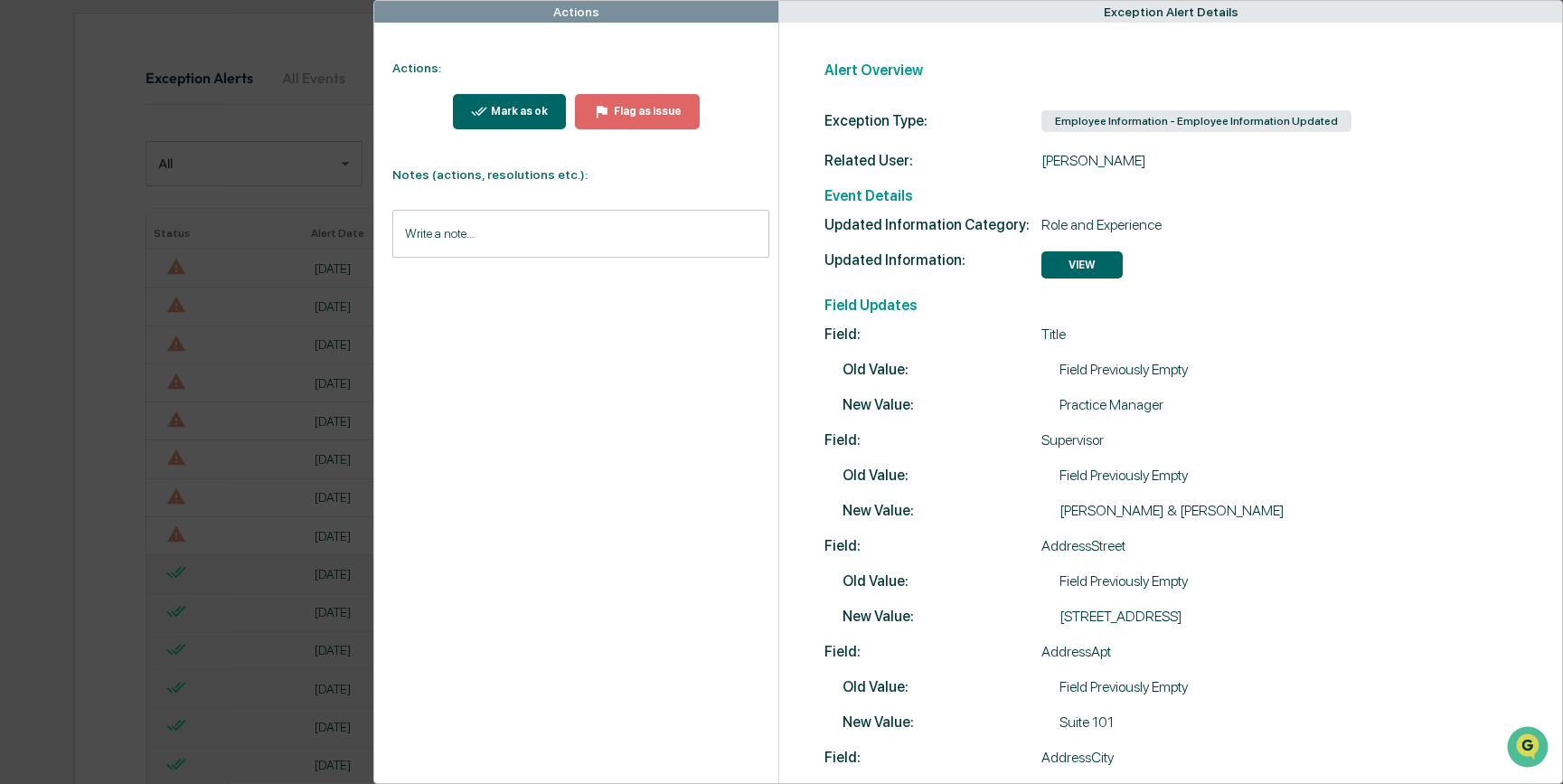
click at [517, 112] on div "Mark as ok" at bounding box center [518, 111] width 60 height 13
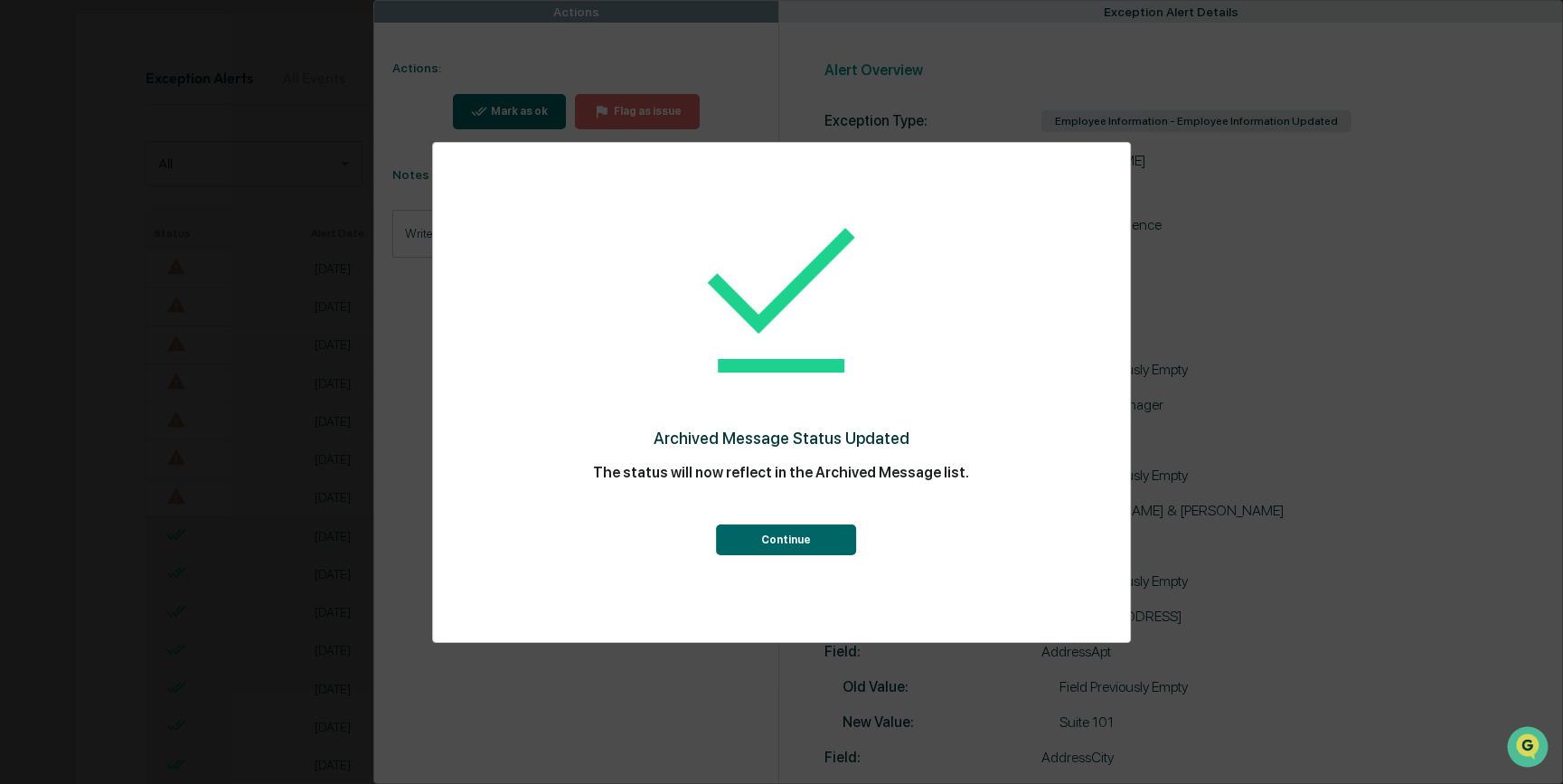
click at [795, 524] on button "Continue" at bounding box center [786, 539] width 141 height 31
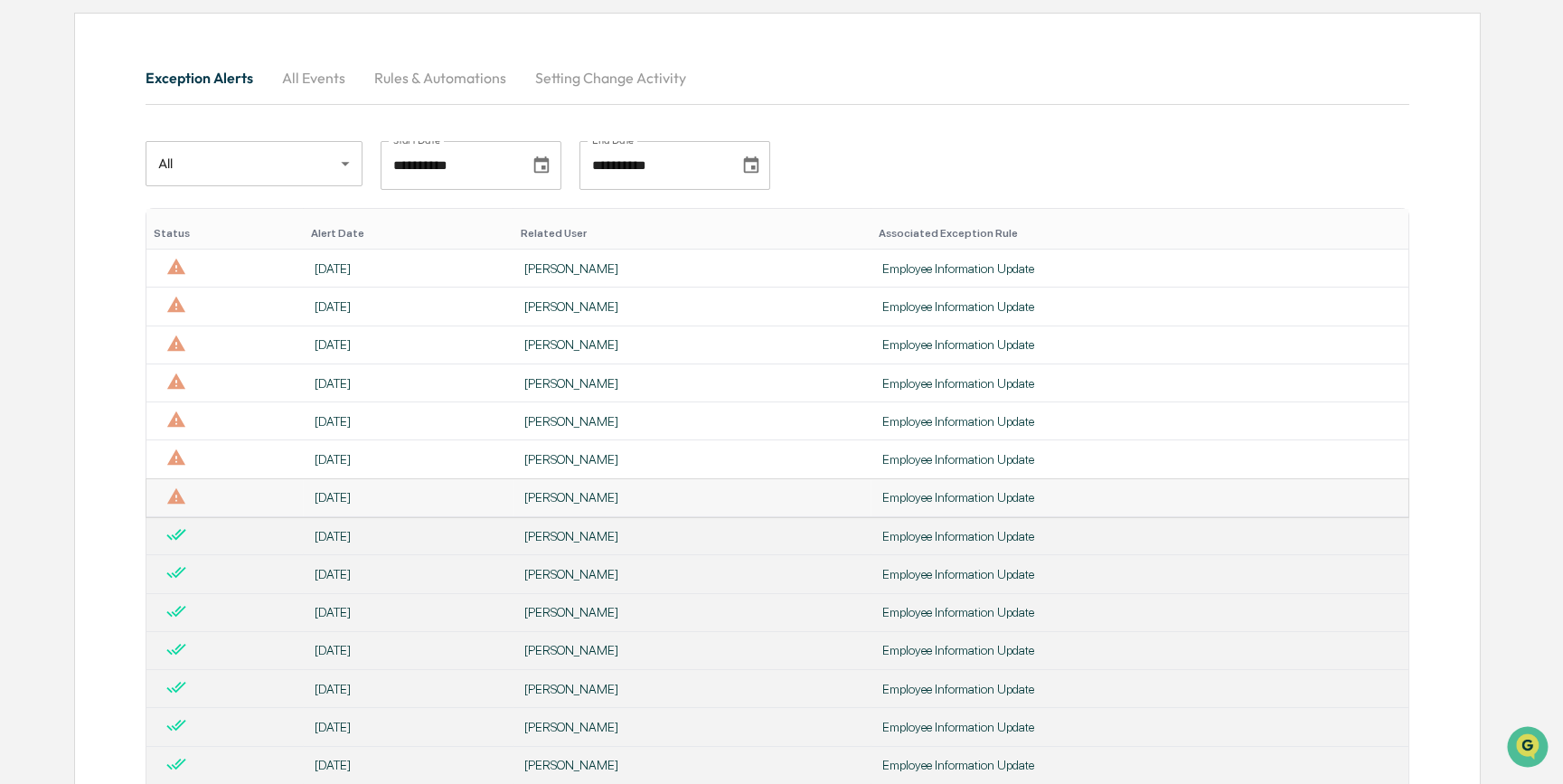
click at [588, 493] on div "[PERSON_NAME]" at bounding box center [692, 497] width 336 height 15
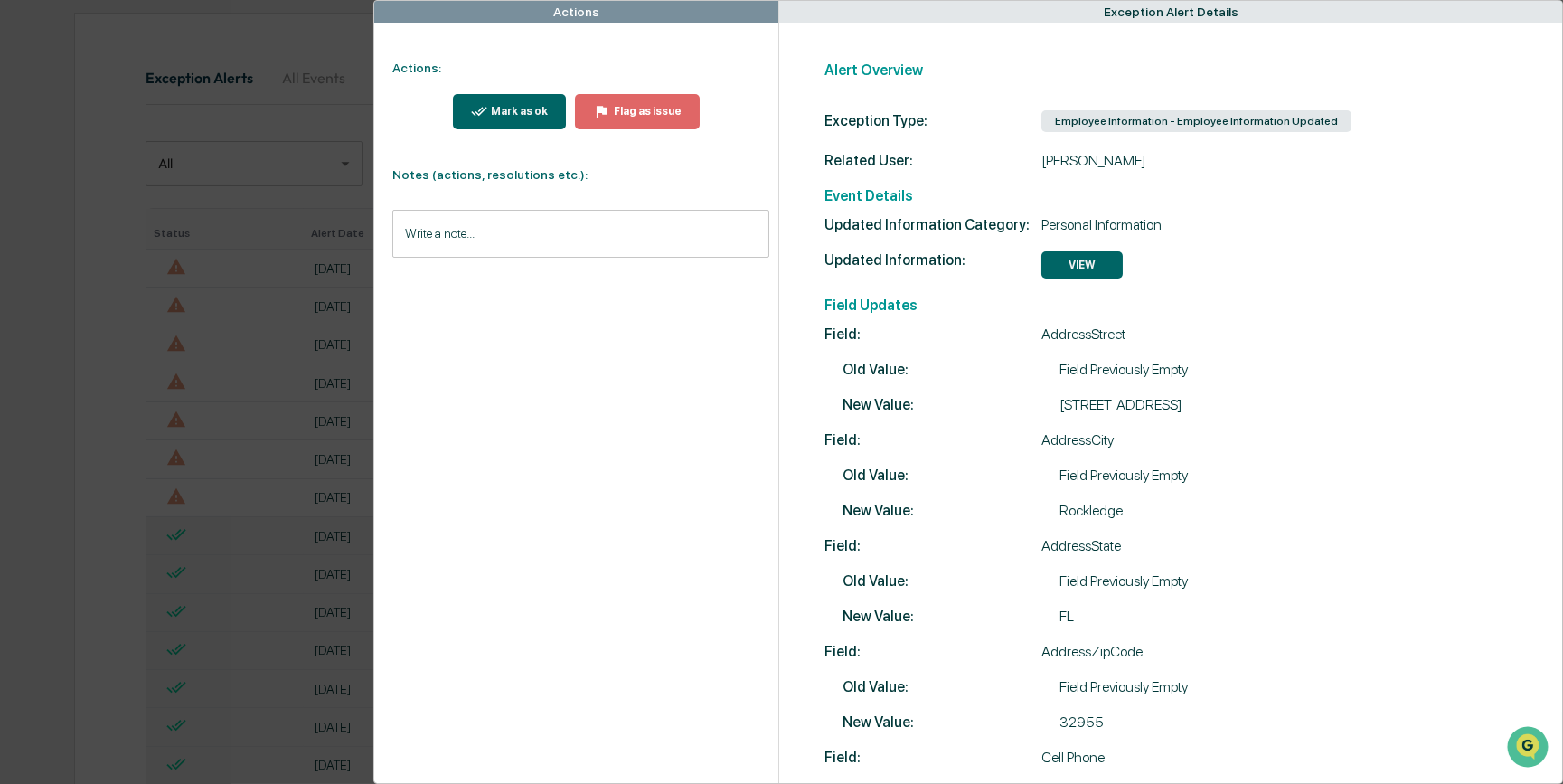
click at [518, 120] on button "Mark as ok" at bounding box center [509, 111] width 114 height 36
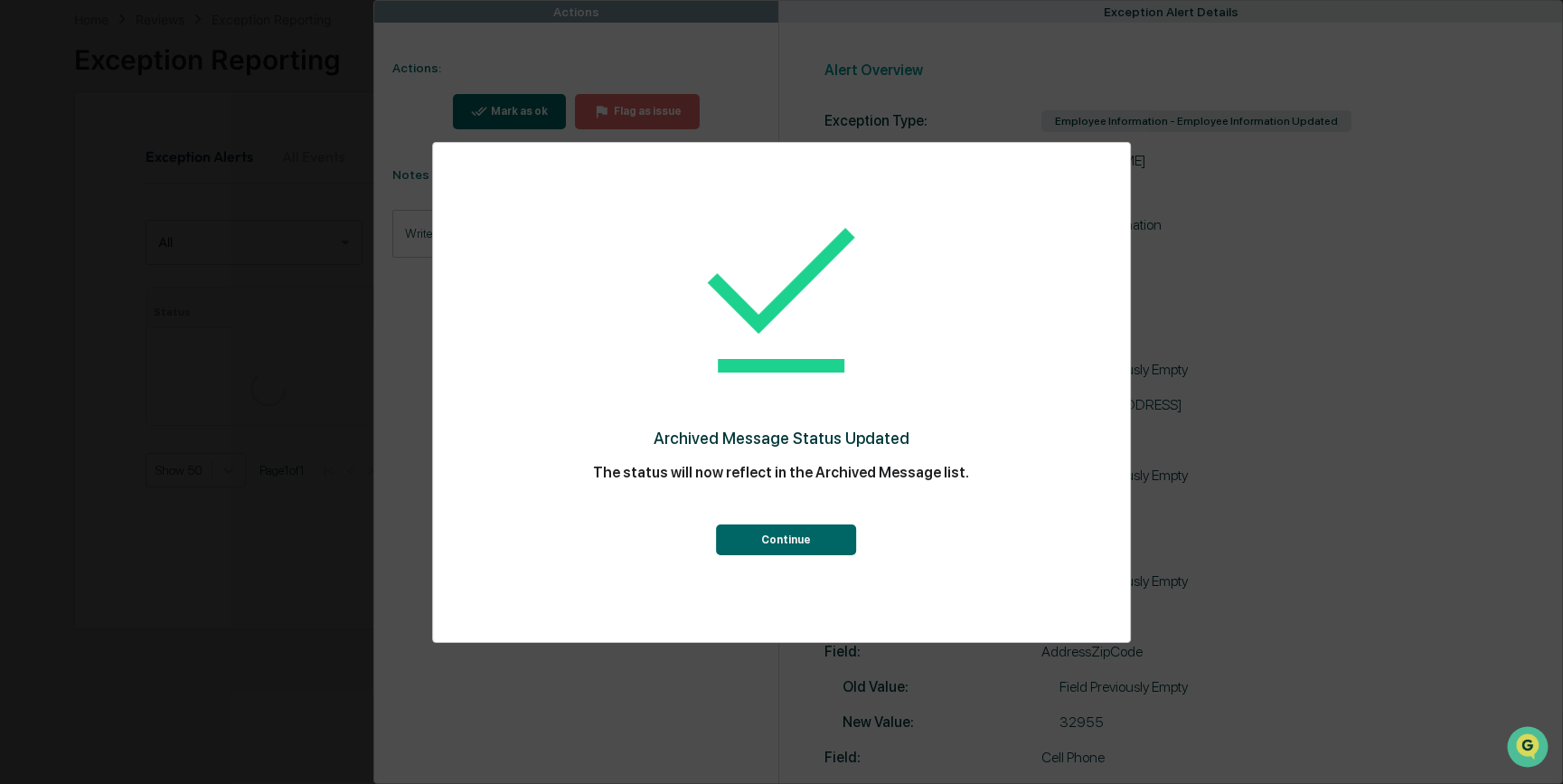
scroll to position [163, 0]
click at [796, 552] on button "Continue" at bounding box center [786, 539] width 141 height 31
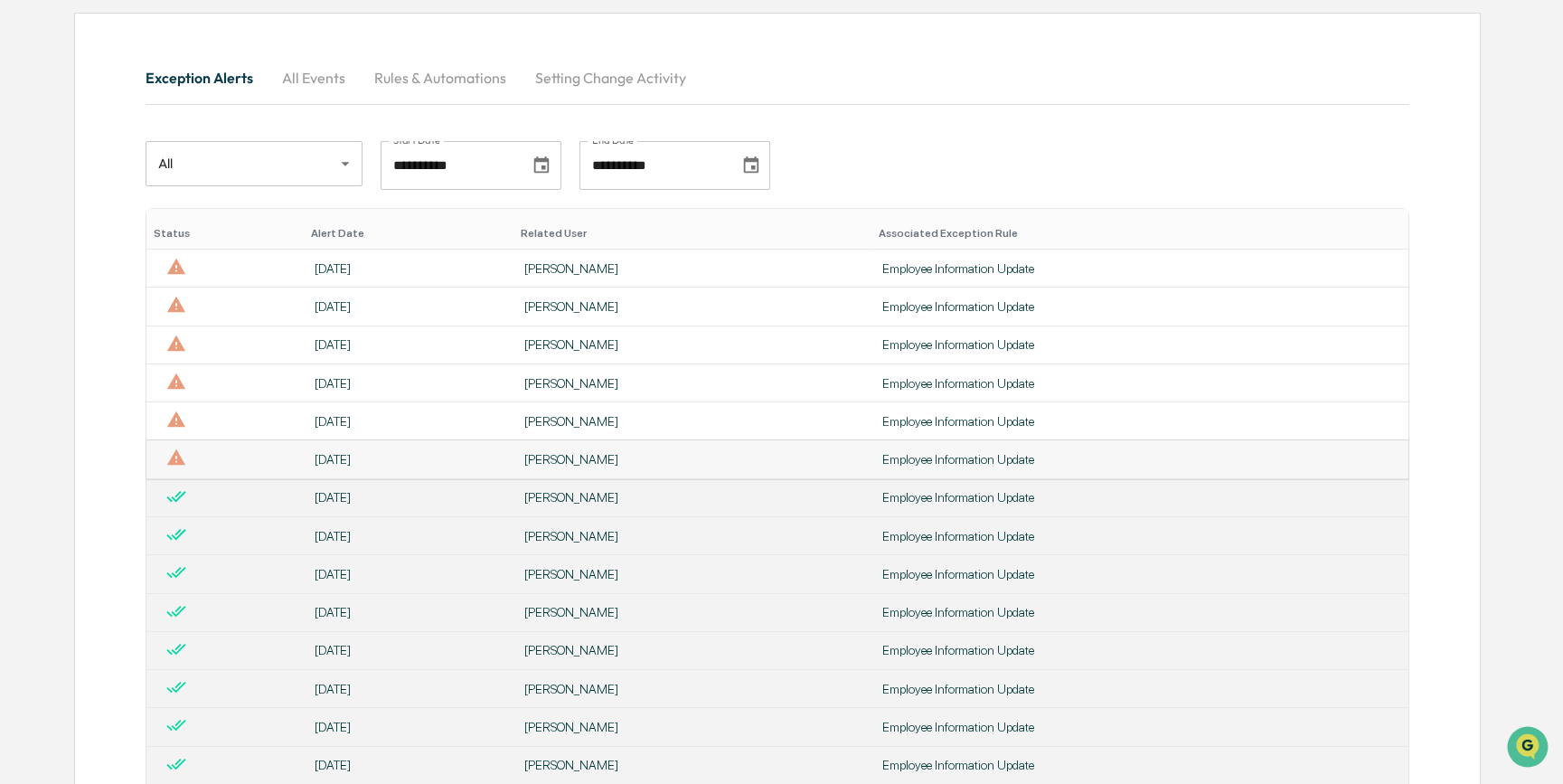
click at [488, 460] on div "[DATE]" at bounding box center [409, 459] width 188 height 15
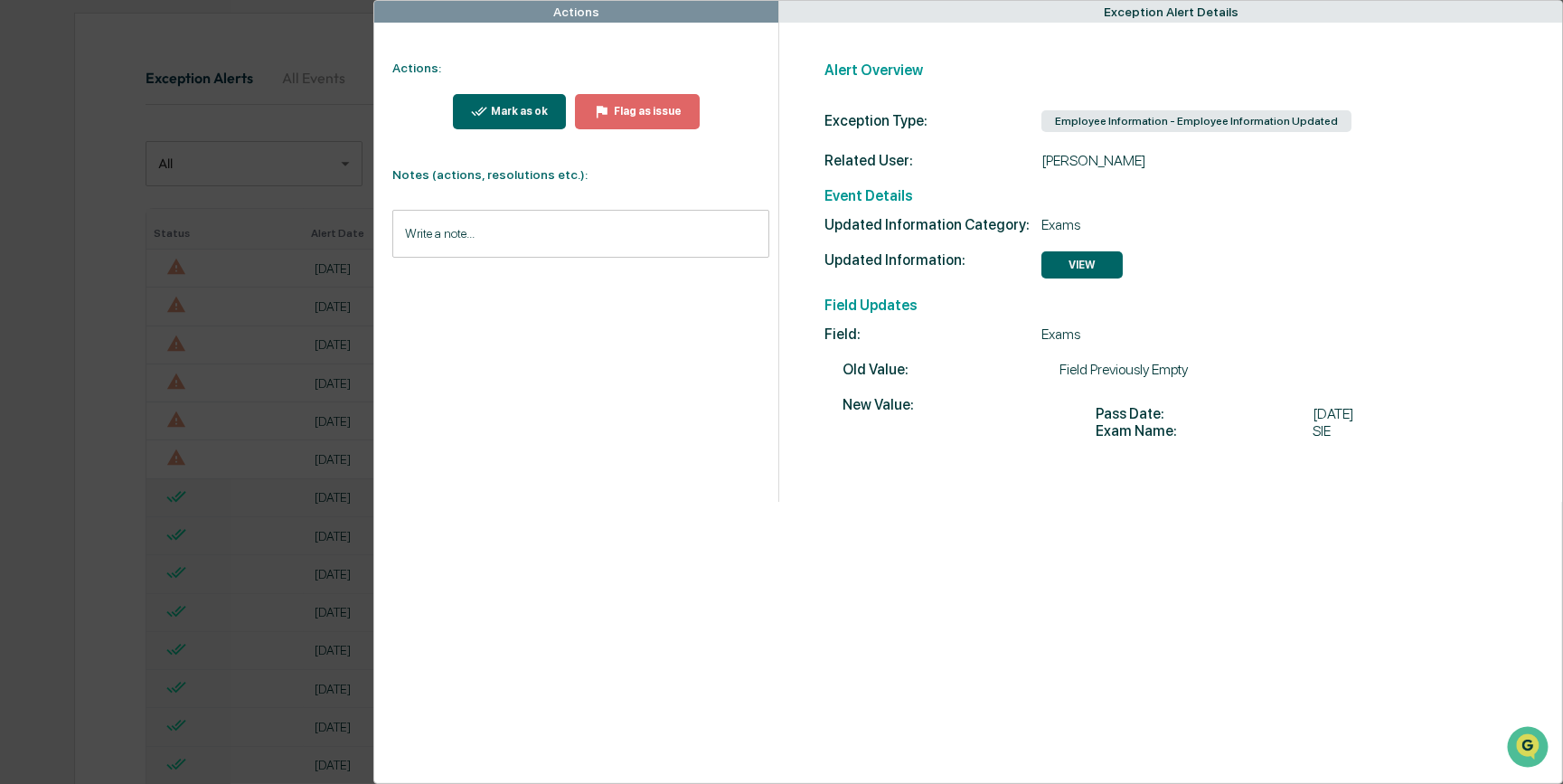
click at [506, 108] on div "Mark as ok" at bounding box center [518, 111] width 60 height 13
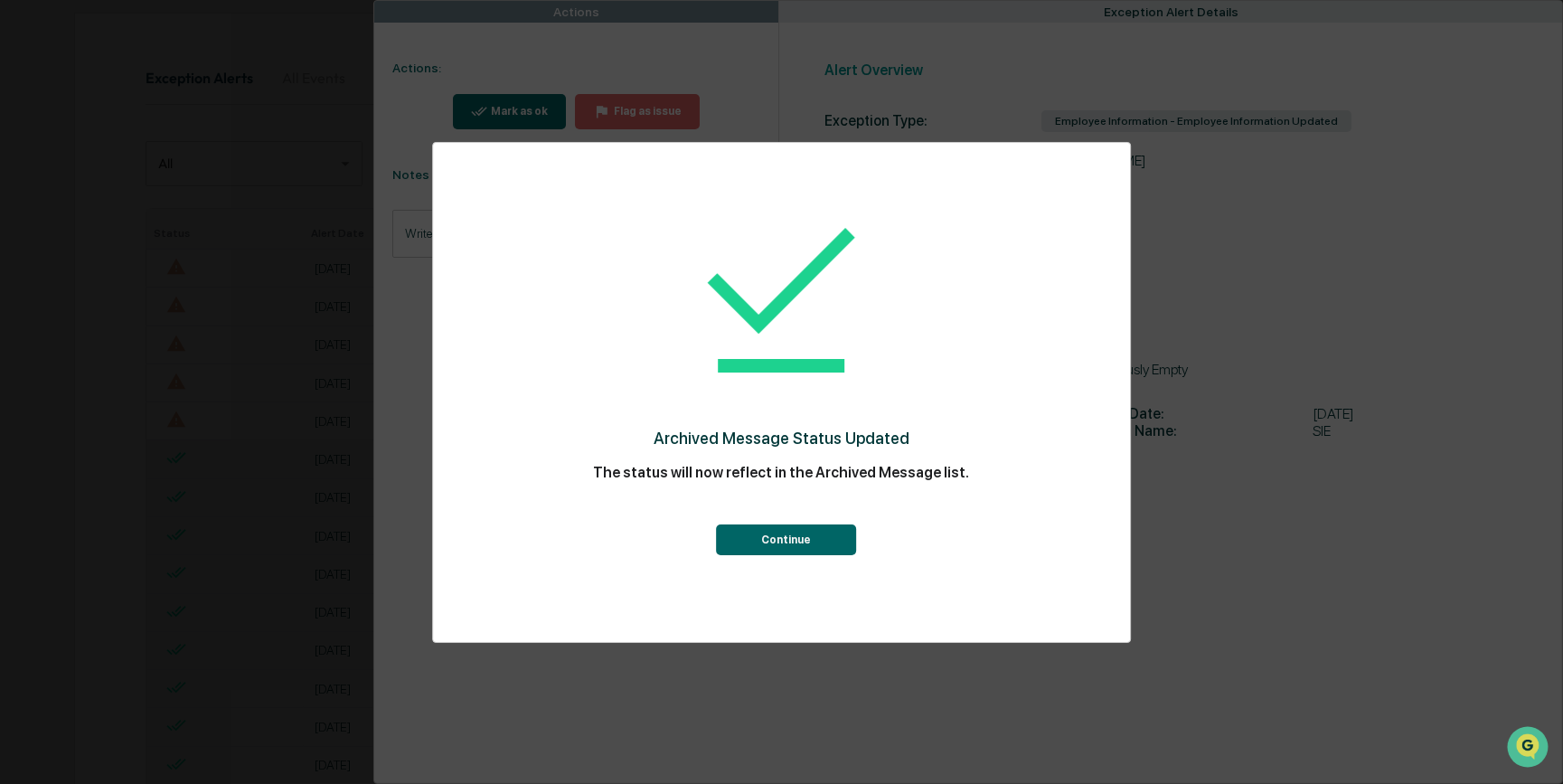
click at [761, 547] on button "Continue" at bounding box center [786, 539] width 141 height 31
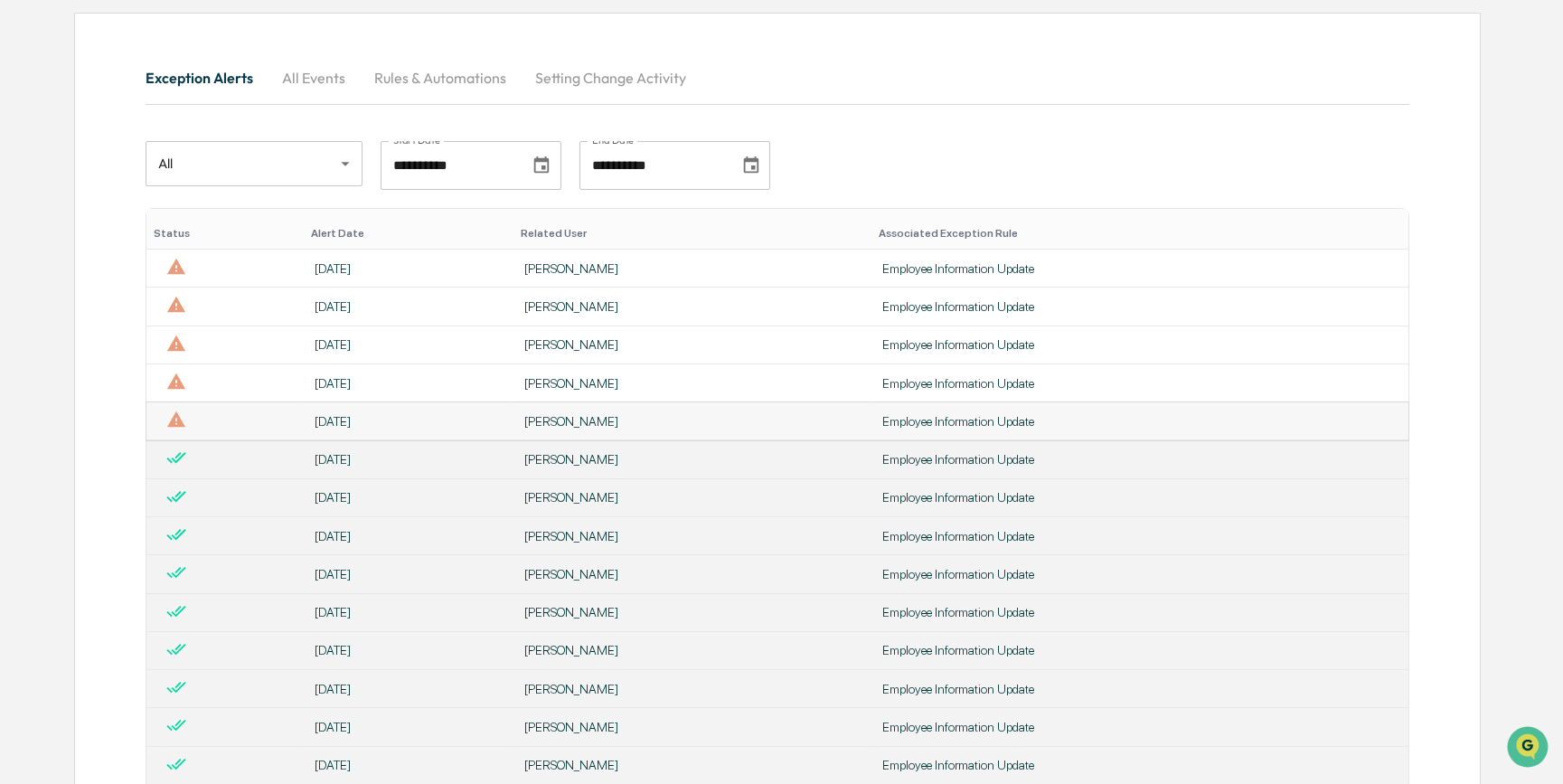
click at [548, 430] on td "[PERSON_NAME]" at bounding box center [693, 422] width 358 height 38
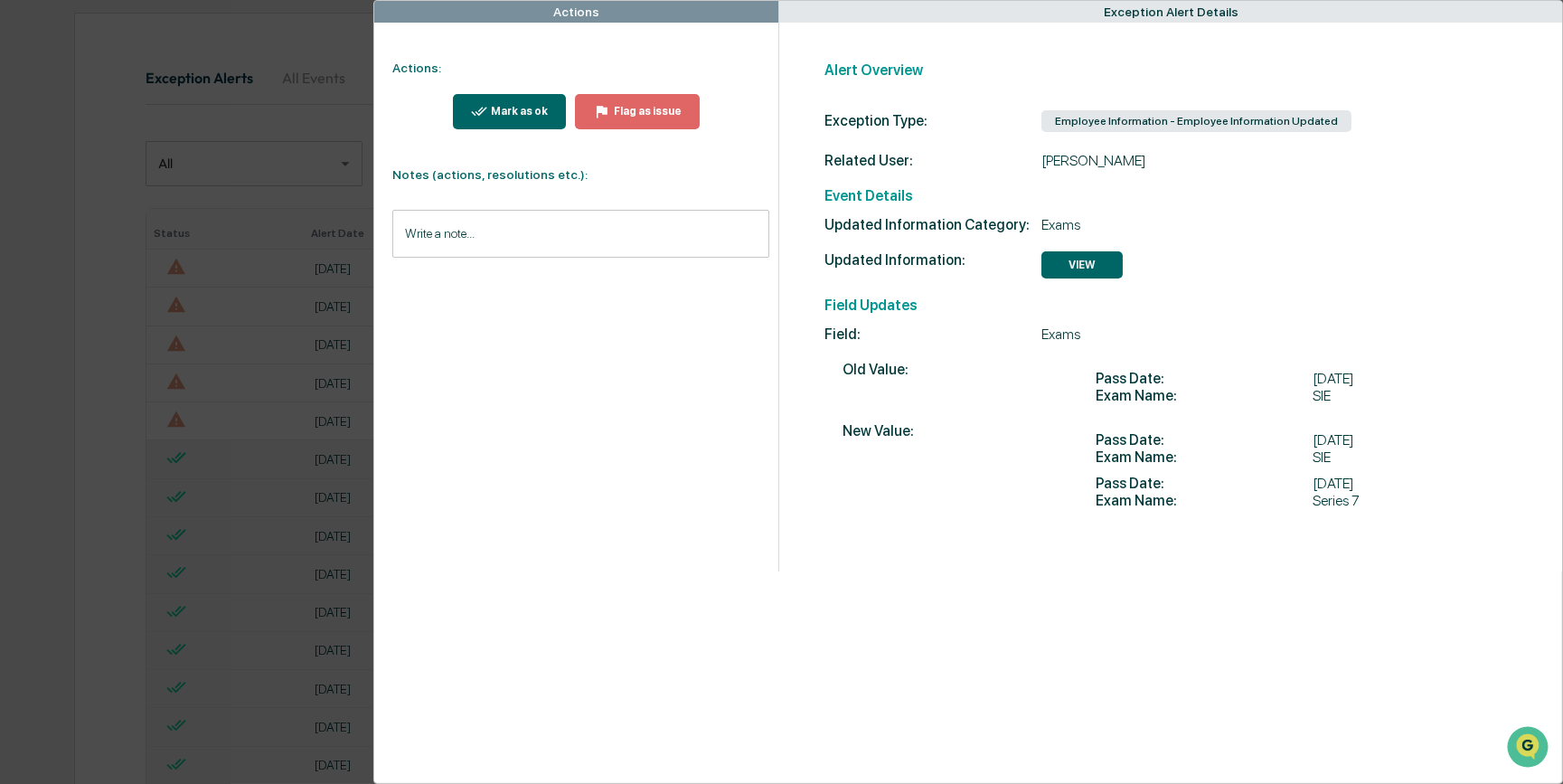
click at [495, 121] on button "Mark as ok" at bounding box center [509, 111] width 114 height 36
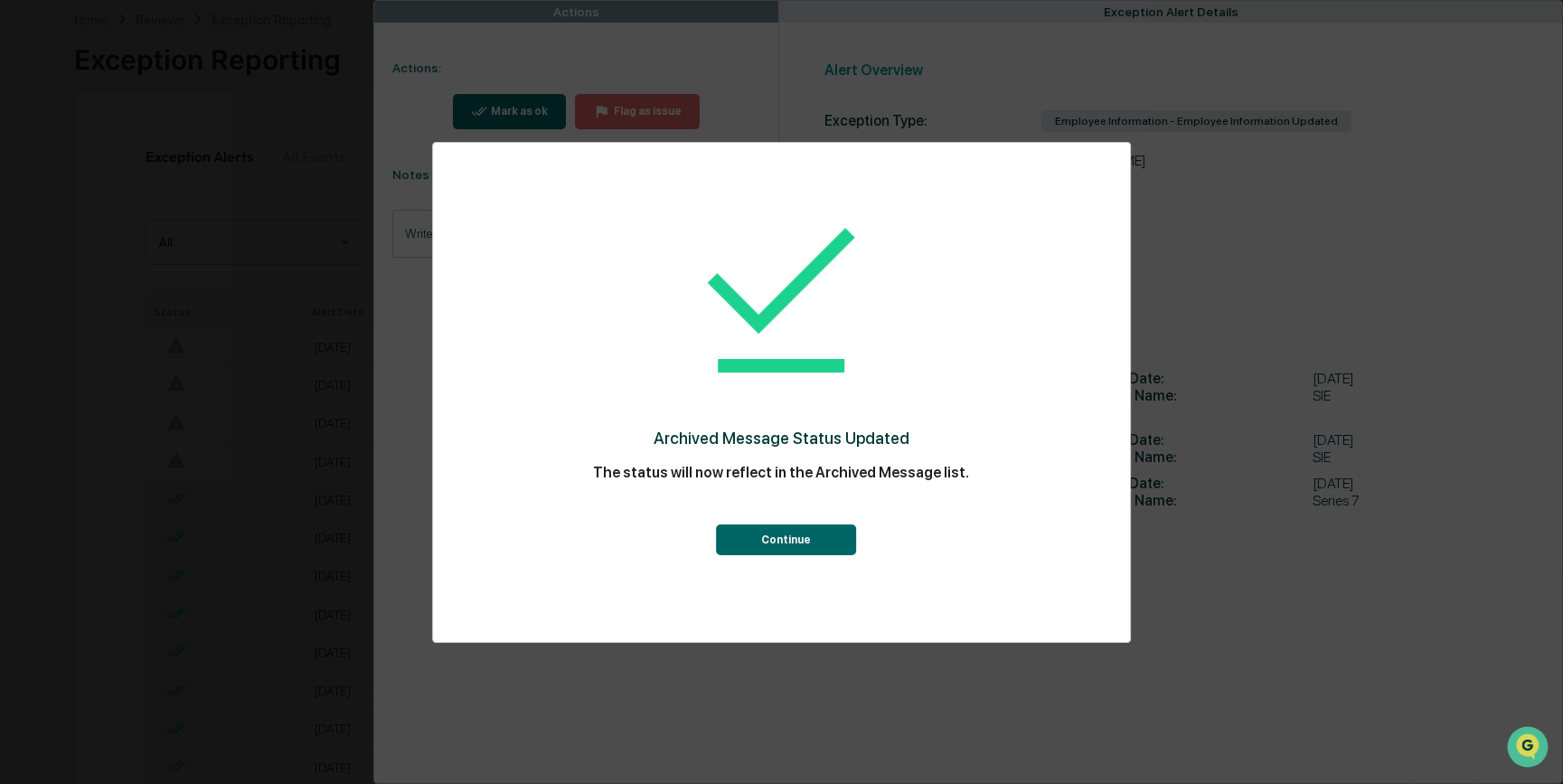
scroll to position [163, 0]
click at [748, 545] on button "Continue" at bounding box center [786, 539] width 141 height 31
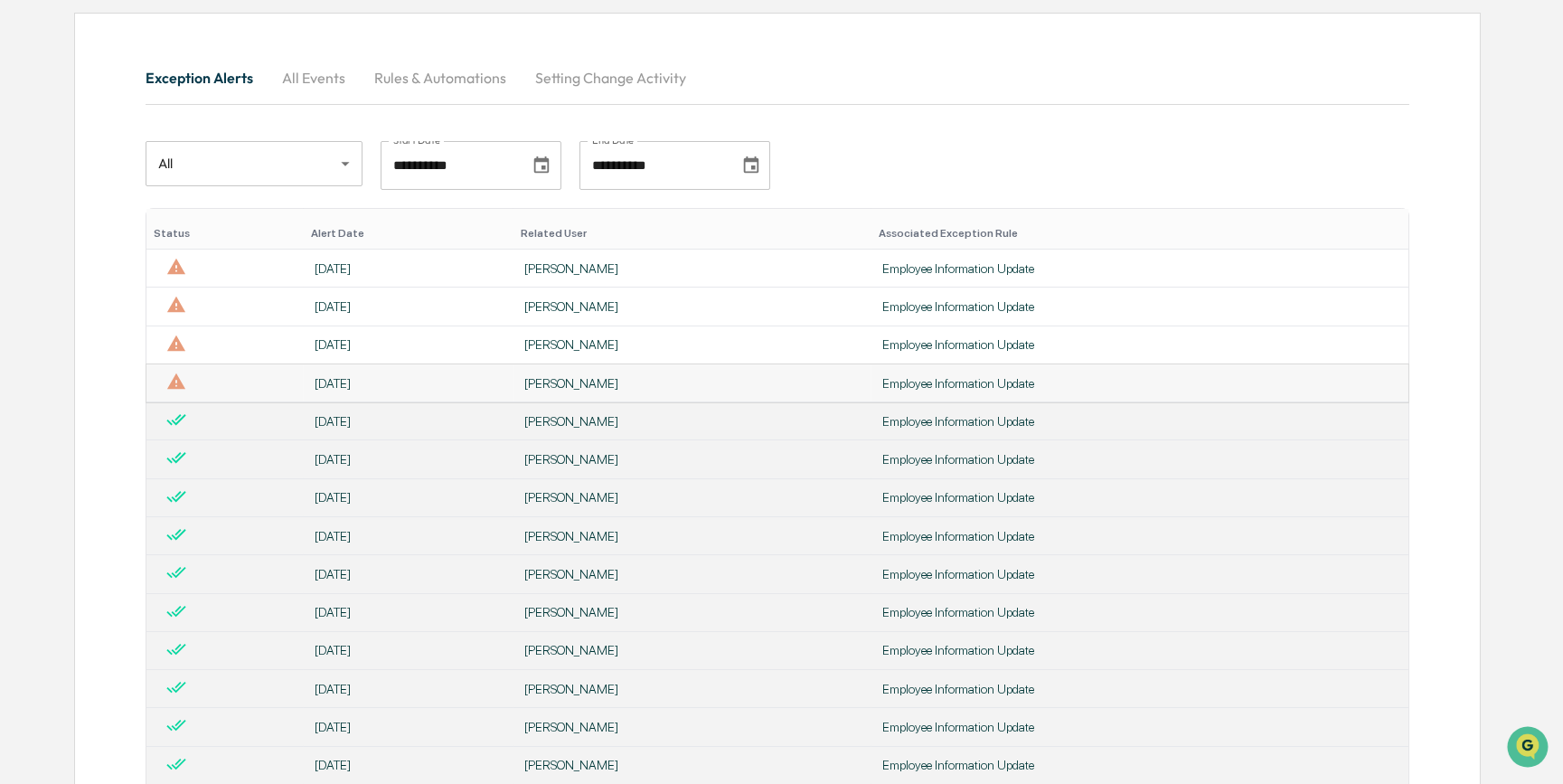
click at [605, 386] on div "[PERSON_NAME]" at bounding box center [692, 383] width 336 height 15
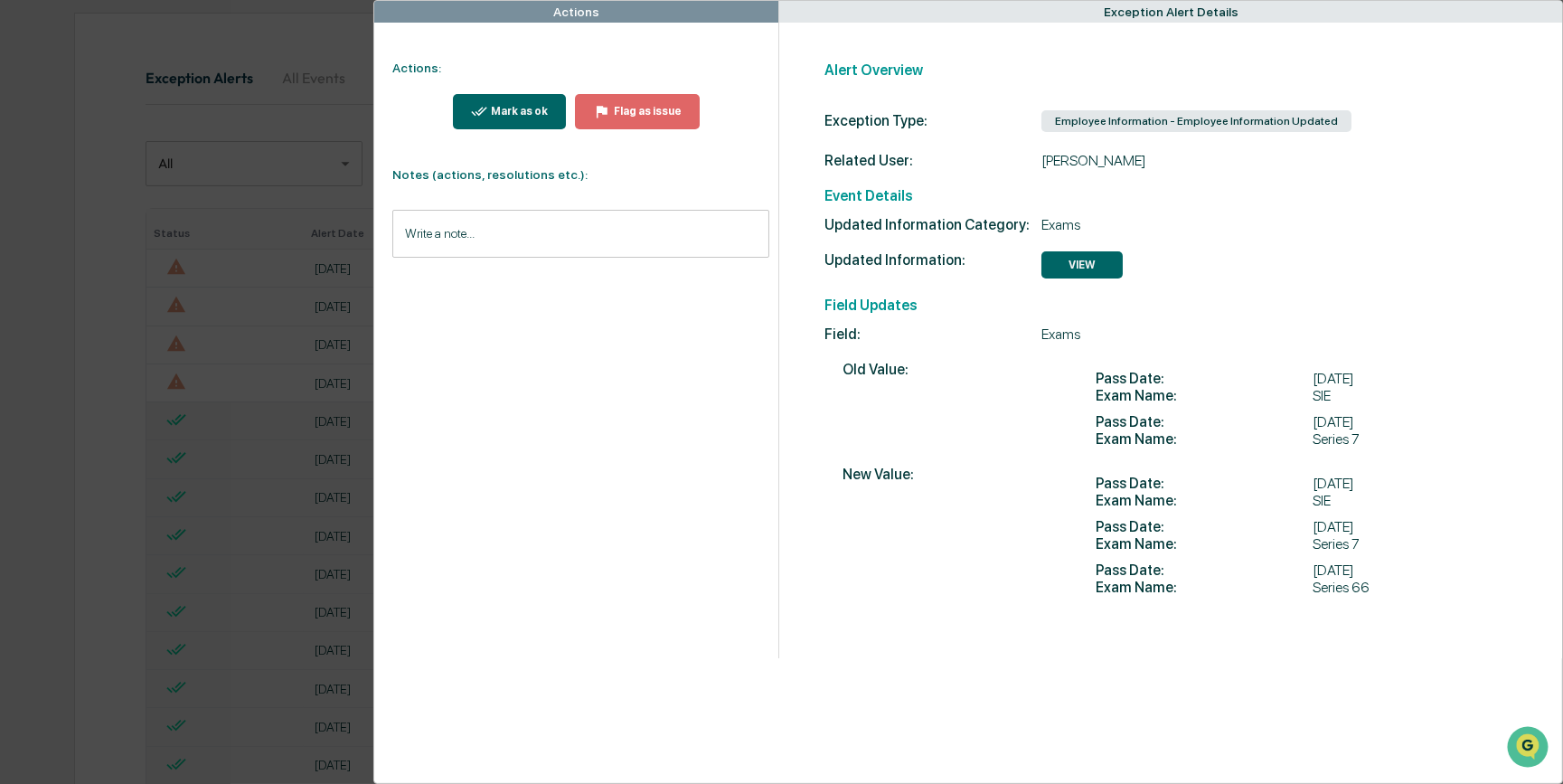
click at [496, 108] on div "Mark as ok" at bounding box center [518, 111] width 60 height 13
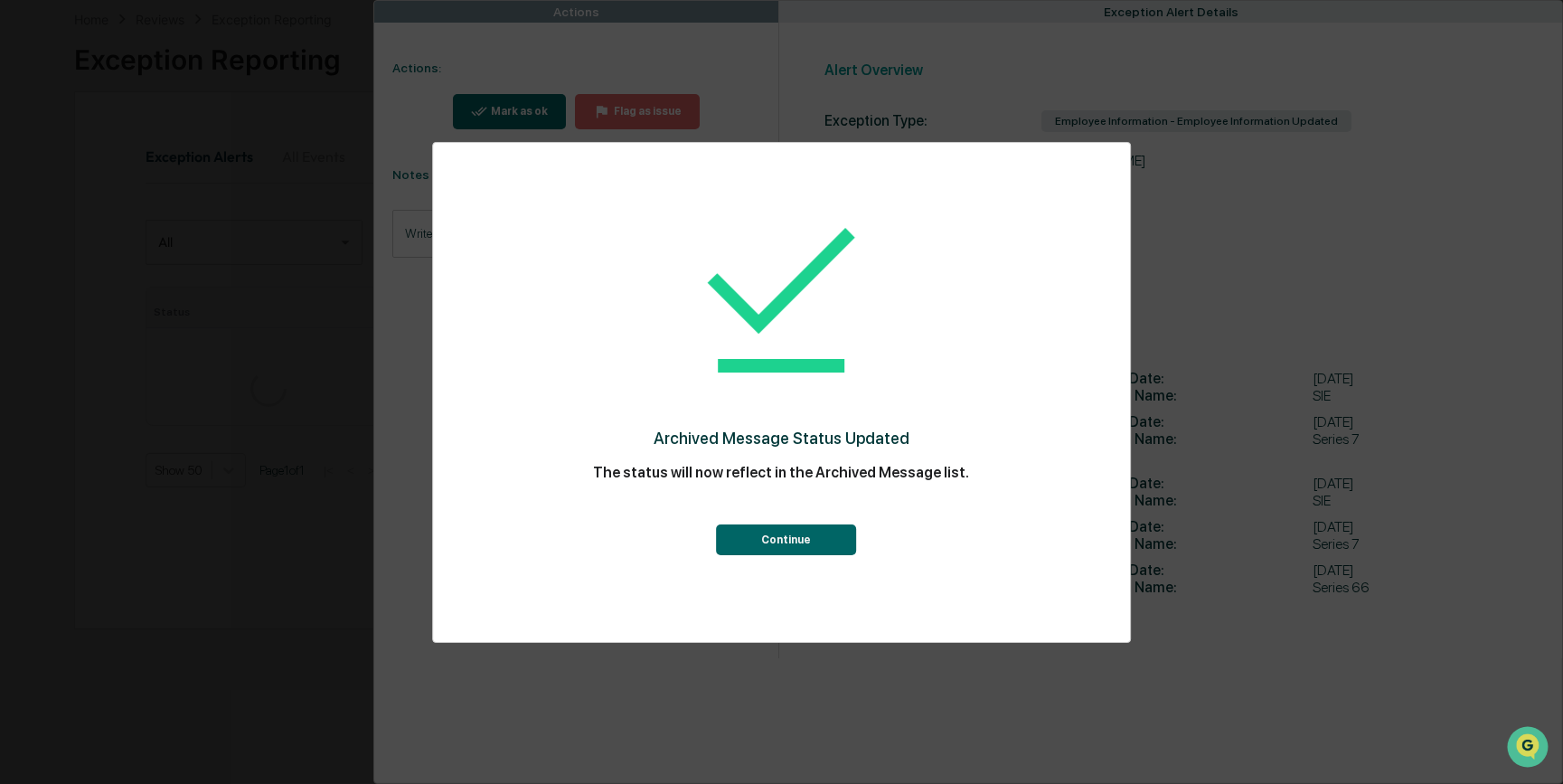
scroll to position [163, 0]
click at [741, 536] on button "Continue" at bounding box center [786, 539] width 141 height 31
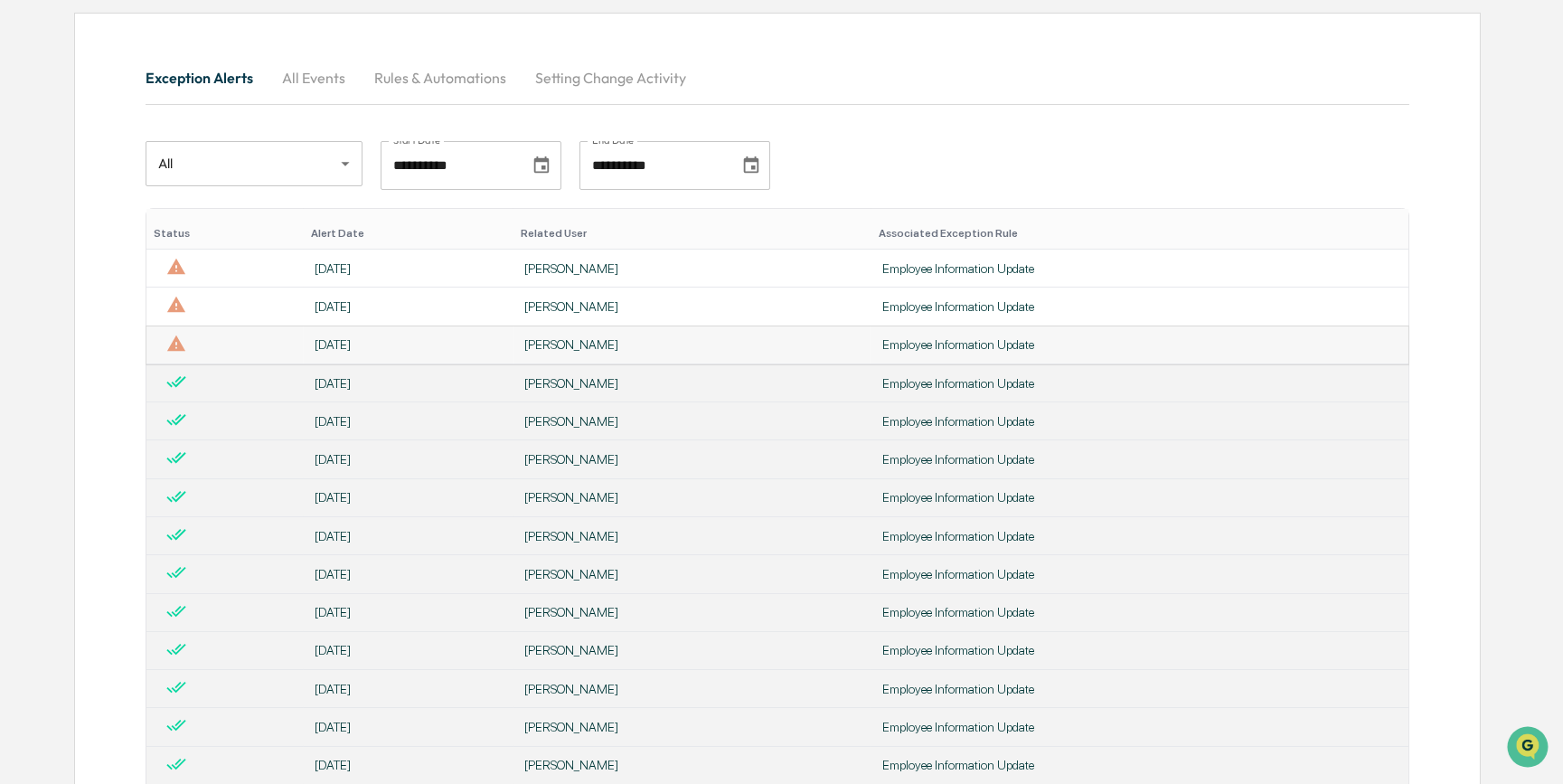
click at [575, 350] on div "[PERSON_NAME]" at bounding box center [692, 344] width 336 height 15
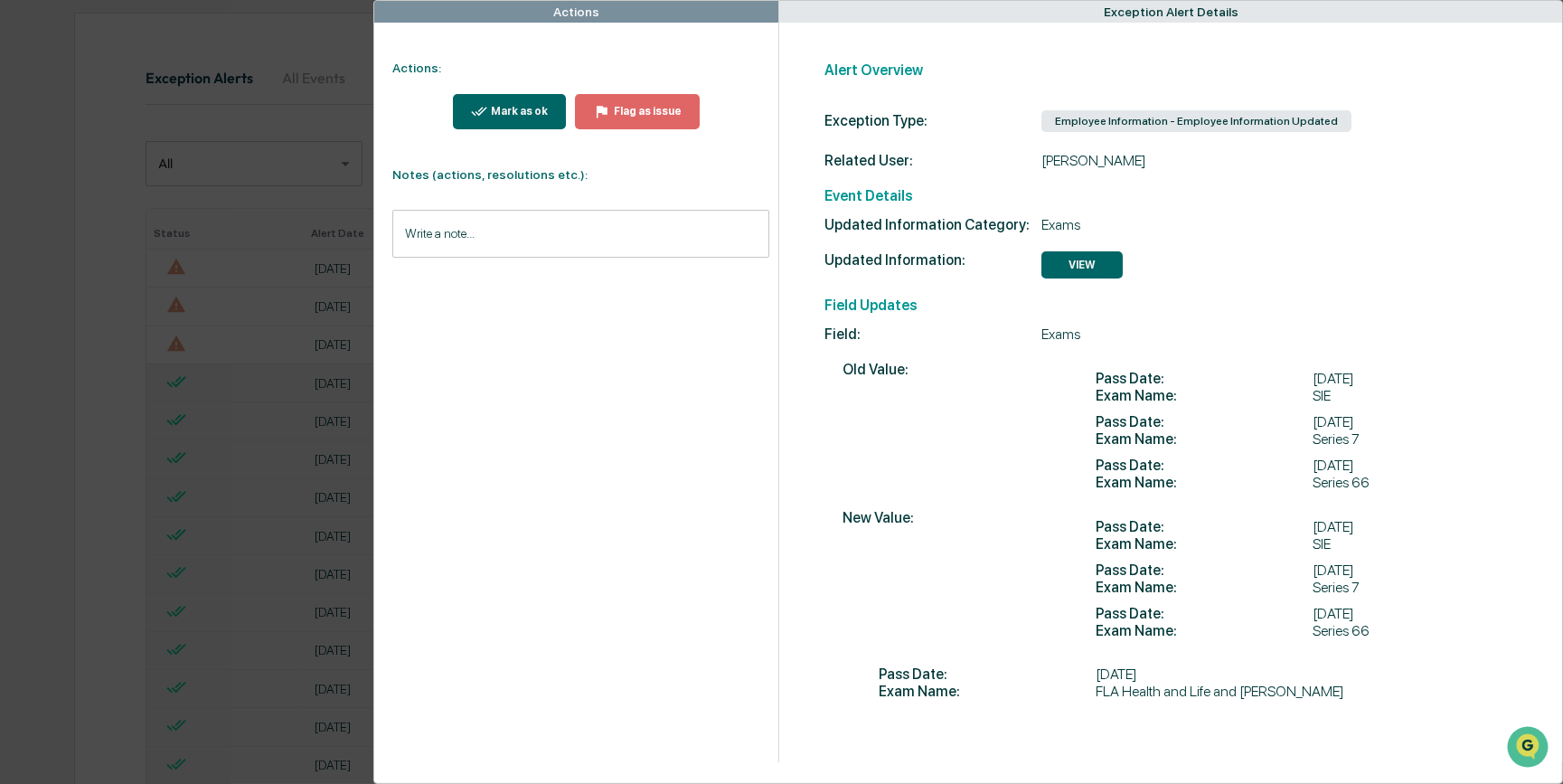
click at [530, 111] on div "Mark as ok" at bounding box center [518, 111] width 60 height 13
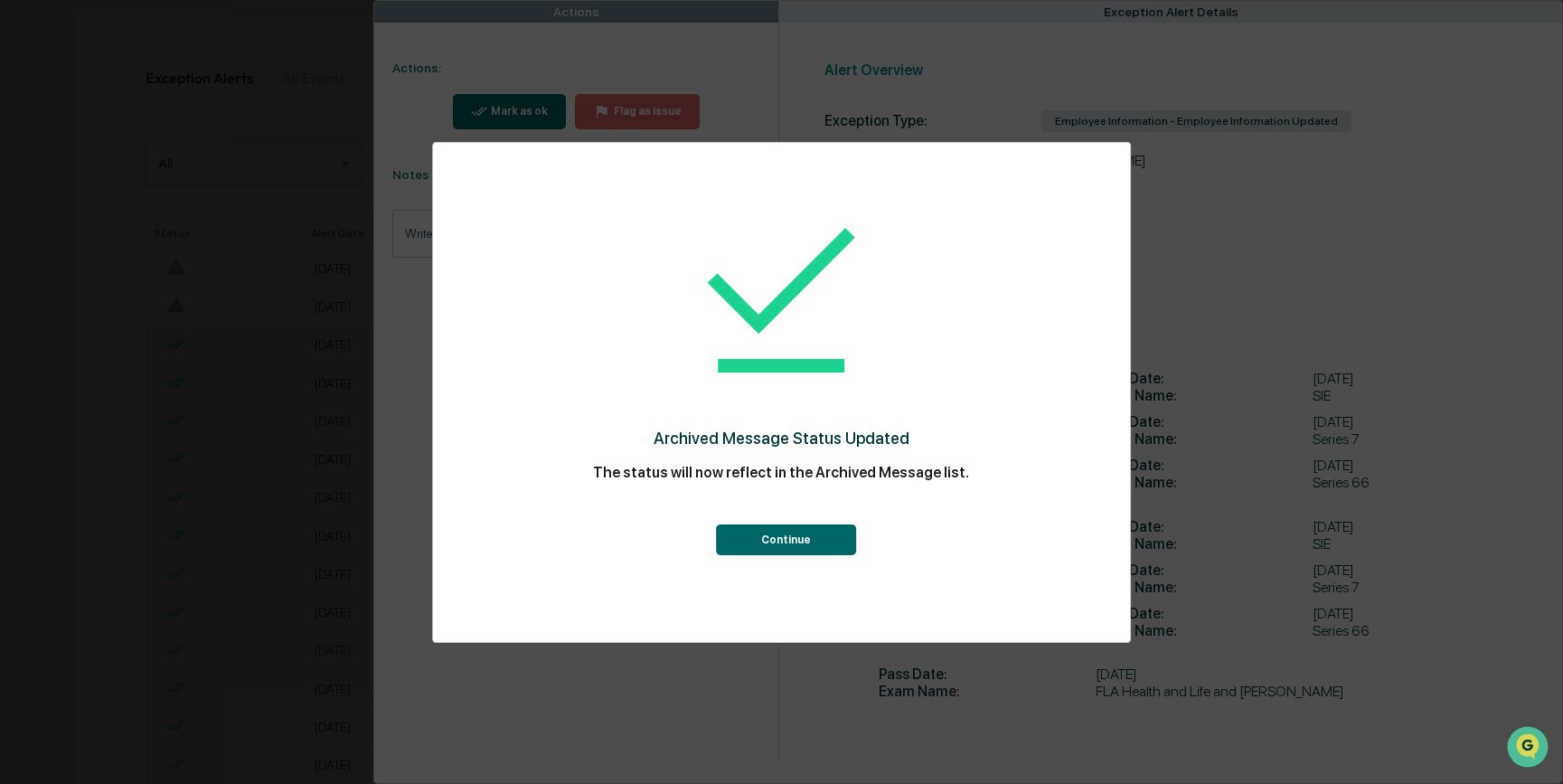
click at [750, 538] on button "Continue" at bounding box center [786, 539] width 141 height 31
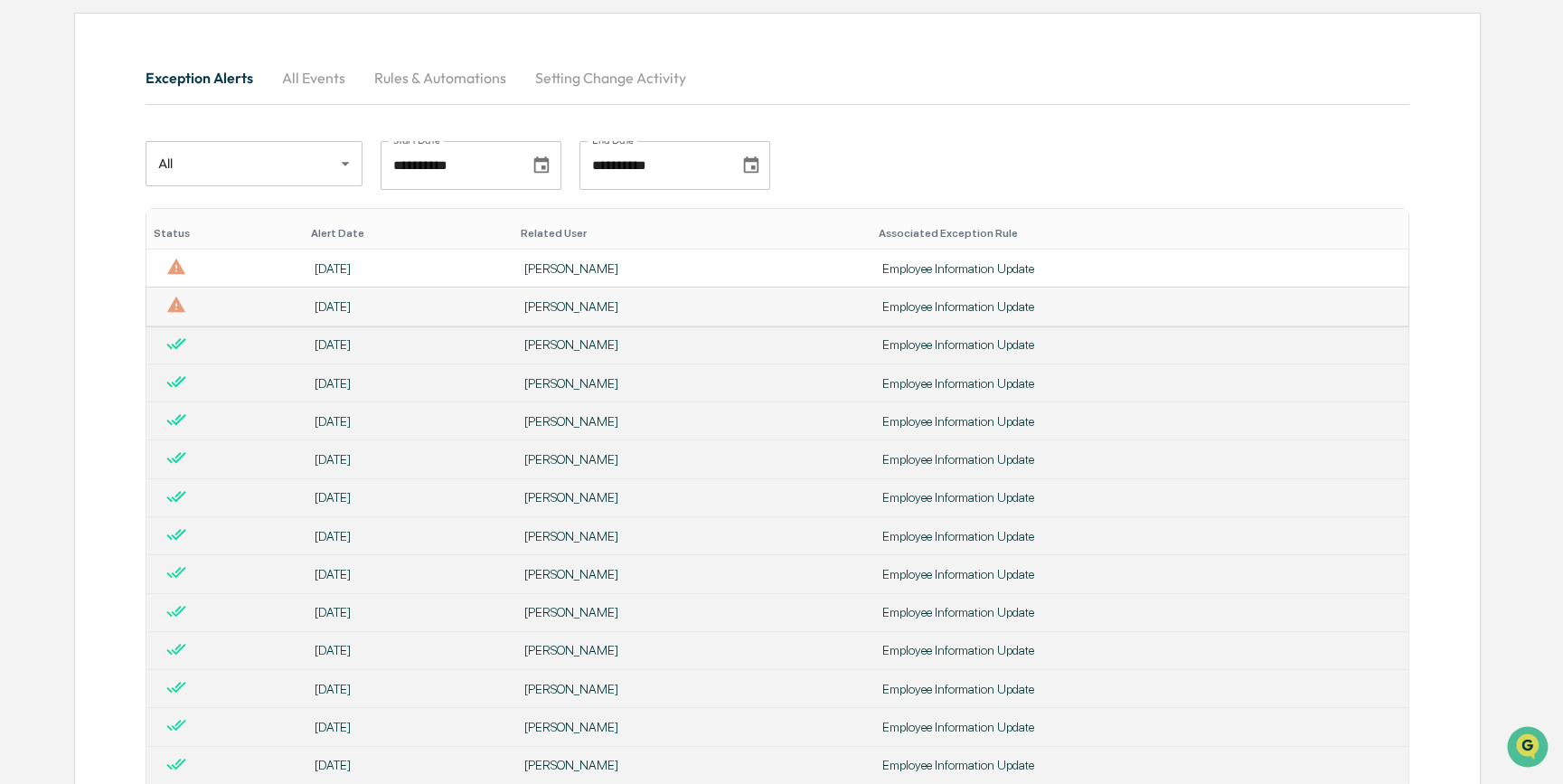
click at [573, 308] on div "[PERSON_NAME]" at bounding box center [692, 307] width 336 height 15
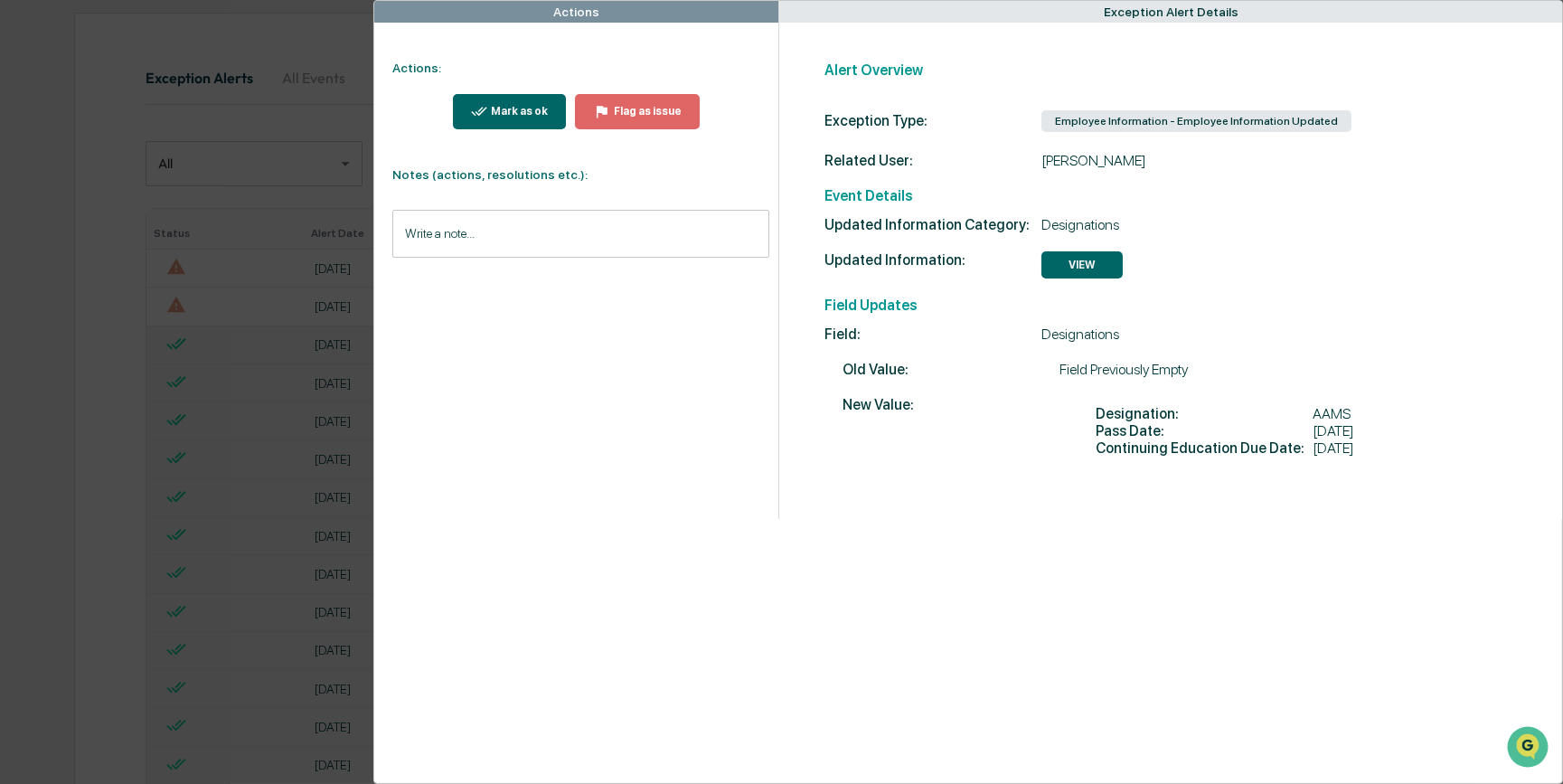
click at [476, 108] on icon "modal" at bounding box center [479, 111] width 17 height 17
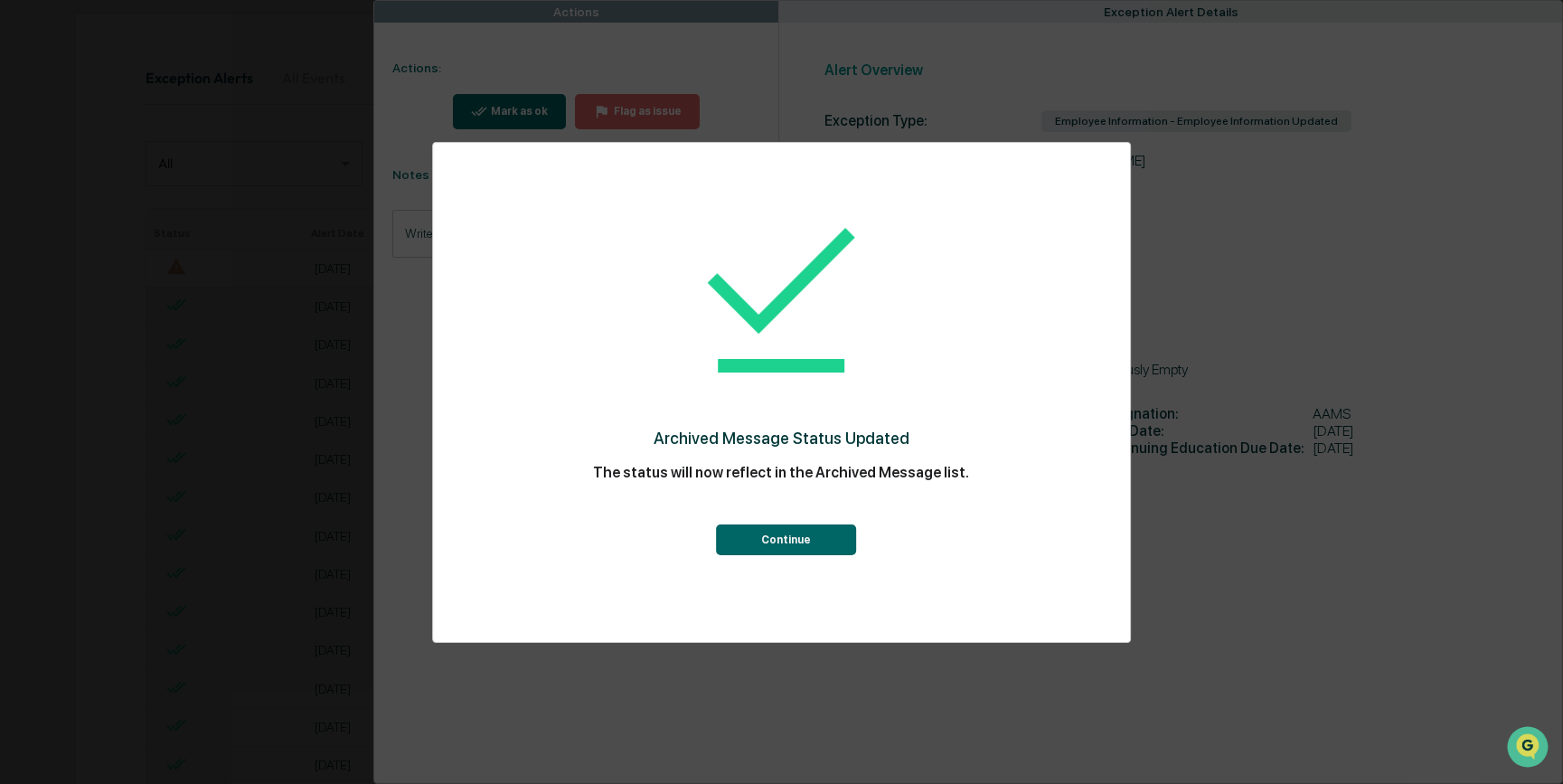
click at [757, 551] on button "Continue" at bounding box center [786, 539] width 141 height 31
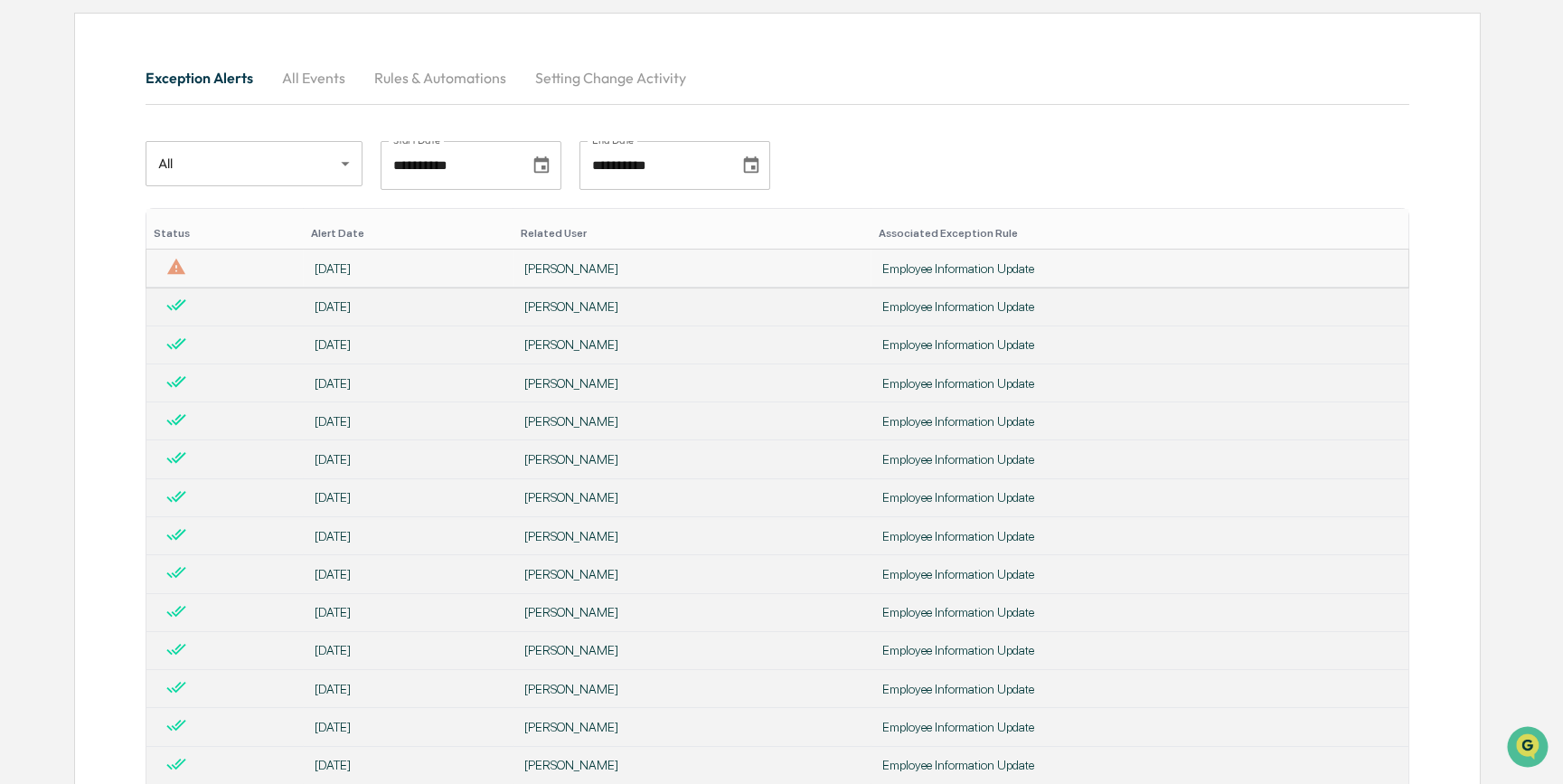
click at [547, 273] on div "[PERSON_NAME]" at bounding box center [692, 268] width 336 height 15
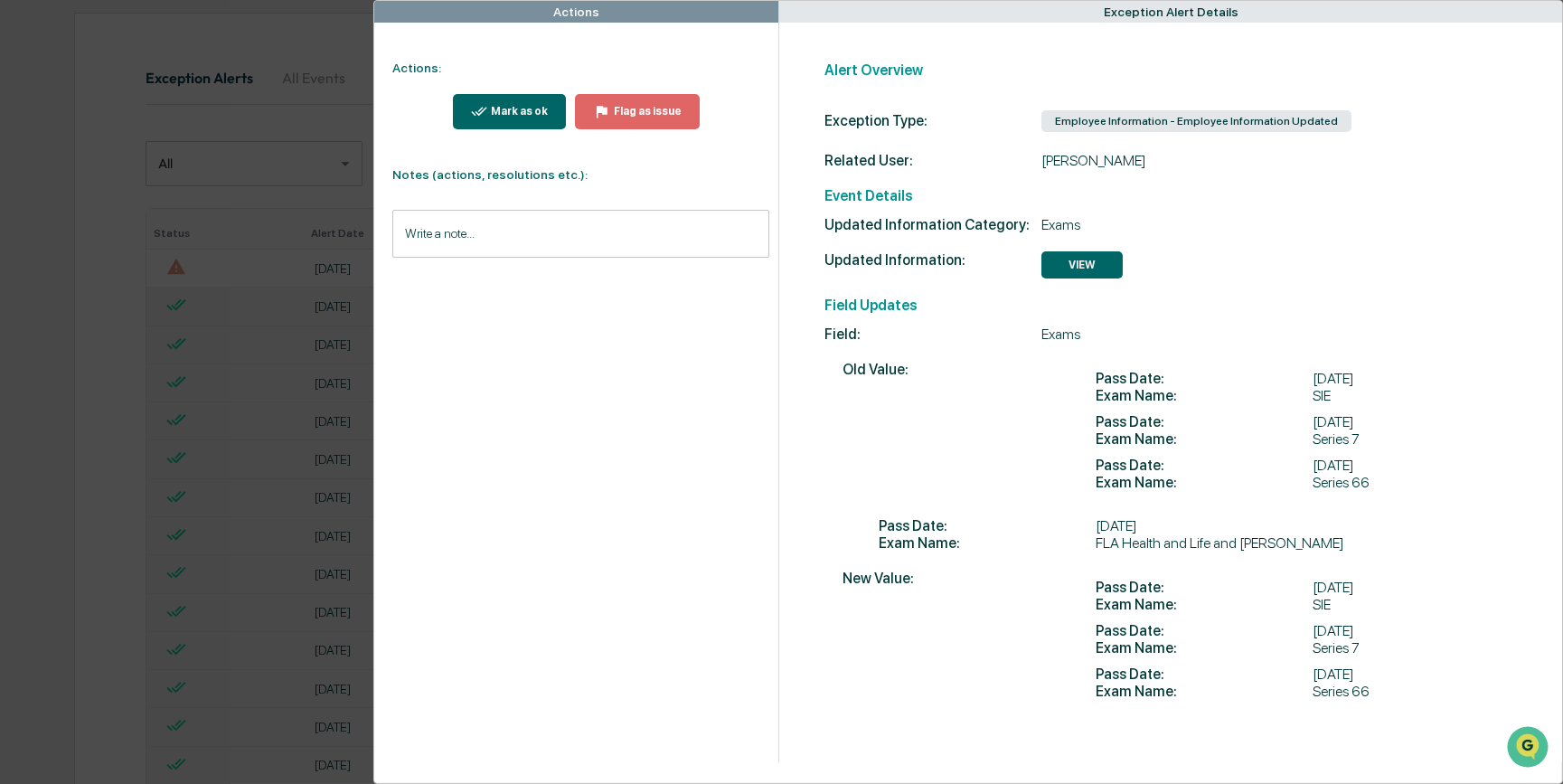
click at [532, 120] on button "Mark as ok" at bounding box center [509, 111] width 114 height 36
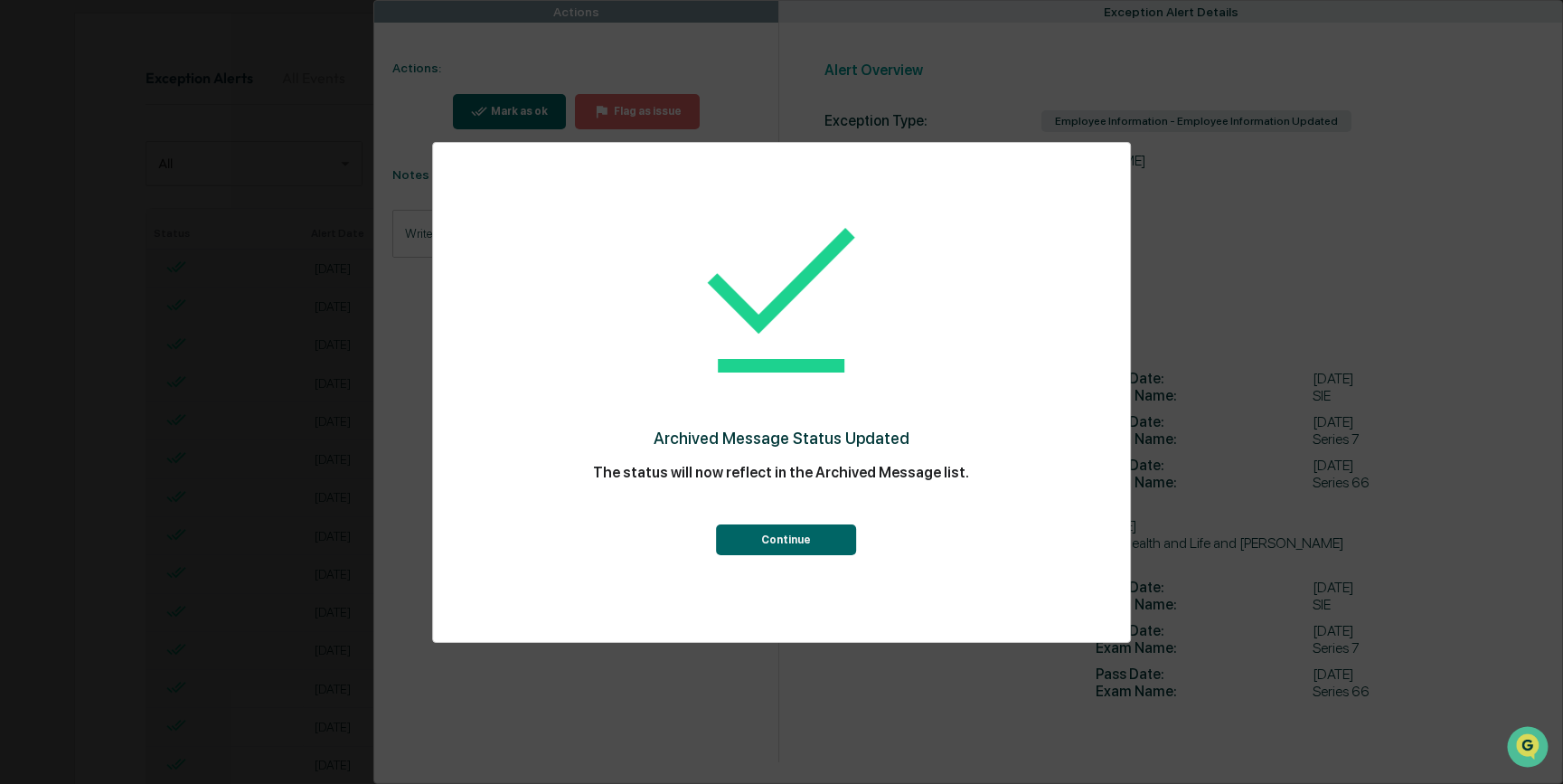
click at [818, 549] on button "Continue" at bounding box center [786, 539] width 141 height 31
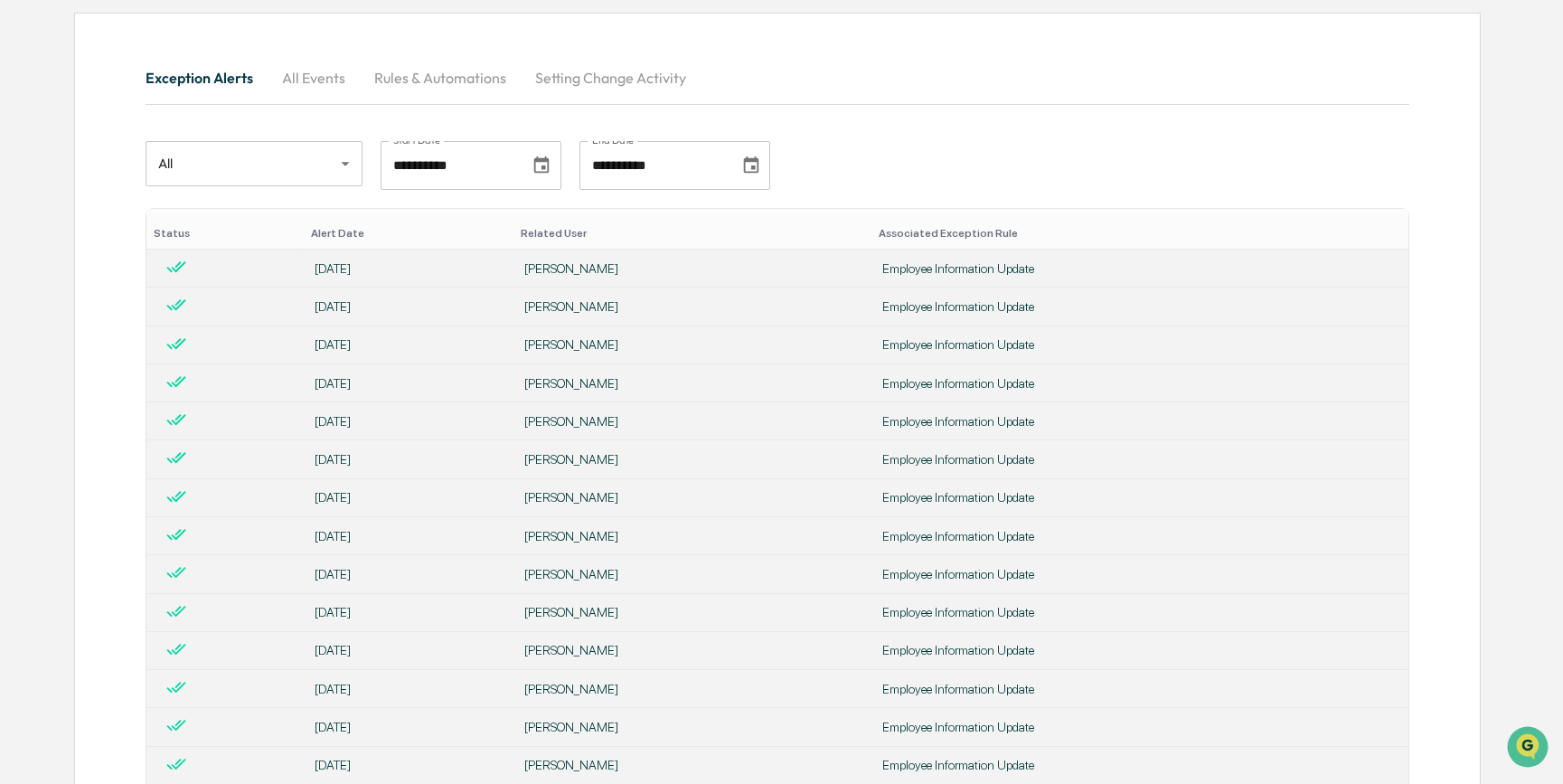
click at [921, 162] on div "**********" at bounding box center [778, 165] width 1265 height 48
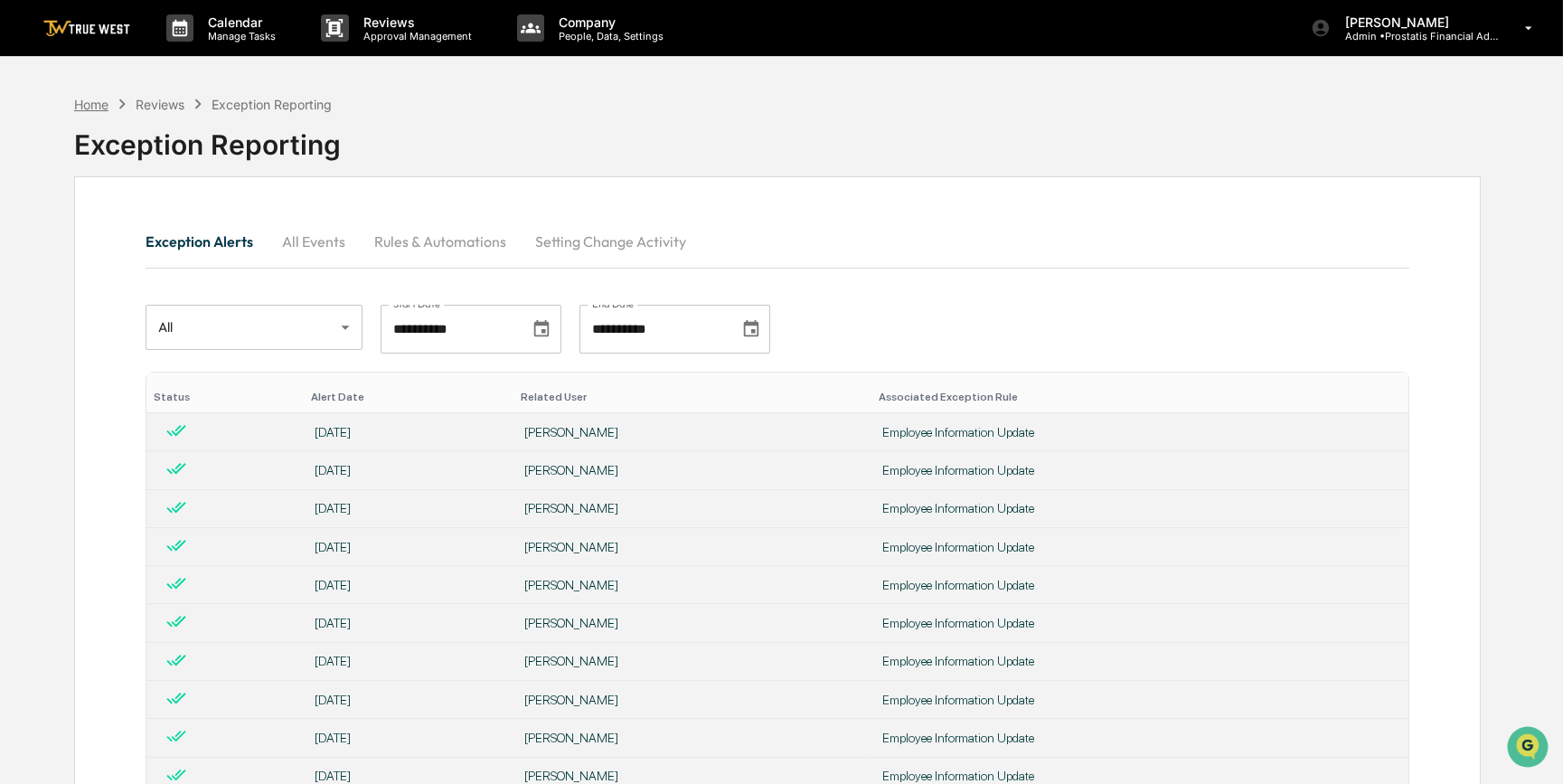
click at [88, 108] on div "Home" at bounding box center [91, 104] width 35 height 16
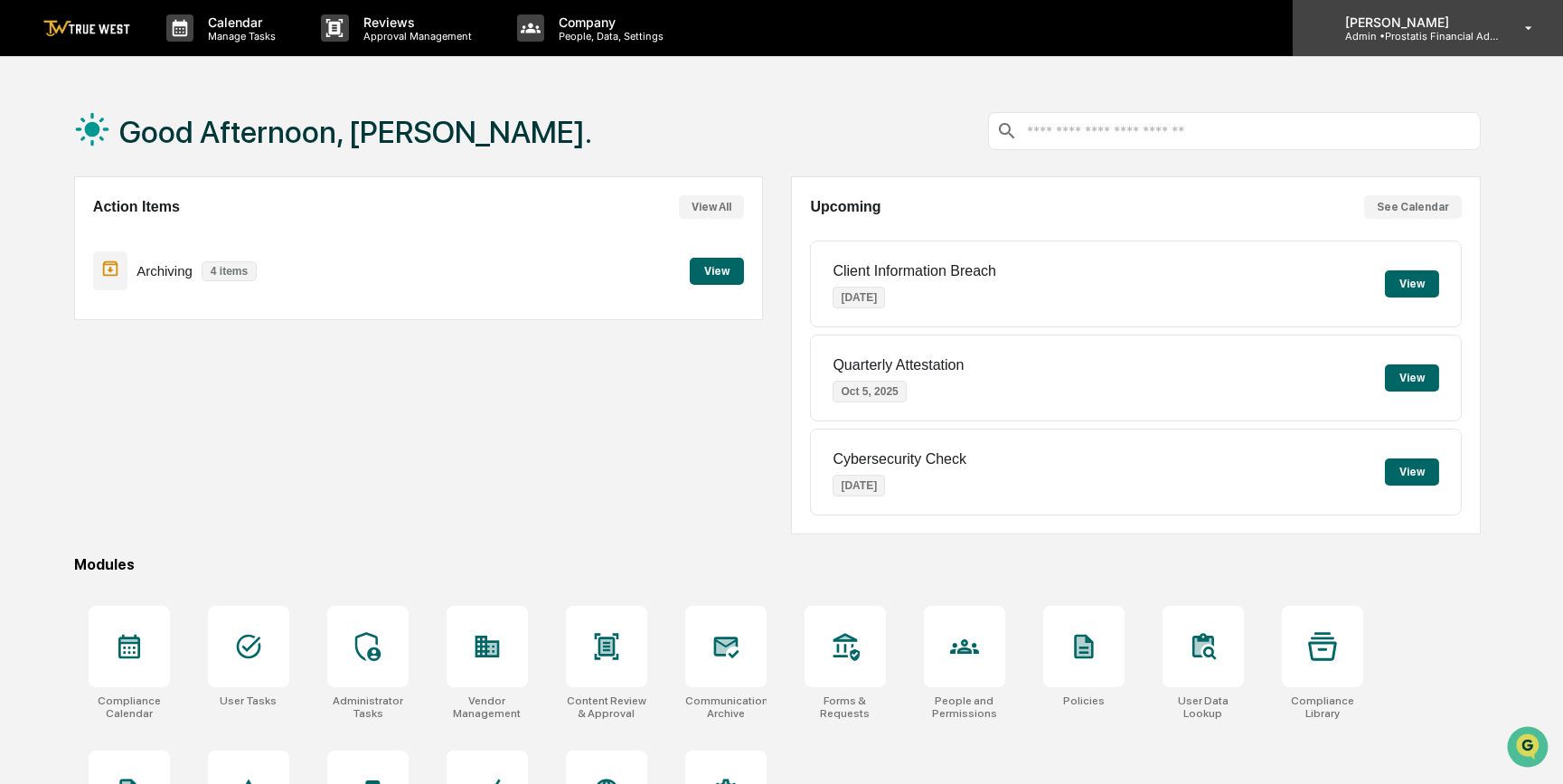
click at [1412, 30] on p "Admin • Prostatis Financial Advisors" at bounding box center [1415, 37] width 168 height 13
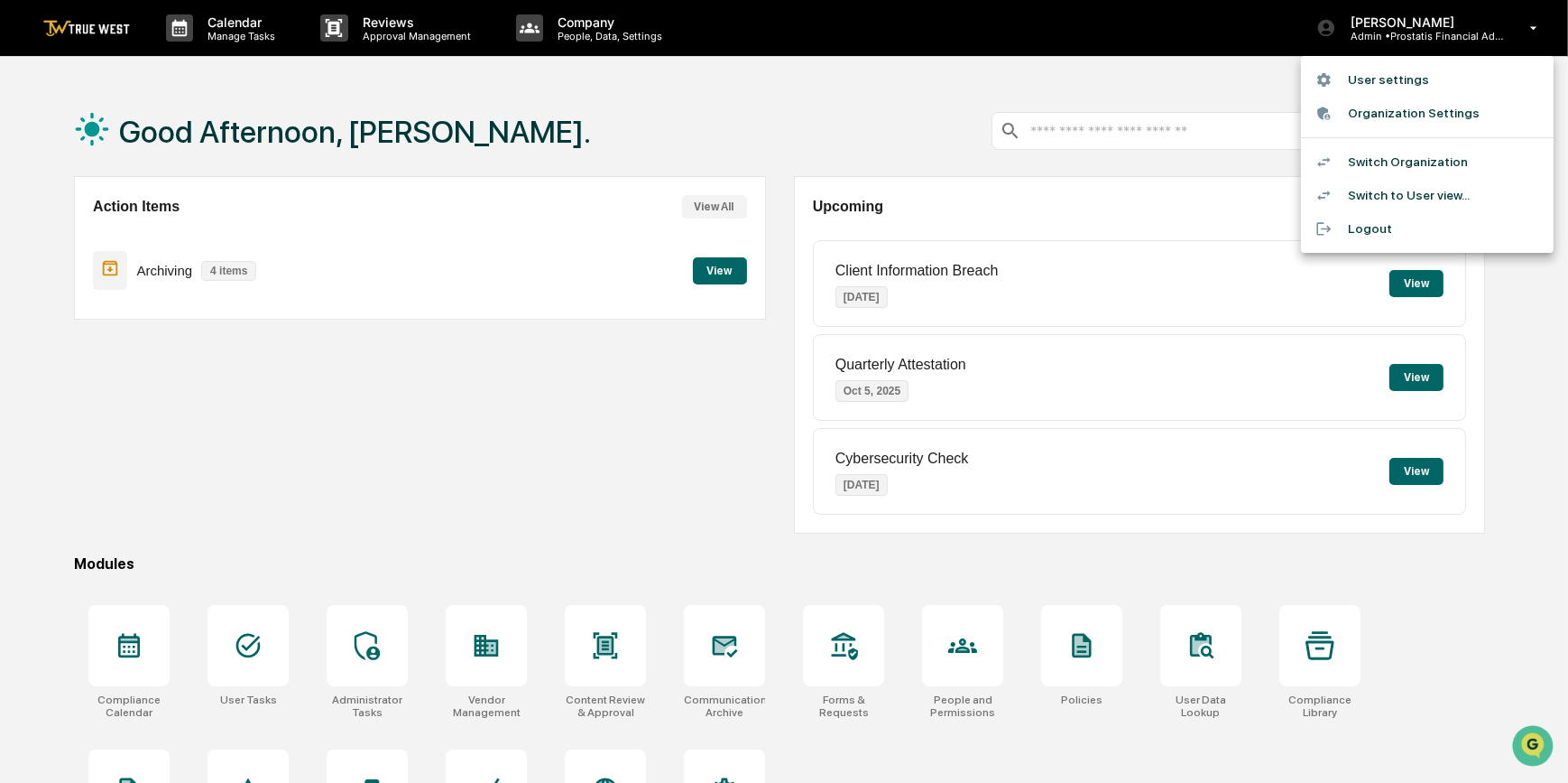
click at [1349, 167] on li "Switch Organization" at bounding box center [1427, 161] width 252 height 34
